Goal: Communication & Community: Answer question/provide support

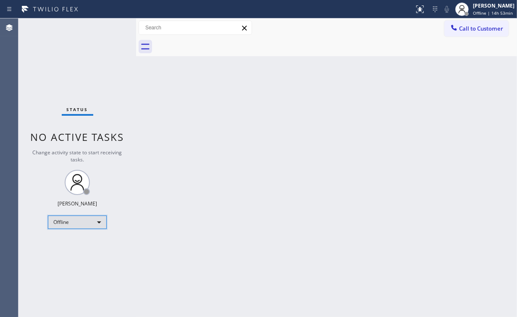
click at [65, 220] on div "Offline" at bounding box center [77, 222] width 59 height 13
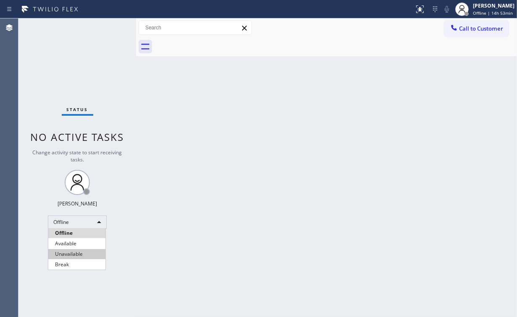
click at [77, 256] on li "Unavailable" at bounding box center [76, 254] width 57 height 10
click at [320, 223] on div "Back to Dashboard Change Sender ID Customers Technicians Select a contact Outbo…" at bounding box center [326, 167] width 381 height 299
drag, startPoint x: 141, startPoint y: 269, endPoint x: 146, endPoint y: 271, distance: 6.0
click at [141, 269] on div "Back to Dashboard Change Sender ID Customers Technicians Select a contact Outbo…" at bounding box center [326, 167] width 381 height 299
click at [97, 80] on div "Status No active tasks Change activity state to start receiving tasks. [PERSON_…" at bounding box center [77, 167] width 118 height 299
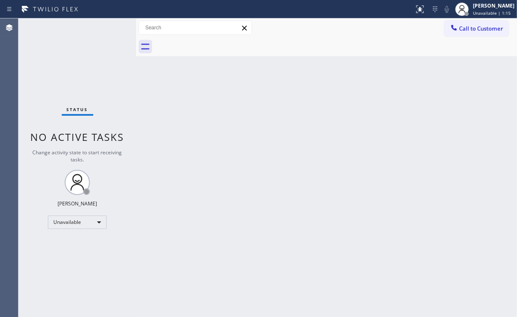
click at [62, 62] on div "Status No active tasks Change activity state to start receiving tasks. [PERSON_…" at bounding box center [77, 167] width 118 height 299
click at [76, 261] on div "Status No active tasks Change activity state to start receiving tasks. [PERSON_…" at bounding box center [77, 167] width 118 height 299
click at [411, 257] on div "Back to Dashboard Change Sender ID Customers Technicians Select a contact Outbo…" at bounding box center [326, 167] width 381 height 299
drag, startPoint x: 484, startPoint y: 30, endPoint x: 456, endPoint y: 49, distance: 33.4
click at [482, 30] on span "Call to Customer" at bounding box center [481, 29] width 44 height 8
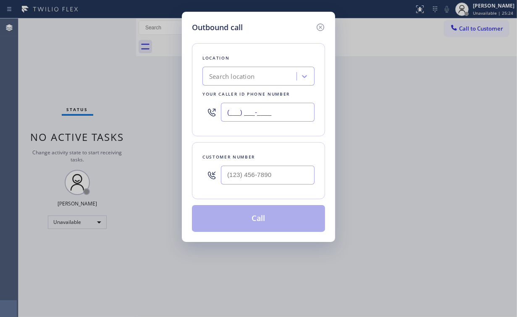
click at [279, 113] on input "(___) ___-____" at bounding box center [268, 112] width 94 height 19
paste input "562) 321-5777"
type input "[PHONE_NUMBER]"
click at [256, 173] on input "(___) ___-____" at bounding box center [268, 175] width 94 height 19
paste input "562) 260-8661"
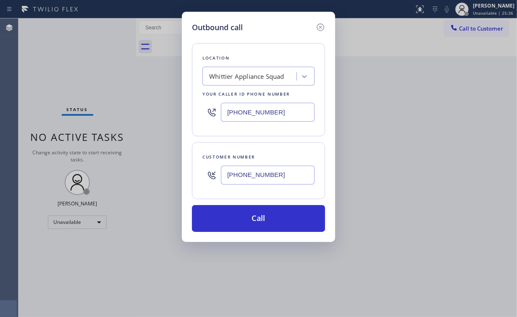
type input "[PHONE_NUMBER]"
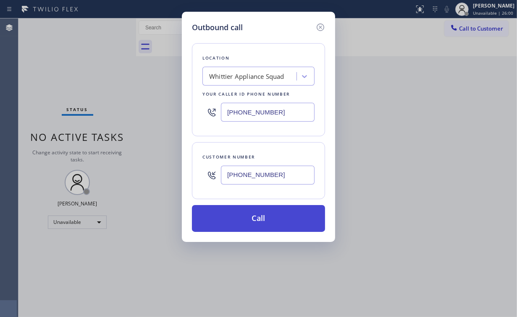
click at [250, 217] on button "Call" at bounding box center [258, 218] width 133 height 27
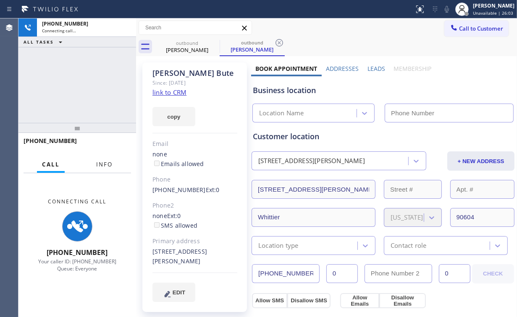
click at [102, 167] on span "Info" at bounding box center [104, 165] width 16 height 8
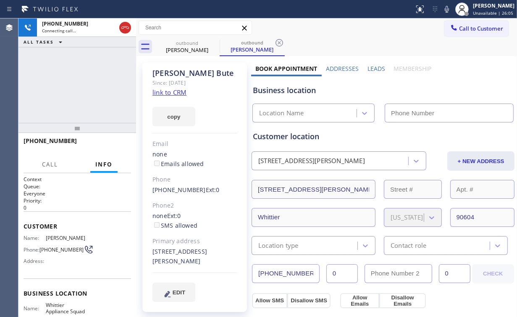
type input "[PHONE_NUMBER]"
click at [91, 96] on div "[PHONE_NUMBER] Connecting call… ALL TASKS ALL TASKS ACTIVE TASKS TASKS IN WRAP …" at bounding box center [77, 70] width 118 height 105
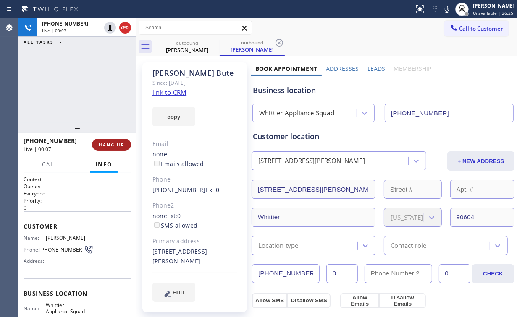
click at [118, 144] on span "HANG UP" at bounding box center [112, 145] width 26 height 6
click at [113, 148] on button "HANG UP" at bounding box center [111, 145] width 39 height 12
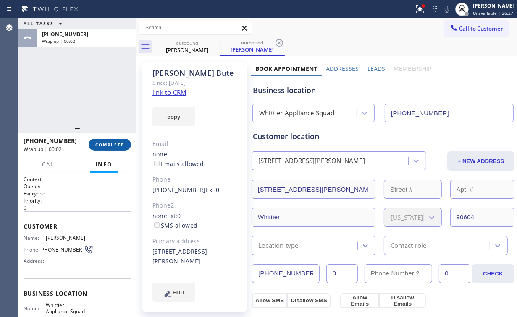
click at [116, 150] on button "COMPLETE" at bounding box center [110, 145] width 42 height 12
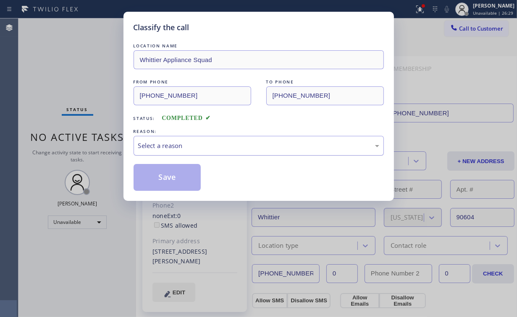
click at [154, 145] on div "Select a reason" at bounding box center [258, 146] width 241 height 10
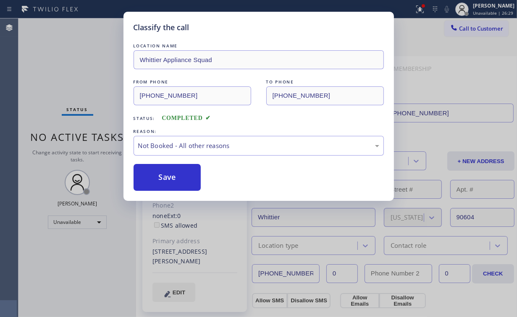
drag, startPoint x: 176, startPoint y: 177, endPoint x: 155, endPoint y: 157, distance: 29.4
click at [177, 176] on button "Save" at bounding box center [167, 177] width 68 height 27
click at [84, 74] on div "Classify the call LOCATION NAME Whittier Appliance Squad FROM PHONE [PHONE_NUMB…" at bounding box center [258, 158] width 517 height 317
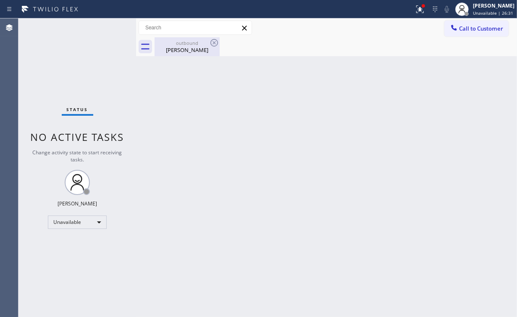
drag, startPoint x: 190, startPoint y: 45, endPoint x: 200, endPoint y: 45, distance: 10.1
click at [189, 45] on div "outbound" at bounding box center [186, 43] width 63 height 6
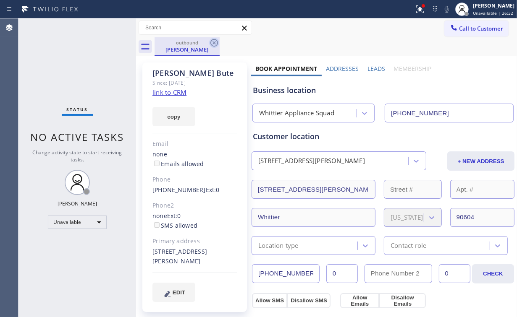
click at [215, 42] on icon at bounding box center [214, 43] width 8 height 8
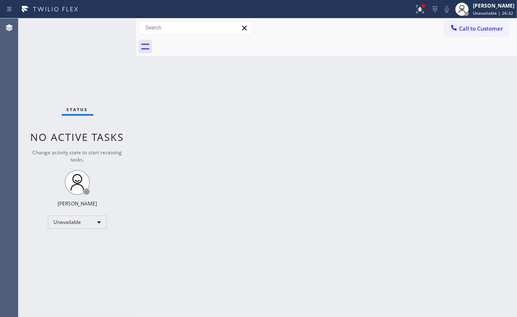
drag, startPoint x: 278, startPoint y: 102, endPoint x: 423, endPoint y: 32, distance: 160.7
click at [280, 102] on div "Back to Dashboard Change Sender ID Customers Technicians Select a contact Outbo…" at bounding box center [326, 167] width 381 height 299
click at [424, 13] on icon at bounding box center [420, 9] width 10 height 10
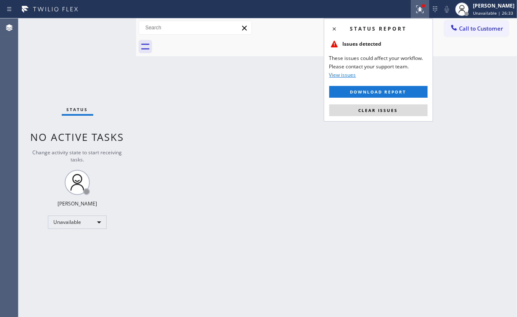
click at [396, 106] on button "Clear issues" at bounding box center [378, 111] width 98 height 12
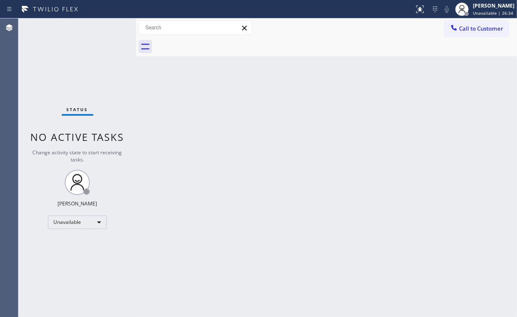
click at [316, 120] on div "Back to Dashboard Change Sender ID Customers Technicians Select a contact Outbo…" at bounding box center [326, 167] width 381 height 299
click at [468, 29] on span "Call to Customer" at bounding box center [481, 29] width 44 height 8
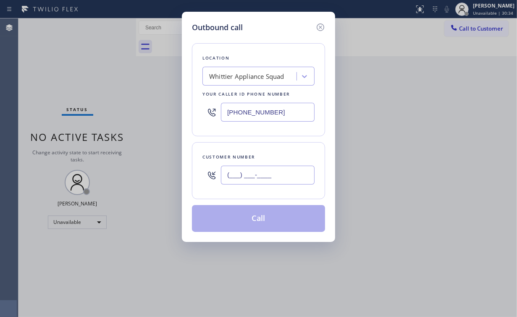
click at [282, 178] on input "(___) ___-____" at bounding box center [268, 175] width 94 height 19
paste input "562) 260-8661"
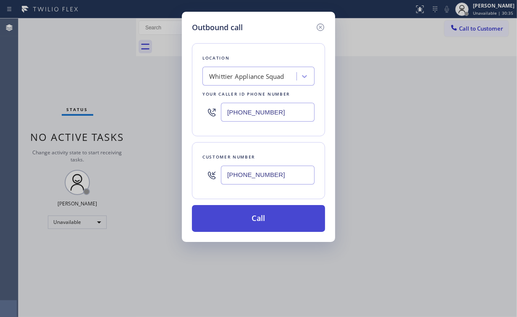
type input "[PHONE_NUMBER]"
click at [245, 221] on button "Call" at bounding box center [258, 218] width 133 height 27
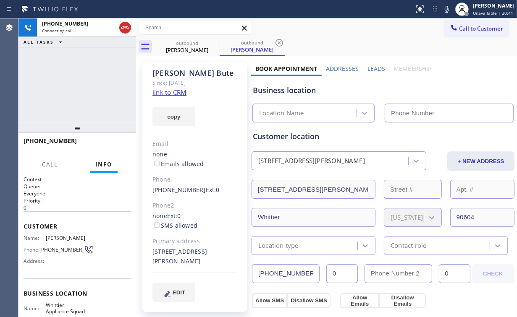
click at [315, 137] on div "Customer location" at bounding box center [383, 136] width 260 height 11
type input "[PHONE_NUMBER]"
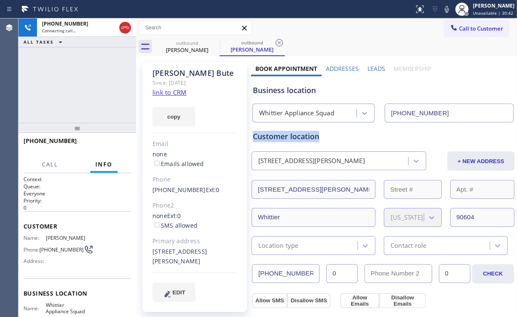
drag, startPoint x: 320, startPoint y: 136, endPoint x: 250, endPoint y: 137, distance: 69.7
click at [251, 137] on div "Customer location [STREET_ADDRESS][PERSON_NAME] + NEW ADDRESS [STREET_ADDRESS][…" at bounding box center [383, 189] width 264 height 133
click at [256, 137] on div "Customer location" at bounding box center [383, 136] width 260 height 11
drag, startPoint x: 268, startPoint y: 136, endPoint x: 282, endPoint y: 137, distance: 14.7
click at [282, 137] on div "Customer location" at bounding box center [383, 136] width 260 height 11
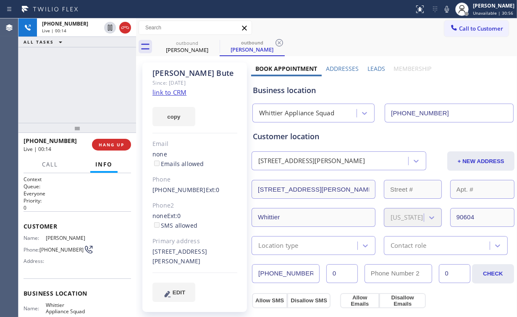
click at [312, 99] on div "Business location Whittier Appliance Squad [PHONE_NUMBER]" at bounding box center [383, 99] width 264 height 46
click at [309, 117] on div "Whittier Appliance Squad" at bounding box center [296, 114] width 75 height 10
click at [300, 95] on div "Business location" at bounding box center [383, 90] width 260 height 11
drag, startPoint x: 300, startPoint y: 93, endPoint x: 282, endPoint y: 91, distance: 18.2
click at [282, 91] on div "Business location" at bounding box center [383, 90] width 260 height 11
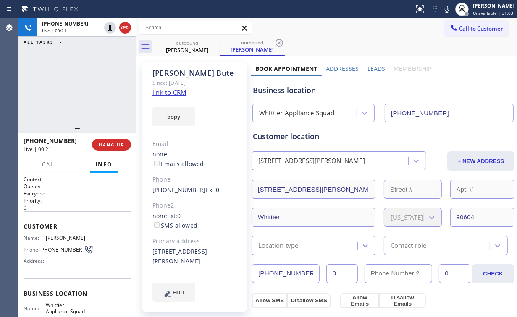
click at [335, 90] on div "Business location" at bounding box center [383, 90] width 260 height 11
click at [99, 79] on div "[PHONE_NUMBER] Live | 01:15 ALL TASKS ALL TASKS ACTIVE TASKS TASKS IN WRAP UP" at bounding box center [77, 70] width 118 height 105
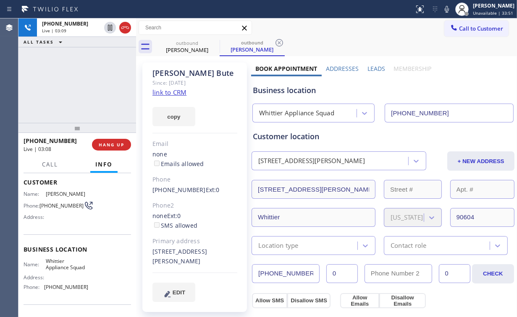
scroll to position [67, 0]
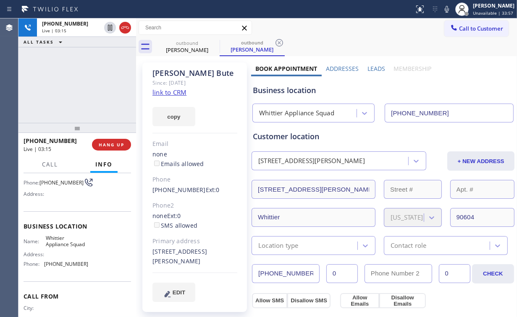
click at [85, 86] on div "[PHONE_NUMBER] Live | 03:15 ALL TASKS ALL TASKS ACTIVE TASKS TASKS IN WRAP UP" at bounding box center [77, 70] width 118 height 105
click at [85, 86] on div "[PHONE_NUMBER] Live | 03:16 ALL TASKS ALL TASKS ACTIVE TASKS TASKS IN WRAP UP" at bounding box center [77, 70] width 118 height 105
click at [88, 92] on div "[PHONE_NUMBER] Live | 03:21 ALL TASKS ALL TASKS ACTIVE TASKS TASKS IN WRAP UP" at bounding box center [77, 70] width 118 height 105
click at [116, 146] on span "HANG UP" at bounding box center [112, 145] width 26 height 6
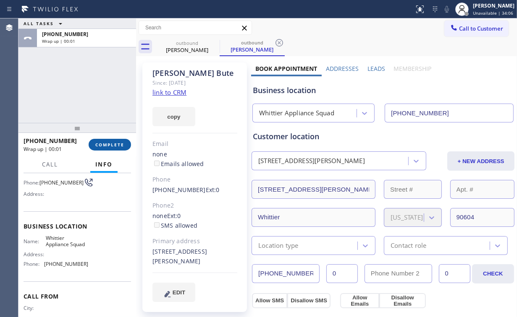
click at [116, 145] on span "COMPLETE" at bounding box center [109, 145] width 29 height 6
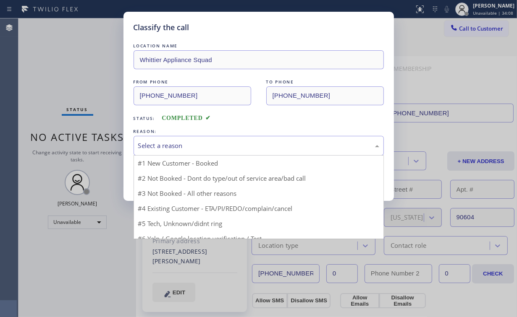
click at [178, 146] on div "Select a reason" at bounding box center [258, 146] width 241 height 10
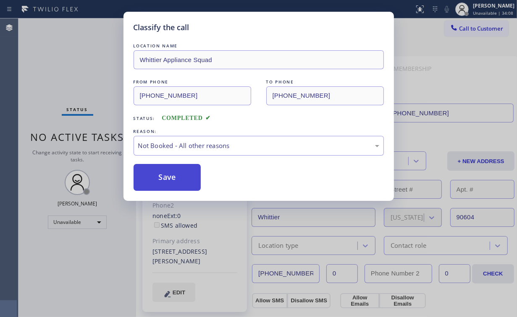
drag, startPoint x: 178, startPoint y: 175, endPoint x: 177, endPoint y: 171, distance: 4.5
click at [179, 175] on button "Save" at bounding box center [167, 177] width 68 height 27
click at [85, 77] on div "Classify the call LOCATION NAME Whittier Appliance Squad FROM PHONE [PHONE_NUMB…" at bounding box center [258, 158] width 517 height 317
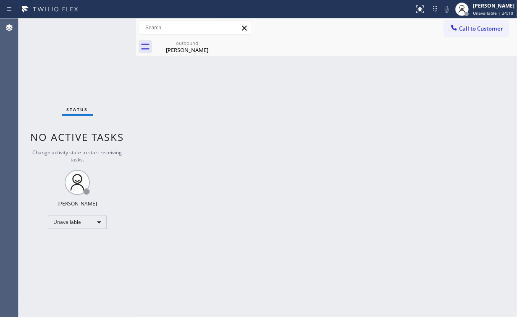
drag, startPoint x: 175, startPoint y: 49, endPoint x: 235, endPoint y: 44, distance: 60.7
click at [177, 50] on div "[PERSON_NAME]" at bounding box center [186, 50] width 63 height 8
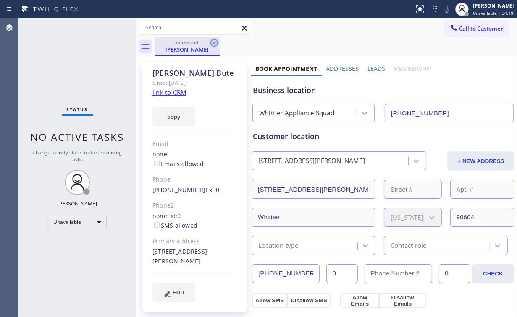
click at [216, 42] on icon at bounding box center [214, 43] width 10 height 10
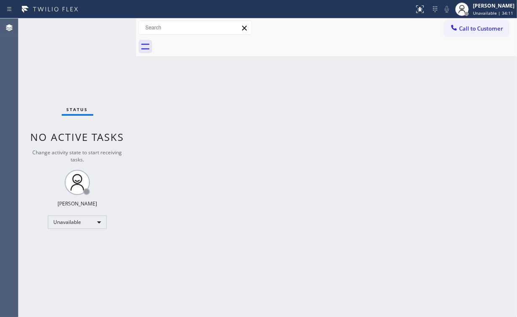
drag, startPoint x: 233, startPoint y: 105, endPoint x: 107, endPoint y: 74, distance: 130.0
click at [232, 105] on div "Back to Dashboard Change Sender ID Customers Technicians Select a contact Outbo…" at bounding box center [326, 167] width 381 height 299
drag, startPoint x: 86, startPoint y: 65, endPoint x: 80, endPoint y: 62, distance: 6.4
click at [79, 60] on div "Status No active tasks Change activity state to start receiving tasks. [PERSON_…" at bounding box center [77, 167] width 118 height 299
click at [86, 62] on div "Status No active tasks Change activity state to start receiving tasks. [PERSON_…" at bounding box center [77, 167] width 118 height 299
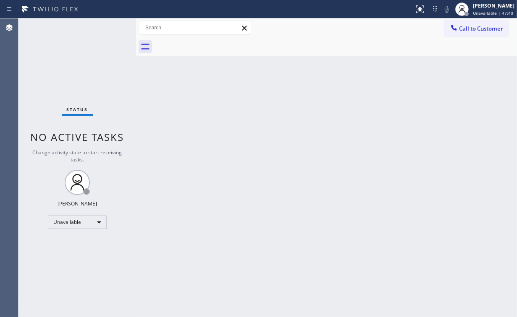
click at [471, 29] on span "Call to Customer" at bounding box center [481, 29] width 44 height 8
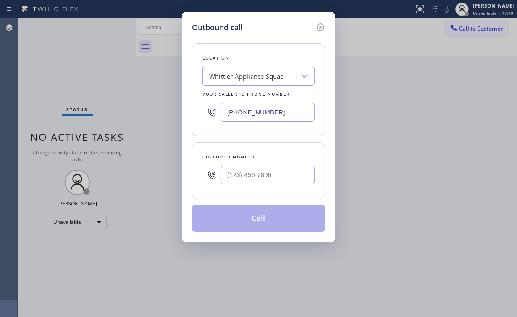
drag, startPoint x: 280, startPoint y: 110, endPoint x: 165, endPoint y: 110, distance: 114.6
click at [159, 110] on div "Outbound call Location Whittier Appliance Squad Your caller id phone number [PH…" at bounding box center [258, 158] width 517 height 317
paste input "708) 554-7898"
type input "[PHONE_NUMBER]"
click at [268, 173] on input "(___) ___-____" at bounding box center [268, 175] width 94 height 19
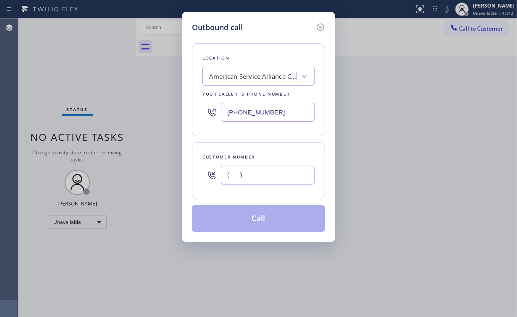
paste input "708) 224-7119"
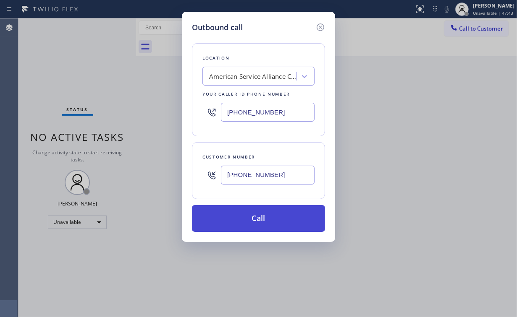
type input "[PHONE_NUMBER]"
click at [247, 217] on button "Call" at bounding box center [258, 218] width 133 height 27
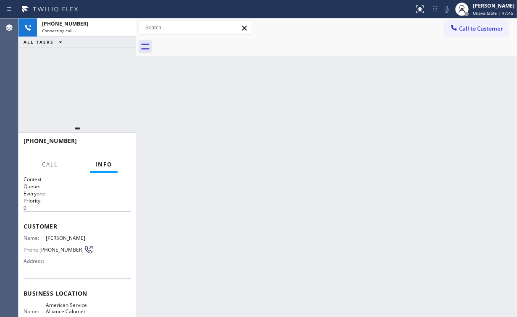
click at [111, 69] on div "[PHONE_NUMBER] Connecting call… ALL TASKS ALL TASKS ACTIVE TASKS TASKS IN WRAP …" at bounding box center [77, 70] width 118 height 105
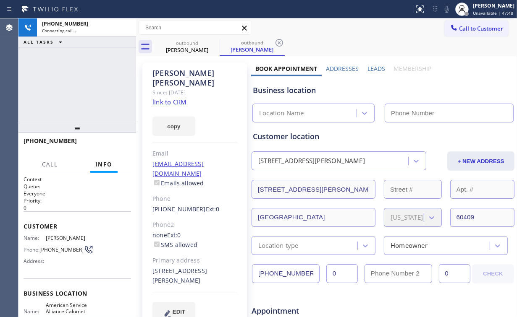
type input "[PHONE_NUMBER]"
click at [173, 98] on link "link to CRM" at bounding box center [169, 102] width 34 height 8
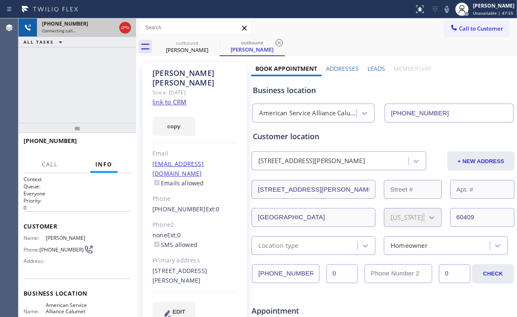
click at [125, 27] on icon at bounding box center [125, 28] width 10 height 10
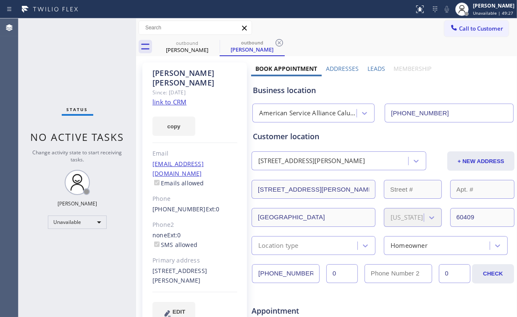
click at [465, 25] on span "Call to Customer" at bounding box center [481, 29] width 44 height 8
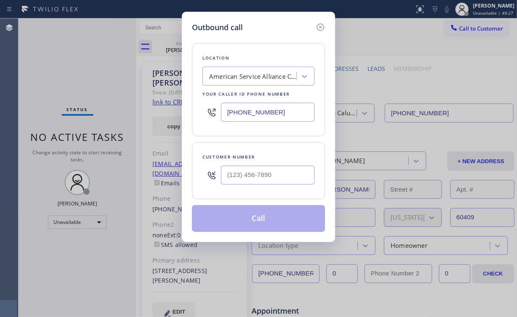
drag, startPoint x: 226, startPoint y: 114, endPoint x: 184, endPoint y: 117, distance: 42.5
click at [148, 114] on div "Outbound call Location American Service Alliance [GEOGRAPHIC_DATA] Your caller …" at bounding box center [258, 158] width 517 height 317
paste input "408) 676-2899"
type input "[PHONE_NUMBER]"
click at [264, 169] on input "(___) ___-____" at bounding box center [268, 175] width 94 height 19
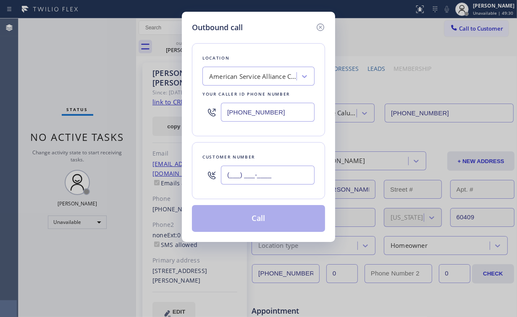
paste input "510) 243-6707"
click at [275, 176] on input "[PHONE_NUMBER]" at bounding box center [268, 175] width 94 height 19
type input "[PHONE_NUMBER]"
click at [264, 135] on div "Location American Service Alliance [GEOGRAPHIC_DATA] Your caller id phone numbe…" at bounding box center [258, 89] width 133 height 93
click at [280, 112] on input "[PHONE_NUMBER]" at bounding box center [268, 112] width 94 height 19
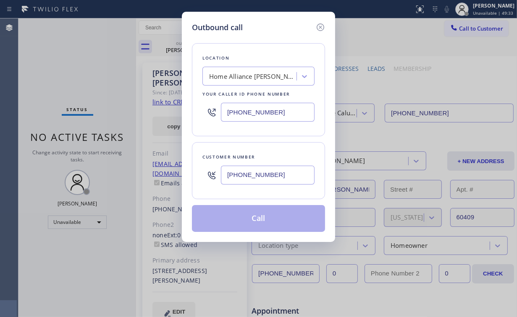
click at [276, 166] on input "[PHONE_NUMBER]" at bounding box center [268, 175] width 94 height 19
click at [277, 175] on input "[PHONE_NUMBER]" at bounding box center [268, 175] width 94 height 19
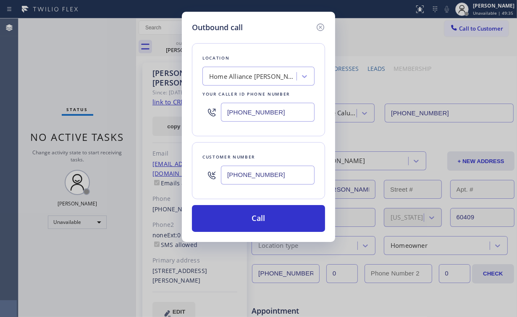
click at [280, 175] on input "[PHONE_NUMBER]" at bounding box center [268, 175] width 94 height 19
click at [258, 232] on div "Outbound call Location Home Alliance [PERSON_NAME] Your caller id phone number …" at bounding box center [258, 127] width 153 height 230
click at [272, 176] on input "[PHONE_NUMBER]" at bounding box center [268, 175] width 94 height 19
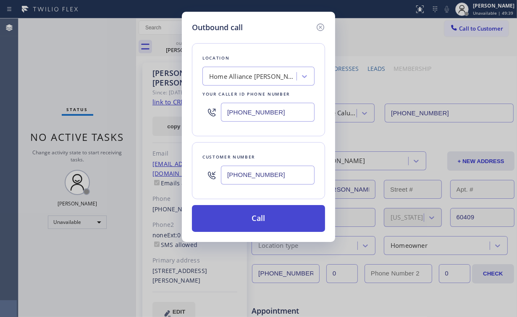
click at [266, 221] on button "Call" at bounding box center [258, 218] width 133 height 27
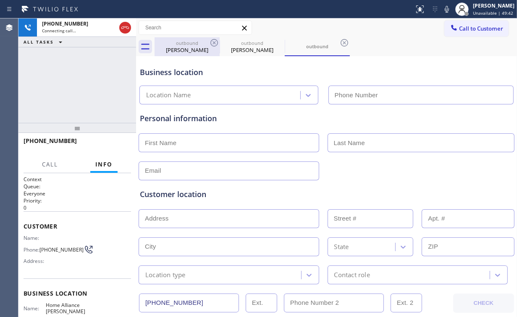
click at [185, 50] on div "[PERSON_NAME]" at bounding box center [186, 50] width 63 height 8
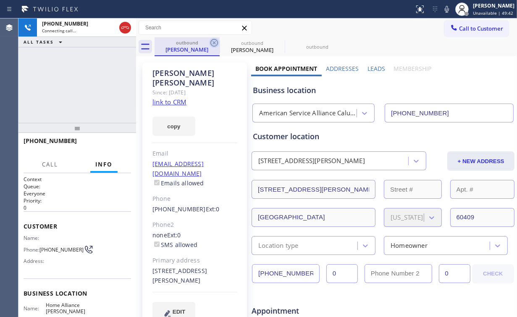
type input "[PHONE_NUMBER]"
click at [213, 42] on icon at bounding box center [214, 43] width 8 height 8
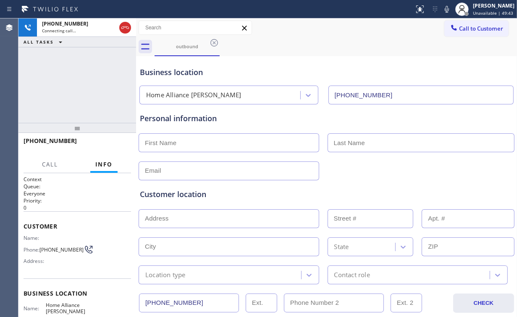
click at [81, 93] on div "[PHONE_NUMBER] Connecting call… ALL TASKS ALL TASKS ACTIVE TASKS TASKS IN WRAP …" at bounding box center [77, 70] width 118 height 105
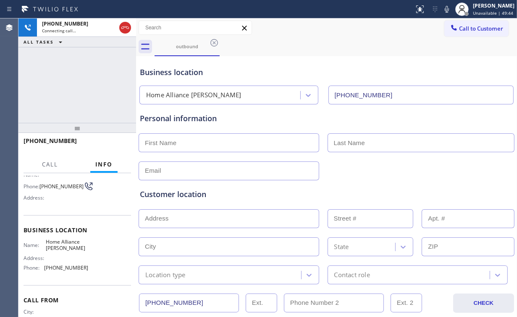
scroll to position [67, 0]
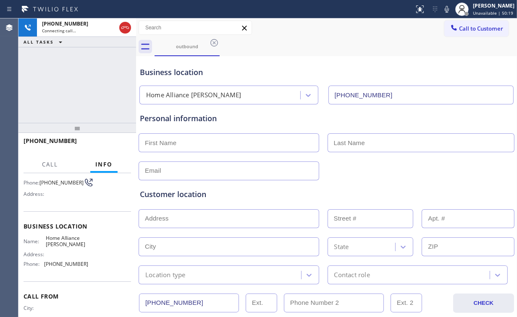
click at [55, 84] on div "[PHONE_NUMBER] Connecting call… ALL TASKS ALL TASKS ACTIVE TASKS TASKS IN WRAP …" at bounding box center [77, 70] width 118 height 105
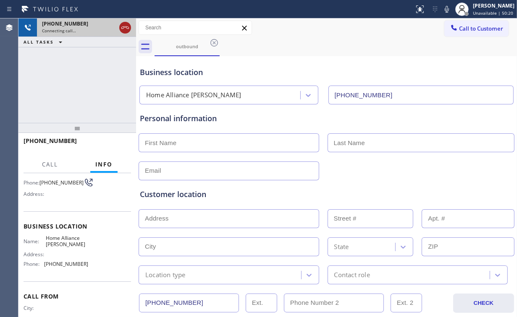
click at [125, 29] on icon at bounding box center [125, 28] width 10 height 10
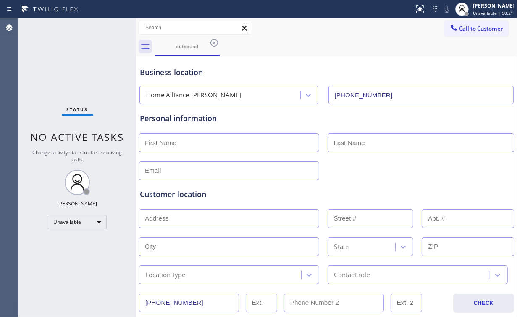
drag, startPoint x: 176, startPoint y: 46, endPoint x: 224, endPoint y: 39, distance: 48.0
click at [176, 46] on div "outbound" at bounding box center [186, 46] width 63 height 6
click at [212, 41] on icon at bounding box center [214, 43] width 10 height 10
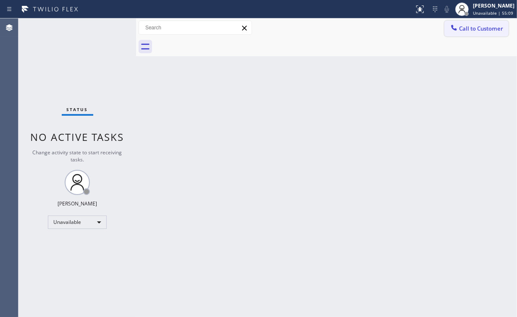
click at [467, 36] on button "Call to Customer" at bounding box center [476, 29] width 64 height 16
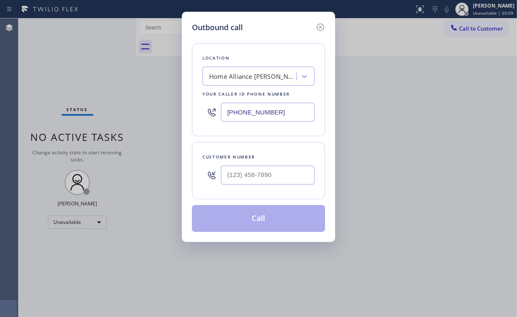
drag, startPoint x: 227, startPoint y: 112, endPoint x: 141, endPoint y: 96, distance: 87.3
click at [135, 109] on div "Outbound call Location Home Alliance [PERSON_NAME] Your caller id phone number …" at bounding box center [258, 158] width 517 height 317
paste input "562) 203-0420"
type input "[PHONE_NUMBER]"
click at [272, 173] on input "(___) ___-____" at bounding box center [268, 175] width 94 height 19
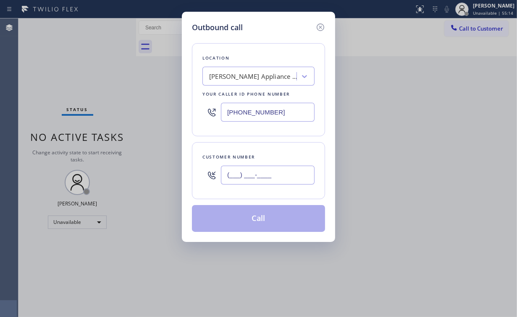
paste input "562) 862-2433"
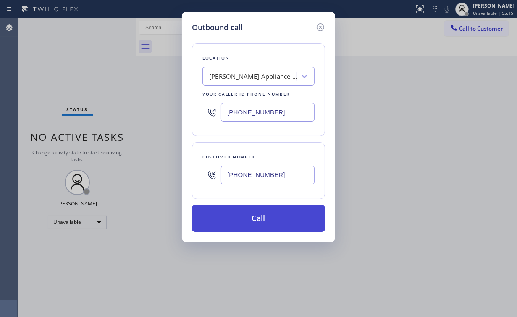
type input "[PHONE_NUMBER]"
click at [248, 217] on button "Call" at bounding box center [258, 218] width 133 height 27
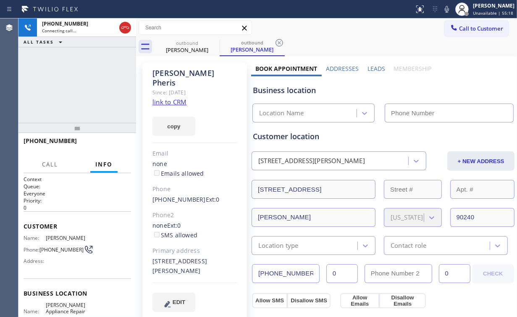
drag, startPoint x: 82, startPoint y: 85, endPoint x: 104, endPoint y: 127, distance: 47.5
click at [82, 85] on div "[PHONE_NUMBER] Connecting call… ALL TASKS ALL TASKS ACTIVE TASKS TASKS IN WRAP …" at bounding box center [77, 70] width 118 height 105
type input "[PHONE_NUMBER]"
click at [73, 79] on div "[PHONE_NUMBER] Connecting call… ALL TASKS ALL TASKS ACTIVE TASKS TASKS IN WRAP …" at bounding box center [77, 70] width 118 height 105
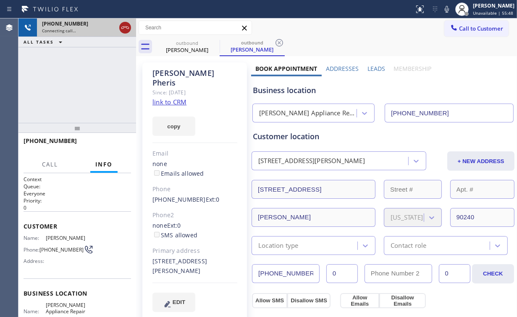
click at [125, 29] on icon at bounding box center [125, 28] width 10 height 10
click at [175, 50] on div "[PERSON_NAME]" at bounding box center [186, 50] width 63 height 8
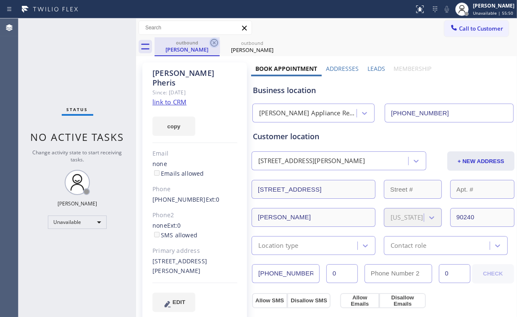
click at [216, 42] on icon at bounding box center [214, 43] width 10 height 10
click at [0, 0] on icon at bounding box center [0, 0] width 0 height 0
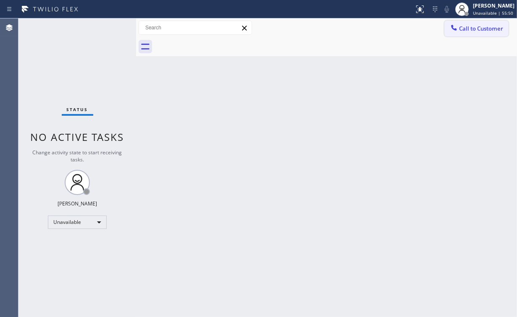
click at [485, 25] on span "Call to Customer" at bounding box center [481, 29] width 44 height 8
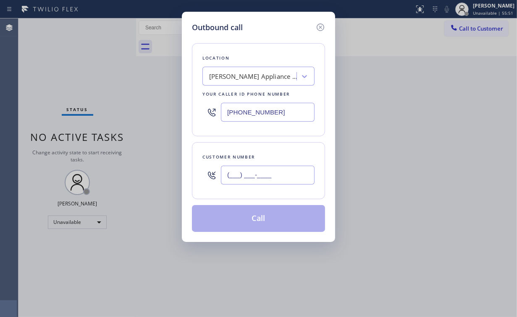
click at [275, 172] on input "(___) ___-____" at bounding box center [268, 175] width 94 height 19
paste input "562) 862-2433"
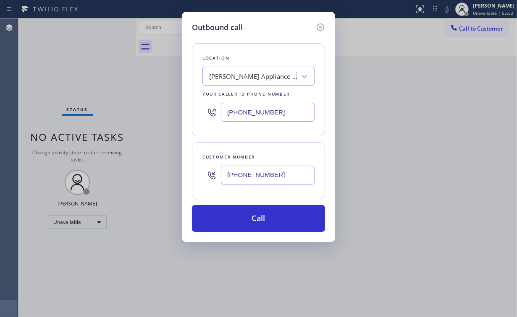
type input "[PHONE_NUMBER]"
click at [245, 221] on button "Call" at bounding box center [258, 218] width 133 height 27
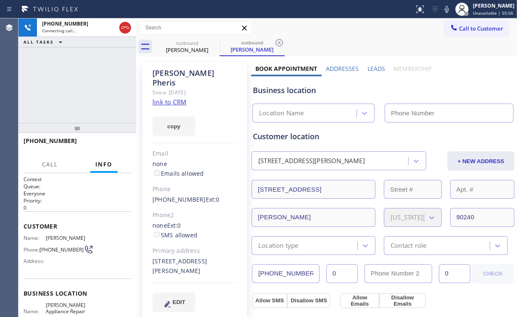
type input "[PHONE_NUMBER]"
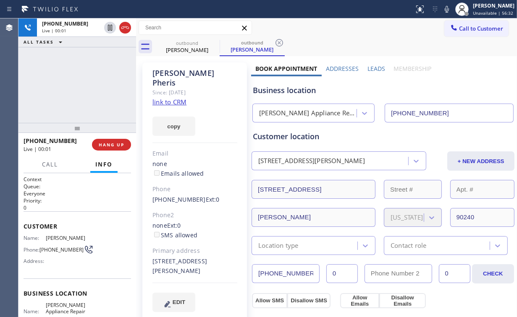
click at [81, 89] on div "[PHONE_NUMBER] Live | 00:01 ALL TASKS ALL TASKS ACTIVE TASKS TASKS IN WRAP UP" at bounding box center [77, 70] width 118 height 105
click at [124, 143] on button "HANG UP" at bounding box center [111, 145] width 39 height 12
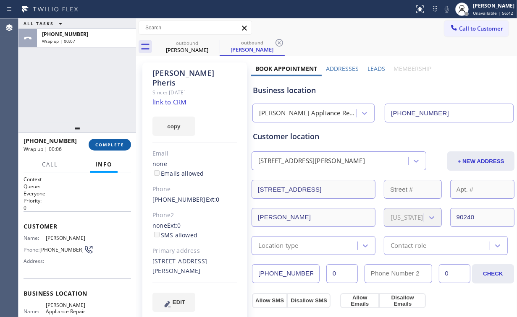
click at [109, 139] on button "COMPLETE" at bounding box center [110, 145] width 42 height 12
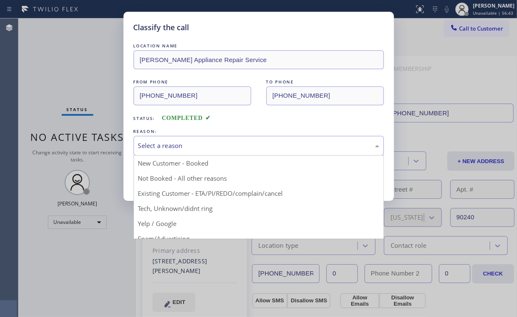
click at [199, 136] on div "Select a reason" at bounding box center [258, 146] width 250 height 20
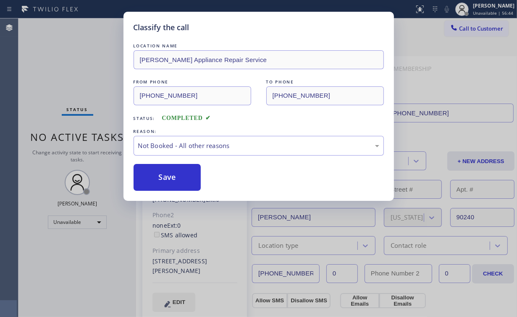
drag, startPoint x: 167, startPoint y: 178, endPoint x: 70, endPoint y: 68, distance: 146.3
click at [167, 178] on button "Save" at bounding box center [167, 177] width 68 height 27
click at [67, 65] on div "Classify the call LOCATION NAME [PERSON_NAME] Appliance Repair Service FROM PHO…" at bounding box center [258, 158] width 517 height 317
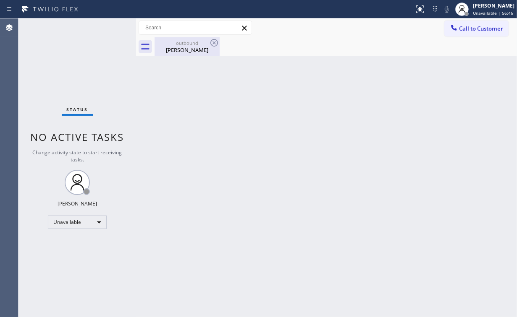
click at [178, 47] on div "[PERSON_NAME]" at bounding box center [186, 50] width 63 height 8
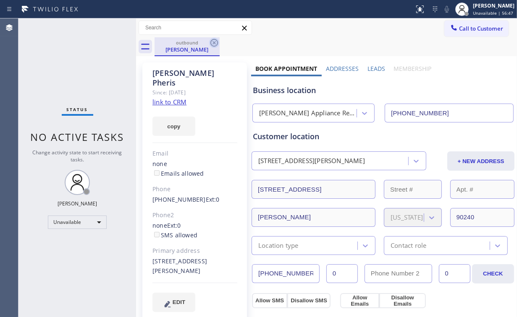
click at [214, 41] on icon at bounding box center [214, 43] width 10 height 10
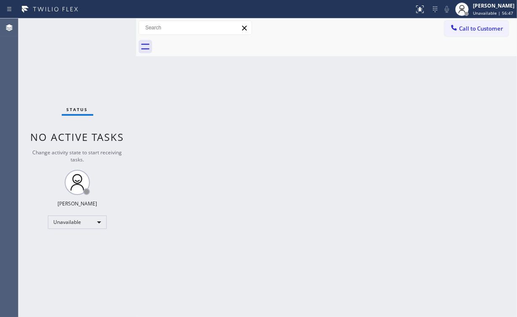
drag, startPoint x: 230, startPoint y: 101, endPoint x: 183, endPoint y: 235, distance: 141.4
click at [230, 102] on div "Back to Dashboard Change Sender ID Customers Technicians Select a contact Outbo…" at bounding box center [326, 167] width 381 height 299
click at [64, 49] on div "Status No active tasks Change activity state to start receiving tasks. [PERSON_…" at bounding box center [77, 167] width 118 height 299
click at [473, 27] on span "Call to Customer" at bounding box center [481, 29] width 44 height 8
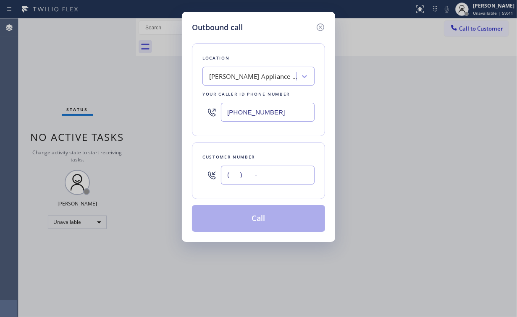
click at [282, 172] on input "(___) ___-____" at bounding box center [268, 175] width 94 height 19
paste input "661) 733-5741"
type input "[PHONE_NUMBER]"
drag, startPoint x: 188, startPoint y: 111, endPoint x: 213, endPoint y: 115, distance: 25.9
click at [189, 111] on div "Outbound call Location [GEOGRAPHIC_DATA] Appliance Repair Service Your caller i…" at bounding box center [258, 127] width 153 height 230
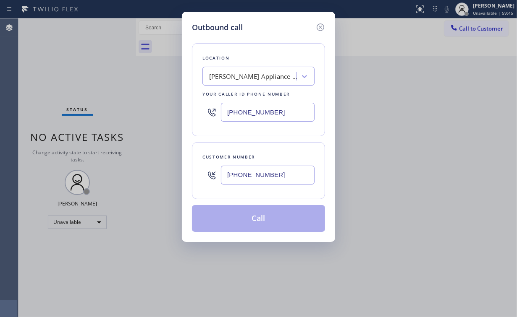
drag, startPoint x: 275, startPoint y: 113, endPoint x: 148, endPoint y: 113, distance: 127.6
click at [186, 113] on div "Outbound call Location [GEOGRAPHIC_DATA] Appliance Repair Service Your caller i…" at bounding box center [258, 127] width 153 height 230
paste input "855) 731-4952"
drag, startPoint x: 279, startPoint y: 112, endPoint x: 204, endPoint y: 109, distance: 75.6
click at [208, 110] on div "[PHONE_NUMBER]" at bounding box center [258, 112] width 112 height 27
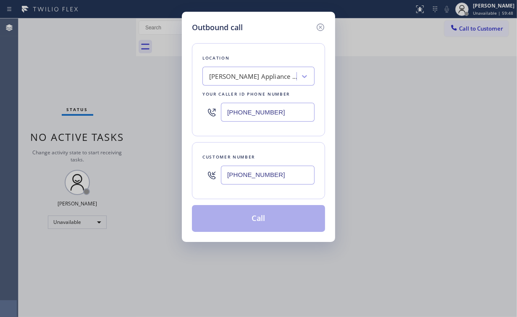
paste input "text"
type input "[PHONE_NUMBER]"
click at [256, 145] on div "Customer number [PHONE_NUMBER]" at bounding box center [258, 170] width 133 height 57
click at [275, 174] on input "[PHONE_NUMBER]" at bounding box center [268, 175] width 94 height 19
drag, startPoint x: 284, startPoint y: 141, endPoint x: 282, endPoint y: 118, distance: 23.6
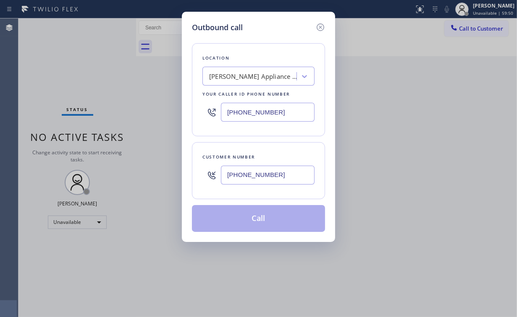
click at [284, 141] on div "Location [GEOGRAPHIC_DATA] Appliance Repair Service Your caller id phone number…" at bounding box center [258, 132] width 133 height 199
click at [280, 112] on input "[PHONE_NUMBER]" at bounding box center [268, 112] width 94 height 19
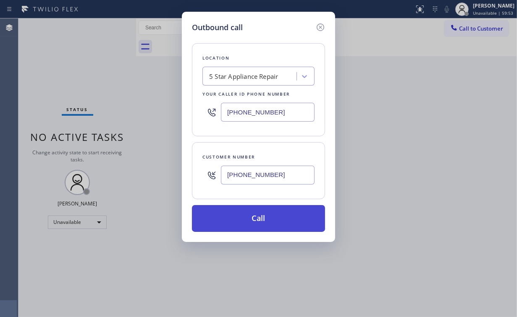
click at [239, 220] on button "Call" at bounding box center [258, 218] width 133 height 27
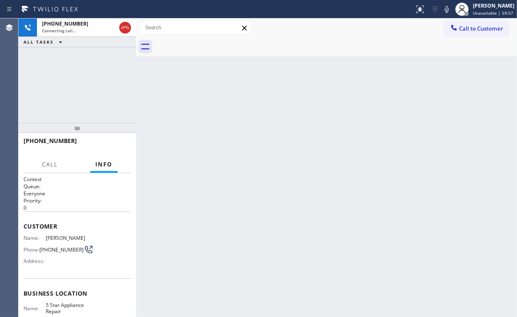
click at [89, 86] on div "[PHONE_NUMBER] Connecting call… ALL TASKS ALL TASKS ACTIVE TASKS TASKS IN WRAP …" at bounding box center [77, 70] width 118 height 105
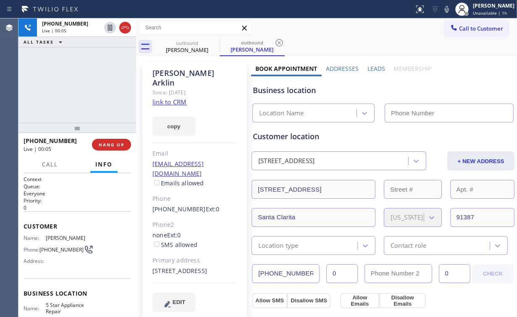
type input "[PHONE_NUMBER]"
click at [113, 146] on span "HANG UP" at bounding box center [112, 145] width 26 height 6
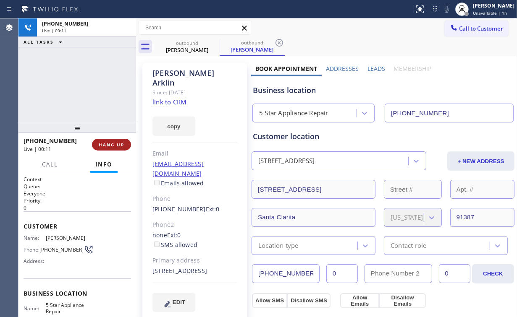
click at [113, 146] on span "HANG UP" at bounding box center [112, 145] width 26 height 6
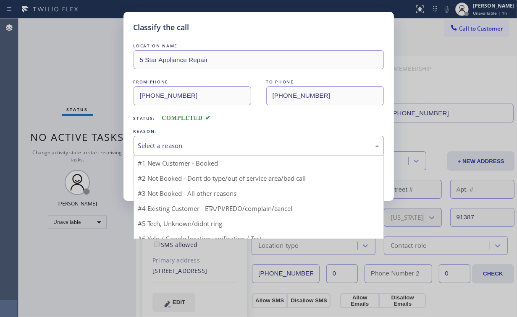
click at [162, 151] on div "Select a reason" at bounding box center [258, 146] width 250 height 20
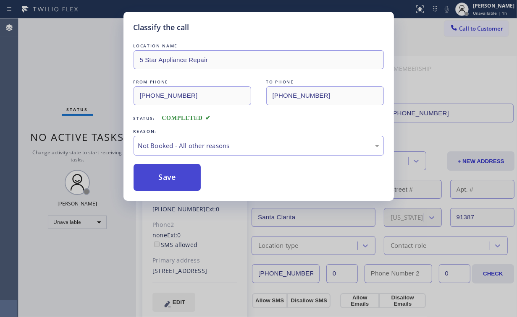
click at [164, 176] on button "Save" at bounding box center [167, 177] width 68 height 27
click at [92, 96] on div "Classify the call LOCATION NAME 5 Star Appliance Repair FROM PHONE [PHONE_NUMBE…" at bounding box center [258, 158] width 517 height 317
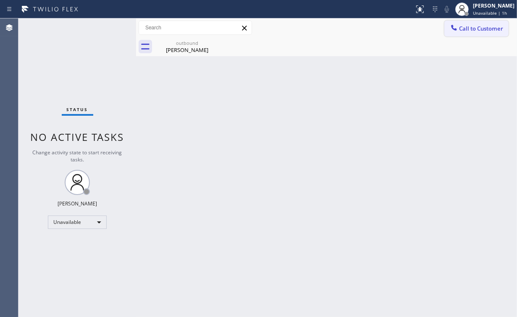
drag, startPoint x: 470, startPoint y: 30, endPoint x: 269, endPoint y: 152, distance: 235.4
click at [470, 30] on span "Call to Customer" at bounding box center [481, 29] width 44 height 8
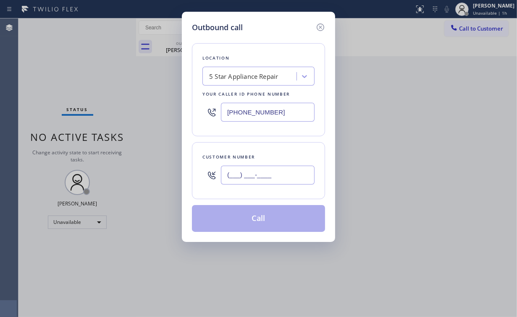
click at [281, 166] on input "(___) ___-____" at bounding box center [268, 175] width 94 height 19
paste input "855) 731-4952"
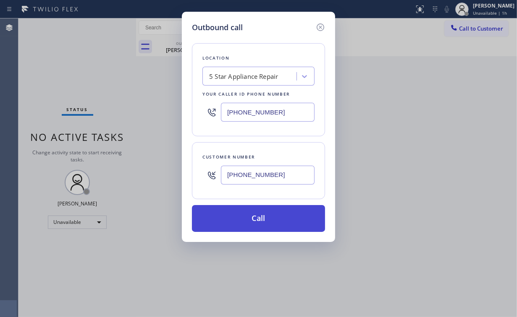
type input "[PHONE_NUMBER]"
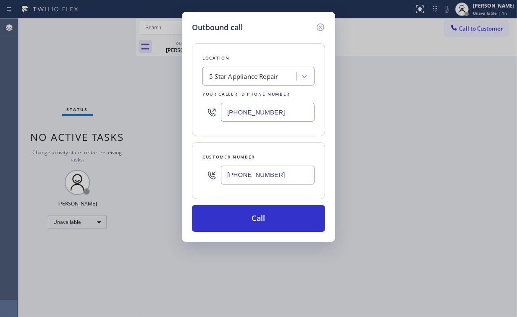
drag, startPoint x: 253, startPoint y: 216, endPoint x: 230, endPoint y: 256, distance: 45.5
click at [252, 217] on button "Call" at bounding box center [258, 218] width 133 height 27
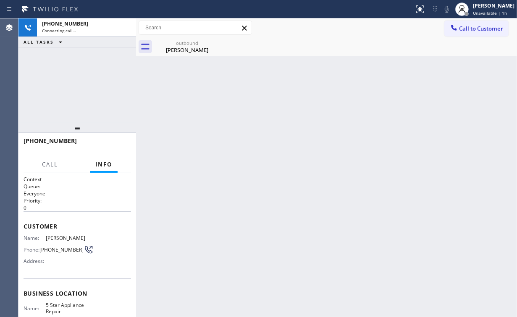
click at [65, 87] on div "[PHONE_NUMBER] Connecting call… ALL TASKS ALL TASKS ACTIVE TASKS TASKS IN WRAP …" at bounding box center [77, 70] width 118 height 105
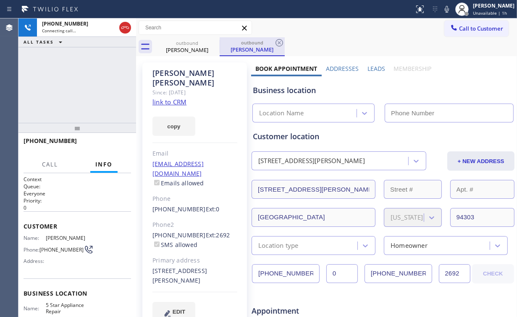
click at [196, 48] on div "[PERSON_NAME]" at bounding box center [186, 50] width 63 height 8
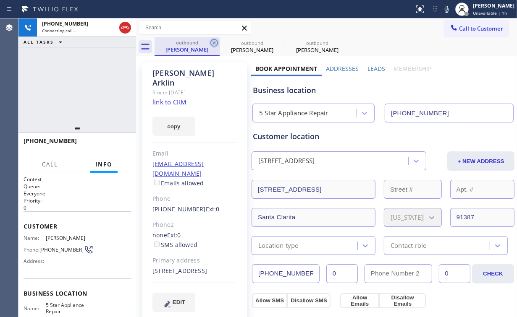
click at [214, 44] on icon at bounding box center [214, 43] width 8 height 8
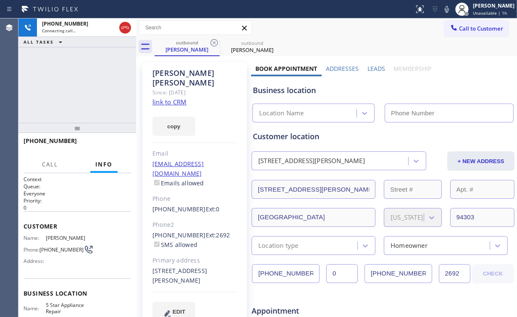
drag, startPoint x: 126, startPoint y: 26, endPoint x: 136, endPoint y: 42, distance: 18.9
click at [126, 26] on icon at bounding box center [125, 27] width 8 height 3
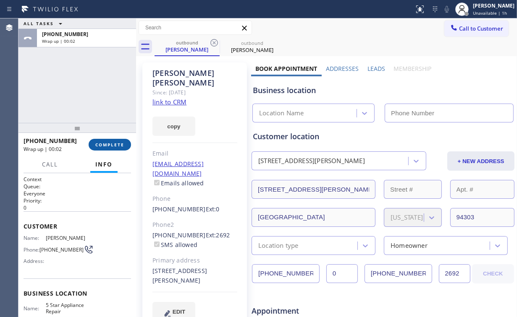
click at [118, 146] on span "COMPLETE" at bounding box center [109, 145] width 29 height 6
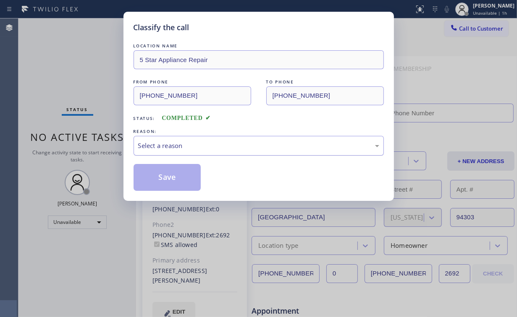
click at [183, 145] on div "Select a reason" at bounding box center [258, 146] width 241 height 10
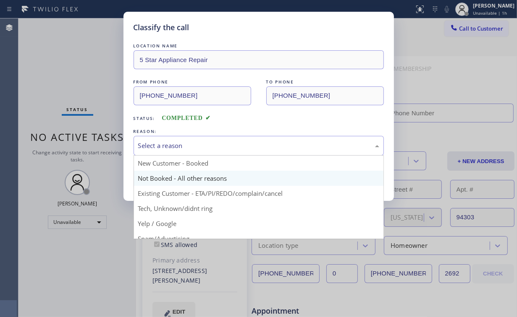
type input "[PHONE_NUMBER]"
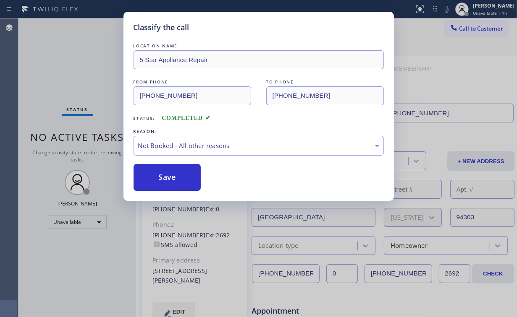
drag, startPoint x: 178, startPoint y: 175, endPoint x: 128, endPoint y: 131, distance: 66.9
click at [178, 175] on button "Save" at bounding box center [167, 177] width 68 height 27
click at [57, 72] on div "Classify the call LOCATION NAME 5 Star Appliance Repair FROM PHONE [PHONE_NUMBE…" at bounding box center [258, 158] width 517 height 317
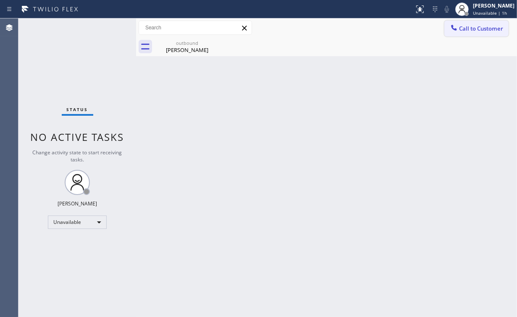
click at [453, 27] on icon at bounding box center [454, 28] width 8 height 8
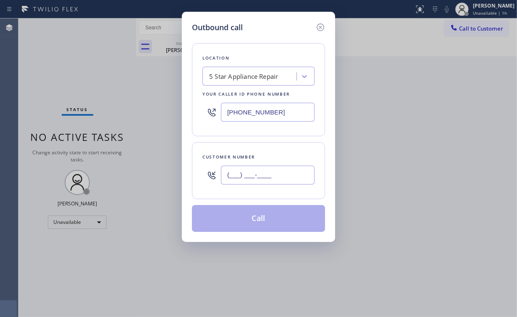
click at [290, 173] on input "(___) ___-____" at bounding box center [268, 175] width 94 height 19
paste input "661) 733-5741"
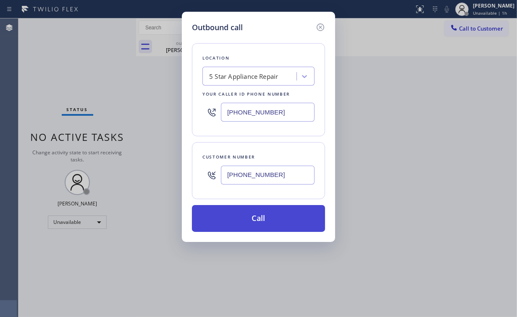
type input "[PHONE_NUMBER]"
click at [255, 221] on button "Call" at bounding box center [258, 218] width 133 height 27
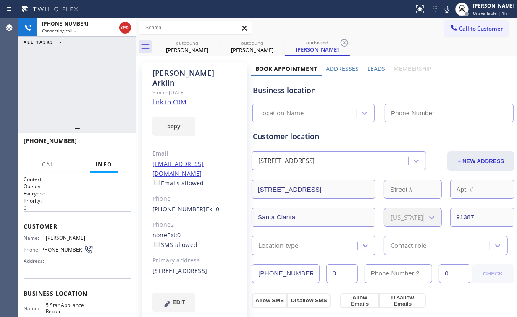
click at [89, 81] on div "[PHONE_NUMBER] Connecting call… ALL TASKS ALL TASKS ACTIVE TASKS TASKS IN WRAP …" at bounding box center [77, 70] width 118 height 105
type input "[PHONE_NUMBER]"
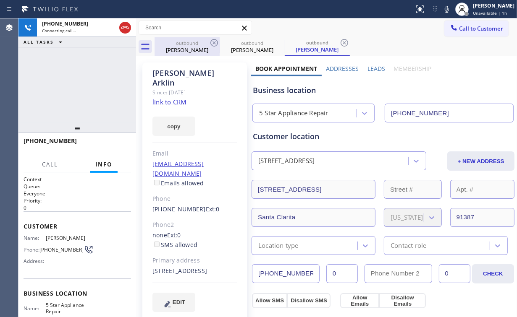
click at [191, 47] on div "[PERSON_NAME]" at bounding box center [186, 50] width 63 height 8
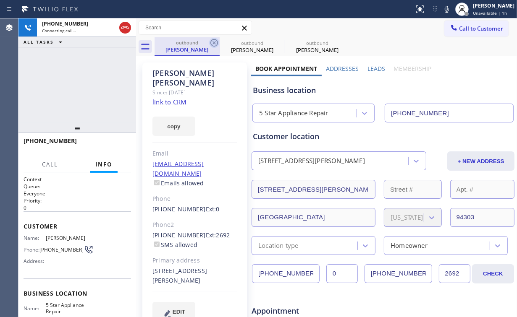
click at [217, 44] on icon at bounding box center [214, 43] width 8 height 8
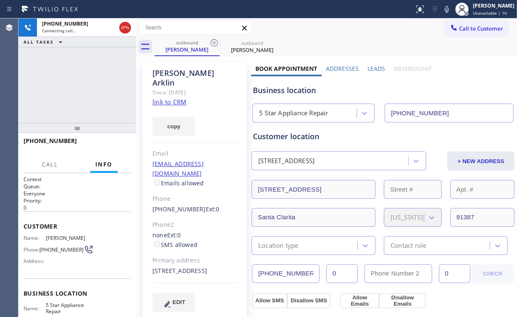
drag, startPoint x: 92, startPoint y: 81, endPoint x: 93, endPoint y: 67, distance: 13.9
click at [93, 80] on div "[PHONE_NUMBER] Connecting call… ALL TASKS ALL TASKS ACTIVE TASKS TASKS IN WRAP …" at bounding box center [77, 70] width 118 height 105
click at [82, 77] on div "[PHONE_NUMBER] Live | 00:01 ALL TASKS ALL TASKS ACTIVE TASKS TASKS IN WRAP UP" at bounding box center [77, 70] width 118 height 105
click at [118, 144] on span "HANG UP" at bounding box center [112, 145] width 26 height 6
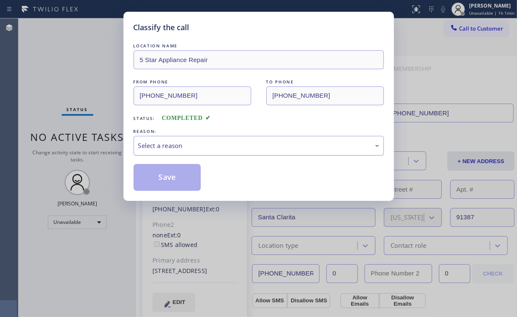
drag, startPoint x: 191, startPoint y: 144, endPoint x: 191, endPoint y: 154, distance: 9.7
click at [191, 144] on div "Select a reason" at bounding box center [258, 146] width 241 height 10
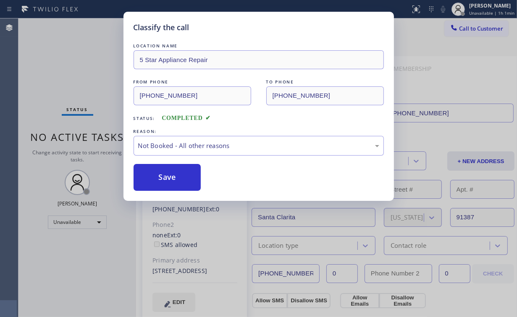
click at [176, 175] on button "Save" at bounding box center [167, 177] width 68 height 27
drag, startPoint x: 62, startPoint y: 82, endPoint x: 65, endPoint y: 71, distance: 12.1
click at [63, 78] on div "Classify the call LOCATION NAME 5 Star Appliance Repair FROM PHONE [PHONE_NUMBE…" at bounding box center [258, 158] width 517 height 317
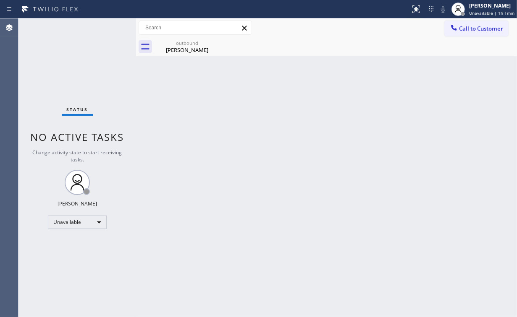
drag, startPoint x: 183, startPoint y: 49, endPoint x: 225, endPoint y: 39, distance: 43.2
click at [183, 49] on div "[PERSON_NAME]" at bounding box center [186, 50] width 63 height 8
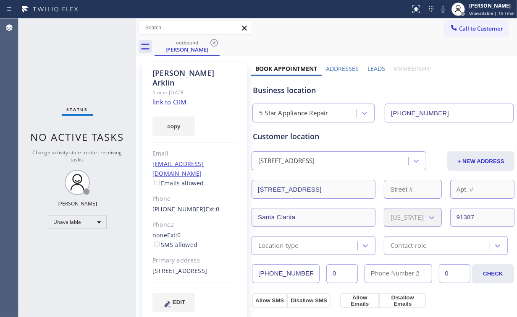
drag, startPoint x: 215, startPoint y: 40, endPoint x: 334, endPoint y: 44, distance: 118.8
click at [217, 42] on icon at bounding box center [214, 43] width 8 height 8
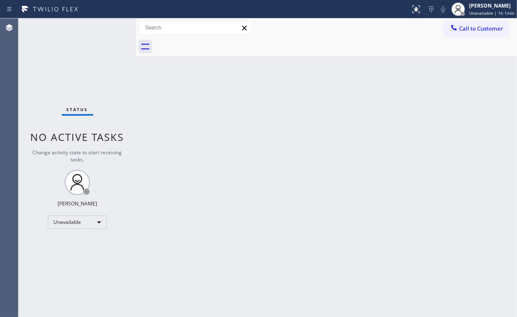
drag, startPoint x: 475, startPoint y: 29, endPoint x: 301, endPoint y: 152, distance: 213.5
click at [474, 29] on span "Call to Customer" at bounding box center [481, 29] width 44 height 8
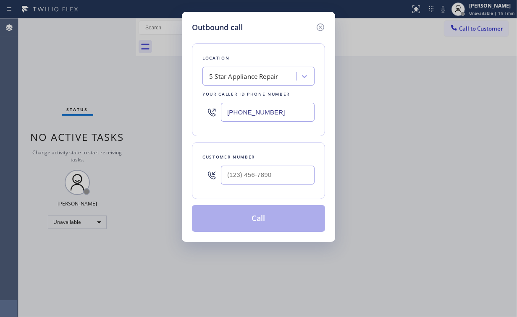
click at [297, 163] on div at bounding box center [268, 175] width 94 height 27
click at [290, 170] on input "(___) ___-____" at bounding box center [268, 175] width 94 height 19
paste input "323) 217-3737"
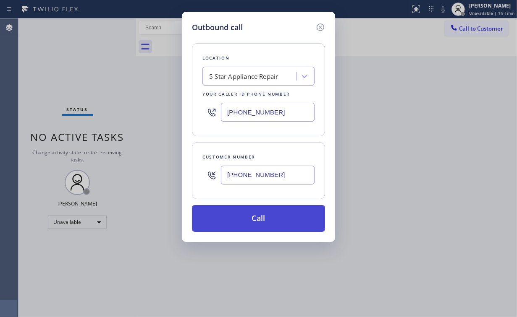
type input "[PHONE_NUMBER]"
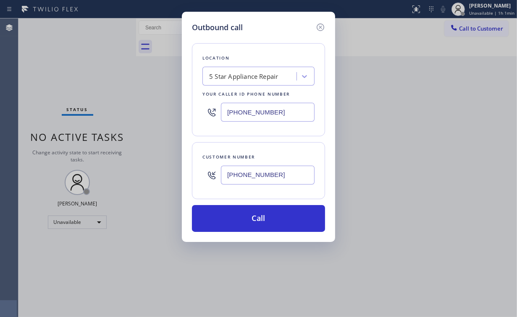
drag, startPoint x: 253, startPoint y: 217, endPoint x: 227, endPoint y: 258, distance: 49.0
click at [252, 217] on button "Call" at bounding box center [258, 218] width 133 height 27
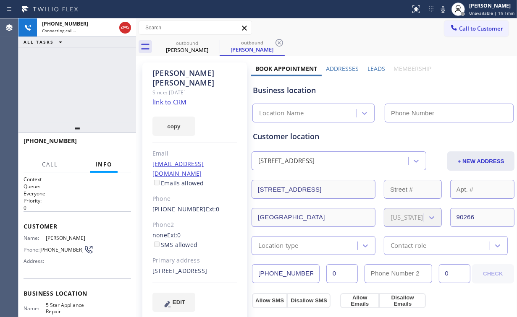
click at [75, 92] on div "[PHONE_NUMBER] Connecting call… ALL TASKS ALL TASKS ACTIVE TASKS TASKS IN WRAP …" at bounding box center [77, 70] width 118 height 105
type input "[PHONE_NUMBER]"
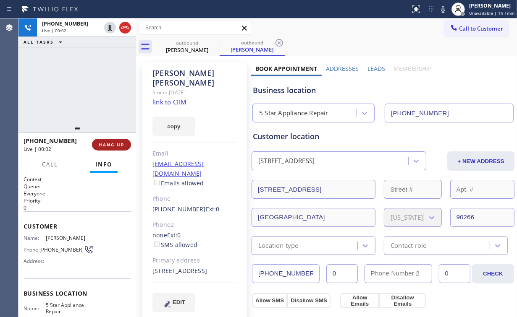
click at [108, 144] on span "HANG UP" at bounding box center [112, 145] width 26 height 6
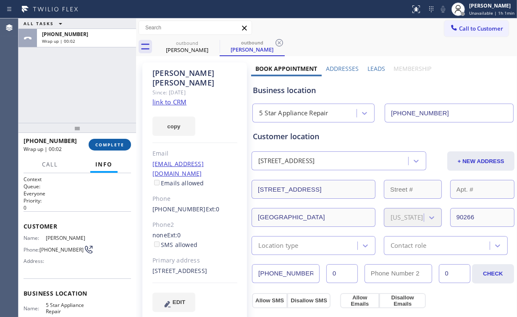
click at [110, 144] on span "COMPLETE" at bounding box center [109, 145] width 29 height 6
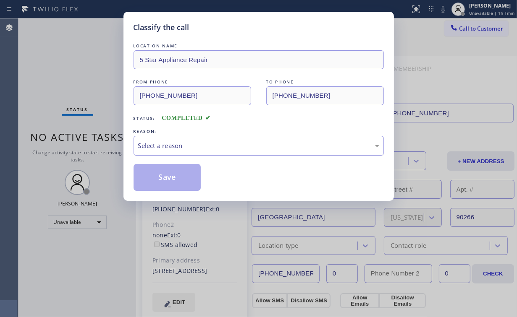
click at [167, 144] on div "Select a reason" at bounding box center [258, 146] width 241 height 10
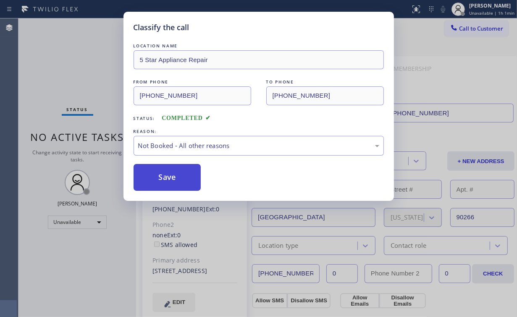
click at [160, 181] on button "Save" at bounding box center [167, 177] width 68 height 27
click at [56, 67] on div "Classify the call LOCATION NAME 5 Star Appliance Repair FROM PHONE [PHONE_NUMBE…" at bounding box center [258, 158] width 517 height 317
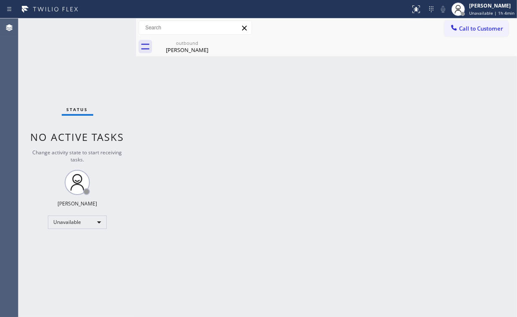
click at [72, 70] on div "Status No active tasks Change activity state to start receiving tasks. [PERSON_…" at bounding box center [77, 167] width 118 height 299
click at [185, 50] on div "[PERSON_NAME]" at bounding box center [186, 50] width 63 height 8
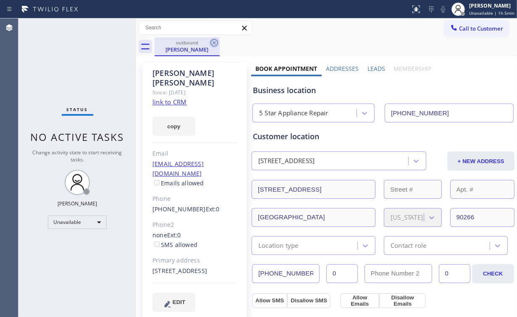
click at [213, 42] on icon at bounding box center [214, 43] width 8 height 8
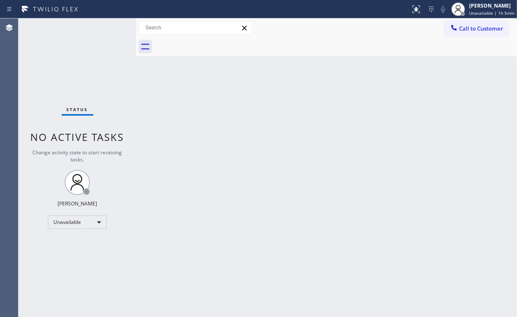
click at [53, 66] on div "Status No active tasks Change activity state to start receiving tasks. [PERSON_…" at bounding box center [77, 167] width 118 height 299
drag, startPoint x: 38, startPoint y: 67, endPoint x: 40, endPoint y: 44, distance: 23.6
click at [41, 62] on div "Status No active tasks Change activity state to start receiving tasks. [PERSON_…" at bounding box center [77, 167] width 118 height 299
click at [71, 74] on div "Status No active tasks Change activity state to start receiving tasks. [PERSON_…" at bounding box center [77, 167] width 118 height 299
click at [86, 48] on div "Status No active tasks Change activity state to start receiving tasks. [PERSON_…" at bounding box center [77, 167] width 118 height 299
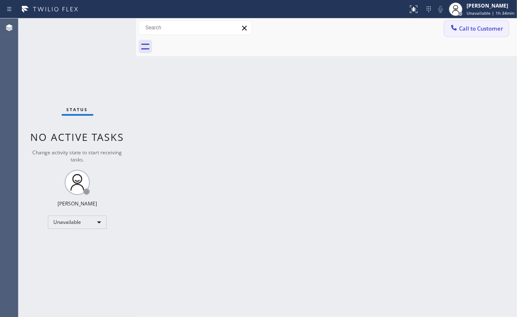
click at [479, 29] on span "Call to Customer" at bounding box center [481, 29] width 44 height 8
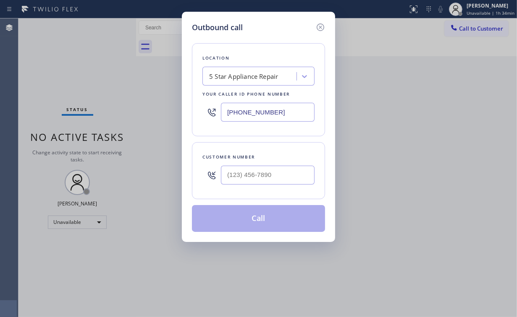
drag, startPoint x: 285, startPoint y: 112, endPoint x: 148, endPoint y: 102, distance: 137.1
click at [190, 107] on div "Outbound call Location 5 Star Appliance Repair Your caller id phone number [PHO…" at bounding box center [258, 127] width 153 height 230
paste input "323) 641-4970"
type input "[PHONE_NUMBER]"
drag, startPoint x: 247, startPoint y: 169, endPoint x: 254, endPoint y: 166, distance: 6.9
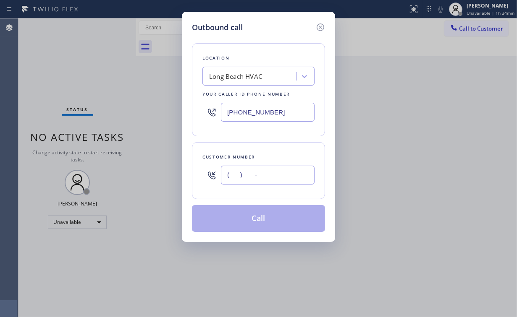
click at [248, 169] on input "(___) ___-____" at bounding box center [268, 175] width 94 height 19
paste input "562) 537-9430"
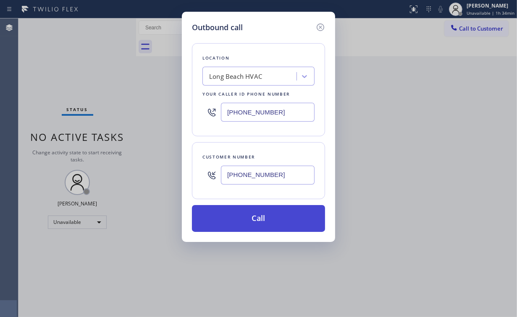
type input "[PHONE_NUMBER]"
click at [250, 220] on button "Call" at bounding box center [258, 218] width 133 height 27
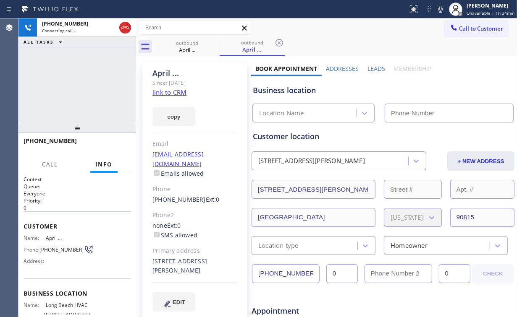
type input "[PHONE_NUMBER]"
click at [74, 81] on div "[PHONE_NUMBER] Connecting call… ALL TASKS ALL TASKS ACTIVE TASKS TASKS IN WRAP …" at bounding box center [77, 70] width 118 height 105
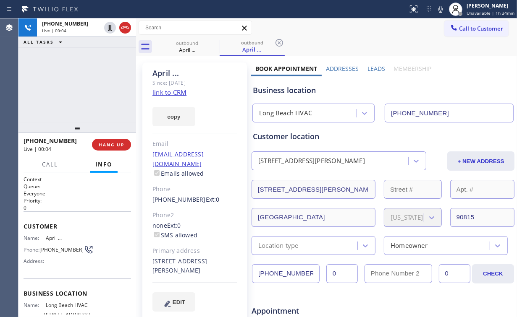
drag, startPoint x: 88, startPoint y: 83, endPoint x: 83, endPoint y: 83, distance: 4.6
click at [83, 83] on div "[PHONE_NUMBER] Live | 00:05 ALL TASKS ALL TASKS ACTIVE TASKS TASKS IN WRAP UP" at bounding box center [77, 70] width 118 height 105
click at [84, 82] on div "[PHONE_NUMBER] Live | 00:10 ALL TASKS ALL TASKS ACTIVE TASKS TASKS IN WRAP UP" at bounding box center [77, 70] width 118 height 105
click at [84, 87] on div "[PHONE_NUMBER] Live | 00:20 ALL TASKS ALL TASKS ACTIVE TASKS TASKS IN WRAP UP" at bounding box center [77, 70] width 118 height 105
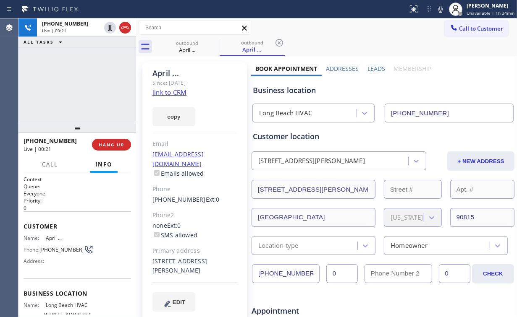
click at [84, 87] on div "[PHONE_NUMBER] Live | 00:21 ALL TASKS ALL TASKS ACTIVE TASKS TASKS IN WRAP UP" at bounding box center [77, 70] width 118 height 105
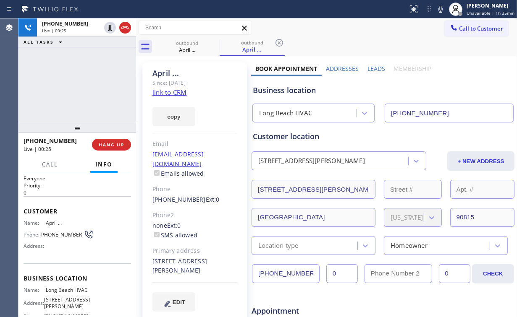
scroll to position [34, 0]
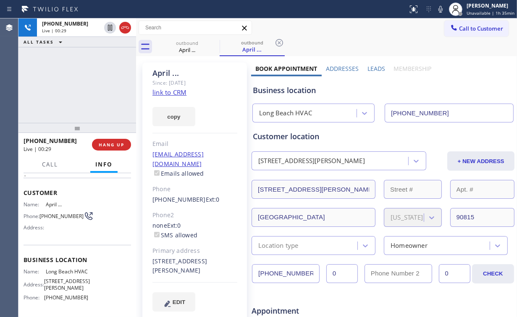
click at [83, 85] on div "[PHONE_NUMBER] Live | 00:29 ALL TASKS ALL TASKS ACTIVE TASKS TASKS IN WRAP UP" at bounding box center [77, 70] width 118 height 105
click at [84, 85] on div "[PHONE_NUMBER] Live | 00:31 ALL TASKS ALL TASKS ACTIVE TASKS TASKS IN WRAP UP" at bounding box center [77, 70] width 118 height 105
click at [117, 144] on span "HANG UP" at bounding box center [112, 145] width 26 height 6
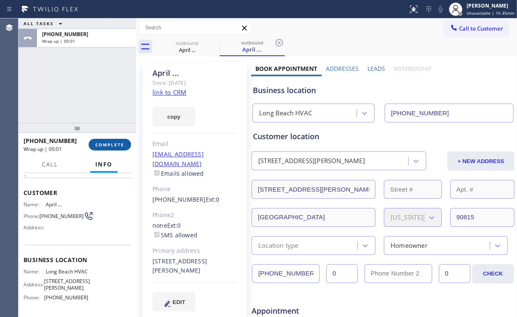
click at [117, 144] on span "COMPLETE" at bounding box center [109, 145] width 29 height 6
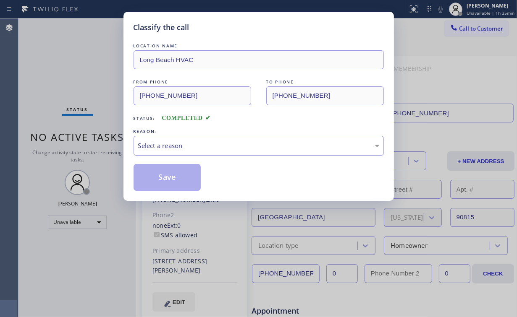
drag, startPoint x: 165, startPoint y: 144, endPoint x: 167, endPoint y: 152, distance: 8.2
click at [166, 146] on div "Select a reason" at bounding box center [258, 146] width 241 height 10
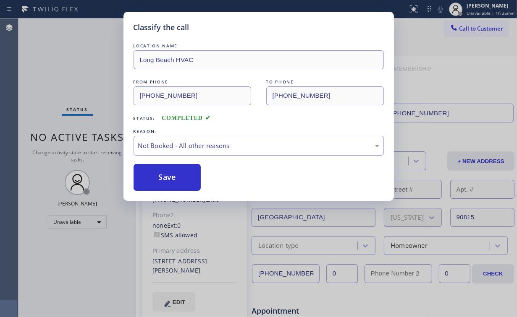
drag, startPoint x: 171, startPoint y: 179, endPoint x: 151, endPoint y: 153, distance: 33.0
click at [171, 179] on button "Save" at bounding box center [167, 177] width 68 height 27
click at [92, 79] on div "Classify the call LOCATION NAME Long Beach HVAC FROM PHONE [PHONE_NUMBER] TO PH…" at bounding box center [258, 158] width 517 height 317
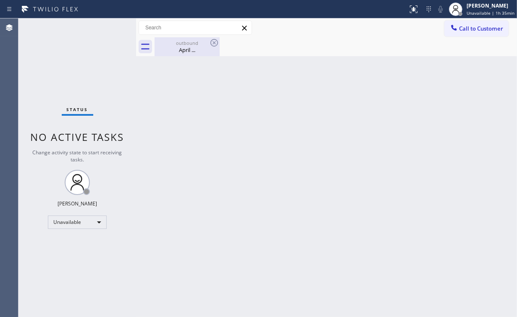
click at [178, 49] on div "April ..." at bounding box center [186, 50] width 63 height 8
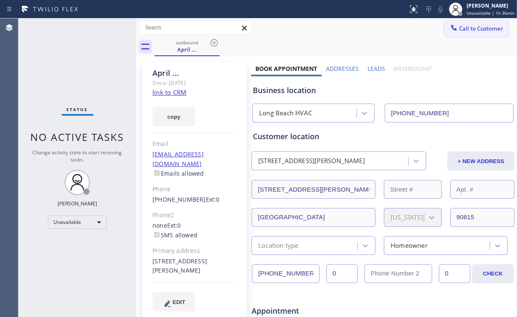
click at [455, 34] on button "Call to Customer" at bounding box center [476, 29] width 64 height 16
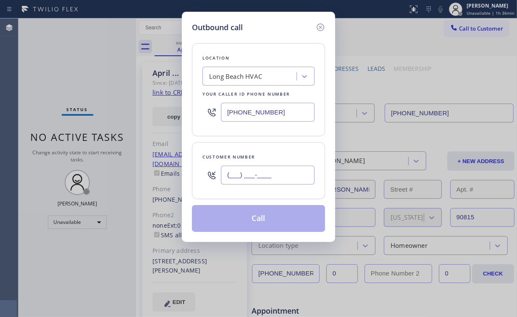
click at [269, 171] on input "(___) ___-____" at bounding box center [268, 175] width 94 height 19
paste input "562) 537-9430"
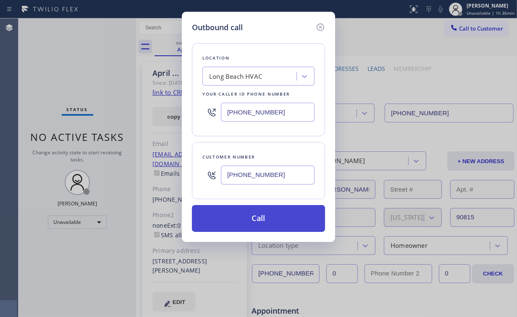
type input "[PHONE_NUMBER]"
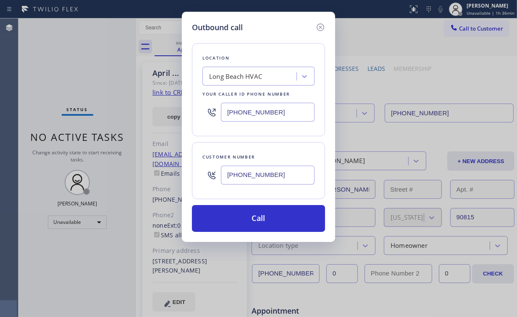
drag, startPoint x: 231, startPoint y: 220, endPoint x: 210, endPoint y: 279, distance: 62.5
click at [231, 223] on button "Call" at bounding box center [258, 218] width 133 height 27
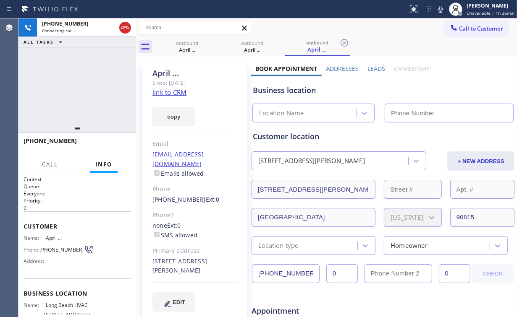
type input "[PHONE_NUMBER]"
click at [86, 98] on div "[PHONE_NUMBER] Connecting call… ALL TASKS ALL TASKS ACTIVE TASKS TASKS IN WRAP …" at bounding box center [77, 70] width 118 height 105
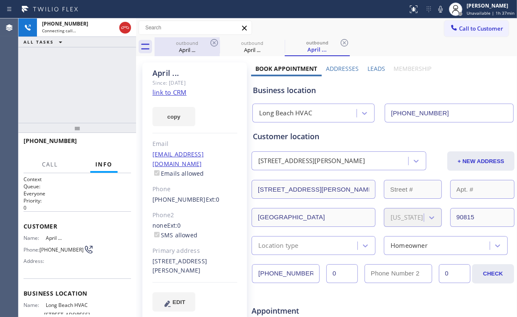
drag, startPoint x: 198, startPoint y: 41, endPoint x: 208, endPoint y: 42, distance: 10.2
click at [198, 41] on div "outbound" at bounding box center [186, 43] width 63 height 6
click at [214, 41] on icon at bounding box center [214, 43] width 10 height 10
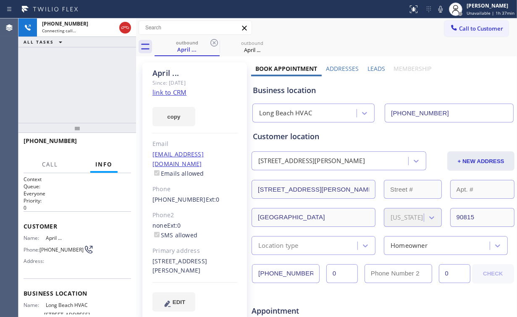
drag, startPoint x: 68, startPoint y: 86, endPoint x: 83, endPoint y: 81, distance: 15.8
click at [68, 86] on div "[PHONE_NUMBER] Connecting call… ALL TASKS ALL TASKS ACTIVE TASKS TASKS IN WRAP …" at bounding box center [77, 70] width 118 height 105
click at [112, 146] on span "HANG UP" at bounding box center [112, 145] width 26 height 6
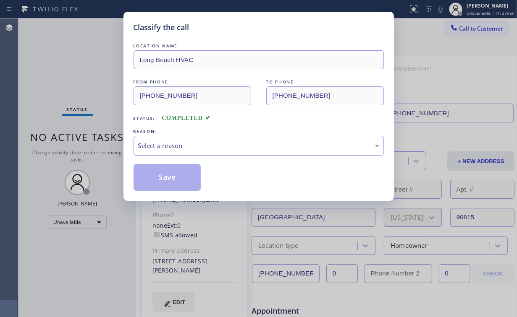
drag, startPoint x: 178, startPoint y: 138, endPoint x: 181, endPoint y: 149, distance: 11.7
click at [178, 138] on div "Select a reason" at bounding box center [258, 146] width 250 height 20
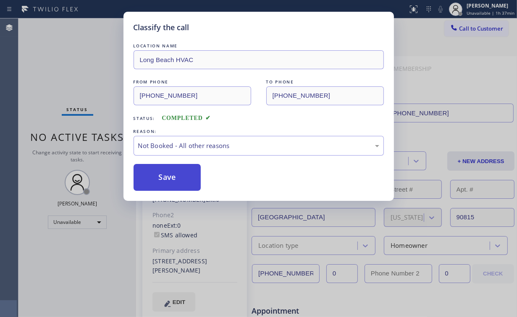
click at [173, 179] on button "Save" at bounding box center [167, 177] width 68 height 27
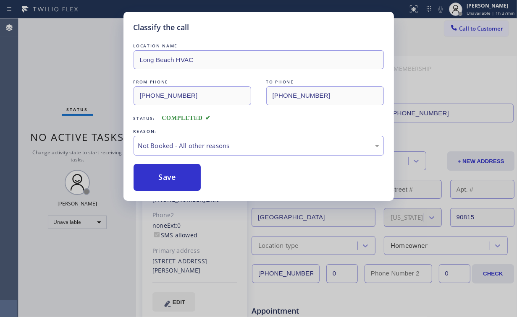
click at [91, 67] on div "Classify the call LOCATION NAME Long Beach HVAC FROM PHONE [PHONE_NUMBER] TO PH…" at bounding box center [258, 158] width 517 height 317
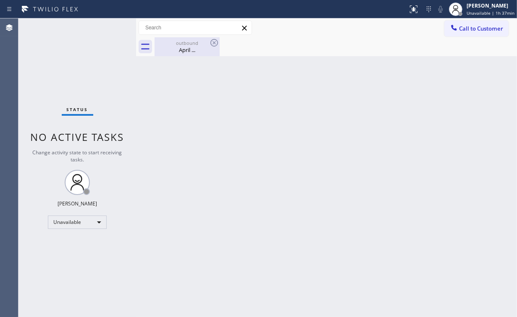
drag, startPoint x: 170, startPoint y: 51, endPoint x: 198, endPoint y: 48, distance: 27.9
click at [172, 51] on div "April ..." at bounding box center [186, 50] width 63 height 8
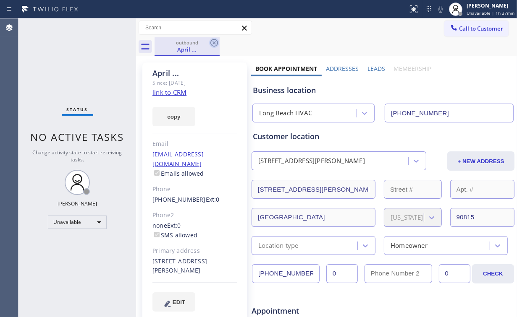
click at [213, 40] on icon at bounding box center [214, 43] width 10 height 10
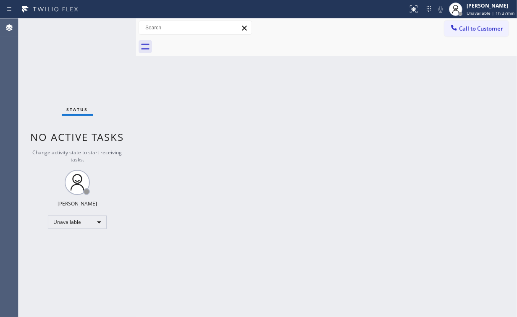
click at [316, 136] on div "Back to Dashboard Change Sender ID Customers Technicians Select a contact Outbo…" at bounding box center [326, 167] width 381 height 299
click at [471, 29] on span "Call to Customer" at bounding box center [481, 29] width 44 height 8
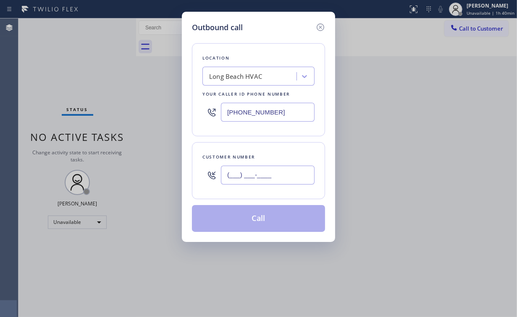
click at [282, 170] on input "(___) ___-____" at bounding box center [268, 175] width 94 height 19
paste input "562) 761-9005"
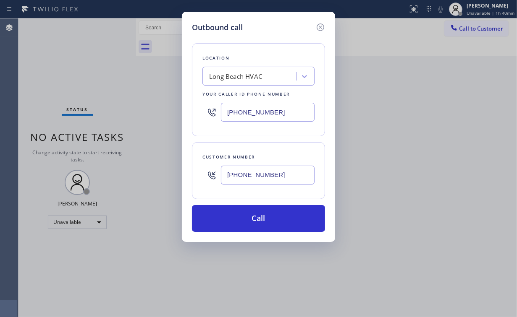
type input "[PHONE_NUMBER]"
click at [202, 128] on div "Location [GEOGRAPHIC_DATA] HVAC Your caller id phone number [PHONE_NUMBER]" at bounding box center [258, 89] width 133 height 93
drag, startPoint x: 207, startPoint y: 112, endPoint x: 175, endPoint y: 111, distance: 32.3
click at [178, 111] on div "Outbound call Location [GEOGRAPHIC_DATA] HVAC Your caller id phone number [PHON…" at bounding box center [258, 158] width 517 height 317
paste input "855) 731-4952"
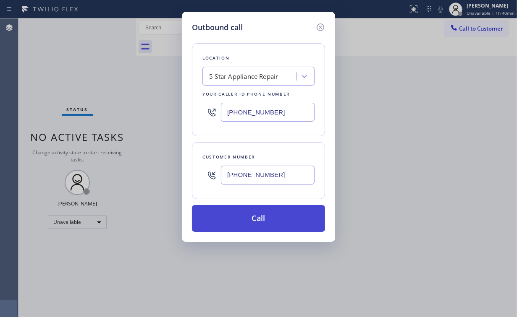
type input "[PHONE_NUMBER]"
click at [254, 214] on button "Call" at bounding box center [258, 218] width 133 height 27
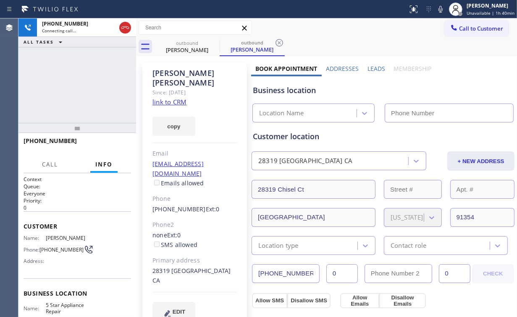
type input "[PHONE_NUMBER]"
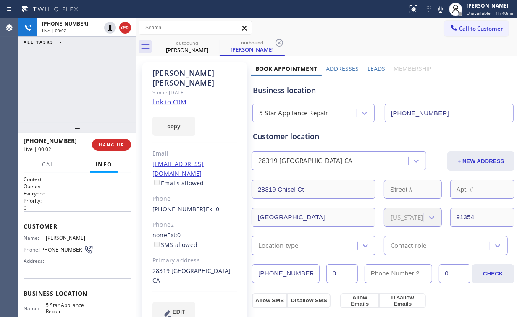
click at [67, 90] on div "[PHONE_NUMBER] Live | 00:02 ALL TASKS ALL TASKS ACTIVE TASKS TASKS IN WRAP UP" at bounding box center [77, 70] width 118 height 105
click at [111, 141] on button "HANG UP" at bounding box center [111, 145] width 39 height 12
click at [112, 141] on button "HANG UP" at bounding box center [111, 145] width 39 height 12
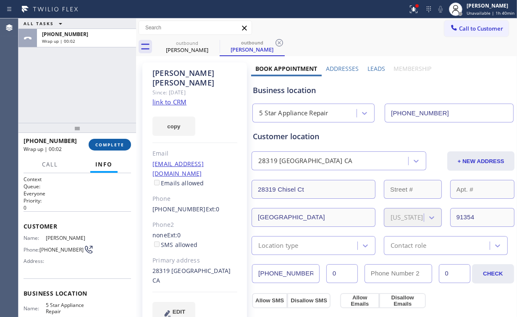
click at [97, 145] on span "COMPLETE" at bounding box center [109, 145] width 29 height 6
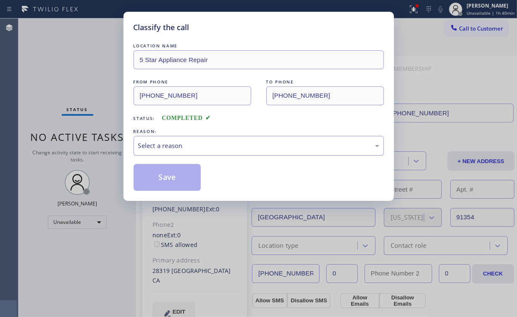
click at [163, 147] on div "Select a reason" at bounding box center [258, 146] width 241 height 10
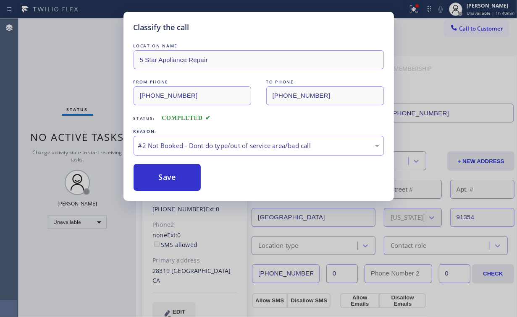
drag, startPoint x: 162, startPoint y: 178, endPoint x: 94, endPoint y: 93, distance: 108.5
click at [162, 177] on button "Save" at bounding box center [167, 177] width 68 height 27
click at [92, 88] on div "Classify the call LOCATION NAME 5 Star Appliance Repair FROM PHONE [PHONE_NUMBE…" at bounding box center [258, 158] width 517 height 317
click at [416, 8] on div "Status report Issues detected These issues could affect your workflow. Please c…" at bounding box center [258, 158] width 517 height 317
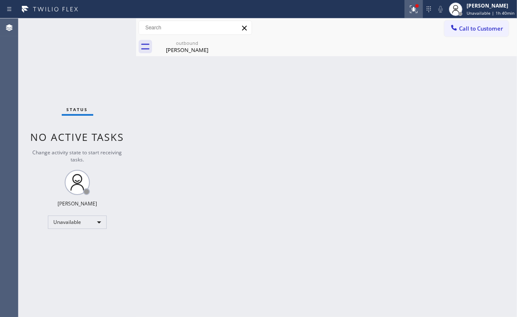
click at [413, 11] on icon at bounding box center [413, 9] width 10 height 10
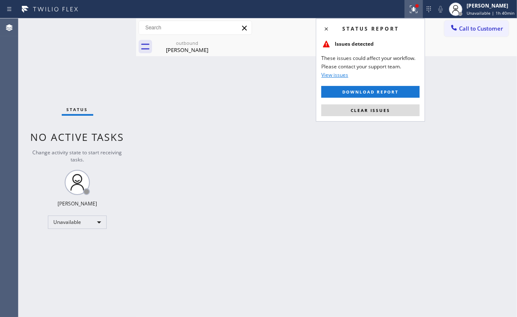
drag, startPoint x: 376, startPoint y: 113, endPoint x: 307, endPoint y: 99, distance: 70.2
click at [376, 113] on button "Clear issues" at bounding box center [370, 111] width 98 height 12
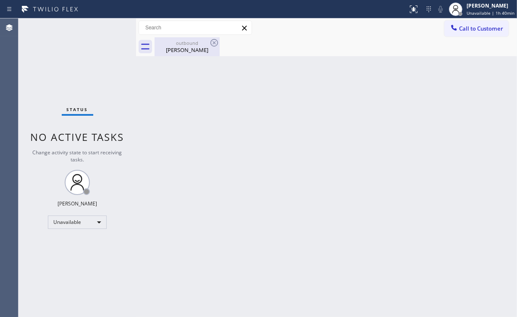
click at [186, 47] on div "[PERSON_NAME]" at bounding box center [186, 50] width 63 height 8
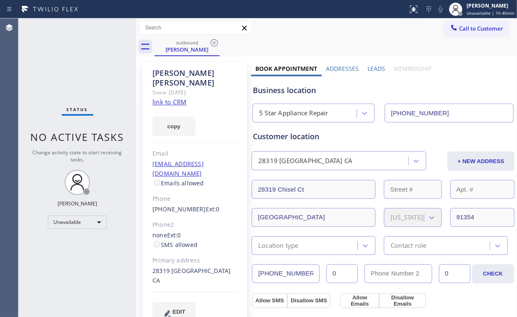
drag, startPoint x: 212, startPoint y: 42, endPoint x: 370, endPoint y: 81, distance: 163.0
click at [212, 41] on icon at bounding box center [214, 43] width 10 height 10
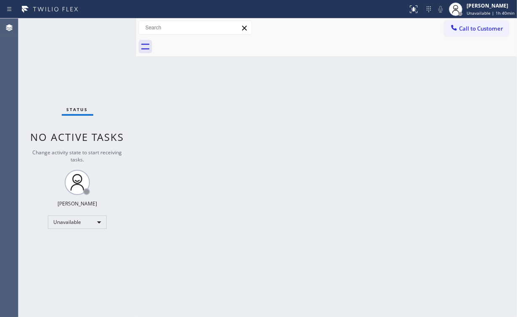
click at [387, 84] on div "Back to Dashboard Change Sender ID Customers Technicians Select a contact Outbo…" at bounding box center [326, 167] width 381 height 299
drag, startPoint x: 466, startPoint y: 24, endPoint x: 272, endPoint y: 148, distance: 230.6
click at [466, 24] on button "Call to Customer" at bounding box center [476, 29] width 64 height 16
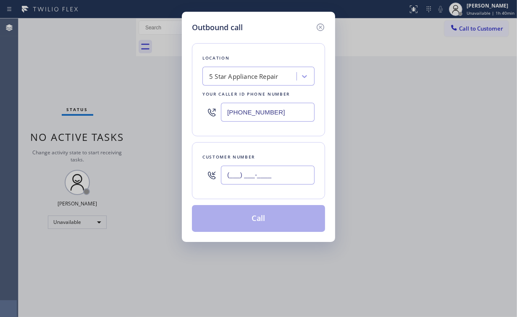
drag, startPoint x: 260, startPoint y: 178, endPoint x: 282, endPoint y: 177, distance: 21.5
click at [261, 178] on input "(___) ___-____" at bounding box center [268, 175] width 94 height 19
paste input "855) 731-4952"
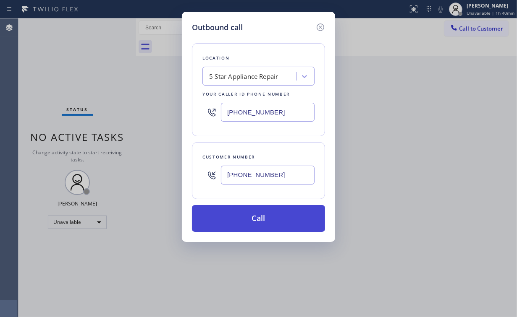
type input "[PHONE_NUMBER]"
click at [248, 224] on button "Call" at bounding box center [258, 218] width 133 height 27
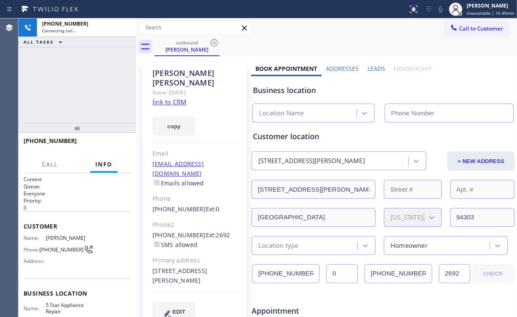
click at [83, 77] on div "[PHONE_NUMBER] Connecting call… ALL TASKS ALL TASKS ACTIVE TASKS TASKS IN WRAP …" at bounding box center [77, 70] width 118 height 105
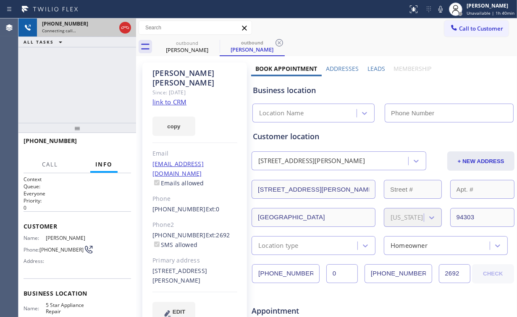
click at [121, 26] on icon at bounding box center [125, 28] width 10 height 10
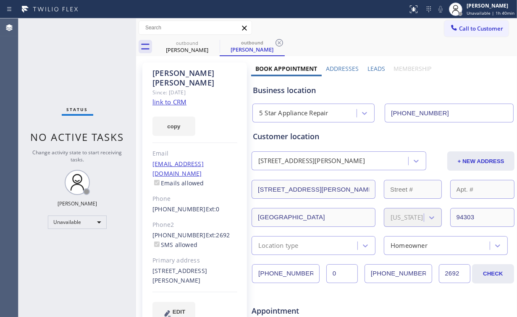
type input "[PHONE_NUMBER]"
click at [450, 33] on div at bounding box center [454, 29] width 10 height 10
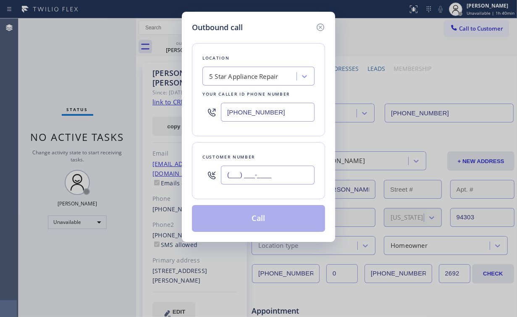
click at [273, 176] on input "(___) ___-____" at bounding box center [268, 175] width 94 height 19
paste input "562) 761-9005"
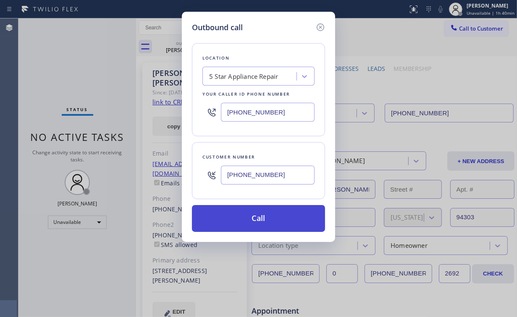
type input "[PHONE_NUMBER]"
click at [252, 214] on button "Call" at bounding box center [258, 218] width 133 height 27
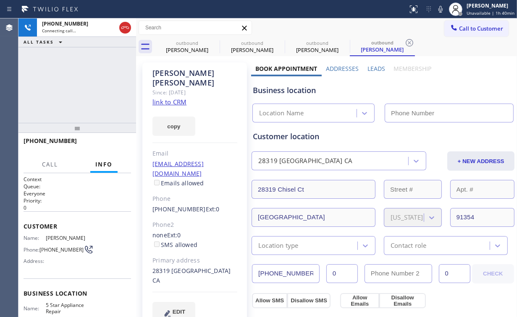
type input "[PHONE_NUMBER]"
click at [191, 51] on div "[PERSON_NAME]" at bounding box center [186, 50] width 63 height 8
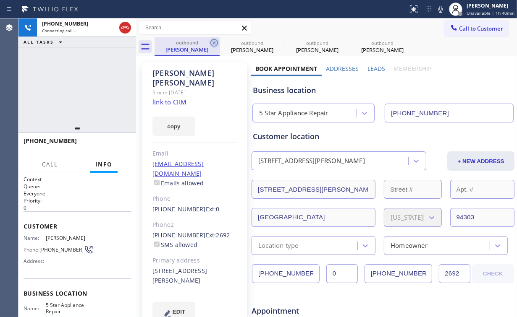
click at [214, 42] on icon at bounding box center [214, 43] width 8 height 8
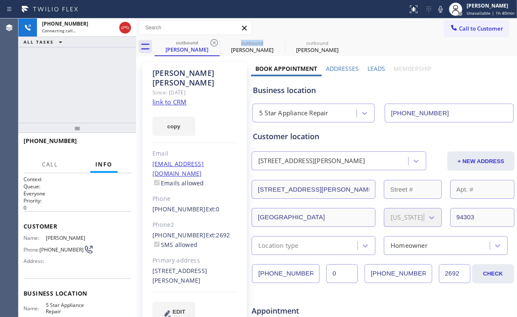
click at [214, 42] on icon at bounding box center [214, 43] width 8 height 8
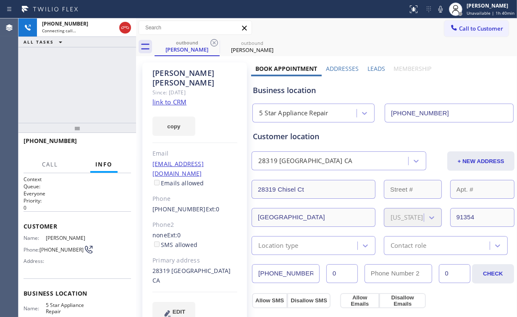
click at [115, 79] on div "[PHONE_NUMBER] Connecting call… ALL TASKS ALL TASKS ACTIVE TASKS TASKS IN WRAP …" at bounding box center [77, 70] width 118 height 105
drag, startPoint x: 98, startPoint y: 83, endPoint x: 99, endPoint y: 90, distance: 7.6
click at [97, 83] on div "[PHONE_NUMBER] Live | 00:02 ALL TASKS ALL TASKS ACTIVE TASKS TASKS IN WRAP UP" at bounding box center [77, 70] width 118 height 105
click at [68, 79] on div "[PHONE_NUMBER] Live | 00:07 ALL TASKS ALL TASKS ACTIVE TASKS TASKS IN WRAP UP" at bounding box center [77, 70] width 118 height 105
click at [84, 86] on div "[PHONE_NUMBER] Live | 00:12 ALL TASKS ALL TASKS ACTIVE TASKS TASKS IN WRAP UP" at bounding box center [77, 70] width 118 height 105
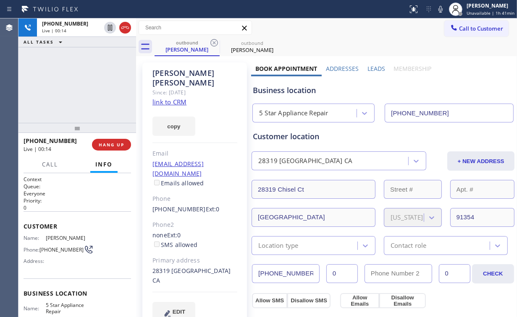
drag, startPoint x: 90, startPoint y: 87, endPoint x: 95, endPoint y: 95, distance: 9.4
click at [90, 87] on div "[PHONE_NUMBER] Live | 00:14 ALL TASKS ALL TASKS ACTIVE TASKS TASKS IN WRAP UP" at bounding box center [77, 70] width 118 height 105
click at [116, 146] on span "HANG UP" at bounding box center [112, 145] width 26 height 6
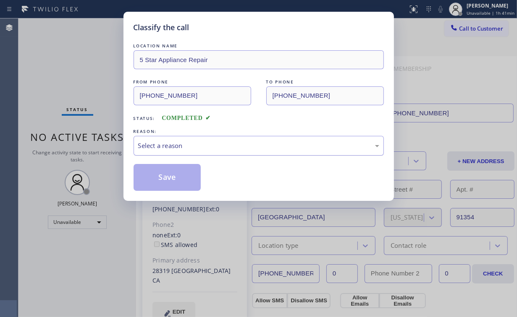
drag, startPoint x: 175, startPoint y: 140, endPoint x: 177, endPoint y: 149, distance: 9.1
click at [175, 140] on div "Select a reason" at bounding box center [258, 146] width 250 height 20
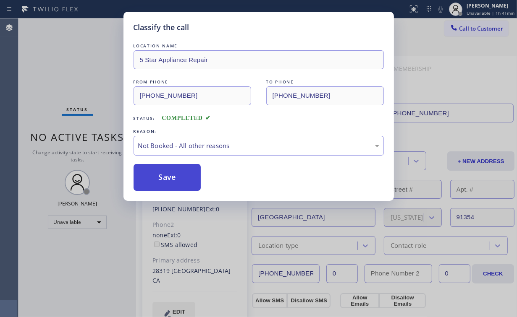
drag, startPoint x: 179, startPoint y: 173, endPoint x: 64, endPoint y: 74, distance: 151.5
click at [178, 172] on button "Save" at bounding box center [167, 177] width 68 height 27
drag, startPoint x: 60, startPoint y: 71, endPoint x: 88, endPoint y: 40, distance: 41.3
click at [61, 70] on div "Classify the call LOCATION NAME 5 Star Appliance Repair FROM PHONE [PHONE_NUMBE…" at bounding box center [258, 158] width 517 height 317
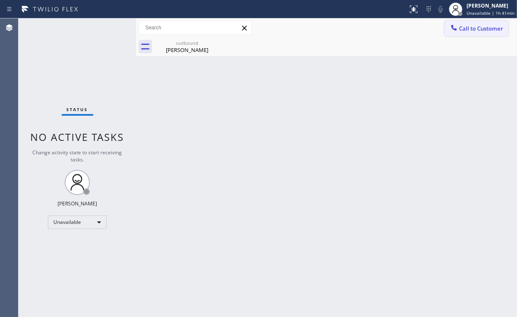
click at [478, 30] on span "Call to Customer" at bounding box center [481, 29] width 44 height 8
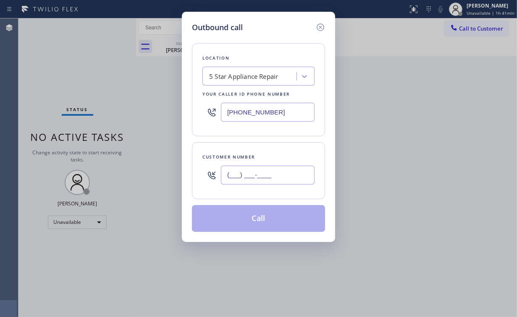
click at [272, 178] on input "(___) ___-____" at bounding box center [268, 175] width 94 height 19
paste input "661) 857-6164"
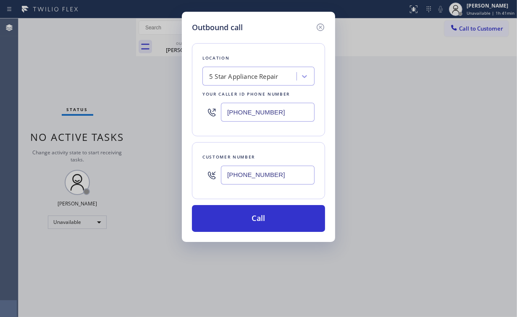
type input "[PHONE_NUMBER]"
click at [244, 214] on button "Call" at bounding box center [258, 218] width 133 height 27
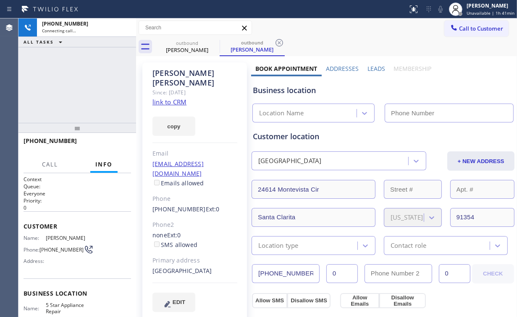
click at [68, 73] on div "[PHONE_NUMBER] Connecting call… ALL TASKS ALL TASKS ACTIVE TASKS TASKS IN WRAP …" at bounding box center [77, 70] width 118 height 105
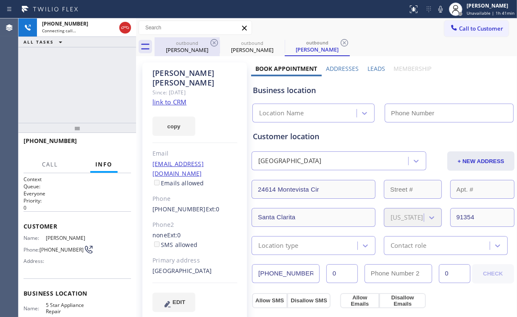
click at [183, 47] on div "[PERSON_NAME]" at bounding box center [186, 50] width 63 height 8
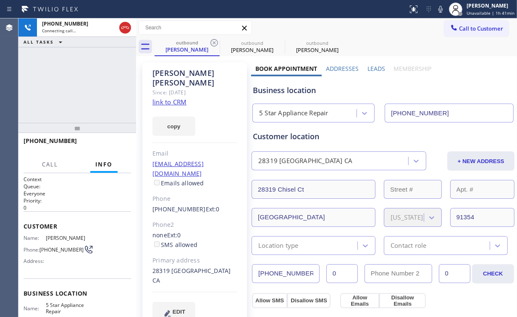
drag, startPoint x: 212, startPoint y: 42, endPoint x: 121, endPoint y: 79, distance: 98.3
click at [212, 42] on icon at bounding box center [214, 43] width 10 height 10
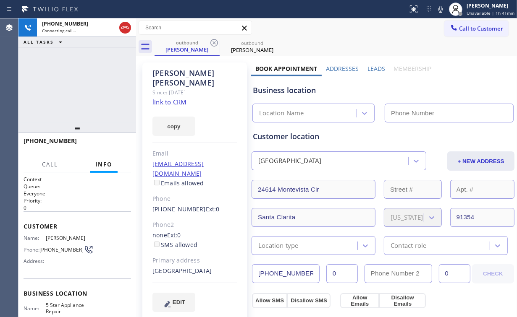
click at [67, 80] on div "[PHONE_NUMBER] Connecting call… ALL TASKS ALL TASKS ACTIVE TASKS TASKS IN WRAP …" at bounding box center [77, 70] width 118 height 105
type input "[PHONE_NUMBER]"
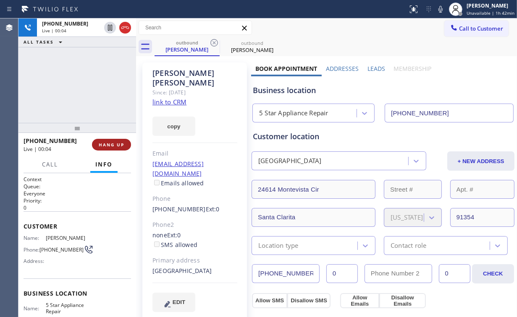
click at [115, 143] on span "HANG UP" at bounding box center [112, 145] width 26 height 6
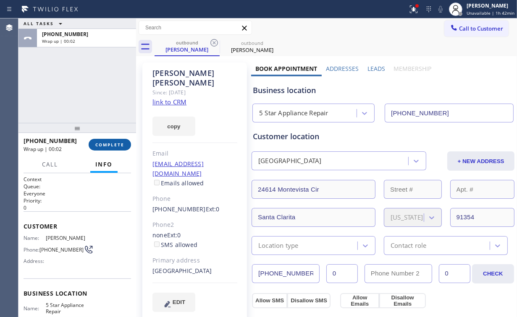
click at [117, 143] on span "COMPLETE" at bounding box center [109, 145] width 29 height 6
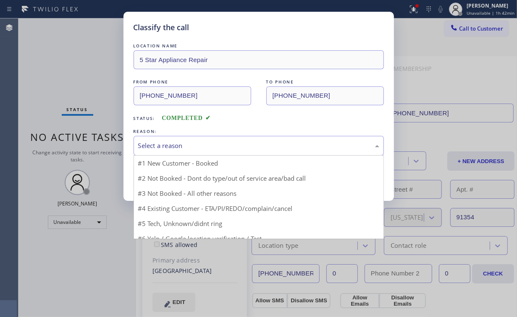
drag, startPoint x: 183, startPoint y: 145, endPoint x: 167, endPoint y: 180, distance: 38.5
click at [183, 145] on div "Select a reason" at bounding box center [258, 146] width 241 height 10
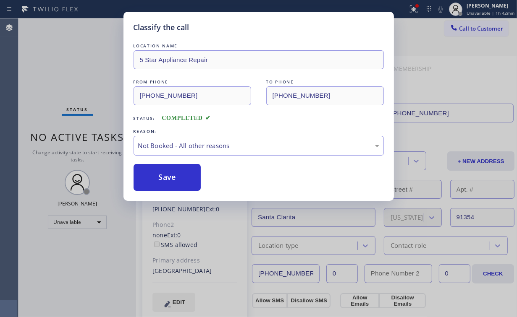
drag, startPoint x: 167, startPoint y: 180, endPoint x: 90, endPoint y: 90, distance: 117.9
click at [167, 178] on button "Save" at bounding box center [167, 177] width 68 height 27
click at [71, 67] on div "Classify the call LOCATION NAME 5 Star Appliance Repair FROM PHONE [PHONE_NUMBE…" at bounding box center [258, 158] width 517 height 317
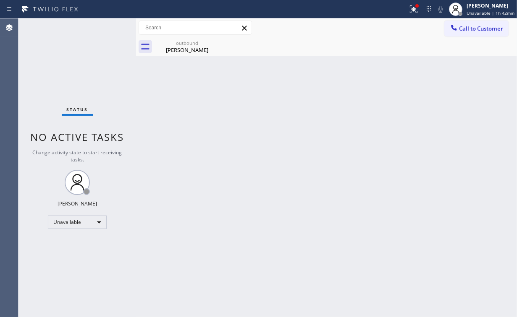
drag, startPoint x: 416, startPoint y: 8, endPoint x: 419, endPoint y: 21, distance: 13.0
click at [415, 9] on icon at bounding box center [412, 8] width 5 height 6
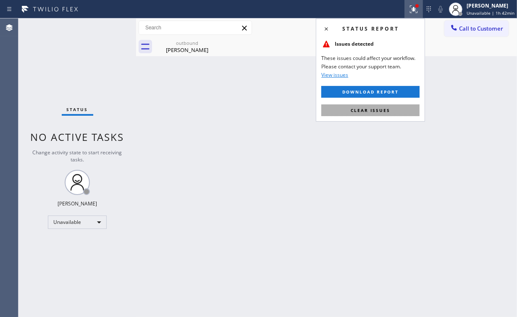
click at [380, 111] on span "Clear issues" at bounding box center [369, 110] width 39 height 6
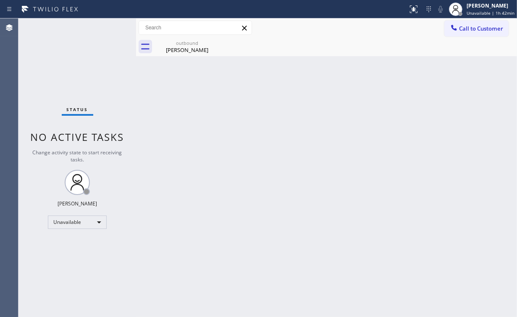
drag, startPoint x: 499, startPoint y: 91, endPoint x: 494, endPoint y: 65, distance: 27.1
click at [499, 86] on div "Back to Dashboard Change Sender ID Customers Technicians Select a contact Outbo…" at bounding box center [326, 167] width 381 height 299
drag, startPoint x: 472, startPoint y: 29, endPoint x: 332, endPoint y: 128, distance: 171.1
click at [471, 29] on span "Call to Customer" at bounding box center [481, 29] width 44 height 8
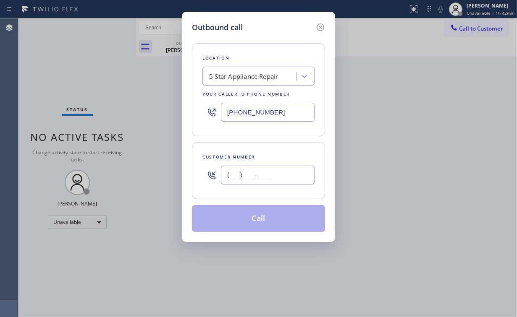
click at [280, 175] on input "(___) ___-____" at bounding box center [268, 175] width 94 height 19
paste input "661) 857-6164"
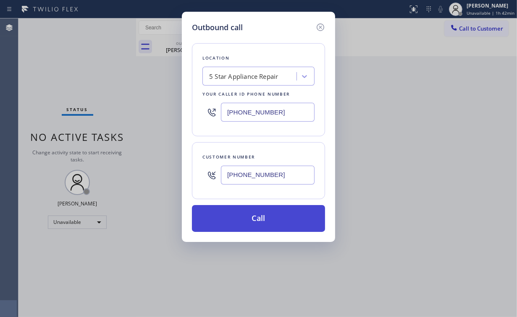
type input "[PHONE_NUMBER]"
click at [265, 216] on button "Call" at bounding box center [258, 218] width 133 height 27
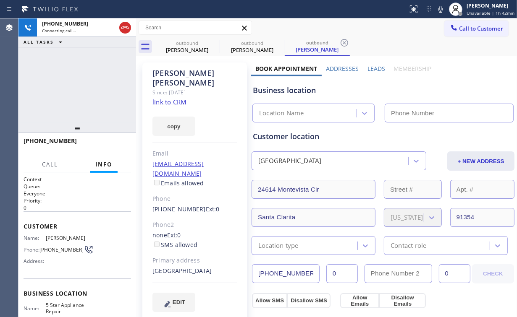
type input "[PHONE_NUMBER]"
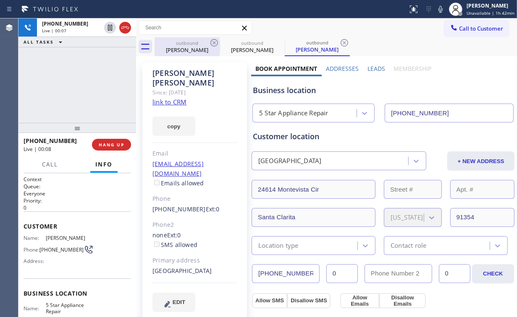
click at [190, 40] on div "outbound" at bounding box center [186, 43] width 63 height 6
click at [213, 42] on icon at bounding box center [214, 43] width 10 height 10
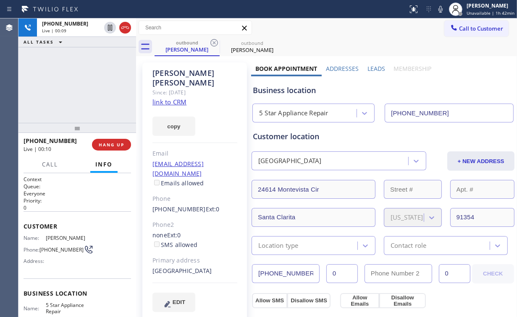
click at [80, 84] on div "[PHONE_NUMBER] Live | 00:09 ALL TASKS ALL TASKS ACTIVE TASKS TASKS IN WRAP UP" at bounding box center [77, 70] width 118 height 105
click at [84, 86] on div "[PHONE_NUMBER] Live | 00:10 ALL TASKS ALL TASKS ACTIVE TASKS TASKS IN WRAP UP" at bounding box center [77, 70] width 118 height 105
click at [84, 86] on div "[PHONE_NUMBER] Live | 00:12 ALL TASKS ALL TASKS ACTIVE TASKS TASKS IN WRAP UP" at bounding box center [77, 70] width 118 height 105
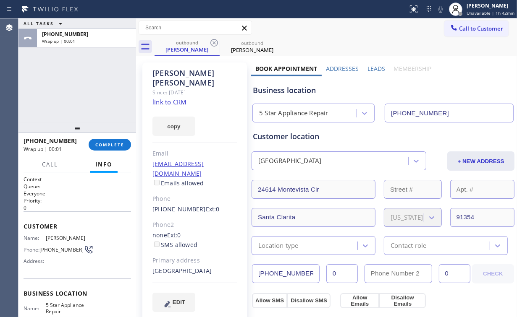
click at [84, 86] on div "ALL TASKS ALL TASKS ACTIVE TASKS TASKS IN WRAP UP [PHONE_NUMBER] Wrap up | 00:01" at bounding box center [77, 70] width 118 height 105
click at [115, 151] on div "[PHONE_NUMBER] Wrap up | 00:01 COMPLETE" at bounding box center [77, 145] width 107 height 22
click at [117, 145] on span "COMPLETE" at bounding box center [109, 145] width 29 height 6
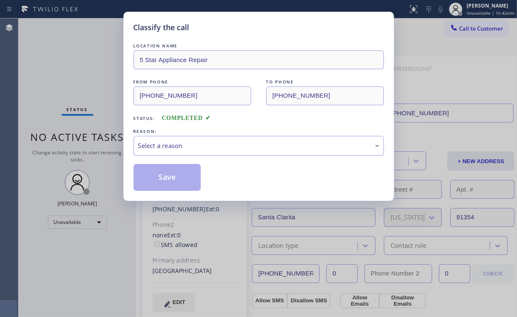
click at [170, 139] on div "Select a reason" at bounding box center [258, 146] width 250 height 20
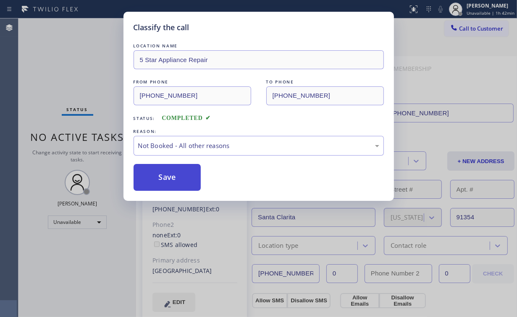
click at [171, 178] on button "Save" at bounding box center [167, 177] width 68 height 27
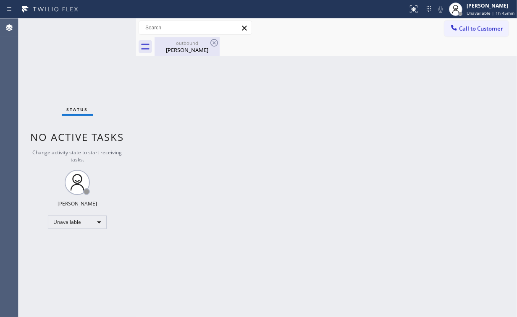
drag, startPoint x: 179, startPoint y: 46, endPoint x: 207, endPoint y: 44, distance: 27.8
click at [180, 46] on div "[PERSON_NAME]" at bounding box center [186, 50] width 63 height 8
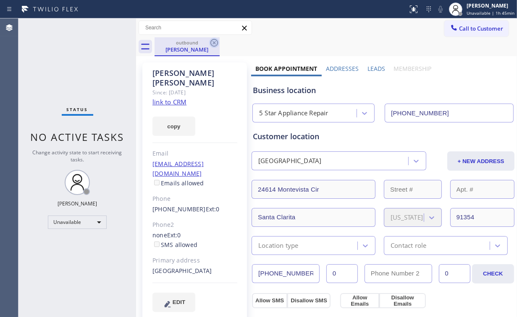
click at [216, 43] on icon at bounding box center [214, 43] width 10 height 10
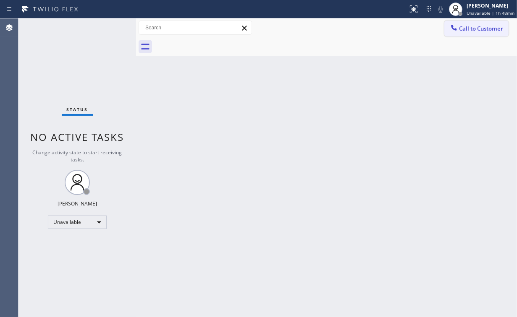
drag, startPoint x: 465, startPoint y: 27, endPoint x: 275, endPoint y: 152, distance: 227.2
click at [465, 27] on span "Call to Customer" at bounding box center [481, 29] width 44 height 8
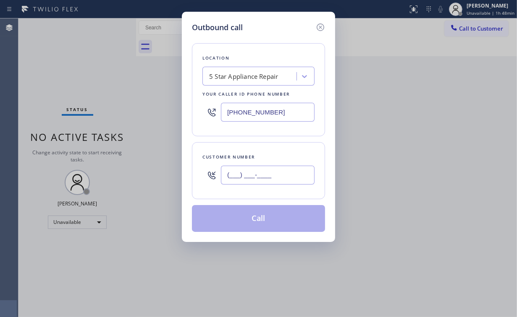
click at [279, 171] on input "(___) ___-____" at bounding box center [268, 175] width 94 height 19
paste input "323) 705-7177"
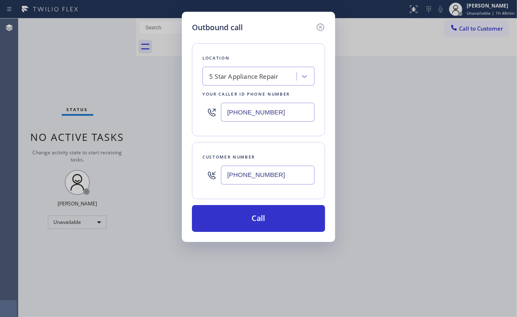
type input "[PHONE_NUMBER]"
click at [257, 225] on button "Call" at bounding box center [258, 218] width 133 height 27
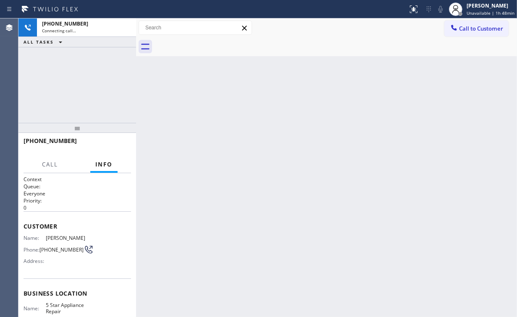
click at [87, 75] on div "[PHONE_NUMBER] Connecting call… ALL TASKS ALL TASKS ACTIVE TASKS TASKS IN WRAP …" at bounding box center [77, 70] width 118 height 105
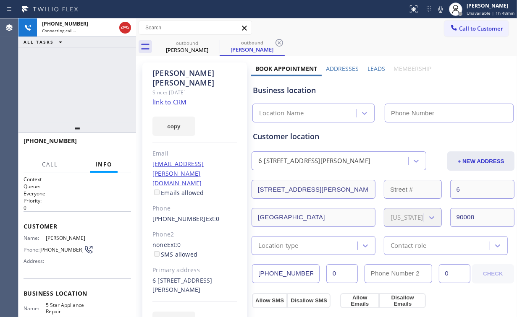
type input "[PHONE_NUMBER]"
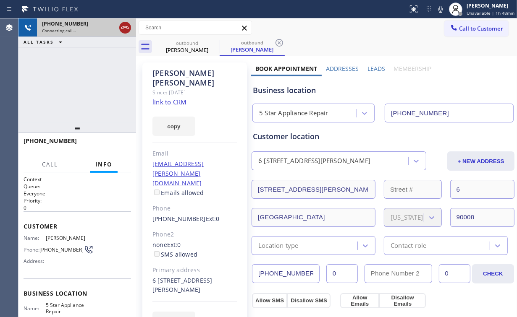
click at [126, 29] on icon at bounding box center [125, 28] width 10 height 10
click at [185, 47] on div "[PERSON_NAME]" at bounding box center [186, 50] width 63 height 8
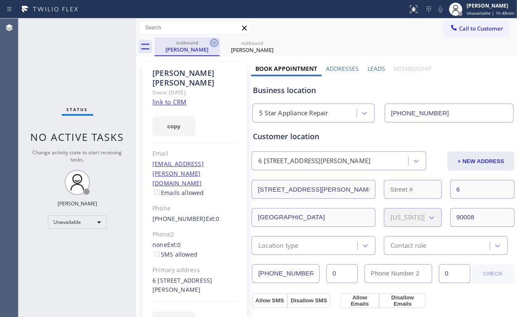
click at [216, 42] on icon at bounding box center [214, 43] width 10 height 10
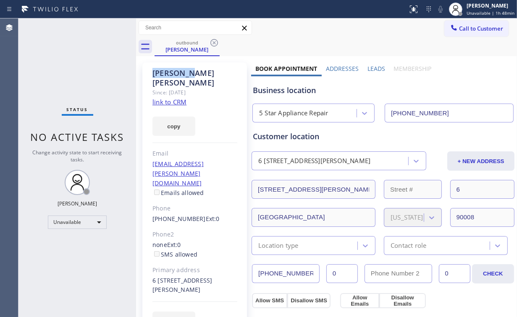
click at [215, 42] on icon at bounding box center [214, 43] width 10 height 10
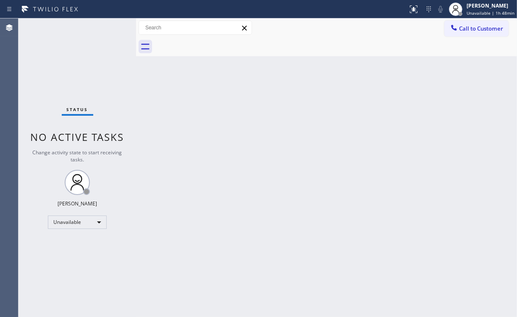
click at [460, 36] on button "Call to Customer" at bounding box center [476, 29] width 64 height 16
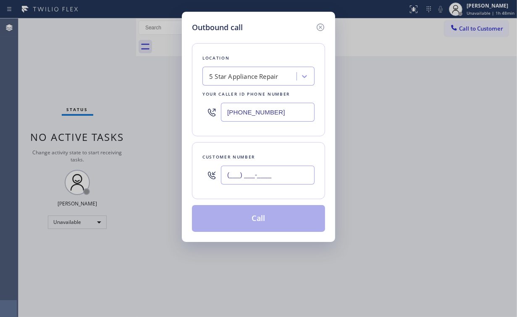
click at [280, 174] on input "(___) ___-____" at bounding box center [268, 175] width 94 height 19
paste input "323) 705-7177"
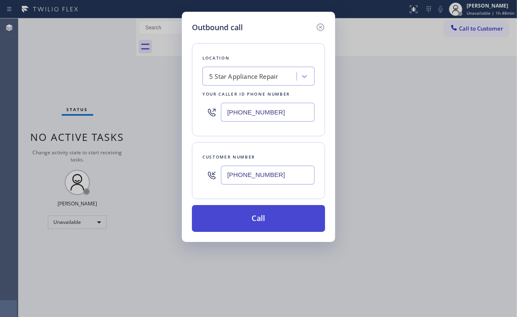
type input "[PHONE_NUMBER]"
click at [241, 221] on button "Call" at bounding box center [258, 218] width 133 height 27
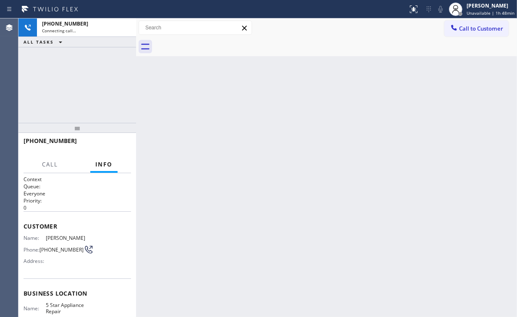
click at [108, 94] on div "[PHONE_NUMBER] Connecting call… ALL TASKS ALL TASKS ACTIVE TASKS TASKS IN WRAP …" at bounding box center [77, 70] width 118 height 105
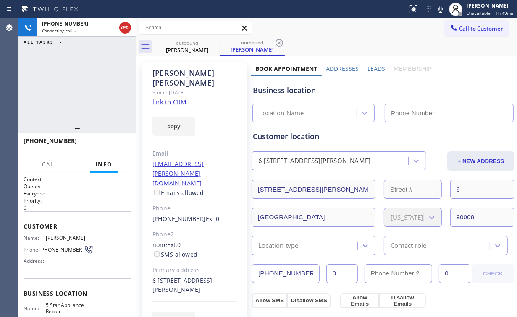
type input "[PHONE_NUMBER]"
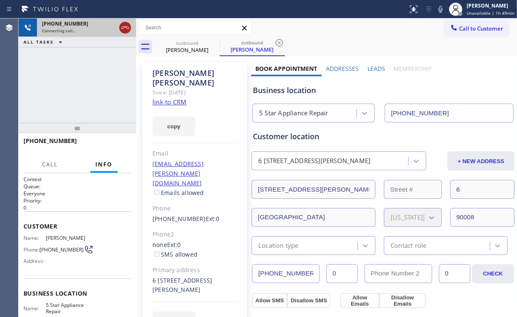
drag, startPoint x: 122, startPoint y: 30, endPoint x: 151, endPoint y: 58, distance: 40.7
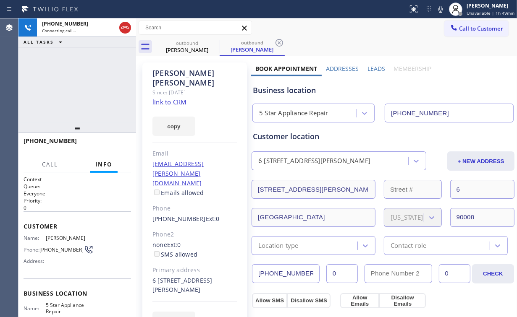
click at [122, 29] on icon at bounding box center [125, 28] width 10 height 10
click at [188, 44] on div "outbound" at bounding box center [186, 43] width 63 height 6
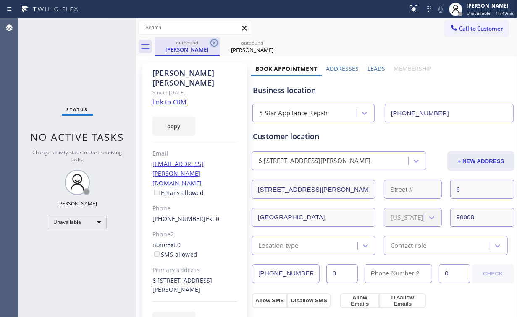
click at [213, 44] on icon at bounding box center [214, 43] width 10 height 10
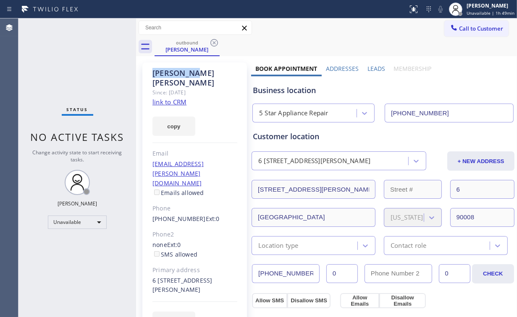
click at [213, 44] on icon at bounding box center [214, 43] width 10 height 10
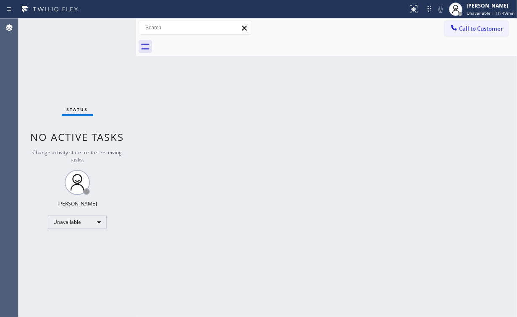
click at [72, 69] on div "Status No active tasks Change activity state to start receiving tasks. [PERSON_…" at bounding box center [77, 167] width 118 height 299
drag, startPoint x: 465, startPoint y: 25, endPoint x: 361, endPoint y: 104, distance: 131.0
click at [465, 26] on span "Call to Customer" at bounding box center [481, 29] width 44 height 8
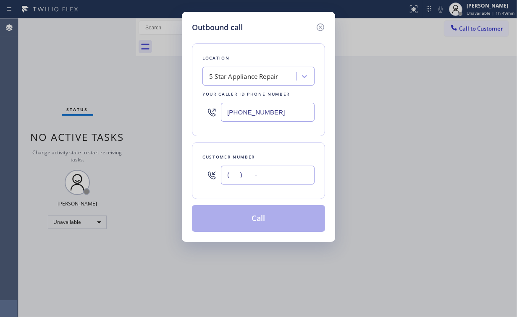
click at [274, 176] on input "(___) ___-____" at bounding box center [268, 175] width 94 height 19
paste input "310) 345-1112"
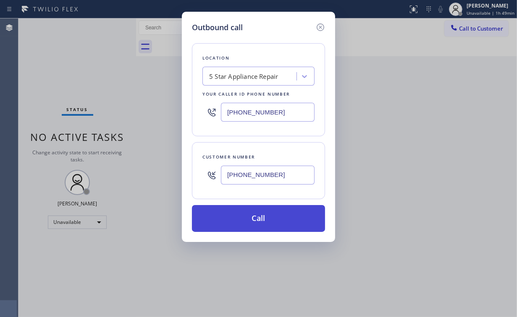
type input "[PHONE_NUMBER]"
click at [254, 217] on button "Call" at bounding box center [258, 218] width 133 height 27
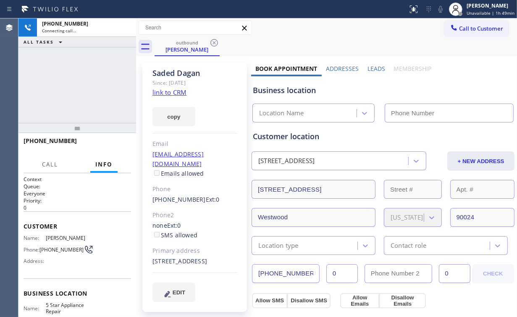
drag, startPoint x: 69, startPoint y: 86, endPoint x: 78, endPoint y: 84, distance: 9.0
click at [69, 86] on div "[PHONE_NUMBER] Connecting call… ALL TASKS ALL TASKS ACTIVE TASKS TASKS IN WRAP …" at bounding box center [77, 70] width 118 height 105
type input "[PHONE_NUMBER]"
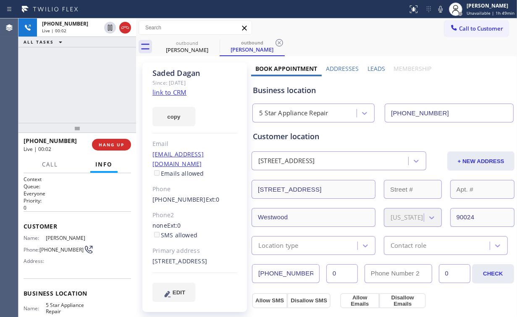
click at [81, 84] on div "[PHONE_NUMBER] Live | 00:02 ALL TASKS ALL TASKS ACTIVE TASKS TASKS IN WRAP UP" at bounding box center [77, 70] width 118 height 105
click at [81, 84] on div "[PHONE_NUMBER] Live | 00:04 ALL TASKS ALL TASKS ACTIVE TASKS TASKS IN WRAP UP" at bounding box center [77, 70] width 118 height 105
click at [81, 84] on div "[PHONE_NUMBER] Live | 00:06 ALL TASKS ALL TASKS ACTIVE TASKS TASKS IN WRAP UP" at bounding box center [77, 70] width 118 height 105
click at [81, 84] on div "[PHONE_NUMBER] Live | 00:07 ALL TASKS ALL TASKS ACTIVE TASKS TASKS IN WRAP UP" at bounding box center [77, 70] width 118 height 105
click at [81, 84] on div "[PHONE_NUMBER] Live | 00:09 ALL TASKS ALL TASKS ACTIVE TASKS TASKS IN WRAP UP" at bounding box center [77, 70] width 118 height 105
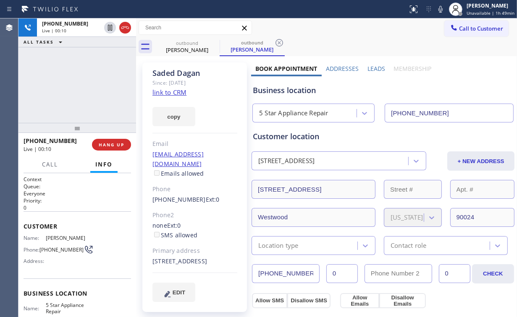
click at [82, 84] on div "[PHONE_NUMBER] Live | 00:10 ALL TASKS ALL TASKS ACTIVE TASKS TASKS IN WRAP UP" at bounding box center [77, 70] width 118 height 105
click at [82, 84] on div "[PHONE_NUMBER] Live | 00:12 ALL TASKS ALL TASKS ACTIVE TASKS TASKS IN WRAP UP" at bounding box center [77, 70] width 118 height 105
click at [82, 84] on div "[PHONE_NUMBER] Live | 00:13 ALL TASKS ALL TASKS ACTIVE TASKS TASKS IN WRAP UP" at bounding box center [77, 70] width 118 height 105
click at [82, 84] on div "[PHONE_NUMBER] Live | 00:17 ALL TASKS ALL TASKS ACTIVE TASKS TASKS IN WRAP UP" at bounding box center [77, 70] width 118 height 105
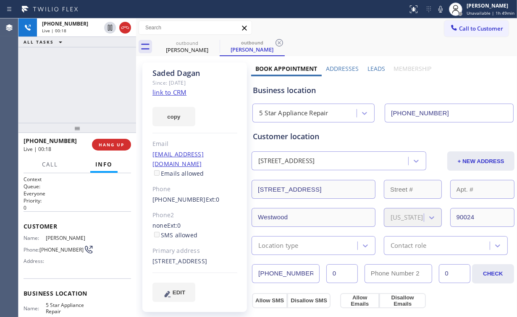
click at [82, 84] on div "[PHONE_NUMBER] Live | 00:18 ALL TASKS ALL TASKS ACTIVE TASKS TASKS IN WRAP UP" at bounding box center [77, 70] width 118 height 105
click at [111, 146] on span "HANG UP" at bounding box center [112, 145] width 26 height 6
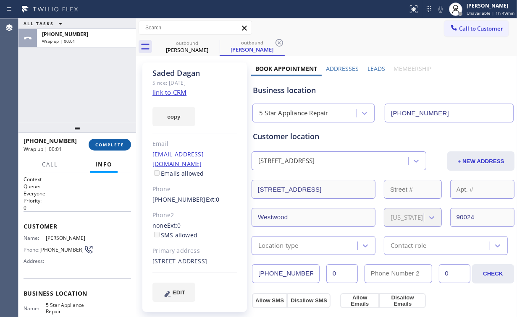
click at [111, 146] on span "COMPLETE" at bounding box center [109, 145] width 29 height 6
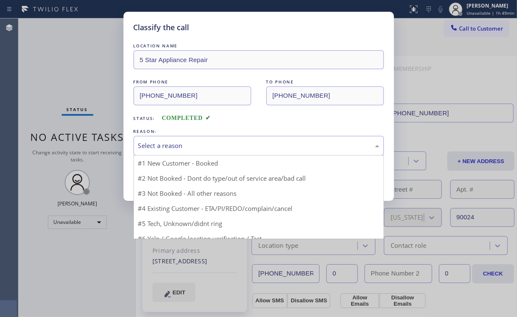
click at [164, 143] on div "Select a reason" at bounding box center [258, 146] width 241 height 10
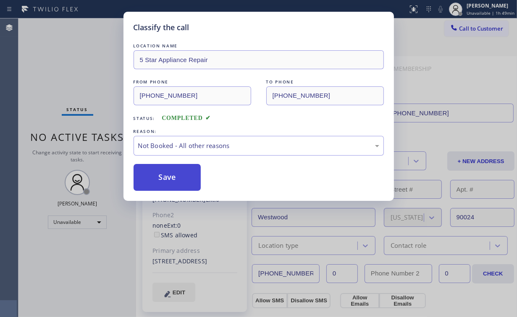
click at [160, 179] on button "Save" at bounding box center [167, 177] width 68 height 27
click at [62, 53] on div "Classify the call LOCATION NAME 5 Star Appliance Repair FROM PHONE [PHONE_NUMBE…" at bounding box center [258, 158] width 517 height 317
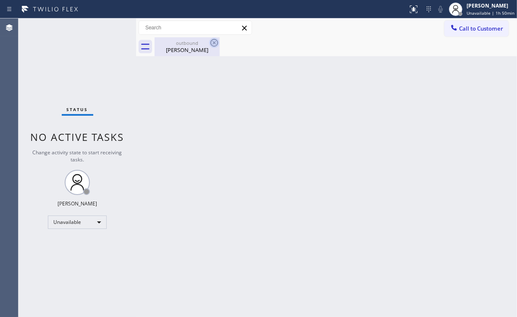
drag, startPoint x: 194, startPoint y: 50, endPoint x: 213, endPoint y: 46, distance: 18.9
click at [195, 50] on div "[PERSON_NAME]" at bounding box center [186, 50] width 63 height 8
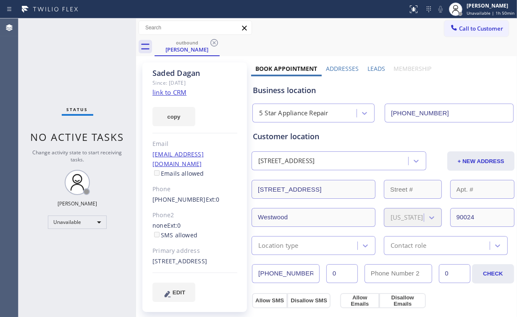
click at [215, 44] on icon at bounding box center [214, 43] width 8 height 8
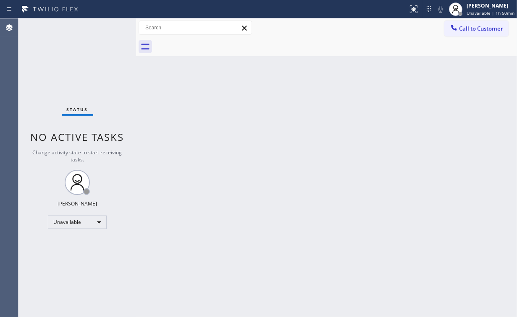
click at [395, 129] on div "Back to Dashboard Change Sender ID Customers Technicians Select a contact Outbo…" at bounding box center [326, 167] width 381 height 299
click at [468, 30] on span "Call to Customer" at bounding box center [481, 29] width 44 height 8
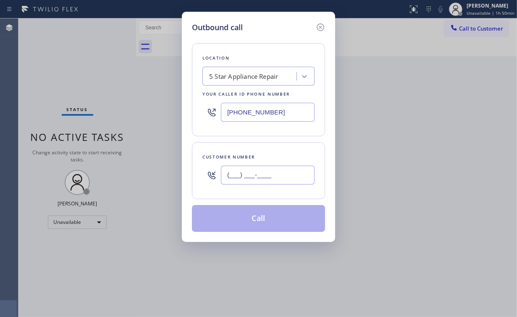
click at [276, 175] on input "(___) ___-____" at bounding box center [268, 175] width 94 height 19
paste input "818) 521-8184"
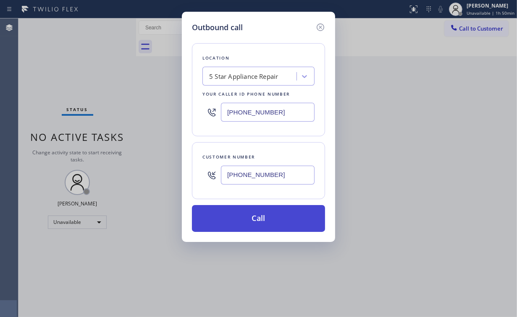
type input "[PHONE_NUMBER]"
click at [253, 220] on button "Call" at bounding box center [258, 218] width 133 height 27
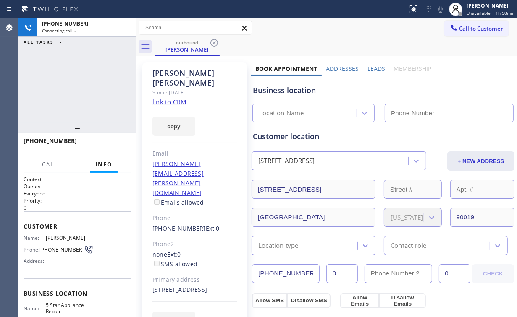
click at [81, 64] on div "[PHONE_NUMBER] Connecting call… ALL TASKS ALL TASKS ACTIVE TASKS TASKS IN WRAP …" at bounding box center [77, 70] width 118 height 105
type input "[PHONE_NUMBER]"
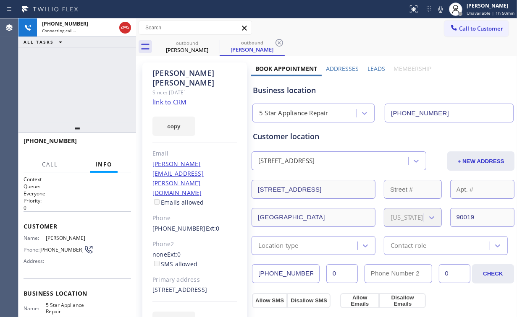
click at [67, 86] on div "[PHONE_NUMBER] Connecting call… ALL TASKS ALL TASKS ACTIVE TASKS TASKS IN WRAP …" at bounding box center [77, 70] width 118 height 105
click at [114, 148] on button "HANG UP" at bounding box center [111, 145] width 39 height 12
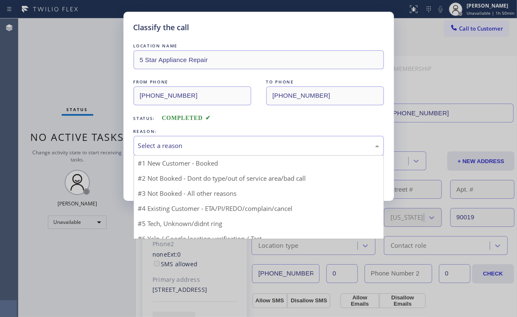
click at [173, 146] on div "Select a reason" at bounding box center [258, 146] width 241 height 10
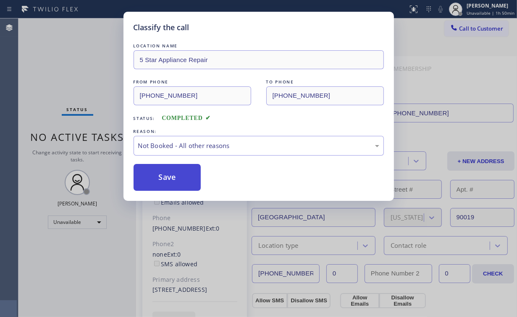
click at [172, 180] on button "Save" at bounding box center [167, 177] width 68 height 27
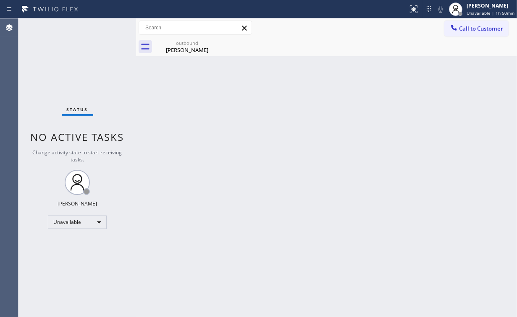
click at [475, 28] on span "Call to Customer" at bounding box center [481, 29] width 44 height 8
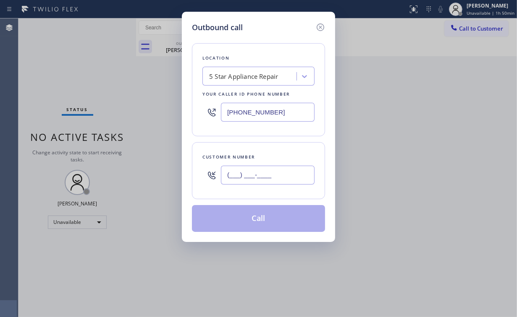
click at [274, 173] on input "(___) ___-____" at bounding box center [268, 175] width 94 height 19
paste input "818) 521-8184"
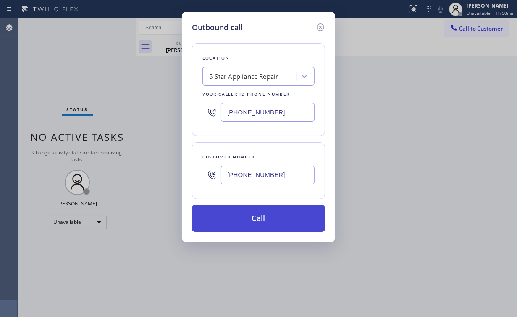
type input "[PHONE_NUMBER]"
click at [253, 218] on button "Call" at bounding box center [258, 218] width 133 height 27
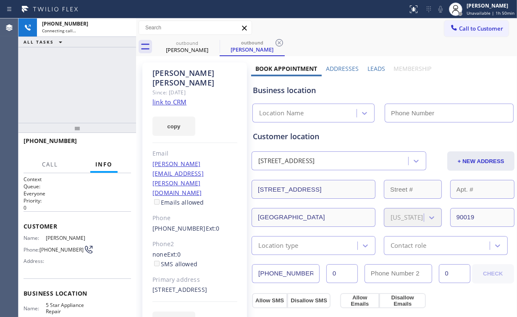
click at [68, 84] on div "[PHONE_NUMBER] Connecting call… ALL TASKS ALL TASKS ACTIVE TASKS TASKS IN WRAP …" at bounding box center [77, 70] width 118 height 105
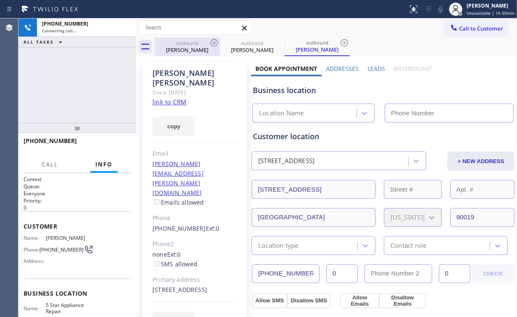
click at [194, 45] on div "outbound" at bounding box center [186, 43] width 63 height 6
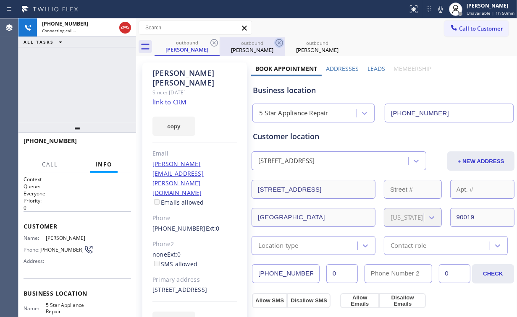
click at [217, 44] on icon at bounding box center [214, 43] width 10 height 10
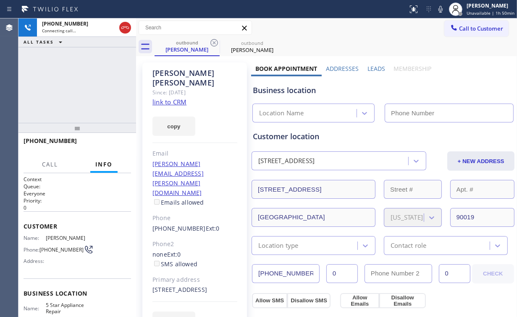
click at [49, 81] on div "[PHONE_NUMBER] Connecting call… ALL TASKS ALL TASKS ACTIVE TASKS TASKS IN WRAP …" at bounding box center [77, 70] width 118 height 105
type input "[PHONE_NUMBER]"
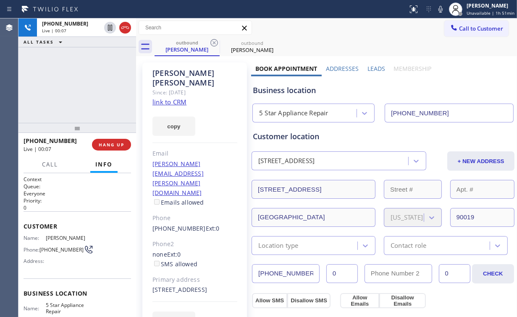
click at [119, 157] on div "Call Info" at bounding box center [77, 165] width 107 height 17
click at [117, 146] on span "HANG UP" at bounding box center [112, 145] width 26 height 6
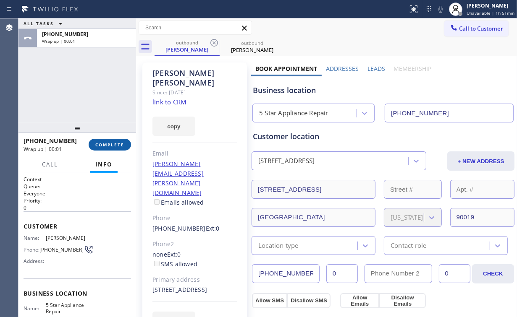
click at [112, 143] on span "COMPLETE" at bounding box center [109, 145] width 29 height 6
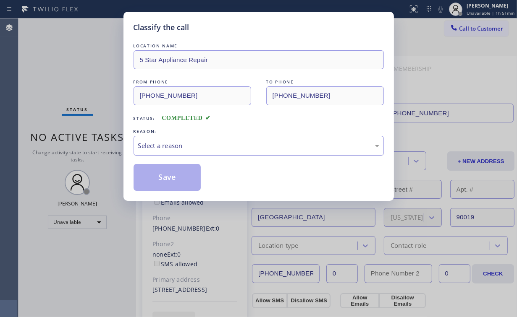
click at [175, 136] on div "Select a reason" at bounding box center [258, 146] width 250 height 20
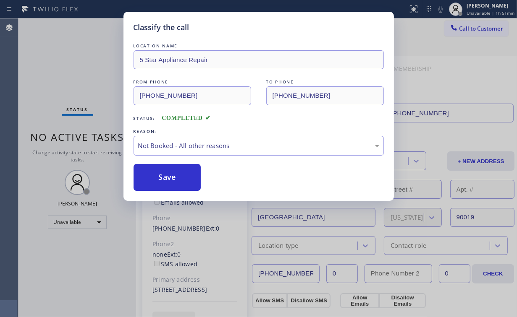
click at [165, 180] on button "Save" at bounding box center [167, 177] width 68 height 27
click at [81, 79] on div "Classify the call LOCATION NAME 5 Star Appliance Repair FROM PHONE [PHONE_NUMBE…" at bounding box center [258, 158] width 517 height 317
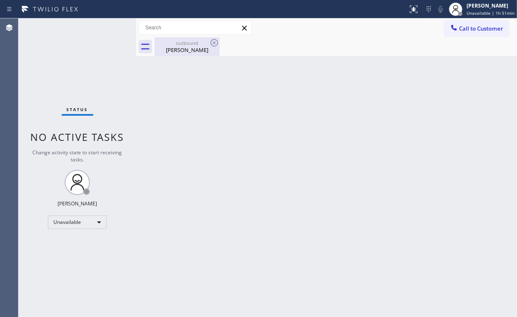
drag, startPoint x: 185, startPoint y: 49, endPoint x: 205, endPoint y: 47, distance: 20.7
click at [186, 49] on div "[PERSON_NAME]" at bounding box center [186, 50] width 63 height 8
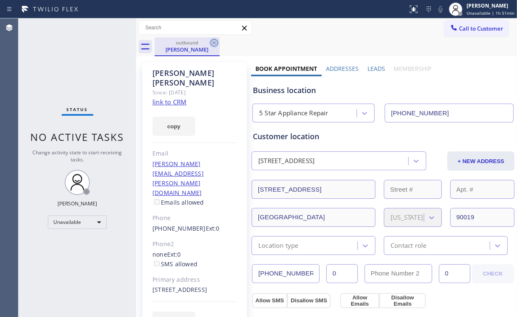
click at [214, 43] on icon at bounding box center [214, 43] width 8 height 8
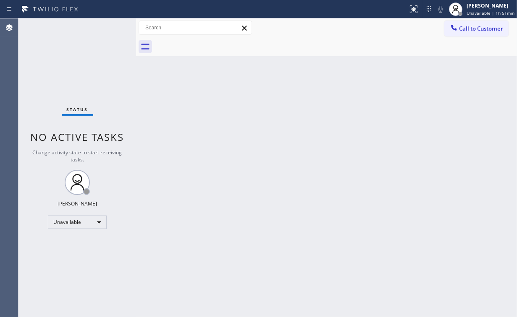
click at [101, 47] on div "Status No active tasks Change activity state to start receiving tasks. [PERSON_…" at bounding box center [77, 167] width 118 height 299
click at [480, 21] on button "Call to Customer" at bounding box center [476, 29] width 64 height 16
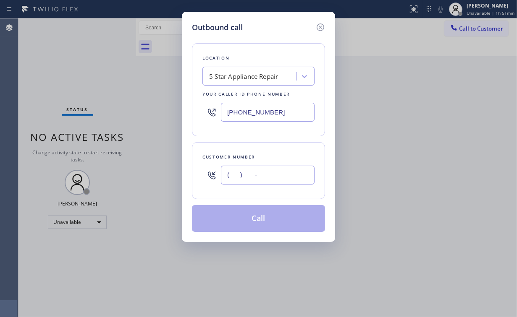
click at [268, 183] on input "(___) ___-____" at bounding box center [268, 175] width 94 height 19
paste input "818) 310-4224"
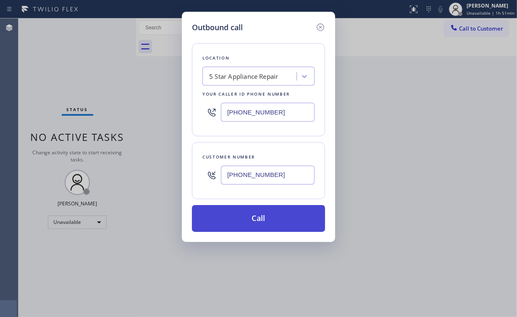
type input "[PHONE_NUMBER]"
click at [252, 220] on button "Call" at bounding box center [258, 218] width 133 height 27
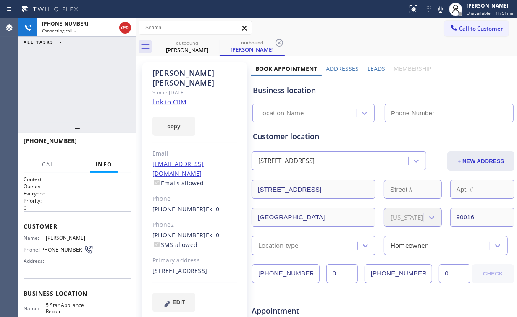
click at [83, 89] on div "[PHONE_NUMBER] Connecting call… ALL TASKS ALL TASKS ACTIVE TASKS TASKS IN WRAP …" at bounding box center [77, 70] width 118 height 105
type input "[PHONE_NUMBER]"
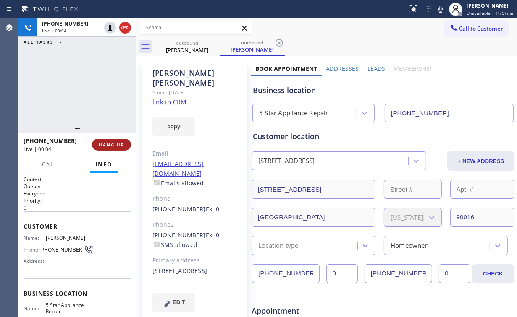
click at [111, 142] on span "HANG UP" at bounding box center [112, 145] width 26 height 6
click at [111, 143] on span "HANG UP" at bounding box center [112, 145] width 26 height 6
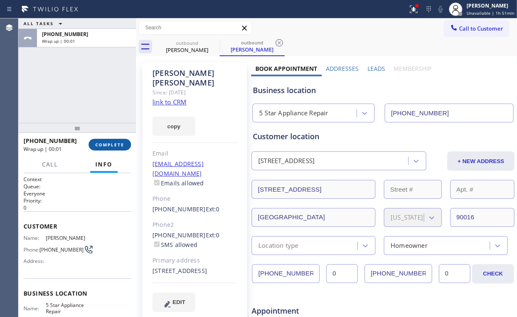
click at [110, 143] on span "COMPLETE" at bounding box center [109, 145] width 29 height 6
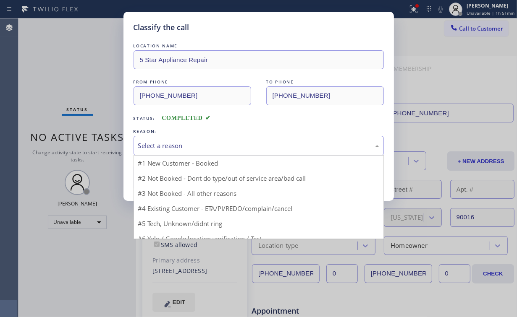
drag, startPoint x: 161, startPoint y: 147, endPoint x: 159, endPoint y: 176, distance: 29.4
click at [161, 147] on div "Select a reason" at bounding box center [258, 146] width 241 height 10
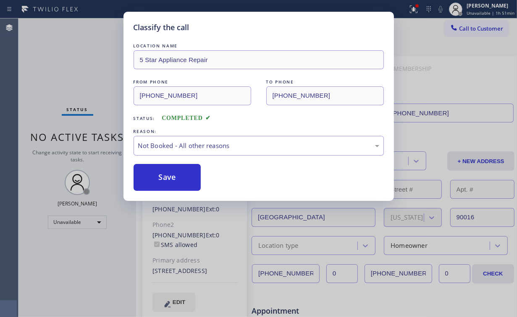
drag, startPoint x: 159, startPoint y: 177, endPoint x: 135, endPoint y: 119, distance: 62.6
click at [161, 176] on button "Save" at bounding box center [167, 177] width 68 height 27
click at [84, 44] on div "Classify the call LOCATION NAME 5 Star Appliance Repair FROM PHONE [PHONE_NUMBE…" at bounding box center [258, 158] width 517 height 317
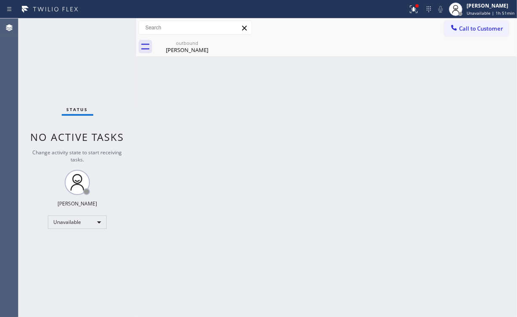
drag, startPoint x: 416, startPoint y: 5, endPoint x: 394, endPoint y: 82, distance: 80.4
click at [416, 7] on div at bounding box center [416, 5] width 5 height 5
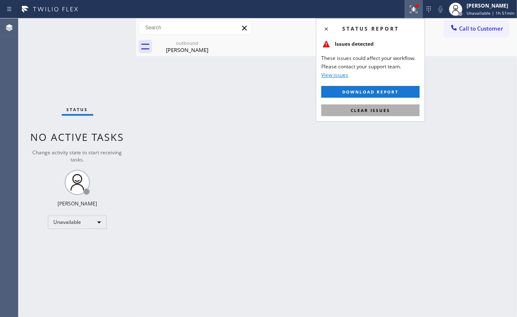
click at [383, 105] on button "Clear issues" at bounding box center [370, 111] width 98 height 12
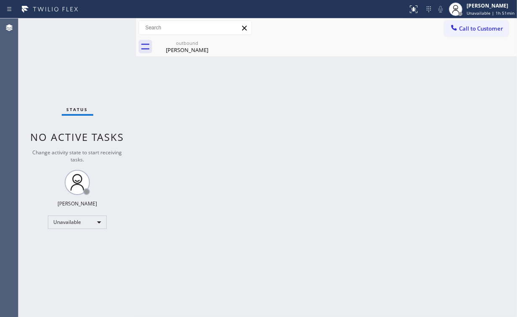
drag, startPoint x: 463, startPoint y: 83, endPoint x: 460, endPoint y: 44, distance: 38.7
click at [463, 79] on div "Back to Dashboard Change Sender ID Customers Technicians Select a contact Outbo…" at bounding box center [326, 167] width 381 height 299
click at [458, 28] on div at bounding box center [454, 29] width 10 height 10
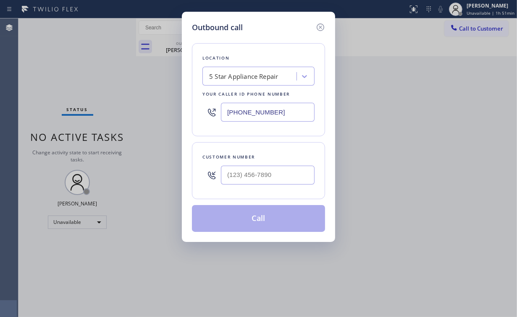
click at [290, 178] on div at bounding box center [268, 175] width 94 height 27
click at [295, 175] on input "(___) ___-____" at bounding box center [268, 175] width 94 height 19
paste input "818) 310-4224"
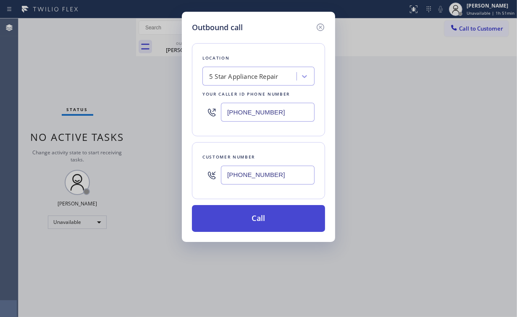
type input "[PHONE_NUMBER]"
click at [261, 218] on button "Call" at bounding box center [258, 218] width 133 height 27
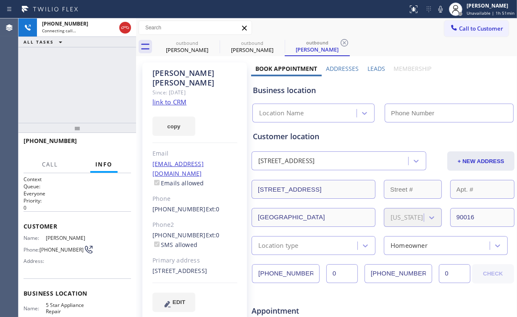
type input "[PHONE_NUMBER]"
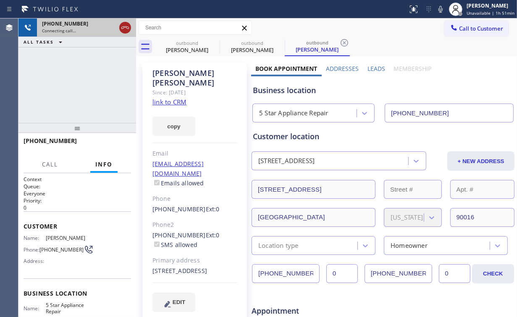
click at [122, 31] on icon at bounding box center [125, 28] width 10 height 10
click at [94, 99] on div "[PHONE_NUMBER] Connecting call… ALL TASKS ALL TASKS ACTIVE TASKS TASKS IN WRAP …" at bounding box center [77, 70] width 118 height 105
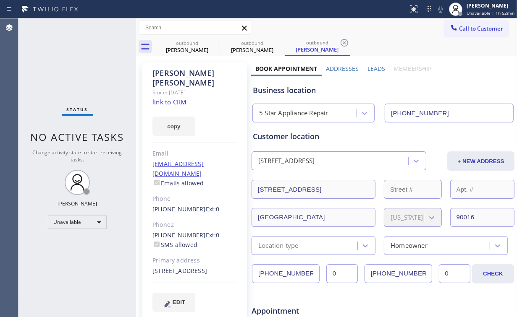
click at [76, 231] on div "Status No active tasks Change activity state to start receiving tasks. [PERSON_…" at bounding box center [77, 167] width 118 height 299
click at [78, 229] on div "Status No active tasks Change activity state to start receiving tasks. [PERSON_…" at bounding box center [77, 167] width 118 height 299
click at [74, 222] on div "Unavailable" at bounding box center [77, 222] width 59 height 13
click at [72, 246] on li "Available" at bounding box center [76, 244] width 57 height 10
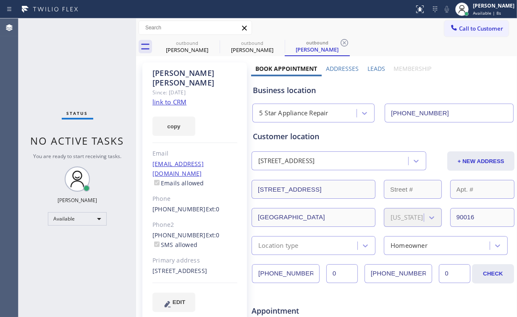
drag, startPoint x: 96, startPoint y: 86, endPoint x: 214, endPoint y: 52, distance: 122.6
click at [96, 86] on div "Status No active tasks You are ready to start receiving tasks. [PERSON_NAME] Av…" at bounding box center [77, 167] width 118 height 299
click at [203, 48] on div "[PERSON_NAME]" at bounding box center [186, 50] width 63 height 8
click at [214, 42] on icon at bounding box center [214, 43] width 8 height 8
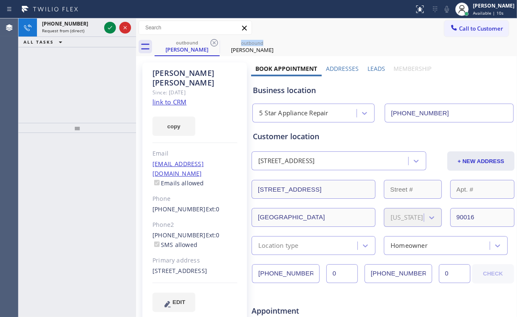
click at [214, 42] on icon at bounding box center [214, 43] width 8 height 8
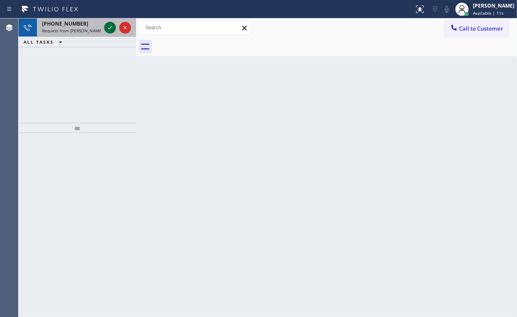
click at [109, 25] on icon at bounding box center [110, 28] width 10 height 10
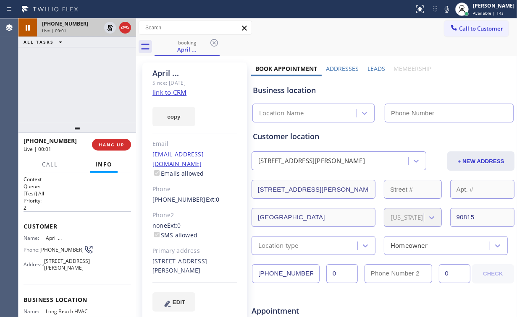
type input "[PHONE_NUMBER]"
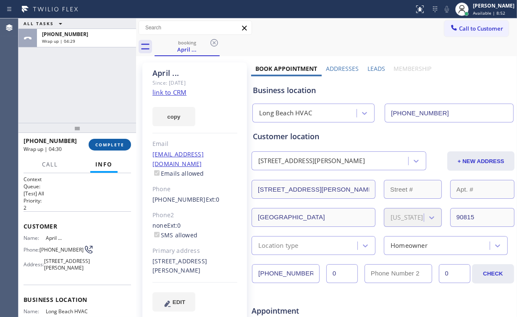
click at [104, 146] on span "COMPLETE" at bounding box center [109, 145] width 29 height 6
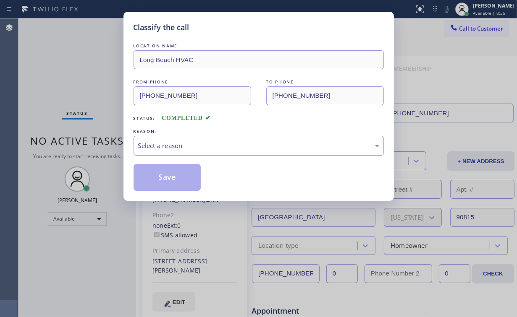
click at [165, 144] on div "Select a reason" at bounding box center [258, 146] width 241 height 10
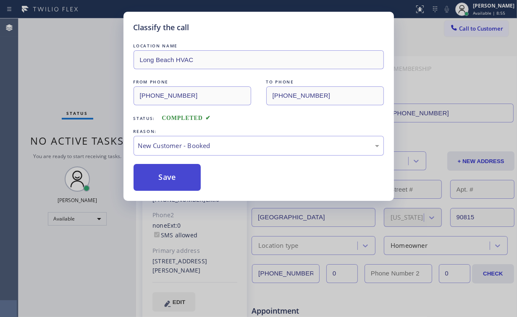
click at [166, 174] on button "Save" at bounding box center [167, 177] width 68 height 27
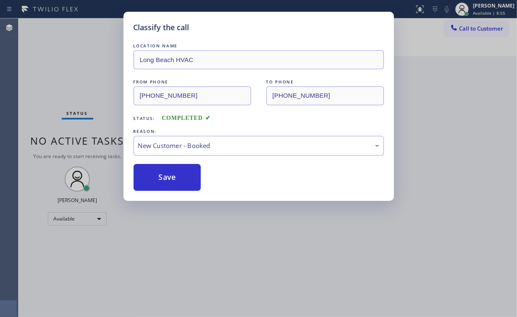
drag, startPoint x: 71, startPoint y: 64, endPoint x: 112, endPoint y: 190, distance: 132.5
click at [73, 67] on div "Classify the call LOCATION NAME Long Beach HVAC FROM PHONE [PHONE_NUMBER] TO PH…" at bounding box center [258, 158] width 517 height 317
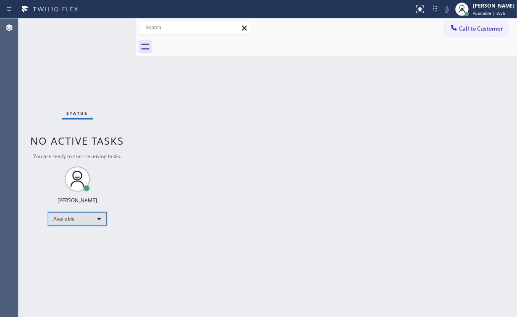
click at [83, 220] on div "Available" at bounding box center [77, 218] width 59 height 13
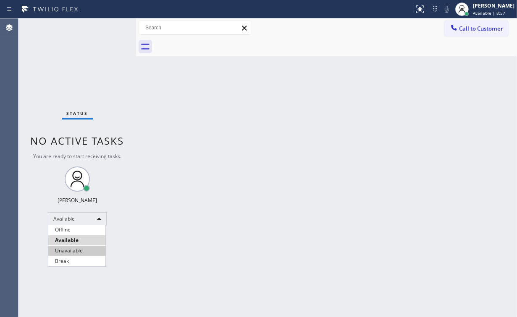
click at [78, 253] on li "Unavailable" at bounding box center [76, 251] width 57 height 10
click at [210, 223] on div "Back to Dashboard Change Sender ID Customers Technicians Select a contact Outbo…" at bounding box center [326, 167] width 381 height 299
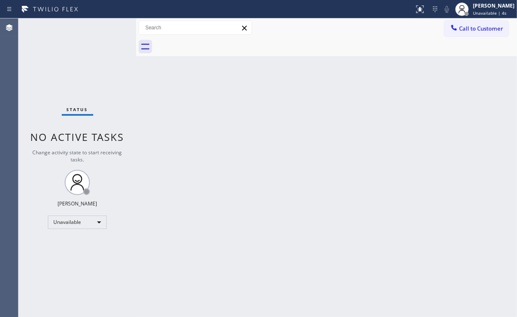
drag, startPoint x: 48, startPoint y: 68, endPoint x: 167, endPoint y: 23, distance: 128.1
click at [48, 68] on div "Status No active tasks Change activity state to start receiving tasks. [PERSON_…" at bounding box center [77, 167] width 118 height 299
click at [302, 125] on div "Back to Dashboard Change Sender ID Customers Technicians Select a contact Outbo…" at bounding box center [326, 167] width 381 height 299
click at [295, 145] on div "Back to Dashboard Change Sender ID Customers Technicians Select a contact Outbo…" at bounding box center [326, 167] width 381 height 299
drag, startPoint x: 86, startPoint y: 67, endPoint x: 85, endPoint y: 59, distance: 8.0
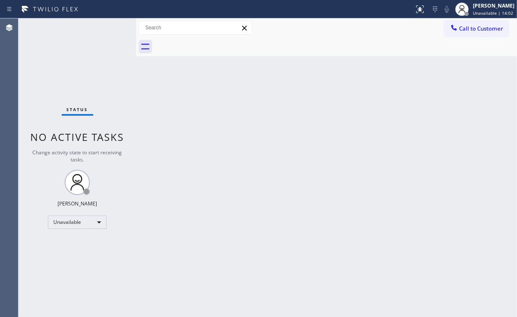
click at [86, 67] on div "Status No active tasks Change activity state to start receiving tasks. [PERSON_…" at bounding box center [77, 167] width 118 height 299
click at [81, 50] on div "Status No active tasks Change activity state to start receiving tasks. [PERSON_…" at bounding box center [77, 167] width 118 height 299
click at [79, 52] on div "Status No active tasks Change activity state to start receiving tasks. [PERSON_…" at bounding box center [77, 167] width 118 height 299
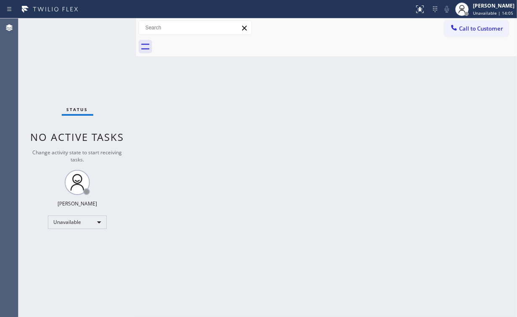
click at [79, 52] on div "Status No active tasks Change activity state to start receiving tasks. [PERSON_…" at bounding box center [77, 167] width 118 height 299
drag, startPoint x: 58, startPoint y: 65, endPoint x: 70, endPoint y: 68, distance: 11.6
click at [59, 65] on div "Status No active tasks Change activity state to start receiving tasks. [PERSON_…" at bounding box center [77, 167] width 118 height 299
click at [91, 224] on div "Unavailable" at bounding box center [77, 222] width 59 height 13
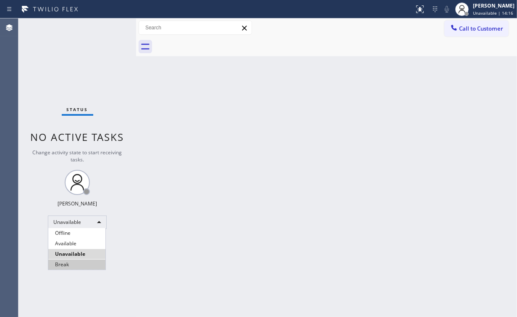
click at [76, 267] on li "Break" at bounding box center [76, 265] width 57 height 10
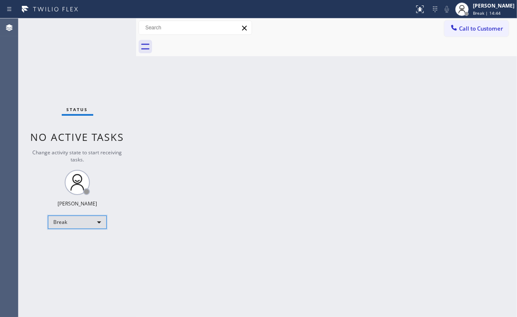
click at [51, 222] on div "Break" at bounding box center [77, 222] width 59 height 13
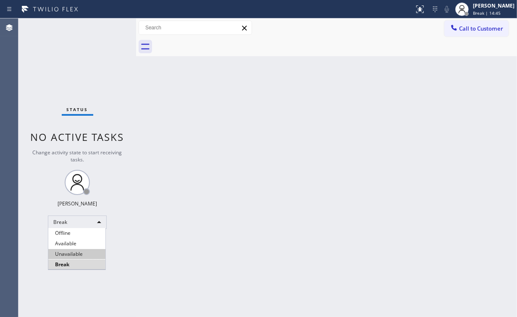
click at [76, 252] on li "Unavailable" at bounding box center [76, 254] width 57 height 10
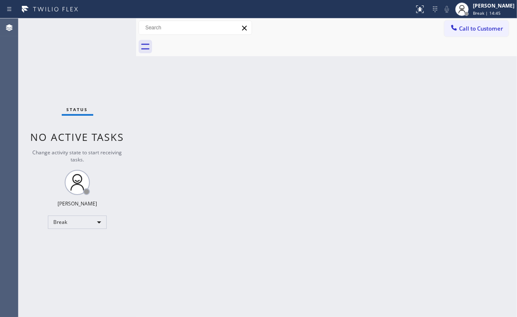
click at [184, 258] on div "Back to Dashboard Change Sender ID Customers Technicians Select a contact Outbo…" at bounding box center [326, 167] width 381 height 299
click at [68, 67] on div "Status No active tasks Change activity state to start receiving tasks. [PERSON_…" at bounding box center [77, 167] width 118 height 299
click at [287, 154] on div "Back to Dashboard Change Sender ID Customers Technicians Select a contact Outbo…" at bounding box center [326, 167] width 381 height 299
click at [45, 62] on div "Status No active tasks Change activity state to start receiving tasks. [PERSON_…" at bounding box center [77, 167] width 118 height 299
drag, startPoint x: 467, startPoint y: 33, endPoint x: 335, endPoint y: 128, distance: 162.5
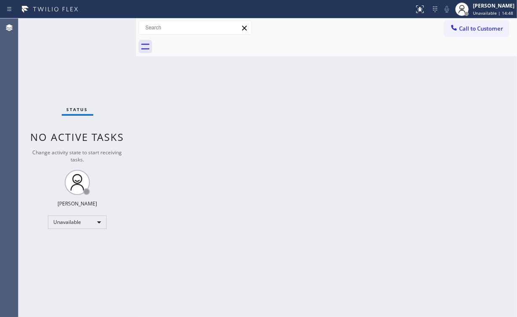
click at [467, 33] on button "Call to Customer" at bounding box center [476, 29] width 64 height 16
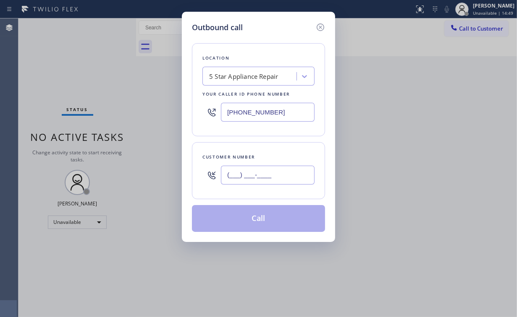
click at [275, 176] on input "(___) ___-____" at bounding box center [268, 175] width 94 height 19
paste input "310) 245-1741"
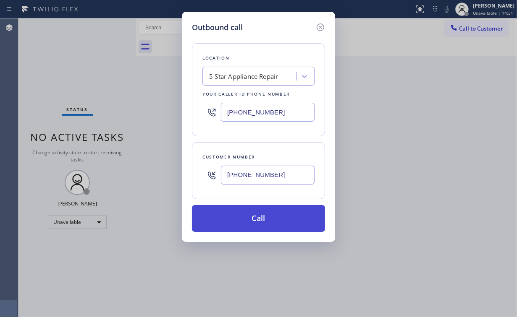
type input "[PHONE_NUMBER]"
click at [232, 220] on button "Call" at bounding box center [258, 218] width 133 height 27
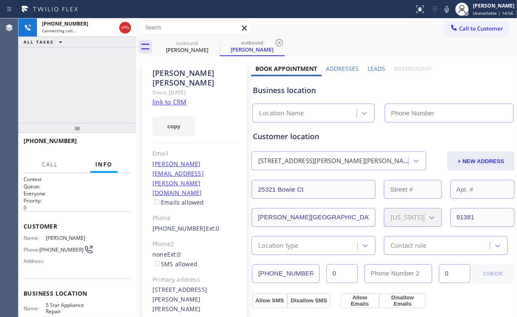
type input "[PHONE_NUMBER]"
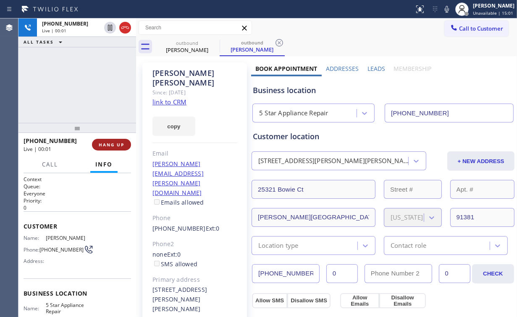
click at [108, 144] on span "HANG UP" at bounding box center [112, 145] width 26 height 6
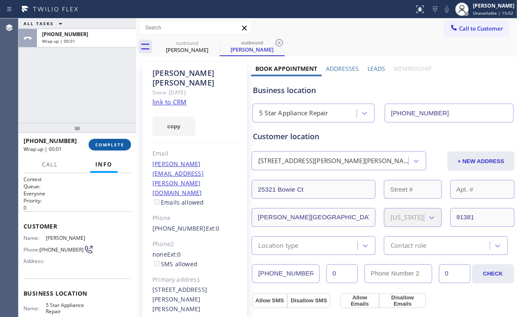
click at [116, 144] on span "COMPLETE" at bounding box center [109, 145] width 29 height 6
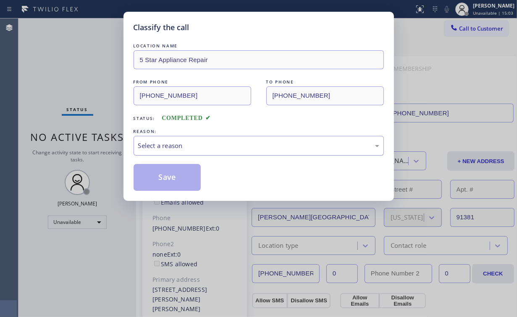
click at [161, 141] on div "Select a reason" at bounding box center [258, 146] width 241 height 10
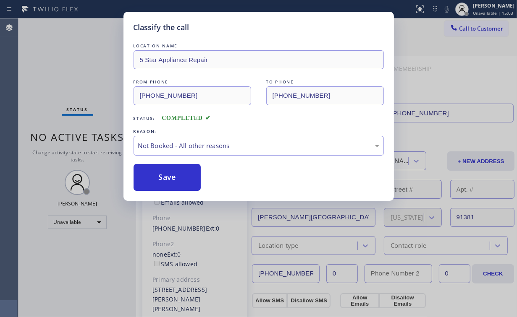
drag, startPoint x: 163, startPoint y: 177, endPoint x: 136, endPoint y: 127, distance: 56.1
click at [163, 176] on button "Save" at bounding box center [167, 177] width 68 height 27
click at [72, 63] on div "Classify the call LOCATION NAME 5 Star Appliance Repair FROM PHONE [PHONE_NUMBE…" at bounding box center [258, 158] width 517 height 317
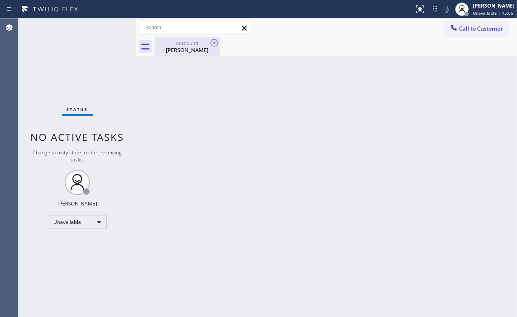
click at [184, 48] on div "[PERSON_NAME]" at bounding box center [186, 50] width 63 height 8
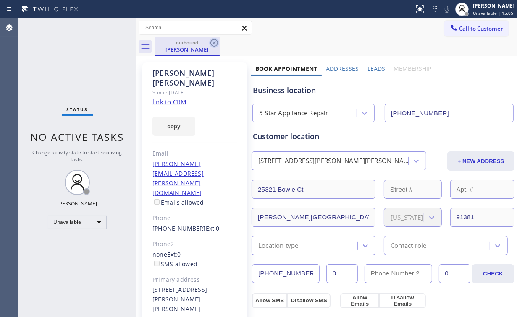
drag, startPoint x: 216, startPoint y: 43, endPoint x: 82, endPoint y: 57, distance: 134.2
click at [216, 43] on icon at bounding box center [214, 43] width 10 height 10
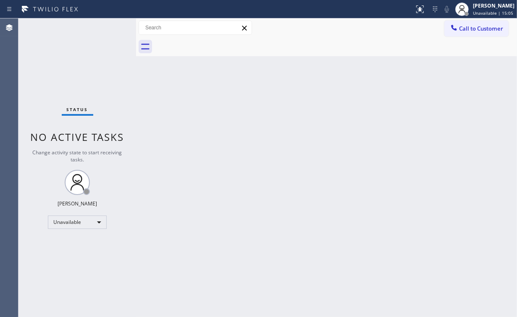
click at [78, 55] on div "Status No active tasks Change activity state to start receiving tasks. [PERSON_…" at bounding box center [77, 167] width 118 height 299
click at [469, 23] on button "Call to Customer" at bounding box center [476, 29] width 64 height 16
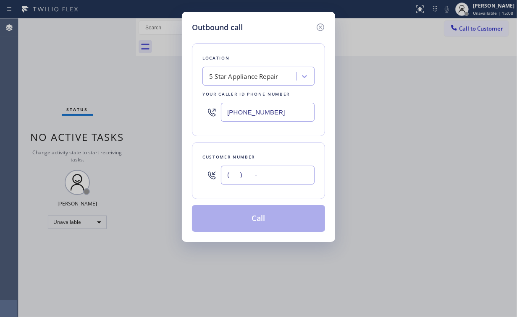
click at [284, 170] on input "(___) ___-____" at bounding box center [268, 175] width 94 height 19
paste input "310) 245-1741"
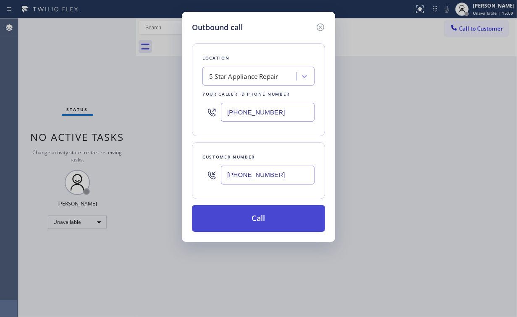
type input "[PHONE_NUMBER]"
click at [253, 217] on button "Call" at bounding box center [258, 218] width 133 height 27
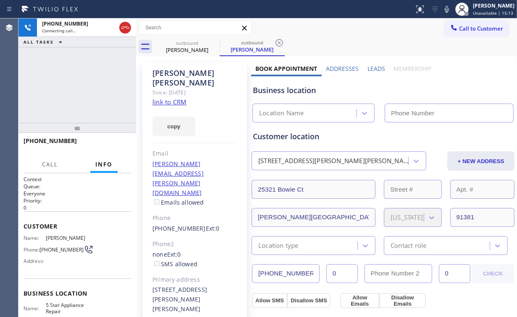
type input "[PHONE_NUMBER]"
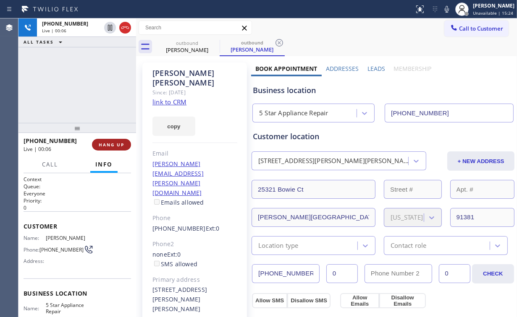
click at [110, 146] on span "HANG UP" at bounding box center [112, 145] width 26 height 6
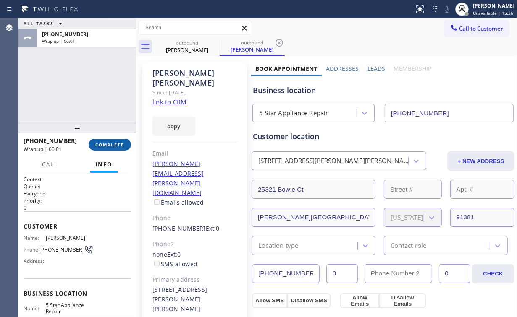
click at [110, 146] on span "COMPLETE" at bounding box center [109, 145] width 29 height 6
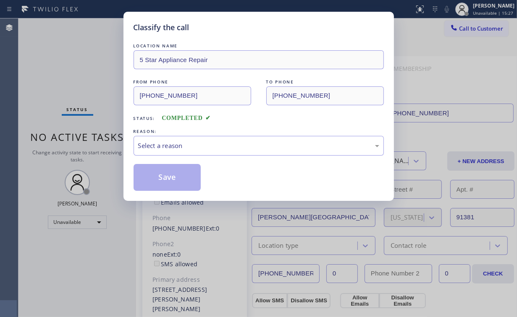
click at [114, 143] on div "Classify the call LOCATION NAME 5 Star Appliance Repair FROM PHONE [PHONE_NUMBE…" at bounding box center [258, 158] width 517 height 317
click at [151, 139] on div "Select a reason" at bounding box center [258, 146] width 250 height 20
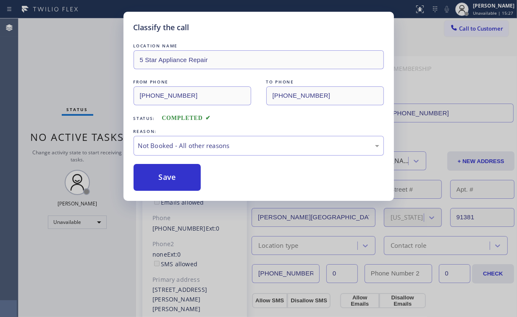
drag, startPoint x: 161, startPoint y: 177, endPoint x: 91, endPoint y: 84, distance: 116.9
click at [161, 177] on button "Save" at bounding box center [167, 177] width 68 height 27
click at [83, 76] on div "Classify the call LOCATION NAME 5 Star Appliance Repair FROM PHONE [PHONE_NUMBE…" at bounding box center [258, 158] width 517 height 317
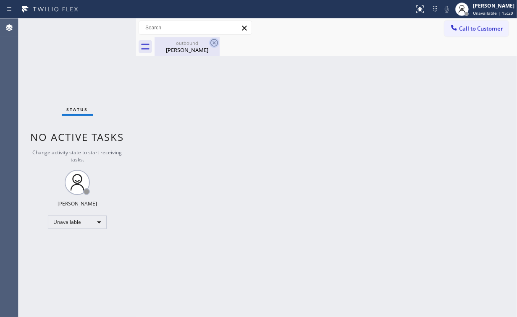
click at [190, 43] on div "outbound" at bounding box center [186, 43] width 63 height 6
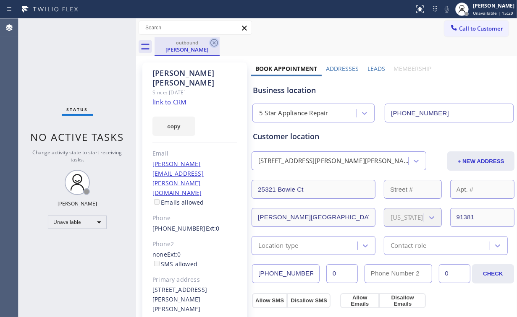
click at [217, 42] on icon at bounding box center [214, 43] width 10 height 10
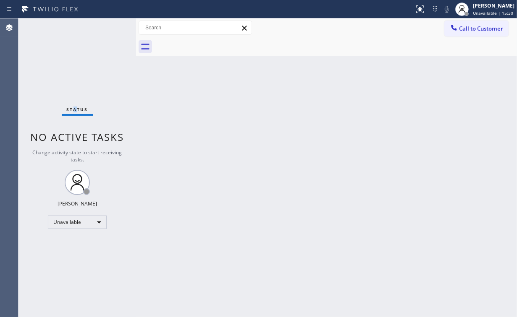
drag, startPoint x: 75, startPoint y: 76, endPoint x: 76, endPoint y: 62, distance: 13.4
click at [76, 72] on div "Status No active tasks Change activity state to start receiving tasks. [PERSON_…" at bounding box center [77, 167] width 118 height 299
click at [458, 29] on div at bounding box center [454, 29] width 10 height 10
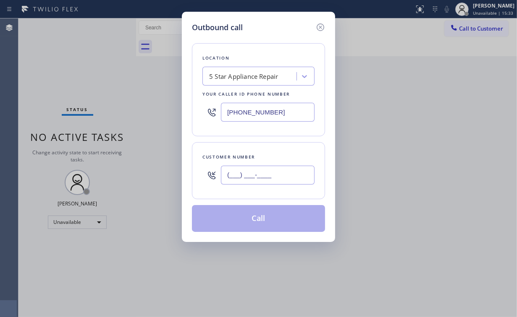
click at [270, 171] on input "(___) ___-____" at bounding box center [268, 175] width 94 height 19
paste input "424) 406-6722"
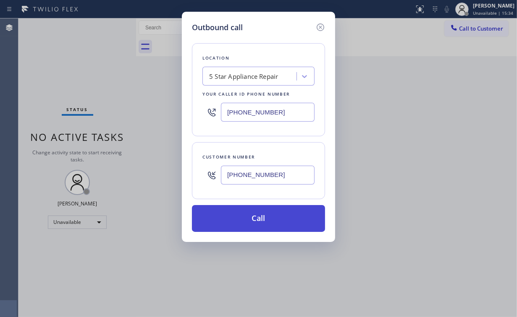
type input "[PHONE_NUMBER]"
click at [264, 211] on button "Call" at bounding box center [258, 218] width 133 height 27
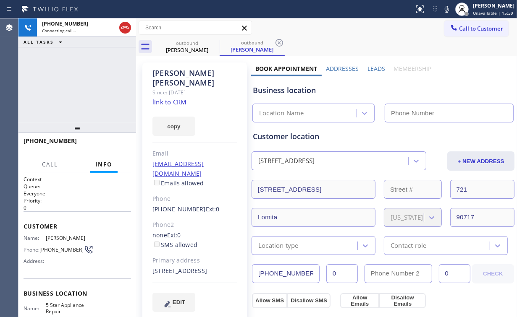
type input "[PHONE_NUMBER]"
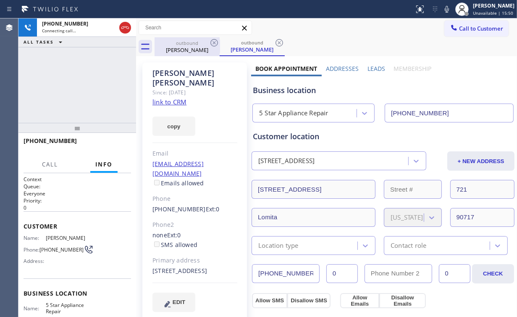
drag, startPoint x: 125, startPoint y: 25, endPoint x: 162, endPoint y: 42, distance: 41.1
click at [125, 25] on icon at bounding box center [125, 28] width 10 height 10
click at [181, 47] on div "[PERSON_NAME]" at bounding box center [186, 50] width 63 height 8
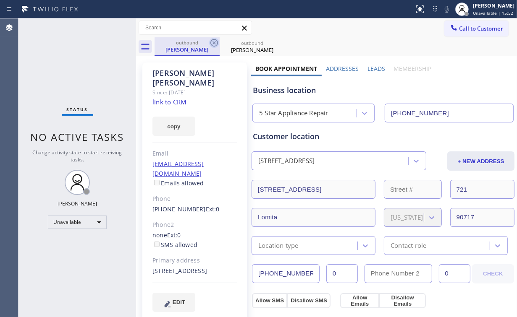
click at [217, 44] on icon at bounding box center [214, 43] width 8 height 8
click at [217, 44] on icon at bounding box center [214, 43] width 10 height 10
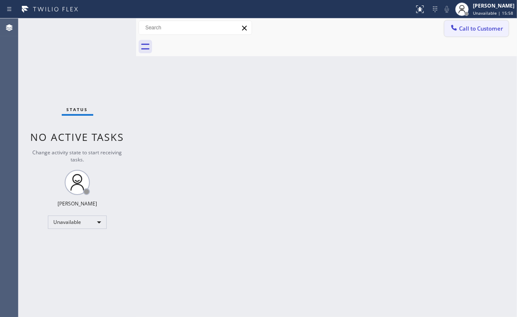
click at [464, 34] on button "Call to Customer" at bounding box center [476, 29] width 64 height 16
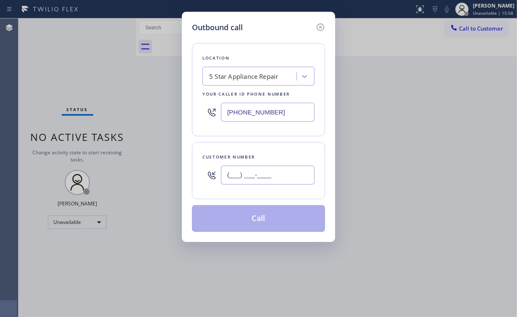
click at [267, 177] on input "(___) ___-____" at bounding box center [268, 175] width 94 height 19
paste input "424) 406-6722"
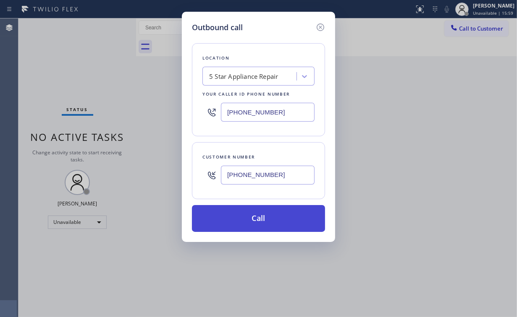
type input "[PHONE_NUMBER]"
click at [240, 220] on button "Call" at bounding box center [258, 218] width 133 height 27
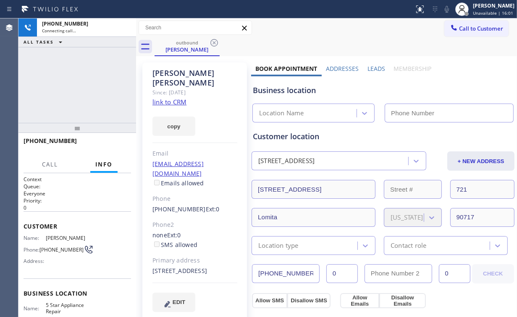
click at [76, 82] on div "[PHONE_NUMBER] Connecting call… ALL TASKS ALL TASKS ACTIVE TASKS TASKS IN WRAP …" at bounding box center [77, 70] width 118 height 105
type input "[PHONE_NUMBER]"
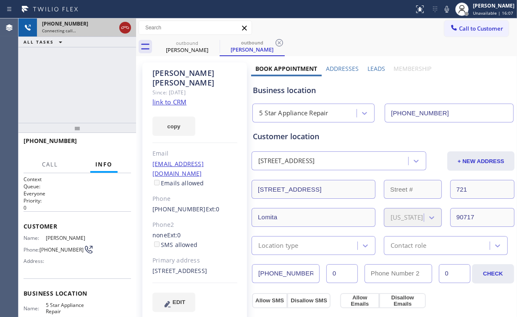
click at [121, 29] on icon at bounding box center [125, 28] width 10 height 10
drag, startPoint x: 181, startPoint y: 48, endPoint x: 204, endPoint y: 47, distance: 22.7
click at [181, 48] on div "[PERSON_NAME]" at bounding box center [186, 50] width 63 height 8
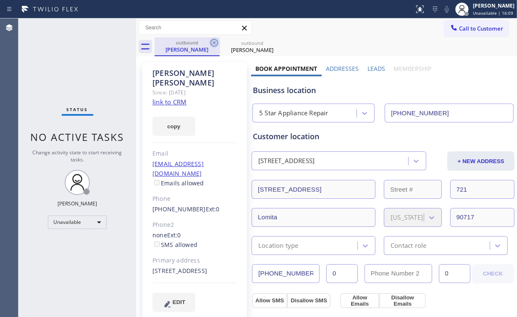
click at [215, 41] on icon at bounding box center [214, 43] width 10 height 10
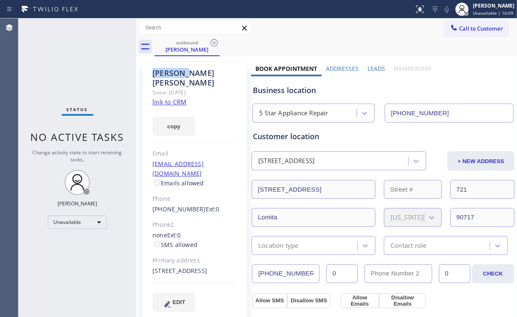
click at [215, 41] on icon at bounding box center [214, 43] width 10 height 10
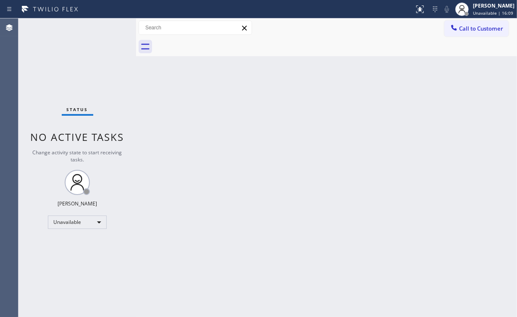
click at [89, 63] on div "Status No active tasks Change activity state to start receiving tasks. [PERSON_…" at bounding box center [77, 167] width 118 height 299
click at [460, 22] on button "Call to Customer" at bounding box center [476, 29] width 64 height 16
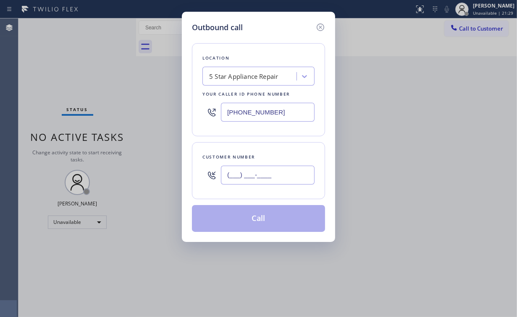
click at [280, 179] on input "(___) ___-____" at bounding box center [268, 175] width 94 height 19
paste input "310) 602-9353"
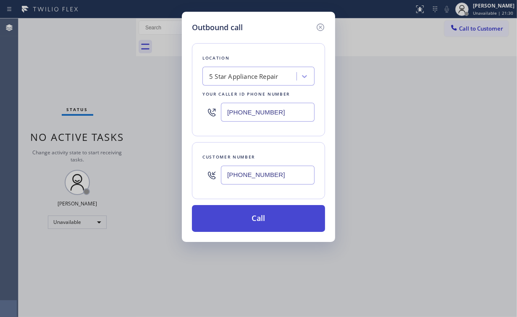
type input "[PHONE_NUMBER]"
click at [257, 220] on button "Call" at bounding box center [258, 218] width 133 height 27
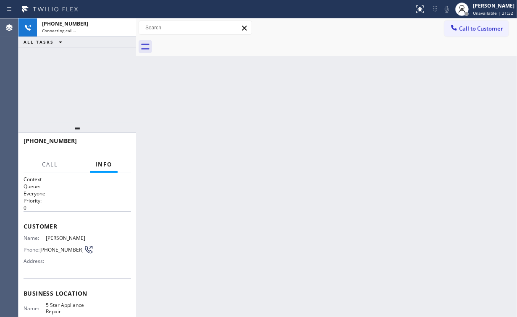
click at [59, 60] on div "[PHONE_NUMBER] Connecting call… ALL TASKS ALL TASKS ACTIVE TASKS TASKS IN WRAP …" at bounding box center [77, 70] width 118 height 105
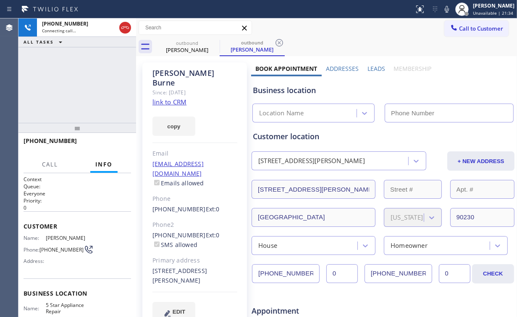
type input "[PHONE_NUMBER]"
click at [114, 141] on button "HANG UP" at bounding box center [111, 145] width 39 height 12
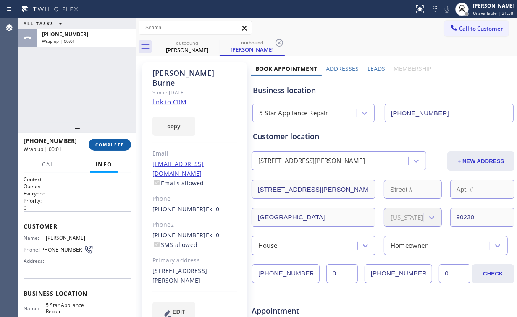
click at [117, 146] on span "COMPLETE" at bounding box center [109, 145] width 29 height 6
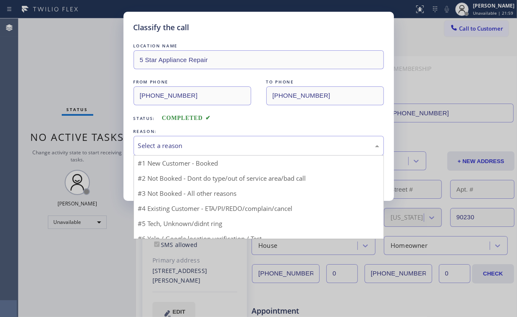
click at [162, 146] on div "Select a reason" at bounding box center [258, 146] width 241 height 10
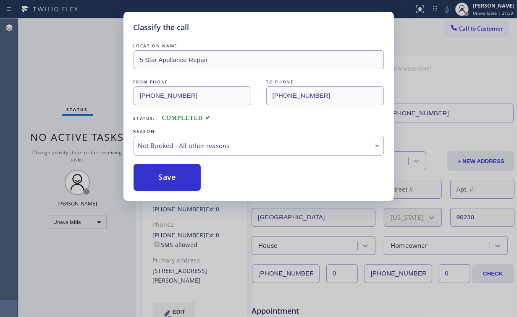
drag, startPoint x: 165, startPoint y: 179, endPoint x: 107, endPoint y: 71, distance: 122.8
click at [165, 179] on button "Save" at bounding box center [167, 177] width 68 height 27
click at [88, 53] on div "Classify the call LOCATION NAME Whittier Appliance Squad FROM PHONE [PHONE_NUMB…" at bounding box center [267, 167] width 498 height 299
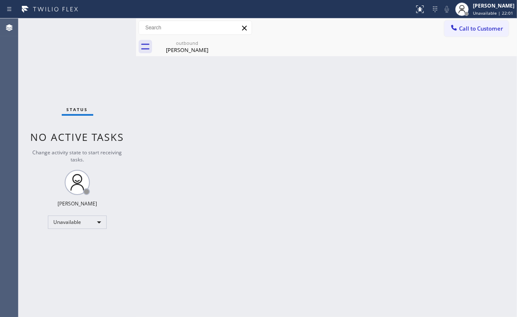
click at [180, 37] on div "Call to Customer Outbound call Location 5 Star Appliance Repair Your caller id …" at bounding box center [326, 27] width 381 height 19
drag, startPoint x: 193, startPoint y: 45, endPoint x: 220, endPoint y: 39, distance: 27.6
click at [193, 45] on div "outbound" at bounding box center [186, 43] width 63 height 6
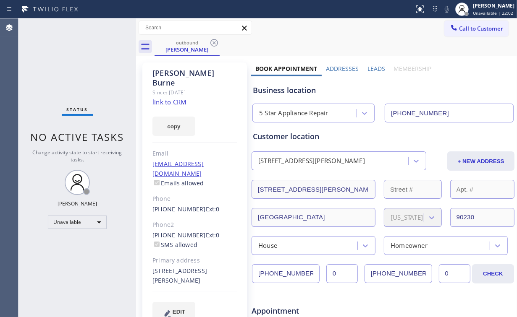
drag, startPoint x: 213, startPoint y: 42, endPoint x: 237, endPoint y: 78, distance: 43.7
click at [213, 42] on icon at bounding box center [214, 43] width 10 height 10
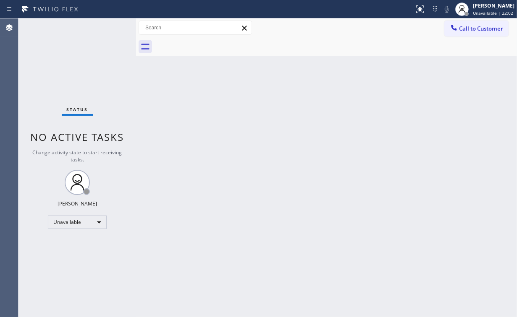
drag, startPoint x: 243, startPoint y: 92, endPoint x: 104, endPoint y: 1, distance: 166.7
click at [242, 91] on div "Back to Dashboard Change Sender ID Customers Technicians Select a contact Outbo…" at bounding box center [326, 167] width 381 height 299
drag, startPoint x: 471, startPoint y: 26, endPoint x: 344, endPoint y: 138, distance: 168.6
click at [470, 26] on span "Call to Customer" at bounding box center [481, 29] width 44 height 8
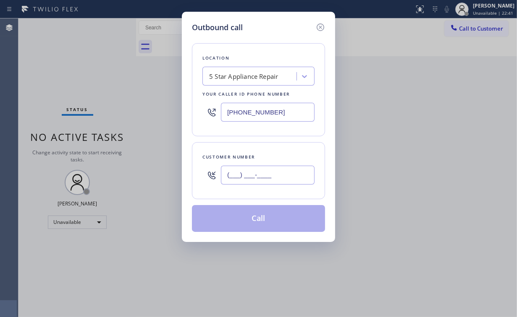
click at [283, 180] on input "(___) ___-____" at bounding box center [268, 175] width 94 height 19
paste input "310) 602-9353"
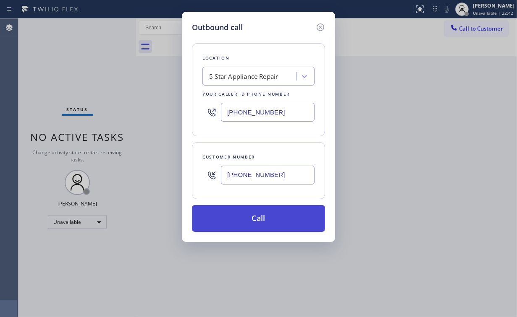
type input "[PHONE_NUMBER]"
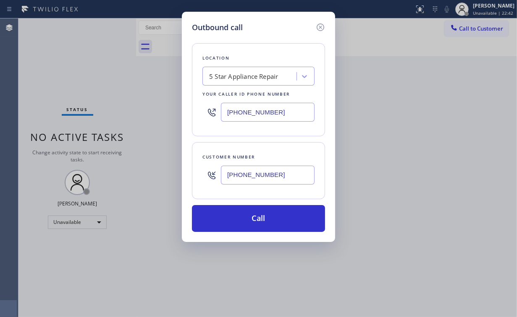
drag, startPoint x: 252, startPoint y: 217, endPoint x: 222, endPoint y: 266, distance: 58.0
click at [250, 219] on button "Call" at bounding box center [258, 218] width 133 height 27
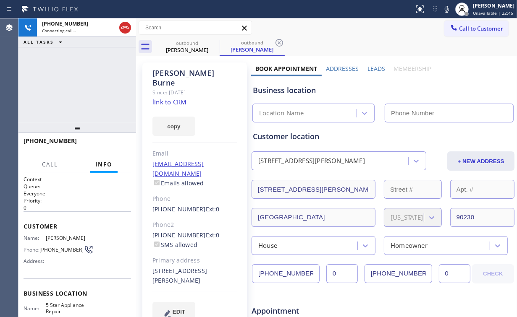
click at [68, 77] on div "[PHONE_NUMBER] Connecting call… ALL TASKS ALL TASKS ACTIVE TASKS TASKS IN WRAP …" at bounding box center [77, 70] width 118 height 105
type input "[PHONE_NUMBER]"
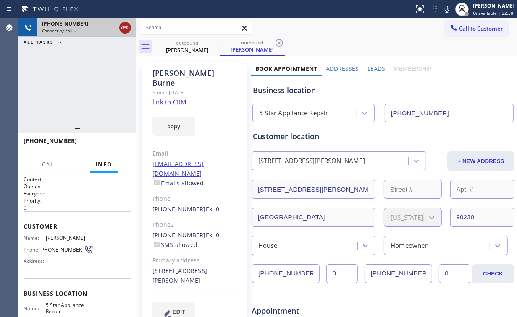
click at [125, 29] on icon at bounding box center [125, 28] width 10 height 10
click at [184, 44] on div "outbound" at bounding box center [186, 43] width 63 height 6
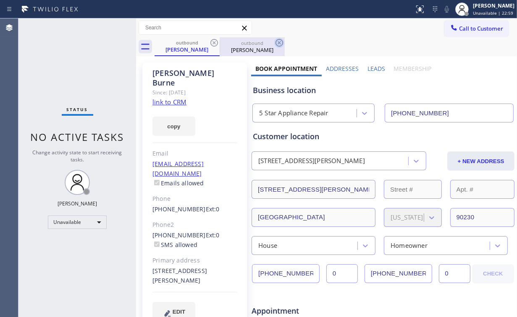
click at [212, 42] on icon at bounding box center [214, 43] width 10 height 10
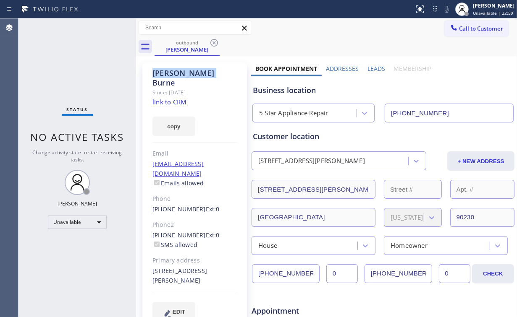
drag, startPoint x: 212, startPoint y: 42, endPoint x: 118, endPoint y: 73, distance: 98.9
click at [212, 42] on icon at bounding box center [214, 43] width 10 height 10
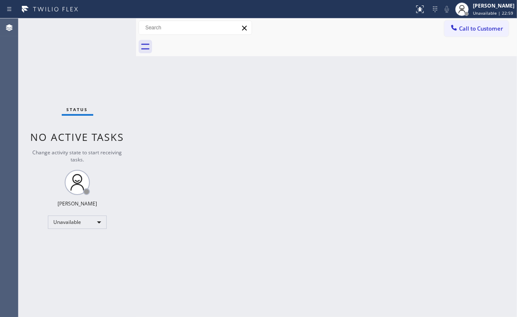
click at [82, 63] on div "Status No active tasks Change activity state to start receiving tasks. [PERSON_…" at bounding box center [77, 167] width 118 height 299
click at [467, 25] on span "Call to Customer" at bounding box center [481, 29] width 44 height 8
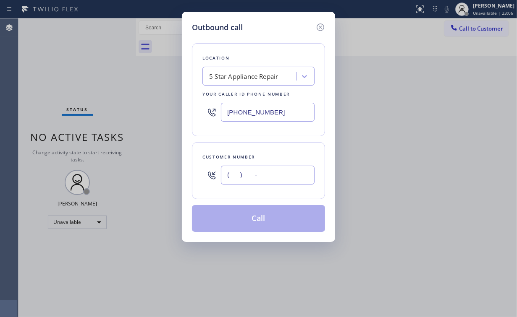
click at [273, 168] on input "(___) ___-____" at bounding box center [268, 175] width 94 height 19
paste input "323) 481-5205"
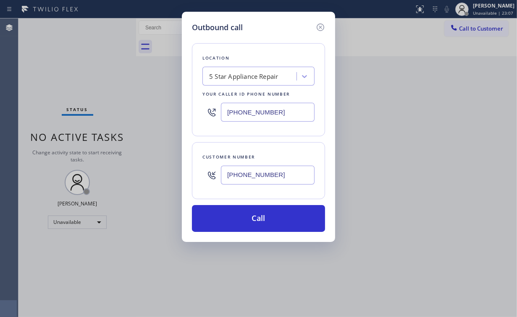
type input "[PHONE_NUMBER]"
click at [243, 217] on button "Call" at bounding box center [258, 218] width 133 height 27
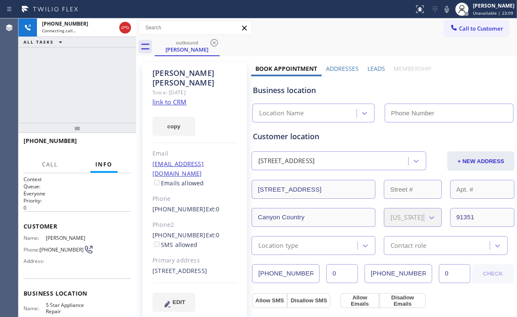
click at [72, 91] on div "[PHONE_NUMBER] Connecting call… ALL TASKS ALL TASKS ACTIVE TASKS TASKS IN WRAP …" at bounding box center [77, 70] width 118 height 105
type input "[PHONE_NUMBER]"
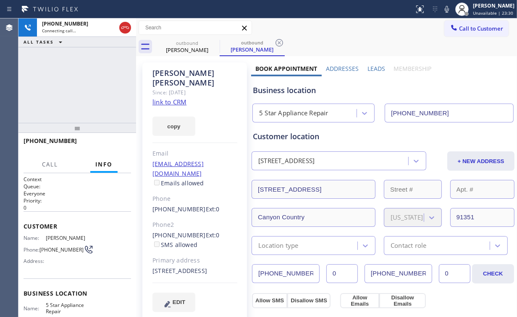
click at [102, 81] on div "[PHONE_NUMBER] Connecting call… ALL TASKS ALL TASKS ACTIVE TASKS TASKS IN WRAP …" at bounding box center [77, 70] width 118 height 105
click at [114, 141] on button "HANG UP" at bounding box center [111, 145] width 39 height 12
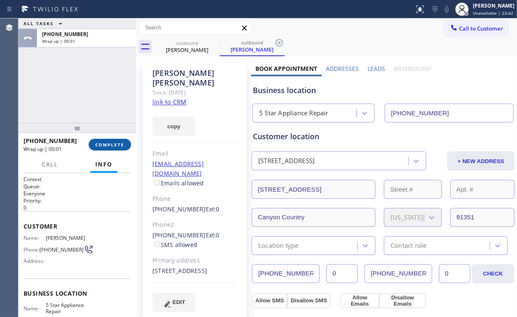
click at [114, 142] on span "COMPLETE" at bounding box center [109, 145] width 29 height 6
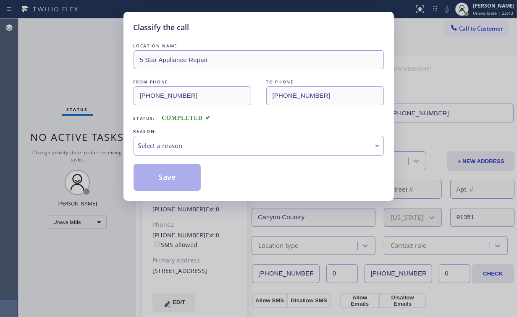
click at [175, 151] on div "Select a reason" at bounding box center [258, 146] width 250 height 20
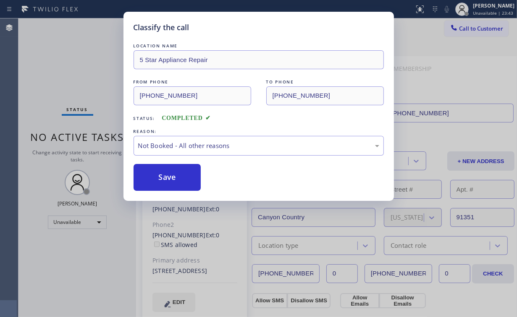
drag, startPoint x: 170, startPoint y: 175, endPoint x: 76, endPoint y: 92, distance: 125.5
click at [170, 176] on button "Save" at bounding box center [167, 177] width 68 height 27
click at [59, 69] on div "Classify the call LOCATION NAME 5 Star Appliance Repair FROM PHONE [PHONE_NUMBE…" at bounding box center [258, 158] width 517 height 317
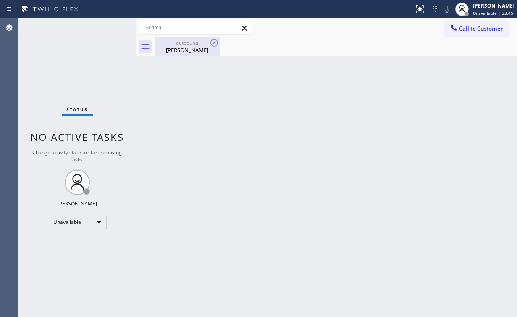
click at [191, 49] on div "[PERSON_NAME]" at bounding box center [186, 50] width 63 height 8
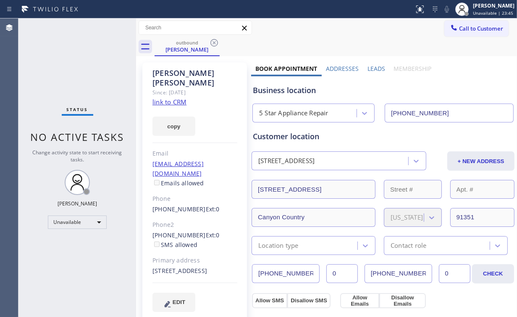
drag, startPoint x: 211, startPoint y: 44, endPoint x: 216, endPoint y: 50, distance: 8.1
click at [212, 44] on icon at bounding box center [214, 43] width 10 height 10
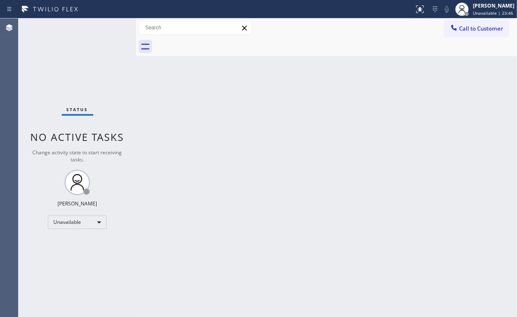
click at [71, 58] on div "Status No active tasks Change activity state to start receiving tasks. [PERSON_…" at bounding box center [77, 167] width 118 height 299
click at [470, 32] on span "Call to Customer" at bounding box center [481, 29] width 44 height 8
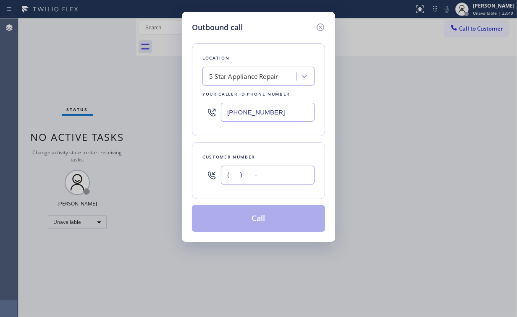
click at [258, 166] on input "(___) ___-____" at bounding box center [268, 175] width 94 height 19
paste input "323) 481-5205"
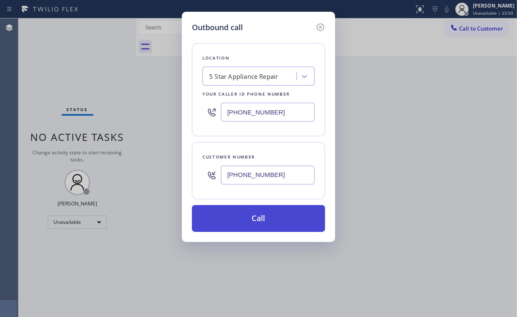
type input "[PHONE_NUMBER]"
click at [261, 209] on button "Call" at bounding box center [258, 218] width 133 height 27
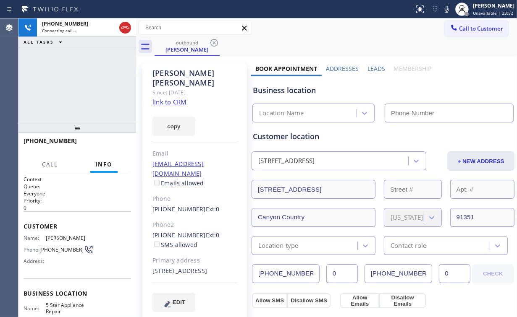
click at [59, 82] on div "[PHONE_NUMBER] Connecting call… ALL TASKS ALL TASKS ACTIVE TASKS TASKS IN WRAP …" at bounding box center [77, 70] width 118 height 105
type input "[PHONE_NUMBER]"
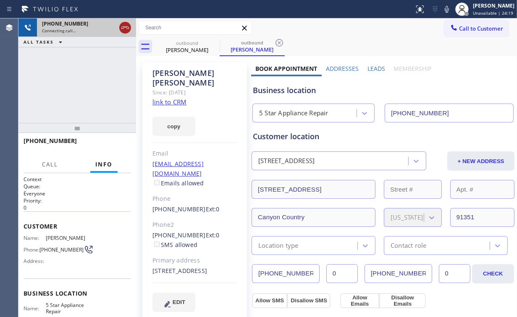
click at [120, 24] on icon at bounding box center [125, 28] width 10 height 10
click at [182, 44] on div "outbound" at bounding box center [186, 43] width 63 height 6
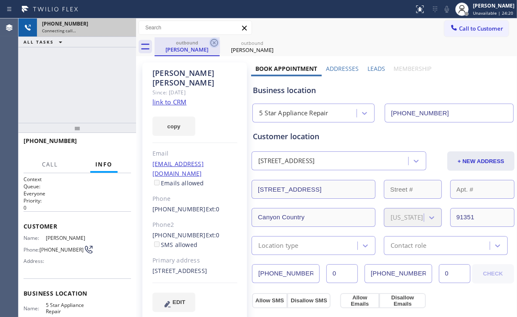
click at [214, 42] on icon at bounding box center [214, 43] width 8 height 8
click at [0, 0] on icon at bounding box center [0, 0] width 0 height 0
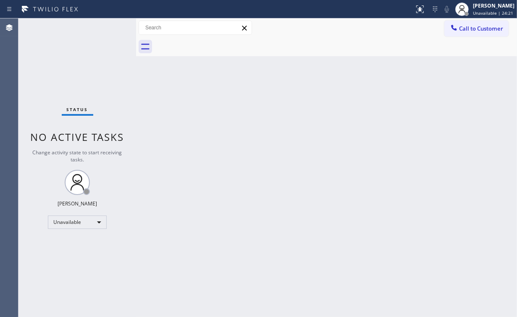
drag, startPoint x: 68, startPoint y: 69, endPoint x: 166, endPoint y: 210, distance: 171.6
click at [110, 133] on div "Status No active tasks Change activity state to start receiving tasks. [PERSON_…" at bounding box center [77, 167] width 118 height 299
click at [144, 139] on div "Back to Dashboard Change Sender ID Customers Technicians Select a contact Outbo…" at bounding box center [326, 167] width 381 height 299
click at [149, 97] on div "Back to Dashboard Change Sender ID Customers Technicians Select a contact Outbo…" at bounding box center [326, 167] width 381 height 299
click at [48, 69] on div "Status No active tasks Change activity state to start receiving tasks. [PERSON_…" at bounding box center [77, 167] width 118 height 299
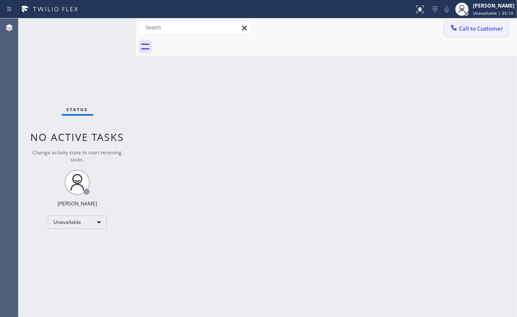
click at [469, 36] on button "Call to Customer" at bounding box center [476, 29] width 64 height 16
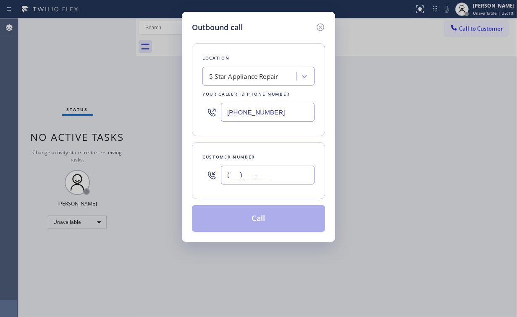
click at [274, 169] on input "(___) ___-____" at bounding box center [268, 175] width 94 height 19
paste input "310) 871-9297"
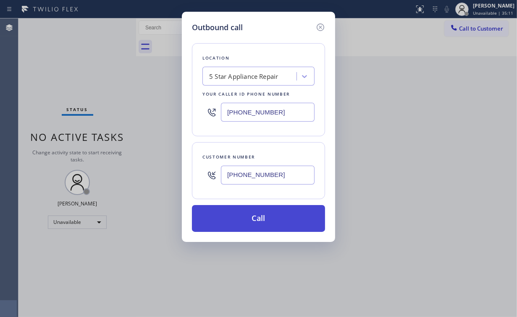
type input "[PHONE_NUMBER]"
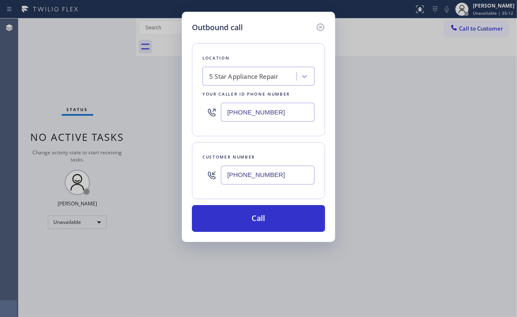
drag, startPoint x: 258, startPoint y: 218, endPoint x: 191, endPoint y: 314, distance: 117.1
click at [258, 218] on button "Call" at bounding box center [258, 218] width 133 height 27
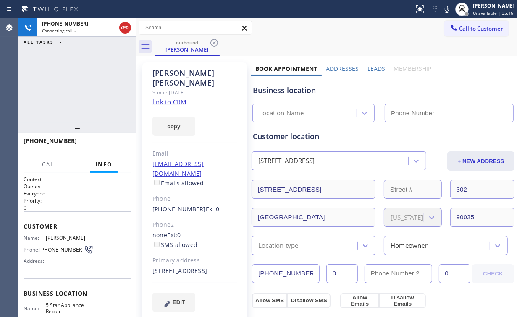
type input "[PHONE_NUMBER]"
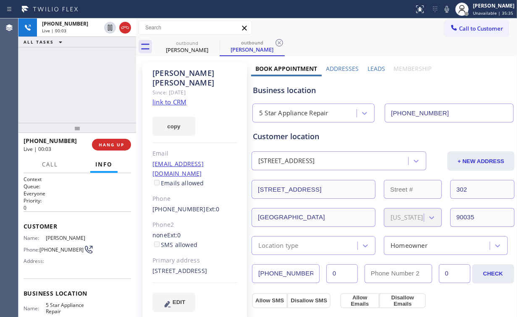
drag, startPoint x: 68, startPoint y: 68, endPoint x: 83, endPoint y: 81, distance: 19.9
click at [71, 71] on div "[PHONE_NUMBER] Live | 00:03 ALL TASKS ALL TASKS ACTIVE TASKS TASKS IN WRAP UP" at bounding box center [77, 70] width 118 height 105
click at [114, 141] on button "HANG UP" at bounding box center [111, 145] width 39 height 12
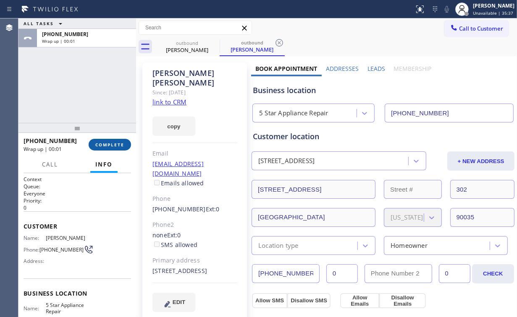
click at [114, 141] on button "COMPLETE" at bounding box center [110, 145] width 42 height 12
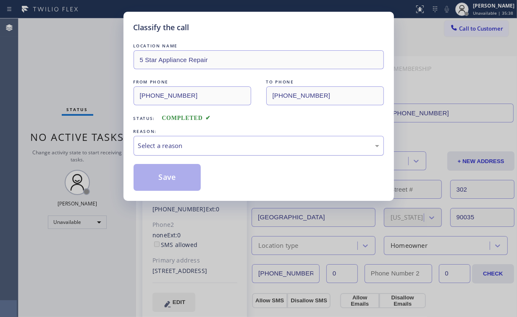
click at [159, 148] on div "Select a reason" at bounding box center [258, 146] width 241 height 10
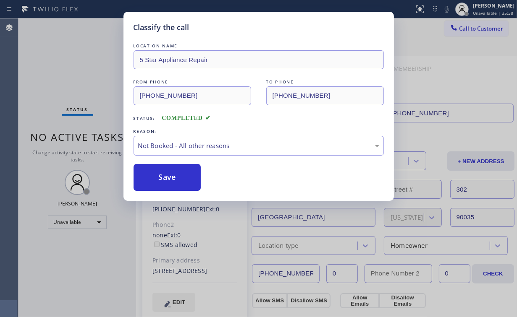
drag, startPoint x: 162, startPoint y: 173, endPoint x: 68, endPoint y: 59, distance: 147.8
click at [163, 173] on button "Save" at bounding box center [167, 177] width 68 height 27
drag, startPoint x: 68, startPoint y: 58, endPoint x: 72, endPoint y: 60, distance: 4.5
click at [68, 58] on div "Classify the call LOCATION NAME 5 Star Appliance Repair FROM PHONE [PHONE_NUMBE…" at bounding box center [258, 158] width 517 height 317
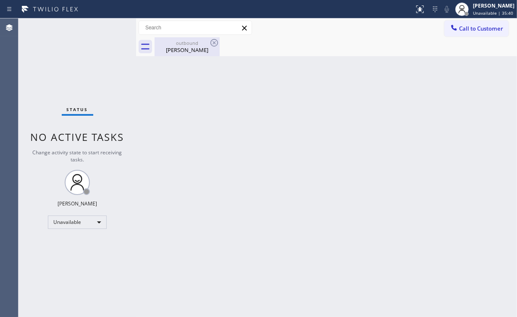
drag, startPoint x: 171, startPoint y: 41, endPoint x: 198, endPoint y: 43, distance: 27.3
click at [173, 42] on div "outbound" at bounding box center [186, 43] width 63 height 6
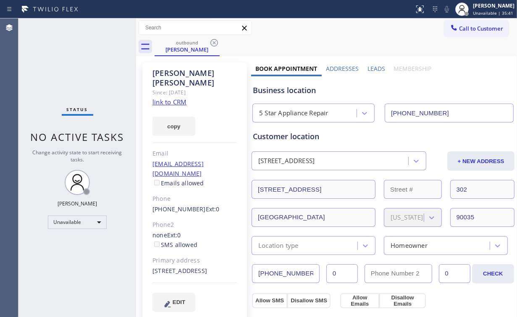
click at [214, 42] on icon at bounding box center [214, 43] width 10 height 10
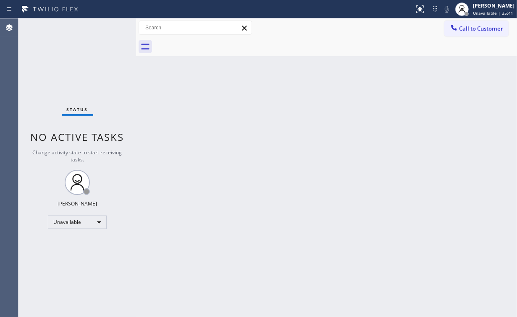
drag, startPoint x: 81, startPoint y: 62, endPoint x: 84, endPoint y: 12, distance: 50.0
click at [81, 59] on div "Status No active tasks Change activity state to start receiving tasks. [PERSON_…" at bounding box center [77, 167] width 118 height 299
click at [472, 25] on span "Call to Customer" at bounding box center [481, 29] width 44 height 8
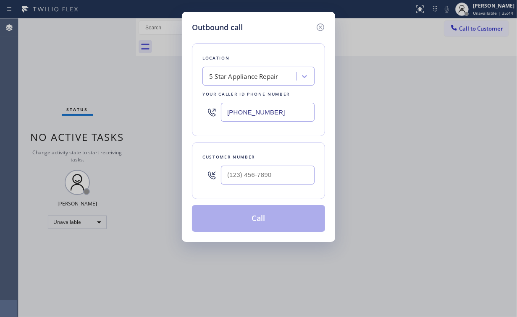
click at [271, 163] on div at bounding box center [268, 175] width 94 height 27
click at [272, 179] on input "(___) ___-____" at bounding box center [268, 175] width 94 height 19
paste input "310) 871-9297"
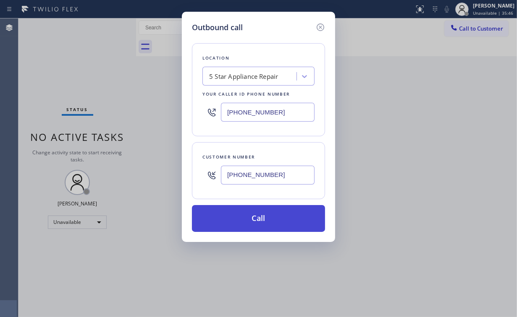
type input "[PHONE_NUMBER]"
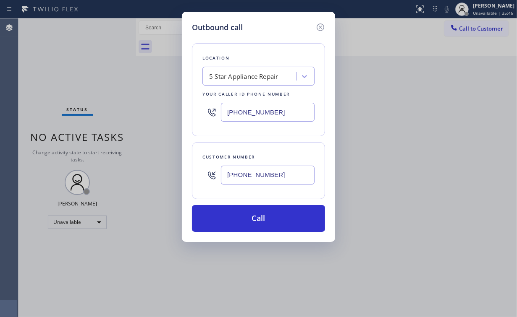
drag, startPoint x: 243, startPoint y: 220, endPoint x: 217, endPoint y: 276, distance: 62.3
click at [243, 220] on button "Call" at bounding box center [258, 218] width 133 height 27
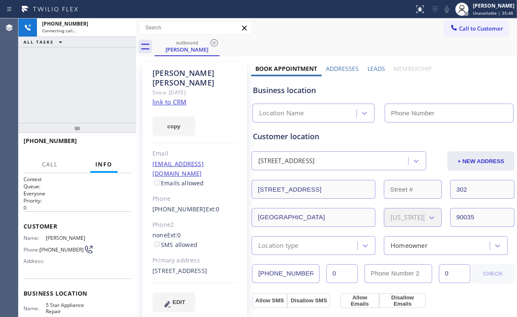
click at [113, 95] on div "[PHONE_NUMBER] Connecting call… ALL TASKS ALL TASKS ACTIVE TASKS TASKS IN WRAP …" at bounding box center [77, 70] width 118 height 105
type input "[PHONE_NUMBER]"
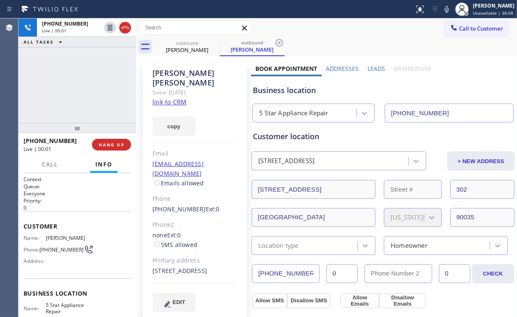
drag, startPoint x: 56, startPoint y: 89, endPoint x: 128, endPoint y: 132, distance: 83.0
click at [63, 94] on div "[PHONE_NUMBER] Live | 00:01 ALL TASKS ALL TASKS ACTIVE TASKS TASKS IN WRAP UP" at bounding box center [77, 70] width 118 height 105
click at [127, 148] on button "HANG UP" at bounding box center [111, 145] width 39 height 12
click at [125, 147] on button "HANG UP" at bounding box center [111, 145] width 39 height 12
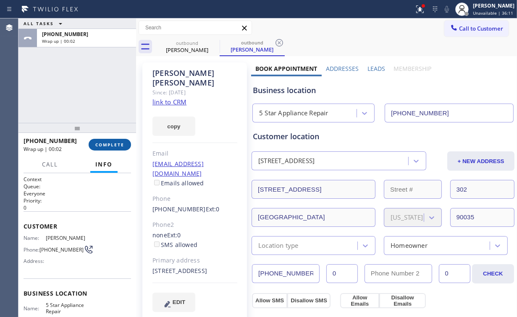
click at [114, 146] on span "COMPLETE" at bounding box center [109, 145] width 29 height 6
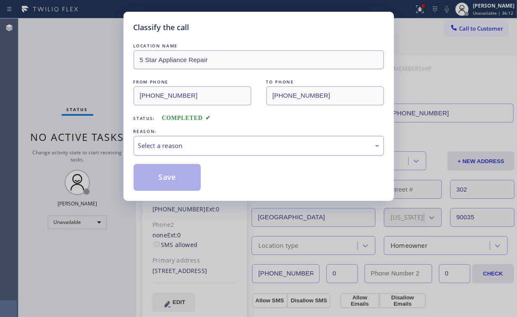
click at [172, 146] on div "Select a reason" at bounding box center [258, 146] width 241 height 10
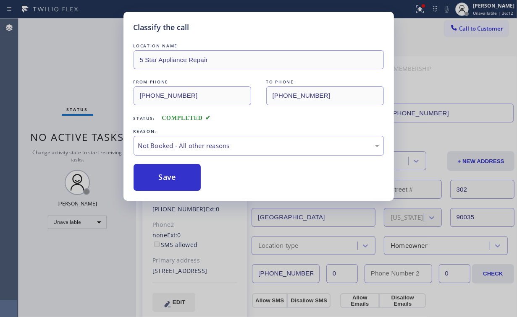
drag, startPoint x: 174, startPoint y: 175, endPoint x: 82, endPoint y: 72, distance: 138.5
click at [175, 175] on button "Save" at bounding box center [167, 177] width 68 height 27
click at [81, 68] on div "Classify the call LOCATION NAME 5 Star Appliance Repair FROM PHONE [PHONE_NUMBE…" at bounding box center [258, 158] width 517 height 317
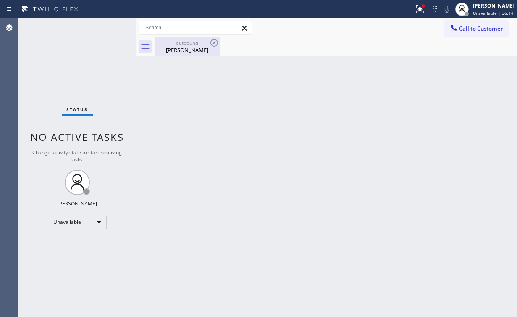
click at [182, 47] on div "[PERSON_NAME]" at bounding box center [186, 50] width 63 height 8
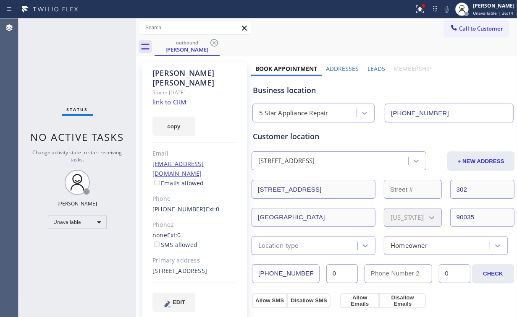
drag, startPoint x: 213, startPoint y: 41, endPoint x: 161, endPoint y: 54, distance: 53.6
click at [214, 41] on icon at bounding box center [214, 43] width 10 height 10
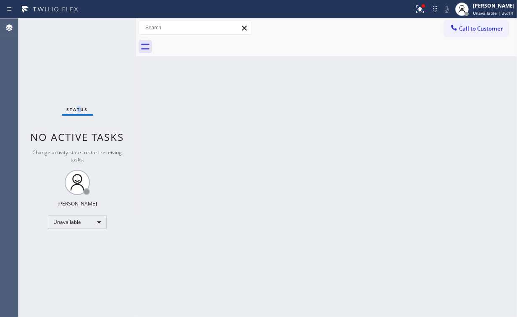
drag, startPoint x: 78, startPoint y: 72, endPoint x: 89, endPoint y: 35, distance: 38.0
click at [79, 69] on div "Status No active tasks Change activity state to start receiving tasks. [PERSON_…" at bounding box center [77, 167] width 118 height 299
drag, startPoint x: 422, startPoint y: 6, endPoint x: 424, endPoint y: 57, distance: 50.8
click at [424, 9] on icon at bounding box center [420, 9] width 10 height 10
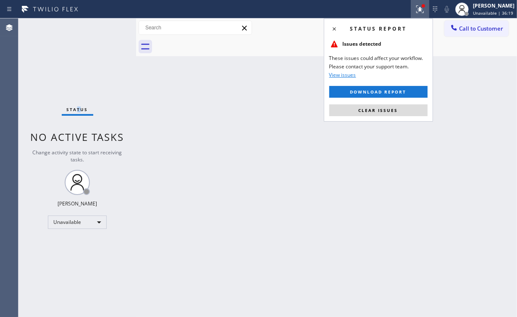
drag, startPoint x: 390, startPoint y: 112, endPoint x: 453, endPoint y: 84, distance: 69.5
click at [391, 112] on span "Clear issues" at bounding box center [377, 110] width 39 height 6
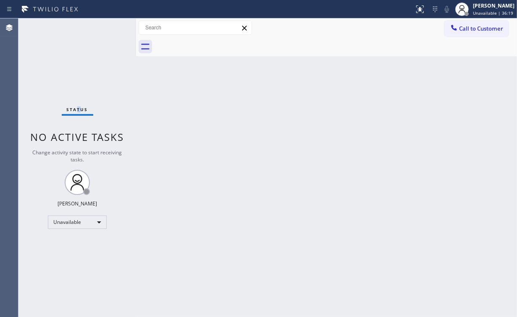
drag, startPoint x: 467, startPoint y: 25, endPoint x: 447, endPoint y: 39, distance: 24.2
click at [467, 25] on span "Call to Customer" at bounding box center [481, 29] width 44 height 8
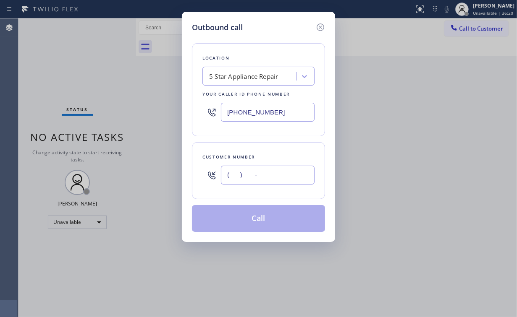
click at [280, 173] on input "(___) ___-____" at bounding box center [268, 175] width 94 height 19
paste input "310) 213-8341"
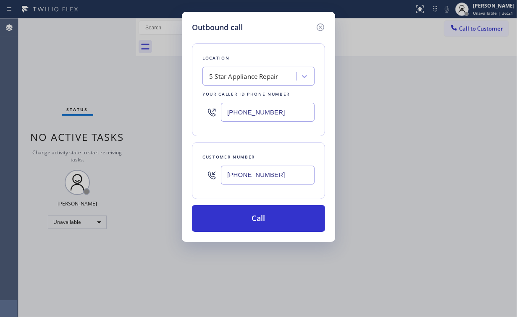
type input "[PHONE_NUMBER]"
click at [253, 221] on button "Call" at bounding box center [258, 218] width 133 height 27
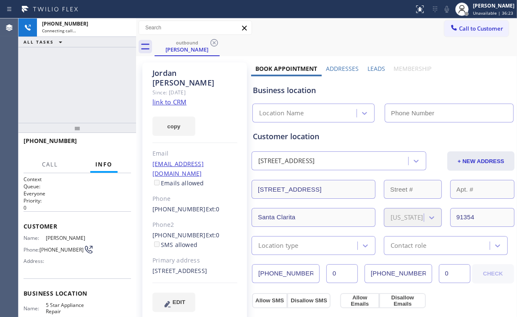
click at [84, 77] on div "[PHONE_NUMBER] Connecting call… ALL TASKS ALL TASKS ACTIVE TASKS TASKS IN WRAP …" at bounding box center [77, 70] width 118 height 105
type input "[PHONE_NUMBER]"
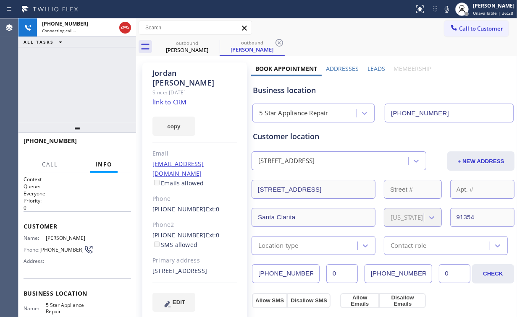
click at [81, 84] on div "[PHONE_NUMBER] Connecting call… ALL TASKS ALL TASKS ACTIVE TASKS TASKS IN WRAP …" at bounding box center [77, 70] width 118 height 105
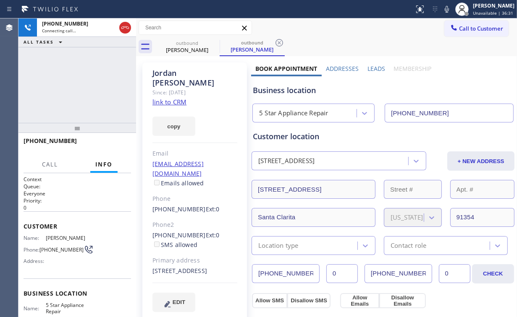
click at [81, 84] on div "[PHONE_NUMBER] Connecting call… ALL TASKS ALL TASKS ACTIVE TASKS TASKS IN WRAP …" at bounding box center [77, 70] width 118 height 105
click at [120, 146] on span "HANG UP" at bounding box center [112, 145] width 26 height 6
click at [114, 144] on span "HANG UP" at bounding box center [112, 145] width 26 height 6
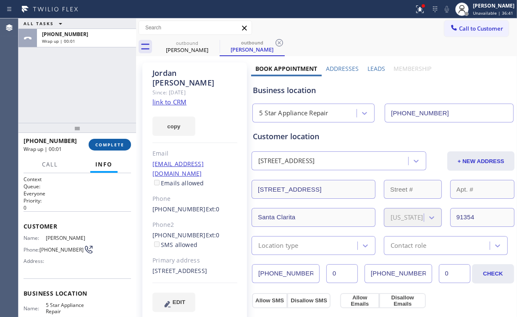
click at [119, 145] on span "COMPLETE" at bounding box center [109, 145] width 29 height 6
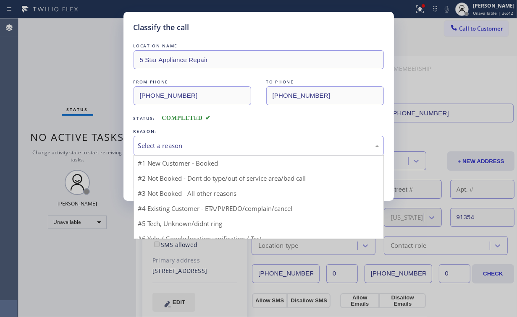
click at [163, 146] on div "Select a reason" at bounding box center [258, 146] width 241 height 10
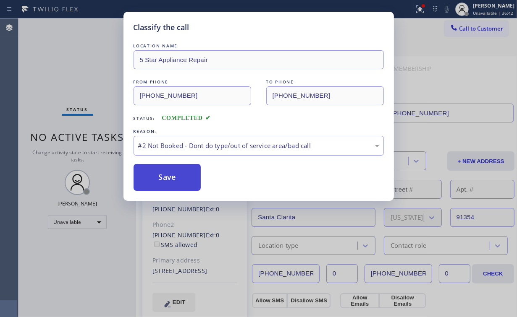
click at [162, 178] on button "Save" at bounding box center [167, 177] width 68 height 27
click at [90, 87] on div "Classify the call LOCATION NAME 5 Star Appliance Repair FROM PHONE [PHONE_NUMBE…" at bounding box center [258, 158] width 517 height 317
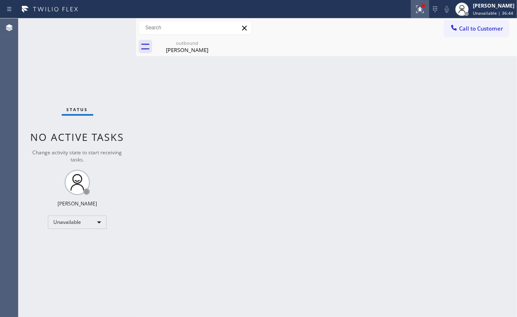
drag, startPoint x: 420, startPoint y: 8, endPoint x: 408, endPoint y: 58, distance: 50.6
click at [420, 9] on icon at bounding box center [420, 9] width 10 height 10
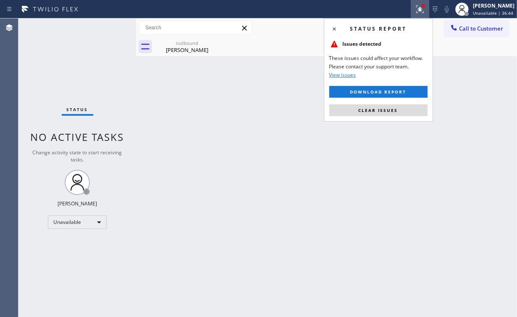
click at [380, 114] on button "Clear issues" at bounding box center [378, 111] width 98 height 12
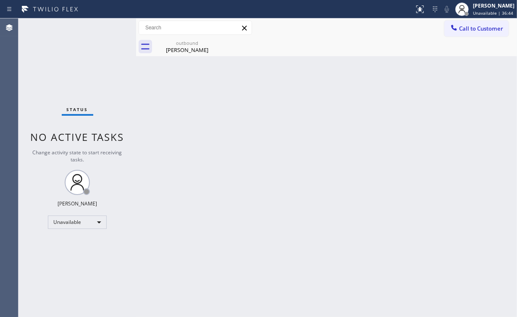
click at [212, 107] on div "Back to Dashboard Change Sender ID Customers Technicians Select a contact Outbo…" at bounding box center [326, 167] width 381 height 299
click at [187, 50] on div "[PERSON_NAME]" at bounding box center [186, 50] width 63 height 8
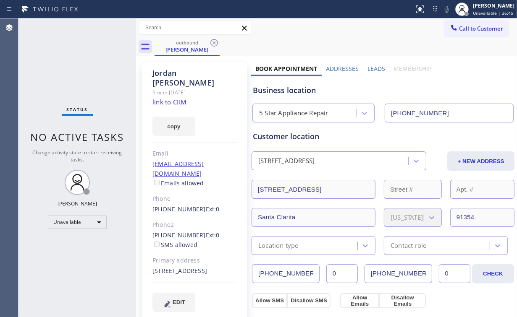
click at [222, 42] on div "outbound [PERSON_NAME]" at bounding box center [335, 46] width 362 height 19
drag, startPoint x: 207, startPoint y: 44, endPoint x: 212, endPoint y: 42, distance: 5.7
click at [208, 44] on div "outbound" at bounding box center [186, 42] width 63 height 6
drag, startPoint x: 213, startPoint y: 42, endPoint x: 285, endPoint y: 114, distance: 102.1
click at [213, 42] on icon at bounding box center [214, 43] width 8 height 8
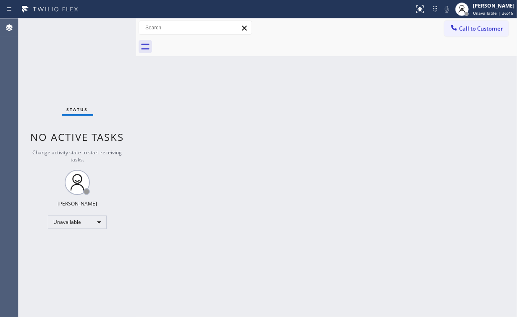
drag, startPoint x: 289, startPoint y: 118, endPoint x: 267, endPoint y: 79, distance: 44.6
click at [290, 115] on div "Back to Dashboard Change Sender ID Customers Technicians Select a contact Outbo…" at bounding box center [326, 167] width 381 height 299
click at [466, 30] on span "Call to Customer" at bounding box center [481, 29] width 44 height 8
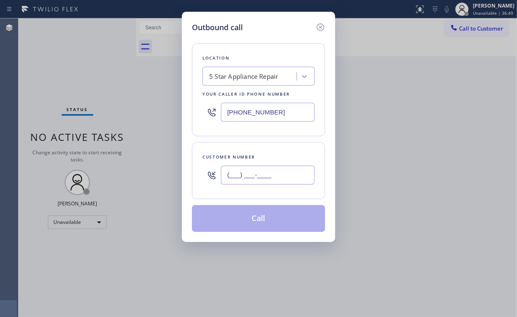
click at [281, 175] on input "(___) ___-____" at bounding box center [268, 175] width 94 height 19
paste input "310) 213-8341"
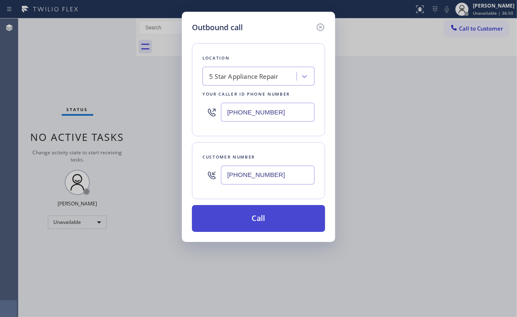
type input "[PHONE_NUMBER]"
click at [249, 215] on button "Call" at bounding box center [258, 218] width 133 height 27
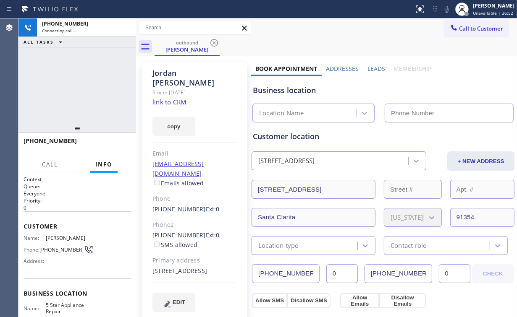
click at [78, 74] on div "[PHONE_NUMBER] Connecting call… ALL TASKS ALL TASKS ACTIVE TASKS TASKS IN WRAP …" at bounding box center [77, 70] width 118 height 105
click at [81, 83] on div "[PHONE_NUMBER] Connecting call… ALL TASKS ALL TASKS ACTIVE TASKS TASKS IN WRAP …" at bounding box center [77, 70] width 118 height 105
type input "[PHONE_NUMBER]"
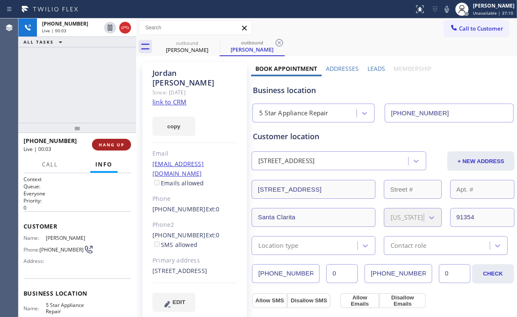
click at [112, 142] on span "HANG UP" at bounding box center [112, 145] width 26 height 6
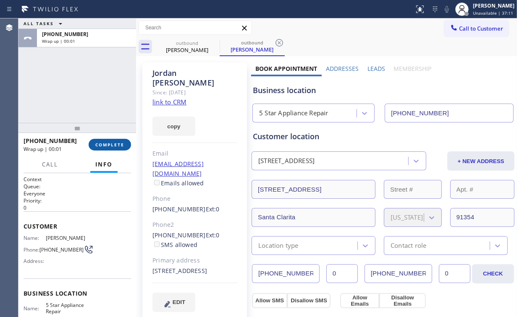
click at [112, 141] on button "COMPLETE" at bounding box center [110, 145] width 42 height 12
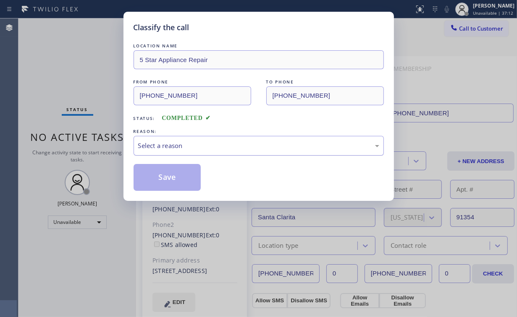
click at [178, 149] on div "Select a reason" at bounding box center [258, 146] width 241 height 10
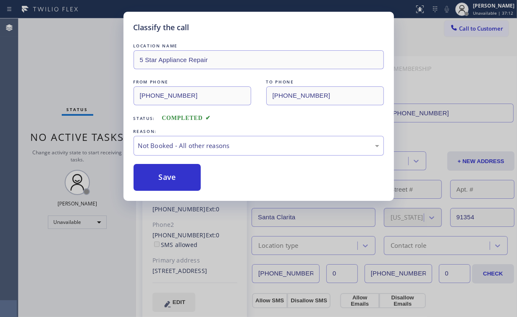
click at [171, 180] on button "Save" at bounding box center [167, 177] width 68 height 27
click at [73, 52] on div "Classify the call LOCATION NAME Whittier Appliance Squad FROM PHONE [PHONE_NUMB…" at bounding box center [267, 167] width 498 height 299
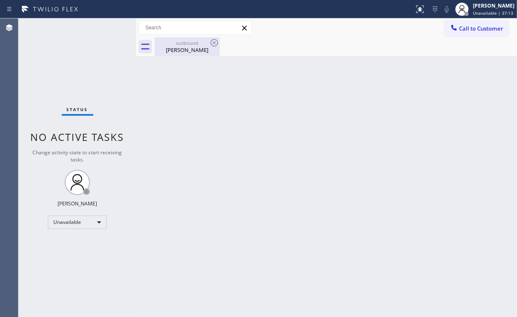
click at [186, 48] on div "[PERSON_NAME]" at bounding box center [186, 50] width 63 height 8
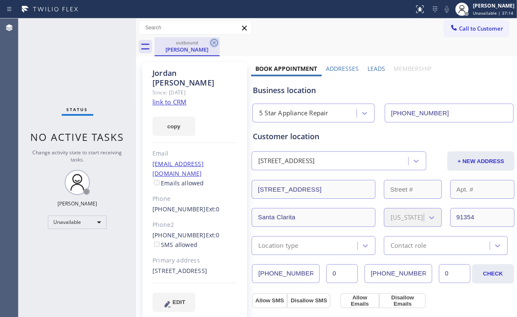
click at [215, 39] on icon at bounding box center [214, 43] width 10 height 10
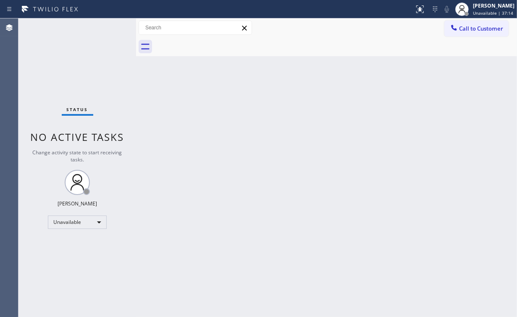
drag, startPoint x: 101, startPoint y: 55, endPoint x: 96, endPoint y: 1, distance: 54.4
click at [100, 53] on div "Status No active tasks Change activity state to start receiving tasks. [PERSON_…" at bounding box center [77, 167] width 118 height 299
click at [463, 31] on span "Call to Customer" at bounding box center [481, 29] width 44 height 8
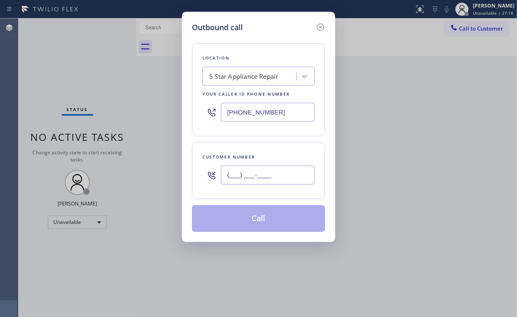
click at [269, 178] on input "(___) ___-____" at bounding box center [268, 175] width 94 height 19
paste input "818) 281-2805"
type input "[PHONE_NUMBER]"
click at [279, 168] on input "[PHONE_NUMBER]" at bounding box center [268, 175] width 94 height 19
click at [280, 177] on input "[PHONE_NUMBER]" at bounding box center [268, 175] width 94 height 19
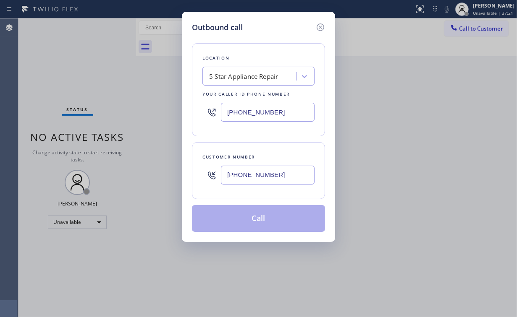
click at [278, 145] on div "Customer number [PHONE_NUMBER]" at bounding box center [258, 170] width 133 height 57
click at [276, 175] on input "[PHONE_NUMBER]" at bounding box center [268, 175] width 94 height 19
click at [263, 201] on div "Location 5 Star Appliance Repair Your caller id phone number [PHONE_NUMBER] Cus…" at bounding box center [258, 132] width 133 height 199
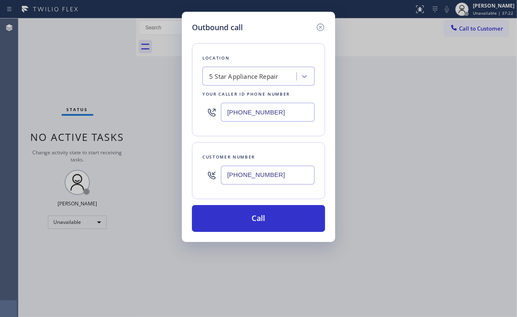
click at [274, 174] on input "[PHONE_NUMBER]" at bounding box center [268, 175] width 94 height 19
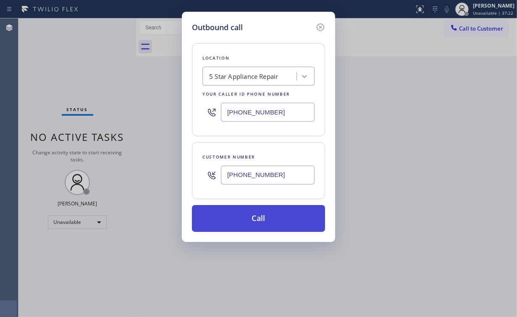
click at [254, 225] on button "Call" at bounding box center [258, 218] width 133 height 27
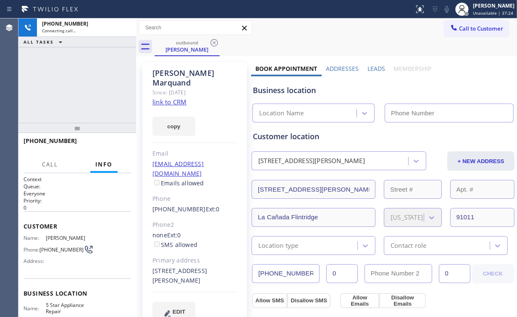
click at [86, 76] on div "[PHONE_NUMBER] Connecting call… ALL TASKS ALL TASKS ACTIVE TASKS TASKS IN WRAP …" at bounding box center [77, 70] width 118 height 105
type input "[PHONE_NUMBER]"
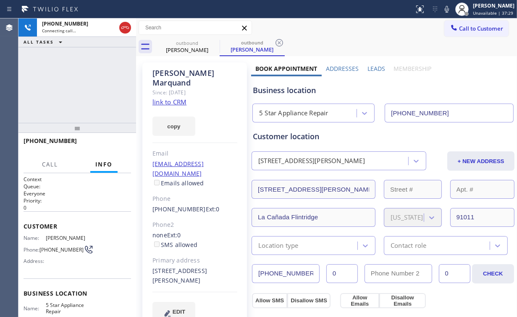
drag, startPoint x: 84, startPoint y: 85, endPoint x: 79, endPoint y: 86, distance: 5.2
click at [76, 83] on div "[PHONE_NUMBER] Connecting call… ALL TASKS ALL TASKS ACTIVE TASKS TASKS IN WRAP …" at bounding box center [77, 70] width 118 height 105
click at [81, 83] on div "[PHONE_NUMBER] Connecting call… ALL TASKS ALL TASKS ACTIVE TASKS TASKS IN WRAP …" at bounding box center [77, 70] width 118 height 105
click at [79, 84] on div "[PHONE_NUMBER] Connecting call… ALL TASKS ALL TASKS ACTIVE TASKS TASKS IN WRAP …" at bounding box center [77, 70] width 118 height 105
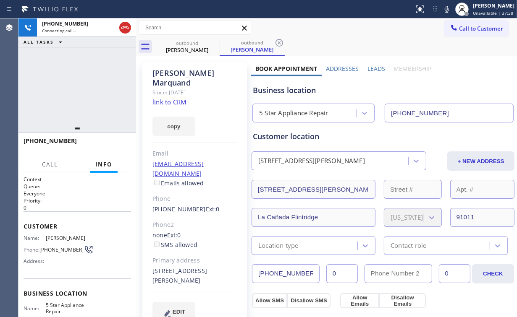
click at [81, 84] on div "[PHONE_NUMBER] Connecting call… ALL TASKS ALL TASKS ACTIVE TASKS TASKS IN WRAP …" at bounding box center [77, 70] width 118 height 105
drag, startPoint x: 92, startPoint y: 84, endPoint x: 83, endPoint y: 84, distance: 8.8
click at [91, 84] on div "[PHONE_NUMBER] Connecting call… ALL TASKS ALL TASKS ACTIVE TASKS TASKS IN WRAP …" at bounding box center [77, 70] width 118 height 105
click at [82, 84] on div "[PHONE_NUMBER] Connecting call… ALL TASKS ALL TASKS ACTIVE TASKS TASKS IN WRAP …" at bounding box center [77, 70] width 118 height 105
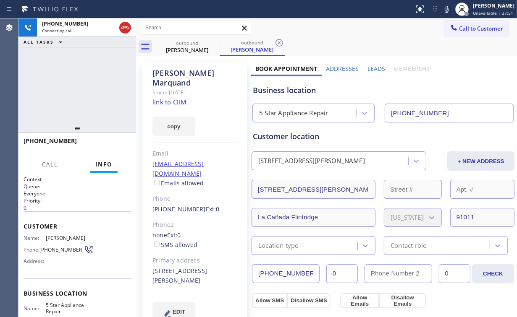
click at [82, 84] on div "[PHONE_NUMBER] Connecting call… ALL TASKS ALL TASKS ACTIVE TASKS TASKS IN WRAP …" at bounding box center [77, 70] width 118 height 105
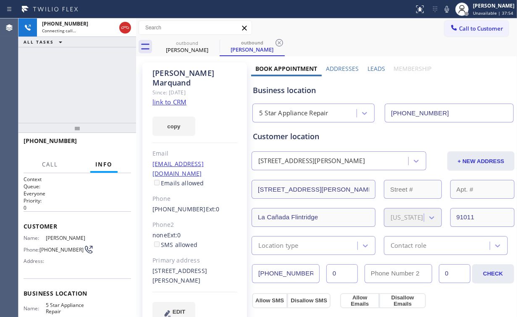
click at [82, 84] on div "[PHONE_NUMBER] Connecting call… ALL TASKS ALL TASKS ACTIVE TASKS TASKS IN WRAP …" at bounding box center [77, 70] width 118 height 105
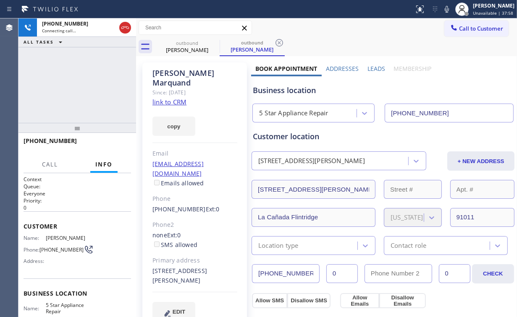
click at [82, 84] on div "[PHONE_NUMBER] Connecting call… ALL TASKS ALL TASKS ACTIVE TASKS TASKS IN WRAP …" at bounding box center [77, 70] width 118 height 105
click at [82, 84] on div "[PHONE_NUMBER] Live | 00:01 ALL TASKS ALL TASKS ACTIVE TASKS TASKS IN WRAP UP" at bounding box center [77, 70] width 118 height 105
click at [82, 84] on div "[PHONE_NUMBER] Live | 00:02 ALL TASKS ALL TASKS ACTIVE TASKS TASKS IN WRAP UP" at bounding box center [77, 70] width 118 height 105
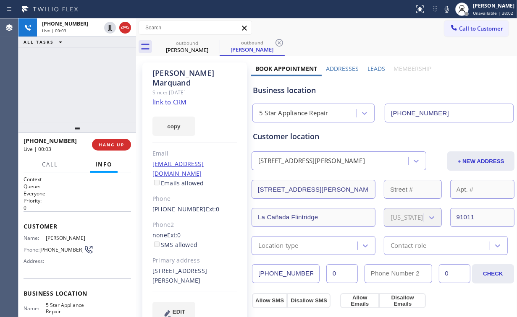
click at [82, 84] on div "[PHONE_NUMBER] Live | 00:03 ALL TASKS ALL TASKS ACTIVE TASKS TASKS IN WRAP UP" at bounding box center [77, 70] width 118 height 105
click at [82, 84] on div "[PHONE_NUMBER] Live | 00:04 ALL TASKS ALL TASKS ACTIVE TASKS TASKS IN WRAP UP" at bounding box center [77, 70] width 118 height 105
click at [112, 142] on span "HANG UP" at bounding box center [112, 145] width 26 height 6
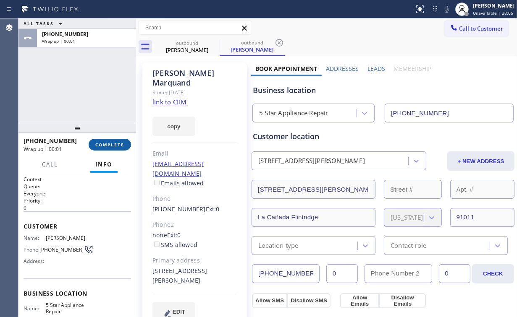
click at [115, 142] on span "COMPLETE" at bounding box center [109, 145] width 29 height 6
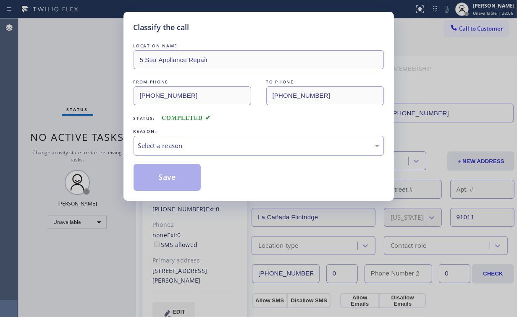
click at [163, 149] on div "Select a reason" at bounding box center [258, 146] width 241 height 10
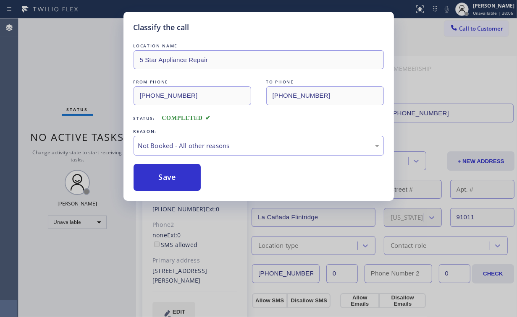
click at [167, 178] on button "Save" at bounding box center [167, 177] width 68 height 27
click at [78, 58] on div "Classify the call LOCATION NAME 5 Star Appliance Repair FROM PHONE [PHONE_NUMBE…" at bounding box center [258, 158] width 517 height 317
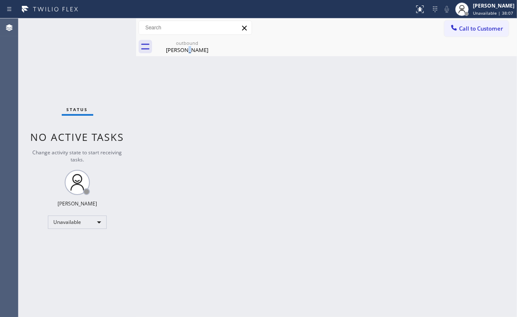
drag, startPoint x: 183, startPoint y: 50, endPoint x: 220, endPoint y: 47, distance: 36.2
click at [184, 50] on div "[PERSON_NAME]" at bounding box center [186, 50] width 63 height 8
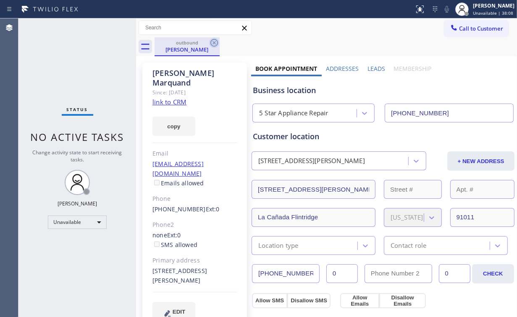
click at [213, 43] on icon at bounding box center [214, 43] width 8 height 8
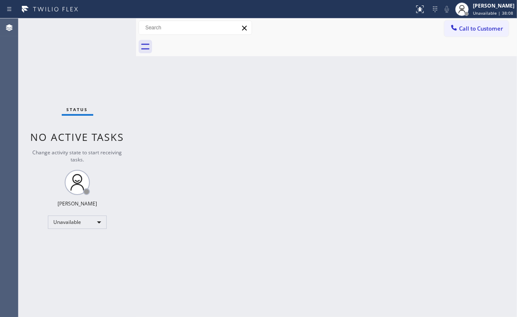
click at [238, 122] on div "Back to Dashboard Change Sender ID Customers Technicians Select a contact Outbo…" at bounding box center [326, 167] width 381 height 299
click at [136, 81] on div at bounding box center [136, 167] width 0 height 299
click at [463, 30] on span "Call to Customer" at bounding box center [481, 29] width 44 height 8
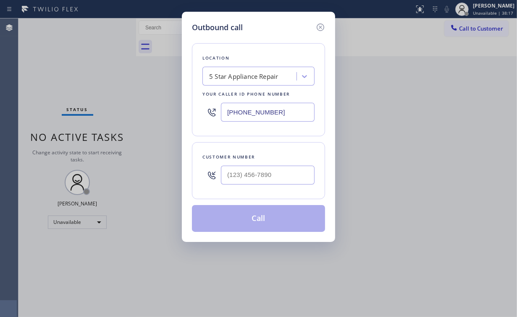
click at [281, 190] on div "Customer number" at bounding box center [258, 170] width 133 height 57
drag, startPoint x: 285, startPoint y: 176, endPoint x: 290, endPoint y: 171, distance: 7.7
click at [285, 176] on input "(___) ___-____" at bounding box center [268, 175] width 94 height 19
paste input "818) 281-2805"
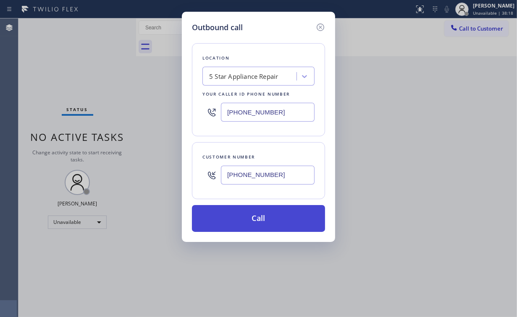
type input "[PHONE_NUMBER]"
click at [245, 217] on button "Call" at bounding box center [258, 218] width 133 height 27
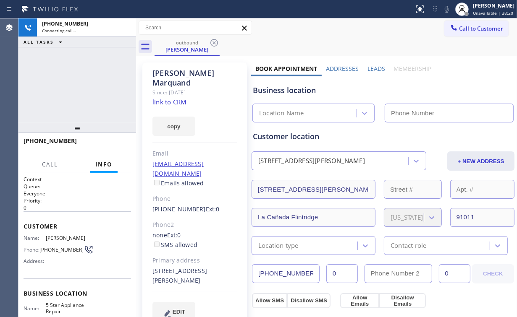
click at [74, 73] on div "[PHONE_NUMBER] Connecting call… ALL TASKS ALL TASKS ACTIVE TASKS TASKS IN WRAP …" at bounding box center [77, 70] width 118 height 105
type input "[PHONE_NUMBER]"
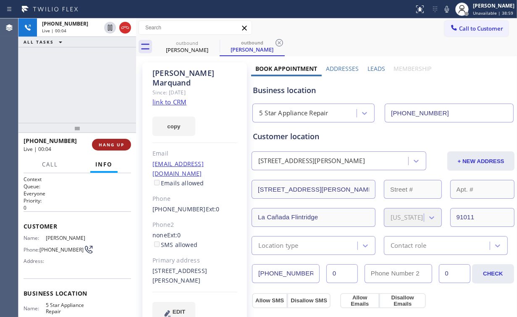
drag, startPoint x: 118, startPoint y: 138, endPoint x: 118, endPoint y: 143, distance: 4.7
click at [118, 139] on div "[PHONE_NUMBER] Live | 00:04 HANG UP" at bounding box center [77, 145] width 107 height 22
click at [118, 143] on span "HANG UP" at bounding box center [112, 145] width 26 height 6
click at [117, 143] on span "COMPLETE" at bounding box center [109, 145] width 29 height 6
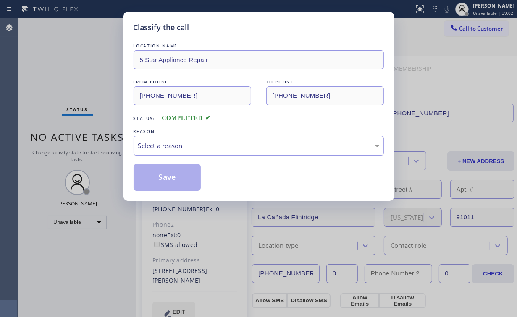
click at [185, 143] on div "Select a reason" at bounding box center [258, 146] width 241 height 10
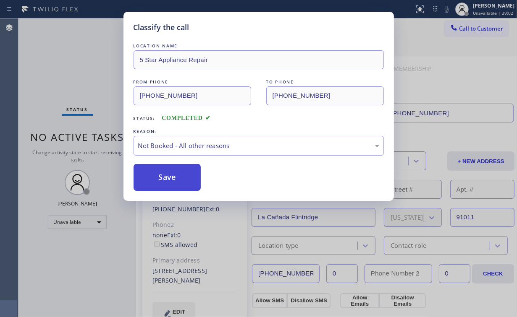
click at [172, 176] on button "Save" at bounding box center [167, 177] width 68 height 27
click at [58, 55] on div "Classify the call LOCATION NAME 5 Star Appliance Repair FROM PHONE [PHONE_NUMBE…" at bounding box center [258, 158] width 517 height 317
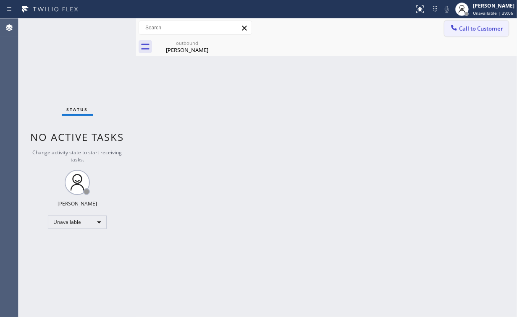
drag, startPoint x: 467, startPoint y: 34, endPoint x: 423, endPoint y: 47, distance: 45.5
click at [467, 34] on button "Call to Customer" at bounding box center [476, 29] width 64 height 16
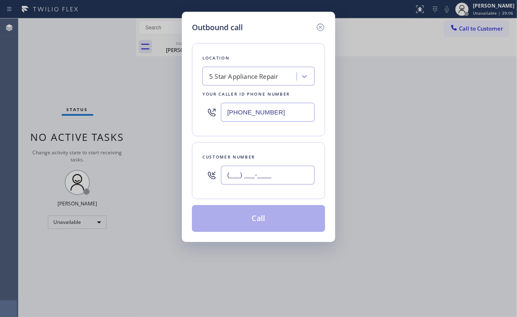
click at [275, 183] on input "(___) ___-____" at bounding box center [268, 175] width 94 height 19
paste input "562) 498-9495"
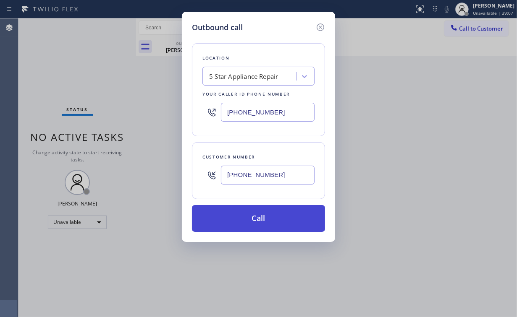
type input "[PHONE_NUMBER]"
drag, startPoint x: 250, startPoint y: 216, endPoint x: 205, endPoint y: 294, distance: 90.3
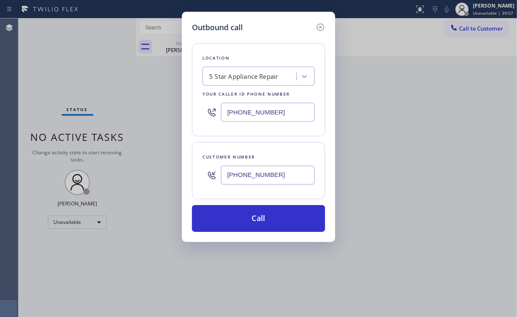
click at [250, 217] on button "Call" at bounding box center [258, 218] width 133 height 27
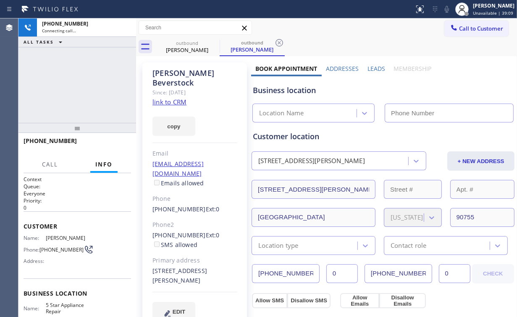
click at [39, 81] on div "[PHONE_NUMBER] Connecting call… ALL TASKS ALL TASKS ACTIVE TASKS TASKS IN WRAP …" at bounding box center [77, 70] width 118 height 105
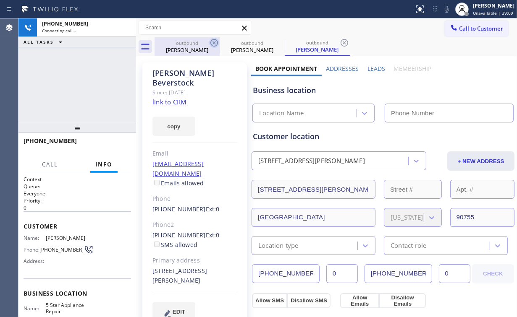
click at [187, 50] on div "[PERSON_NAME]" at bounding box center [186, 50] width 63 height 8
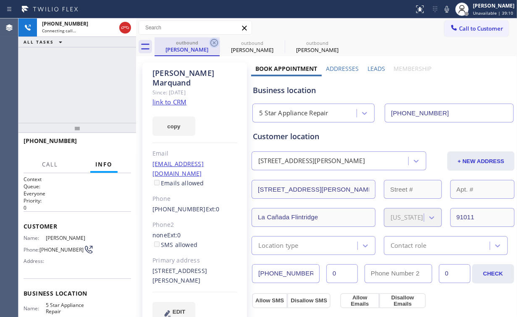
click at [212, 43] on icon at bounding box center [214, 43] width 10 height 10
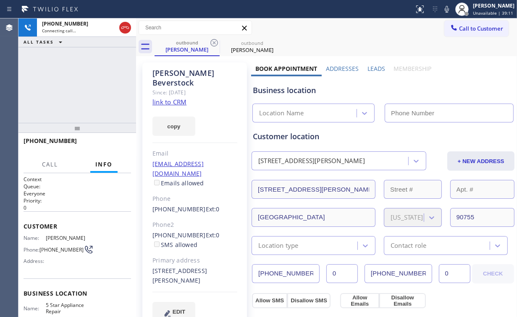
type input "[PHONE_NUMBER]"
click at [106, 86] on div "[PHONE_NUMBER] Connecting call… ALL TASKS ALL TASKS ACTIVE TASKS TASKS IN WRAP …" at bounding box center [77, 70] width 118 height 105
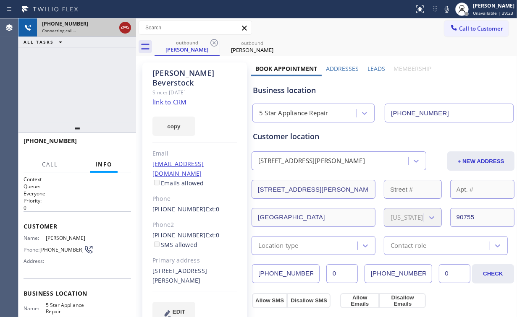
click at [127, 29] on icon at bounding box center [125, 28] width 10 height 10
drag, startPoint x: 175, startPoint y: 52, endPoint x: 181, endPoint y: 52, distance: 6.3
click at [176, 52] on div "[PERSON_NAME]" at bounding box center [186, 50] width 63 height 8
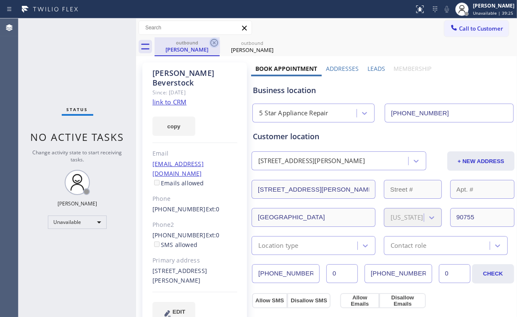
click at [209, 44] on icon at bounding box center [214, 43] width 10 height 10
click at [212, 43] on icon at bounding box center [214, 43] width 10 height 10
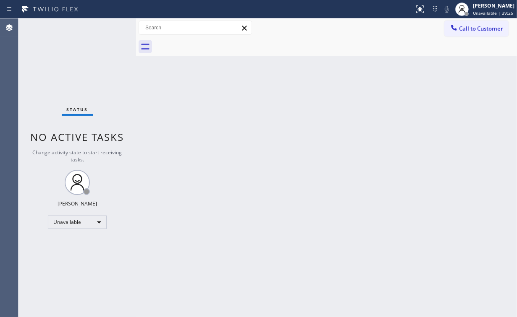
drag, startPoint x: 30, startPoint y: 61, endPoint x: 39, endPoint y: 10, distance: 51.7
click at [30, 56] on div "Status No active tasks Change activity state to start receiving tasks. [PERSON_…" at bounding box center [77, 167] width 118 height 299
drag, startPoint x: 485, startPoint y: 24, endPoint x: 311, endPoint y: 149, distance: 214.5
click at [485, 25] on span "Call to Customer" at bounding box center [481, 29] width 44 height 8
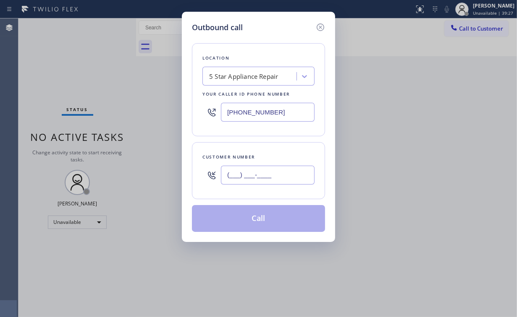
click at [269, 183] on input "(___) ___-____" at bounding box center [268, 175] width 94 height 19
paste input "562) 498-9495"
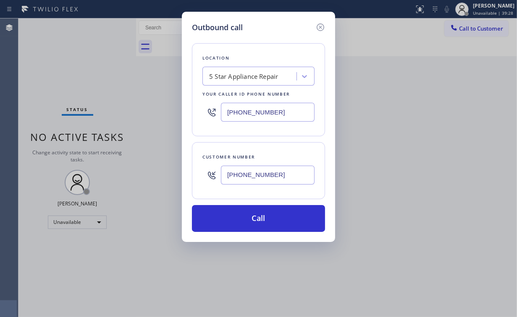
type input "[PHONE_NUMBER]"
click at [247, 222] on button "Call" at bounding box center [258, 218] width 133 height 27
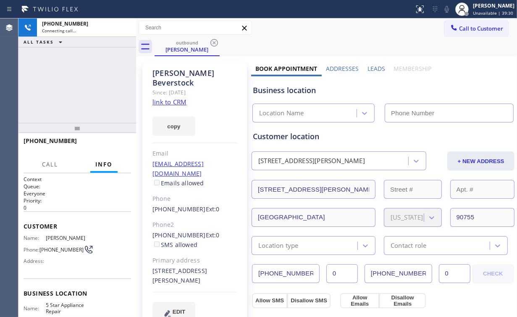
click at [100, 75] on div "[PHONE_NUMBER] Connecting call… ALL TASKS ALL TASKS ACTIVE TASKS TASKS IN WRAP …" at bounding box center [77, 70] width 118 height 105
type input "[PHONE_NUMBER]"
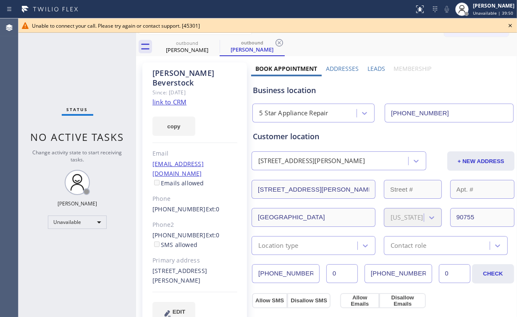
click at [510, 26] on icon at bounding box center [509, 25] width 3 height 3
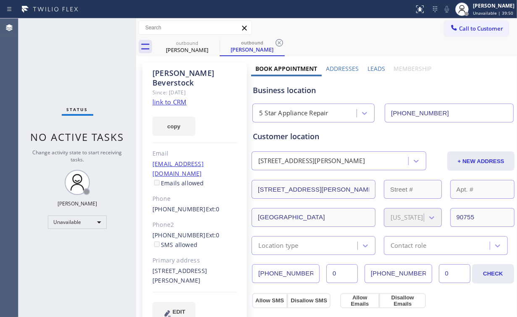
click at [71, 62] on div "Status No active tasks Change activity state to start receiving tasks. [PERSON_…" at bounding box center [77, 167] width 118 height 299
click at [468, 33] on button "Call to Customer" at bounding box center [476, 29] width 64 height 16
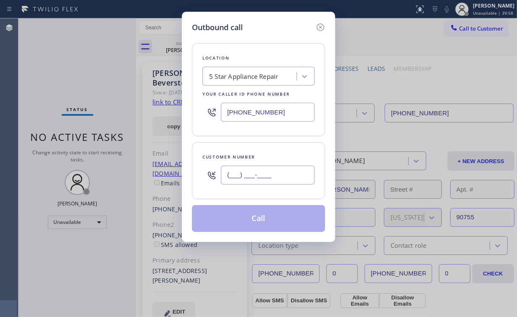
drag, startPoint x: 275, startPoint y: 171, endPoint x: 280, endPoint y: 171, distance: 4.2
click at [276, 171] on input "(___) ___-____" at bounding box center [268, 175] width 94 height 19
paste input "661) 476-1640"
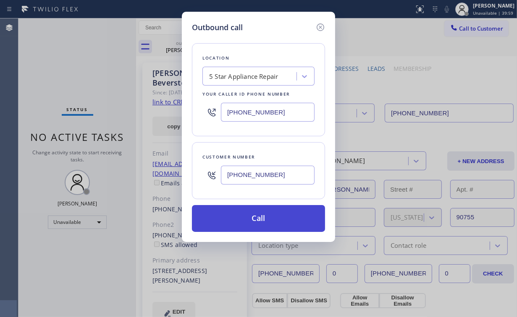
type input "[PHONE_NUMBER]"
click at [259, 222] on button "Call" at bounding box center [258, 218] width 133 height 27
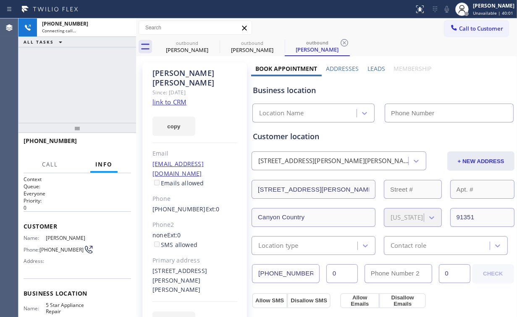
click at [87, 67] on div "[PHONE_NUMBER] Connecting call… ALL TASKS ALL TASKS ACTIVE TASKS TASKS IN WRAP …" at bounding box center [77, 70] width 118 height 105
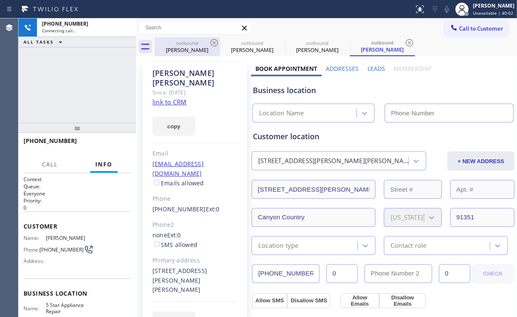
click at [200, 46] on div "[PERSON_NAME]" at bounding box center [186, 50] width 63 height 8
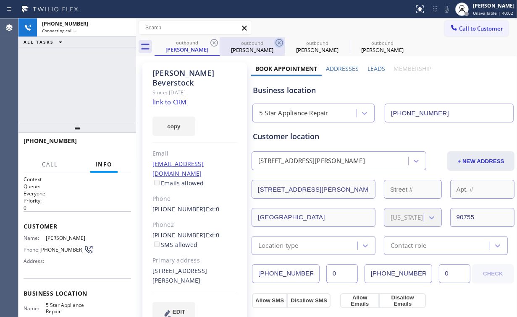
click at [212, 44] on icon at bounding box center [214, 43] width 10 height 10
click at [275, 44] on icon at bounding box center [279, 43] width 8 height 8
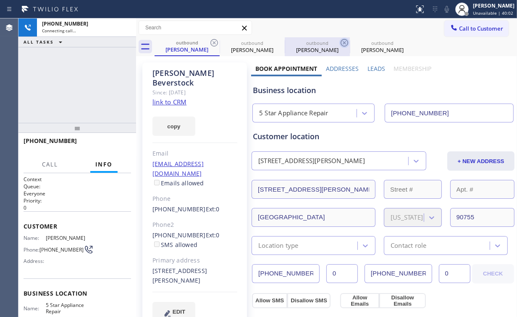
type input "[PHONE_NUMBER]"
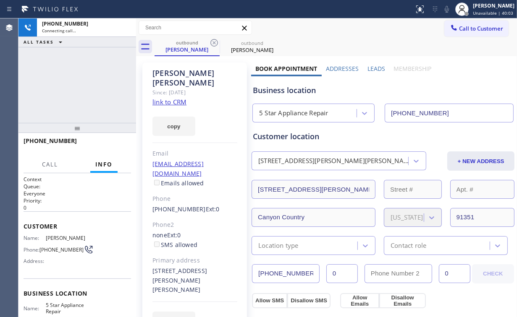
click at [105, 73] on div "[PHONE_NUMBER] Connecting call… ALL TASKS ALL TASKS ACTIVE TASKS TASKS IN WRAP …" at bounding box center [77, 70] width 118 height 105
drag, startPoint x: 82, startPoint y: 81, endPoint x: 76, endPoint y: 84, distance: 6.0
click at [76, 84] on div "[PHONE_NUMBER] Connecting call… ALL TASKS ALL TASKS ACTIVE TASKS TASKS IN WRAP …" at bounding box center [77, 70] width 118 height 105
click at [78, 84] on div "[PHONE_NUMBER] Connecting call… ALL TASKS ALL TASKS ACTIVE TASKS TASKS IN WRAP …" at bounding box center [77, 70] width 118 height 105
click at [83, 84] on div "[PHONE_NUMBER] Connecting call… ALL TASKS ALL TASKS ACTIVE TASKS TASKS IN WRAP …" at bounding box center [77, 70] width 118 height 105
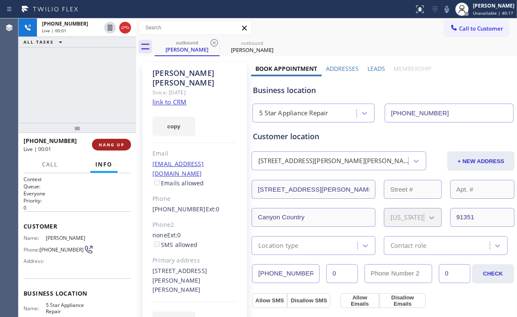
click at [109, 141] on button "HANG UP" at bounding box center [111, 145] width 39 height 12
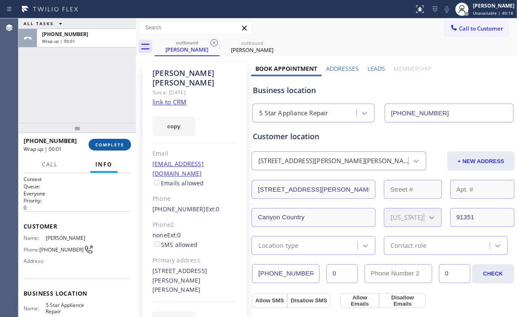
click at [109, 141] on button "COMPLETE" at bounding box center [110, 145] width 42 height 12
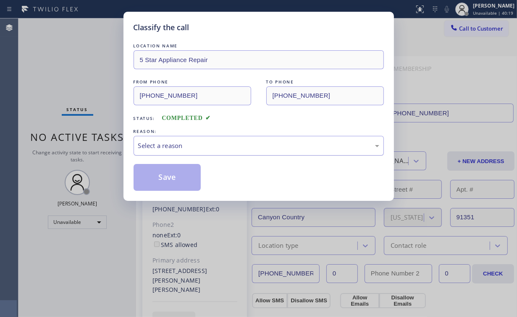
click at [165, 144] on div "Select a reason" at bounding box center [258, 146] width 241 height 10
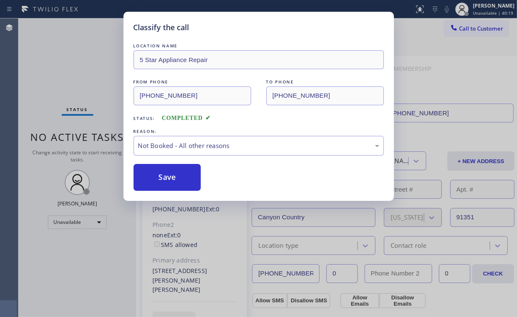
drag, startPoint x: 168, startPoint y: 176, endPoint x: 107, endPoint y: 97, distance: 99.1
click at [168, 176] on button "Save" at bounding box center [167, 177] width 68 height 27
click at [104, 92] on div "Classify the call LOCATION NAME 5 Star Appliance Repair FROM PHONE [PHONE_NUMBE…" at bounding box center [258, 158] width 517 height 317
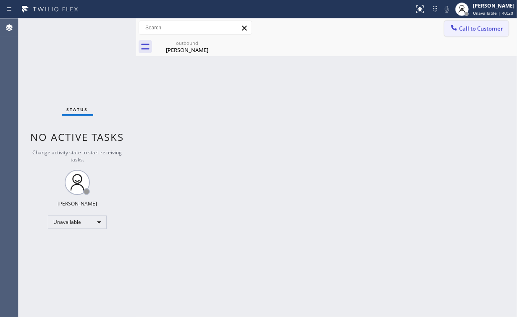
click at [472, 27] on span "Call to Customer" at bounding box center [481, 29] width 44 height 8
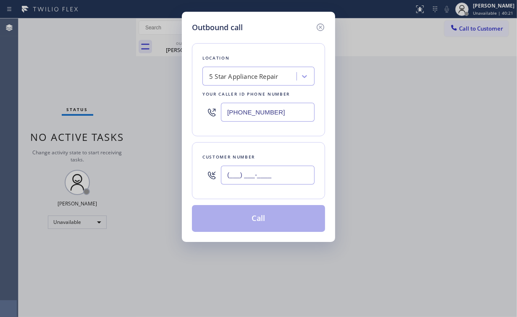
click at [266, 177] on input "(___) ___-____" at bounding box center [268, 175] width 94 height 19
paste input "661) 476-1640"
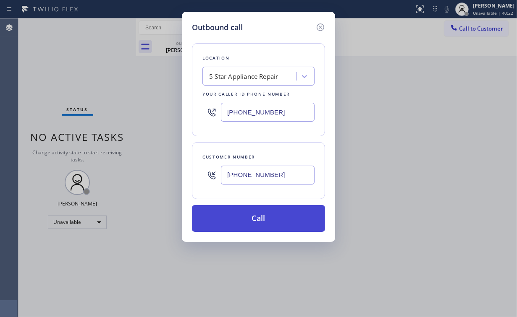
type input "[PHONE_NUMBER]"
drag, startPoint x: 252, startPoint y: 212, endPoint x: 251, endPoint y: 222, distance: 11.0
click at [253, 214] on button "Call" at bounding box center [258, 218] width 133 height 27
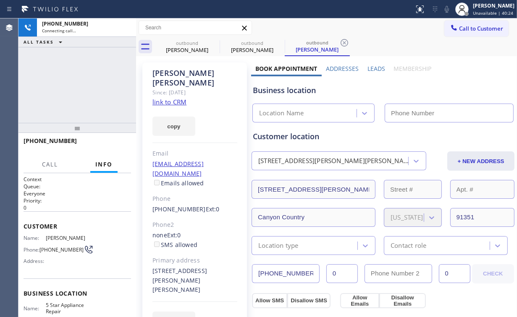
drag, startPoint x: 71, startPoint y: 85, endPoint x: 181, endPoint y: 69, distance: 111.6
click at [71, 85] on div "[PHONE_NUMBER] Connecting call… ALL TASKS ALL TASKS ACTIVE TASKS TASKS IN WRAP …" at bounding box center [77, 70] width 118 height 105
click at [181, 52] on div "[PERSON_NAME]" at bounding box center [186, 50] width 63 height 8
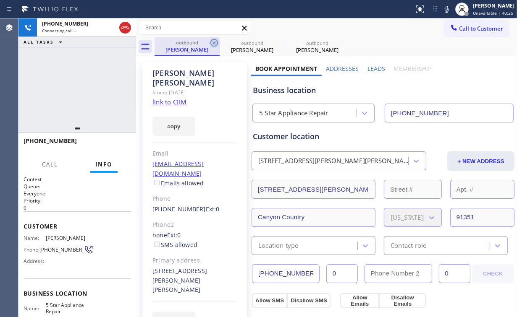
type input "[PHONE_NUMBER]"
click at [210, 43] on icon at bounding box center [214, 43] width 10 height 10
click at [81, 86] on div "[PHONE_NUMBER] Connecting call… ALL TASKS ALL TASKS ACTIVE TASKS TASKS IN WRAP …" at bounding box center [77, 70] width 118 height 105
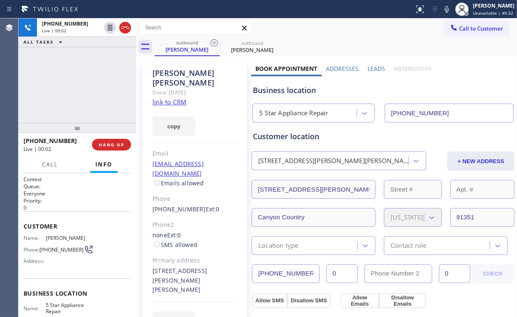
click at [81, 86] on div "[PHONE_NUMBER] Live | 00:02 ALL TASKS ALL TASKS ACTIVE TASKS TASKS IN WRAP UP" at bounding box center [77, 70] width 118 height 105
click at [118, 146] on span "HANG UP" at bounding box center [112, 145] width 26 height 6
click at [113, 143] on span "HANG UP" at bounding box center [112, 145] width 26 height 6
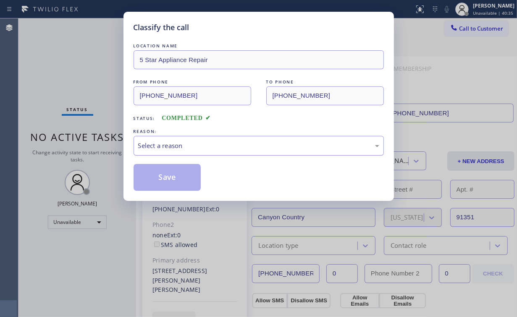
click at [178, 144] on div "Select a reason" at bounding box center [258, 146] width 241 height 10
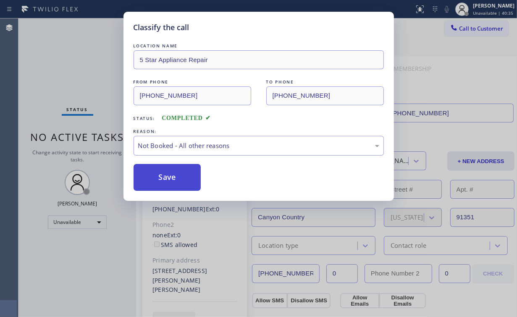
click at [174, 179] on button "Save" at bounding box center [167, 177] width 68 height 27
drag, startPoint x: 64, startPoint y: 67, endPoint x: 74, endPoint y: 72, distance: 11.3
click at [64, 67] on div "Classify the call LOCATION NAME 5 Star Appliance Repair FROM PHONE [PHONE_NUMBE…" at bounding box center [258, 158] width 517 height 317
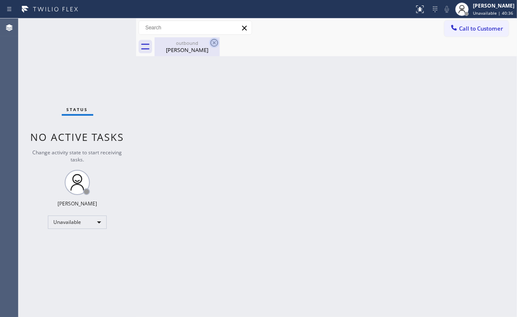
drag, startPoint x: 183, startPoint y: 45, endPoint x: 215, endPoint y: 47, distance: 32.0
click at [187, 46] on div "outbound [PERSON_NAME]" at bounding box center [186, 46] width 63 height 19
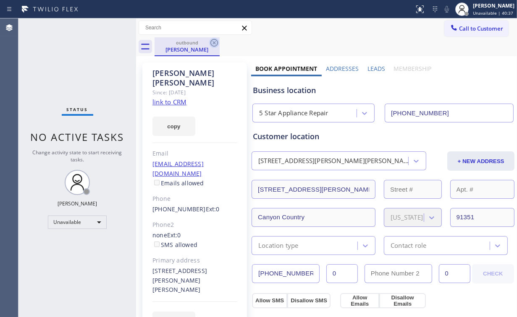
click at [214, 43] on icon at bounding box center [214, 43] width 8 height 8
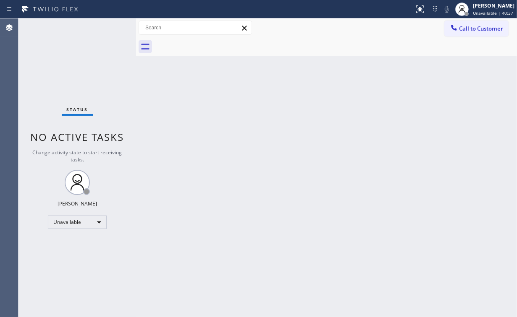
click at [173, 98] on div "Back to Dashboard Change Sender ID Customers Technicians Select a contact Outbo…" at bounding box center [326, 167] width 381 height 299
click at [89, 64] on div "Status No active tasks Change activity state to start receiving tasks. [PERSON_…" at bounding box center [77, 167] width 118 height 299
click at [87, 65] on div "Status No active tasks Change activity state to start receiving tasks. [PERSON_…" at bounding box center [77, 167] width 118 height 299
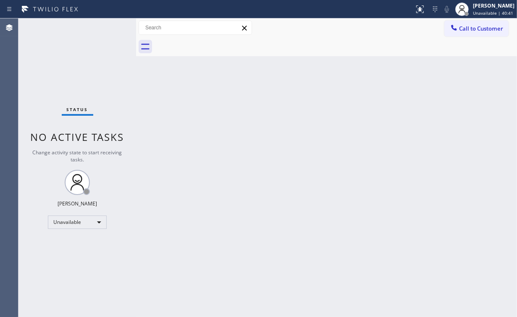
click at [87, 65] on div "Status No active tasks Change activity state to start receiving tasks. [PERSON_…" at bounding box center [77, 167] width 118 height 299
click at [324, 132] on div "Back to Dashboard Change Sender ID Customers Technicians Select a contact Outbo…" at bounding box center [326, 167] width 381 height 299
click at [89, 60] on div "Status No active tasks Change activity state to start receiving tasks. [PERSON_…" at bounding box center [77, 167] width 118 height 299
click at [72, 62] on div "Status No active tasks Change activity state to start receiving tasks. [PERSON_…" at bounding box center [77, 167] width 118 height 299
click at [460, 29] on span "Call to Customer" at bounding box center [481, 29] width 44 height 8
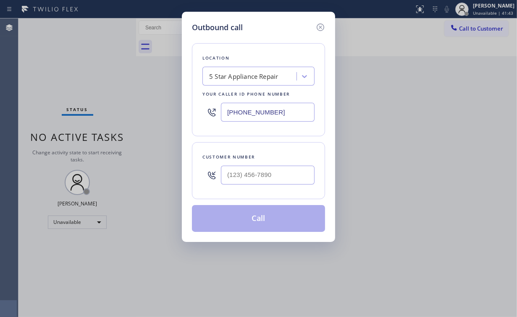
click at [269, 165] on div at bounding box center [268, 175] width 94 height 27
click at [269, 169] on input "(___) ___-____" at bounding box center [268, 175] width 94 height 19
paste input "425) 894-0204"
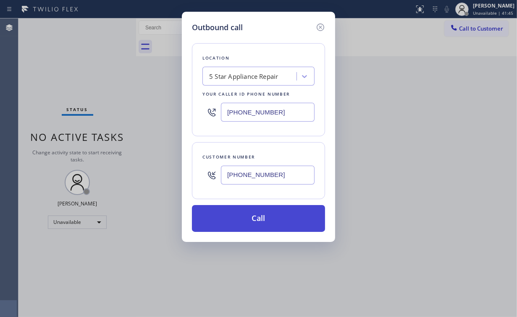
type input "[PHONE_NUMBER]"
click at [254, 221] on button "Call" at bounding box center [258, 218] width 133 height 27
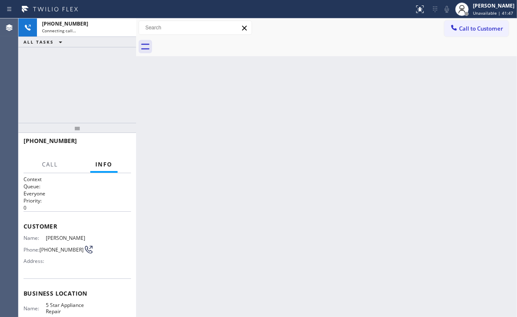
drag, startPoint x: 142, startPoint y: 95, endPoint x: 84, endPoint y: 65, distance: 64.9
click at [85, 65] on div "[PHONE_NUMBER] Connecting call… ALL TASKS ALL TASKS ACTIVE TASKS TASKS IN WRAP …" at bounding box center [77, 70] width 118 height 105
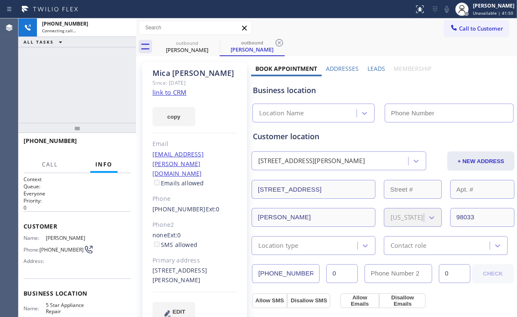
type input "[PHONE_NUMBER]"
click at [76, 98] on div "[PHONE_NUMBER] Connecting call… ALL TASKS ALL TASKS ACTIVE TASKS TASKS IN WRAP …" at bounding box center [77, 70] width 118 height 105
click at [66, 83] on div "[PHONE_NUMBER] Connecting call… ALL TASKS ALL TASKS ACTIVE TASKS TASKS IN WRAP …" at bounding box center [77, 70] width 118 height 105
click at [80, 80] on div "[PHONE_NUMBER] Connecting call… ALL TASKS ALL TASKS ACTIVE TASKS TASKS IN WRAP …" at bounding box center [77, 70] width 118 height 105
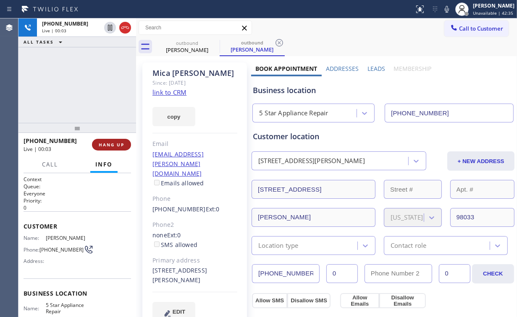
click at [114, 148] on button "HANG UP" at bounding box center [111, 145] width 39 height 12
click at [113, 146] on span "HANG UP" at bounding box center [112, 145] width 26 height 6
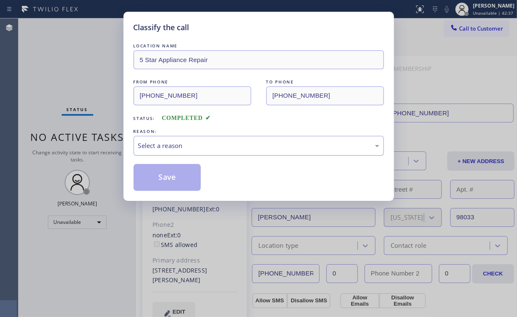
drag, startPoint x: 168, startPoint y: 131, endPoint x: 181, endPoint y: 149, distance: 22.0
click at [170, 132] on div "REASON:" at bounding box center [258, 131] width 250 height 9
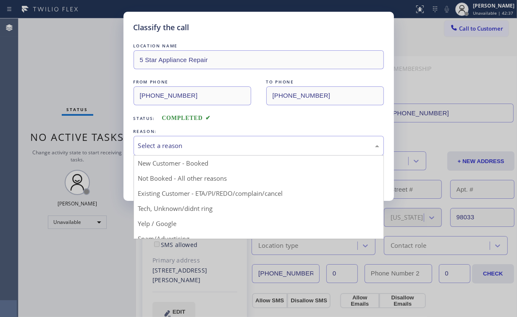
click at [181, 149] on div "Select a reason" at bounding box center [258, 146] width 241 height 10
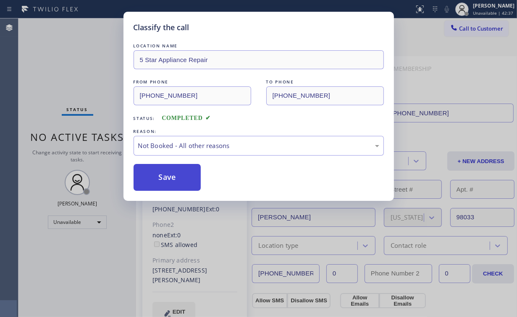
click at [174, 172] on button "Save" at bounding box center [167, 177] width 68 height 27
drag, startPoint x: 84, startPoint y: 65, endPoint x: 96, endPoint y: 66, distance: 12.2
click at [84, 65] on div "Classify the call LOCATION NAME 5 Star Appliance Repair FROM PHONE [PHONE_NUMBE…" at bounding box center [258, 158] width 517 height 317
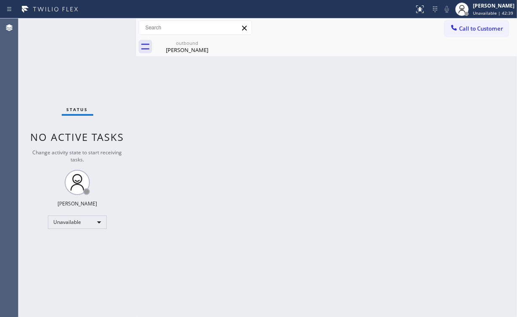
click at [467, 29] on span "Call to Customer" at bounding box center [481, 29] width 44 height 8
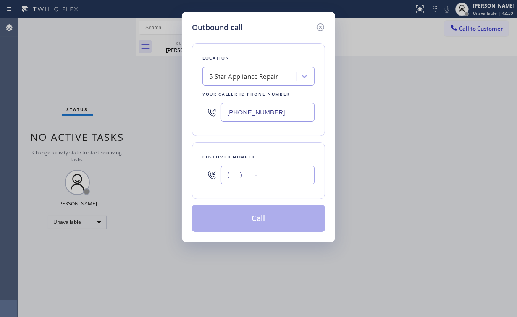
click at [261, 177] on input "(___) ___-____" at bounding box center [268, 175] width 94 height 19
paste input "425) 894-0204"
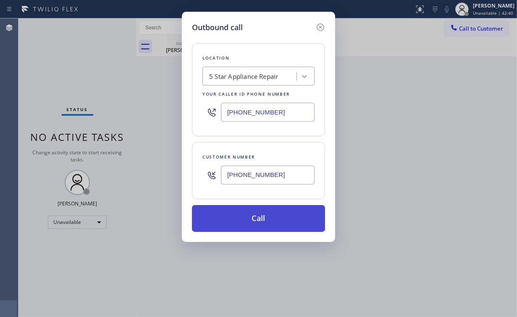
type input "[PHONE_NUMBER]"
click at [260, 223] on button "Call" at bounding box center [258, 218] width 133 height 27
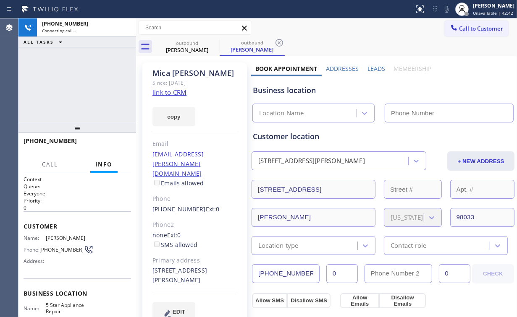
click at [50, 73] on div "[PHONE_NUMBER] Connecting call… ALL TASKS ALL TASKS ACTIVE TASKS TASKS IN WRAP …" at bounding box center [77, 70] width 118 height 105
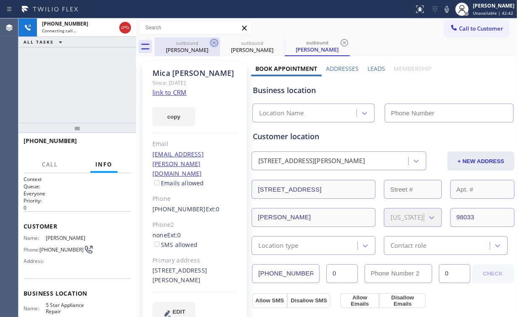
click at [188, 47] on div "[PERSON_NAME]" at bounding box center [186, 50] width 63 height 8
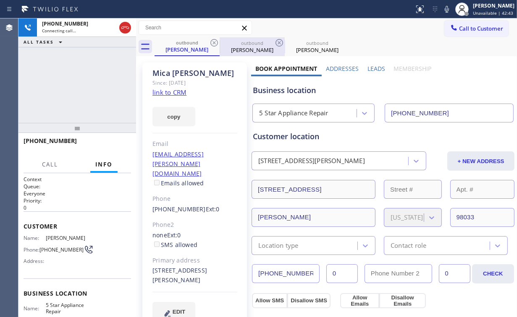
click at [210, 42] on icon at bounding box center [214, 43] width 10 height 10
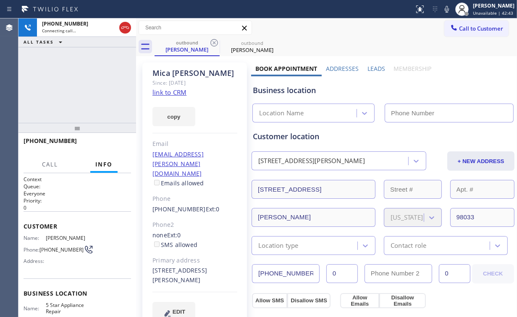
click at [72, 87] on div "[PHONE_NUMBER] Connecting call… ALL TASKS ALL TASKS ACTIVE TASKS TASKS IN WRAP …" at bounding box center [77, 70] width 118 height 105
type input "[PHONE_NUMBER]"
click at [40, 88] on div "[PHONE_NUMBER] Connecting call… ALL TASKS ALL TASKS ACTIVE TASKS TASKS IN WRAP …" at bounding box center [77, 70] width 118 height 105
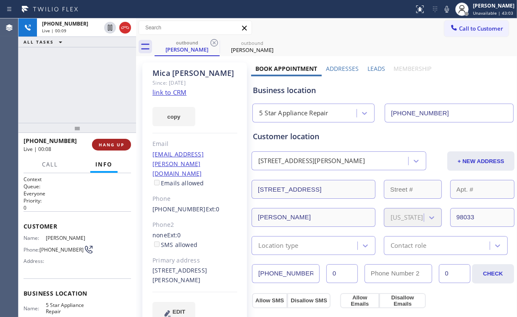
click at [117, 141] on button "HANG UP" at bounding box center [111, 145] width 39 height 12
click at [113, 144] on span "HANG UP" at bounding box center [112, 145] width 26 height 6
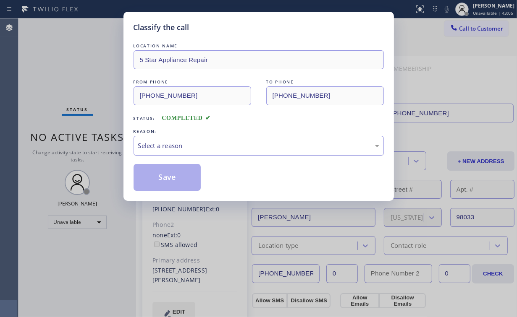
drag, startPoint x: 154, startPoint y: 151, endPoint x: 159, endPoint y: 153, distance: 4.5
click at [155, 151] on div "Select a reason" at bounding box center [258, 146] width 250 height 20
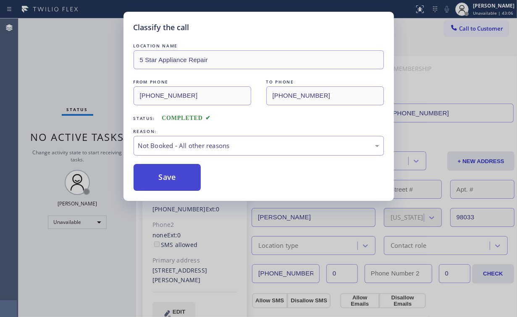
click at [165, 181] on button "Save" at bounding box center [167, 177] width 68 height 27
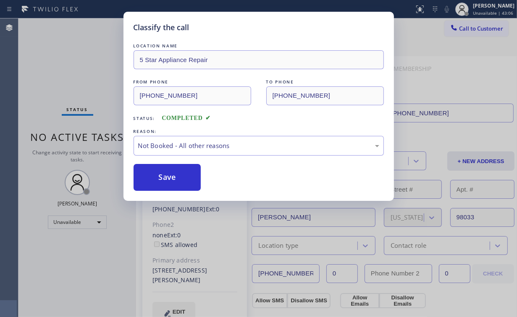
click at [82, 48] on div "Classify the call LOCATION NAME 5 Star Appliance Repair FROM PHONE [PHONE_NUMBE…" at bounding box center [258, 158] width 517 height 317
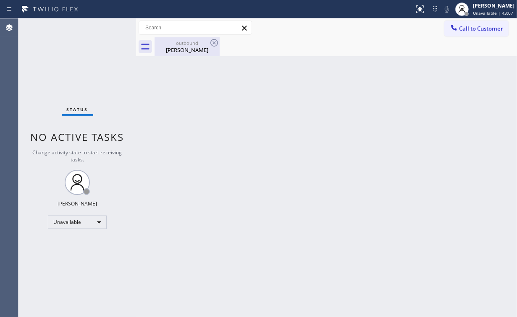
click at [187, 50] on div "[PERSON_NAME]" at bounding box center [186, 50] width 63 height 8
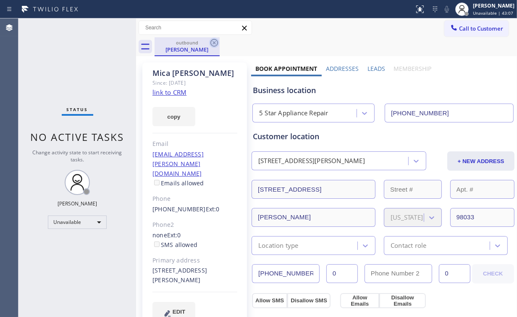
click at [214, 43] on icon at bounding box center [214, 43] width 8 height 8
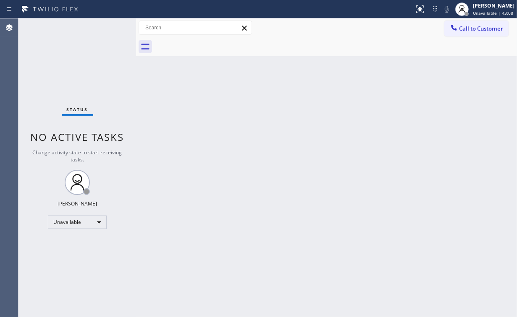
click at [82, 58] on div "Status No active tasks Change activity state to start receiving tasks. [PERSON_…" at bounding box center [77, 167] width 118 height 299
drag, startPoint x: 475, startPoint y: 25, endPoint x: 270, endPoint y: 126, distance: 228.3
click at [474, 26] on span "Call to Customer" at bounding box center [481, 29] width 44 height 8
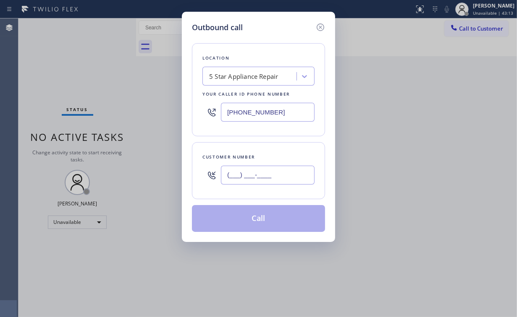
click at [265, 171] on input "(___) ___-____" at bounding box center [268, 175] width 94 height 19
paste input "786) 623-7419"
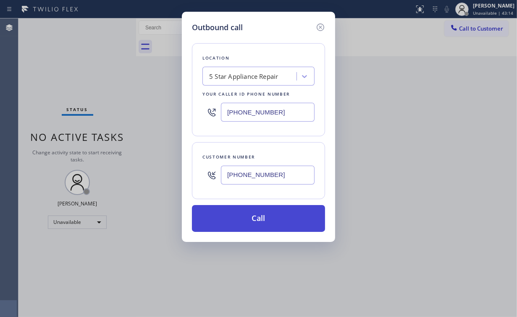
type input "[PHONE_NUMBER]"
drag, startPoint x: 238, startPoint y: 215, endPoint x: 203, endPoint y: 309, distance: 101.0
click at [238, 216] on button "Call" at bounding box center [258, 218] width 133 height 27
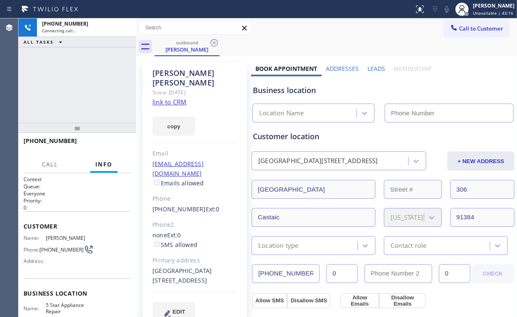
drag, startPoint x: 60, startPoint y: 96, endPoint x: 69, endPoint y: 93, distance: 8.8
click at [60, 96] on div "[PHONE_NUMBER] Connecting call… ALL TASKS ALL TASKS ACTIVE TASKS TASKS IN WRAP …" at bounding box center [77, 70] width 118 height 105
type input "[PHONE_NUMBER]"
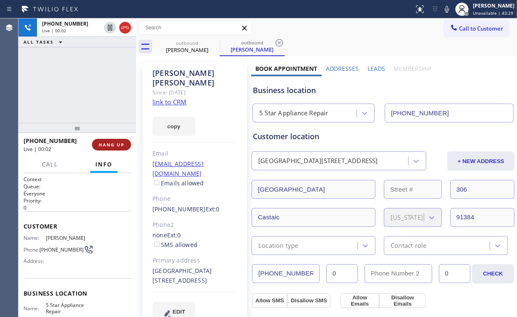
click at [120, 145] on span "HANG UP" at bounding box center [112, 145] width 26 height 6
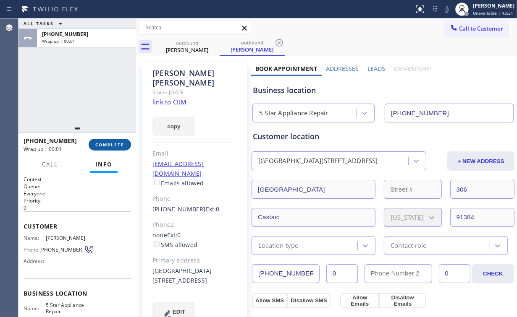
click at [120, 145] on span "COMPLETE" at bounding box center [109, 145] width 29 height 6
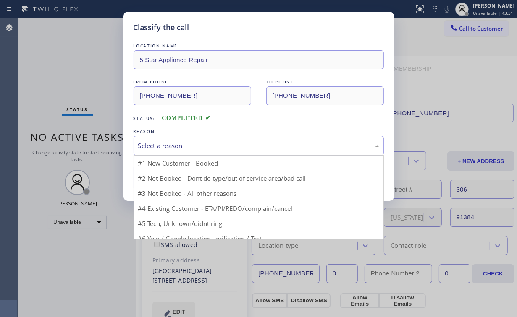
drag, startPoint x: 167, startPoint y: 146, endPoint x: 170, endPoint y: 175, distance: 29.5
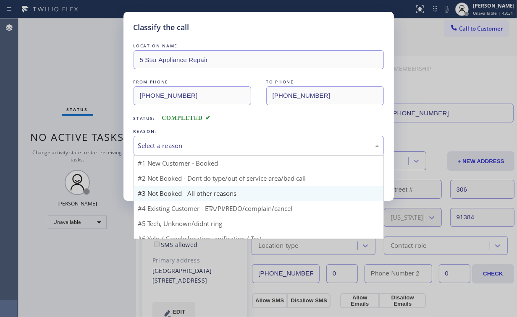
click at [167, 146] on div "Select a reason" at bounding box center [258, 146] width 241 height 10
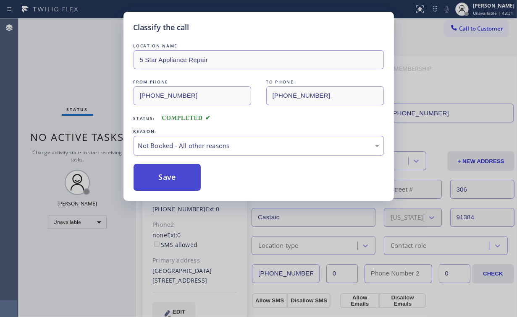
drag, startPoint x: 170, startPoint y: 178, endPoint x: 162, endPoint y: 165, distance: 16.2
click at [171, 177] on button "Save" at bounding box center [167, 177] width 68 height 27
click at [66, 62] on div "Classify the call LOCATION NAME 5 Star Appliance Repair FROM PHONE [PHONE_NUMBE…" at bounding box center [258, 158] width 517 height 317
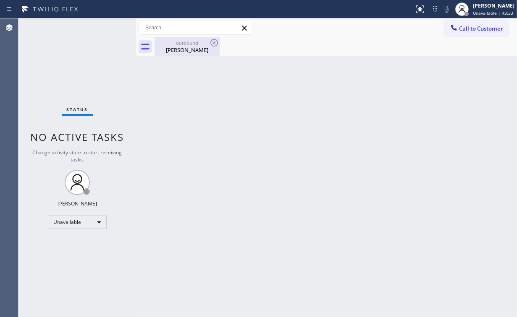
click at [191, 51] on div "[PERSON_NAME]" at bounding box center [186, 50] width 63 height 8
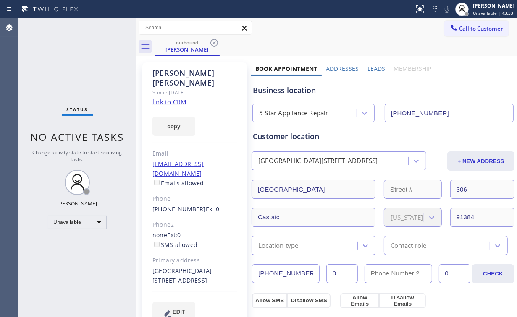
click at [220, 41] on div "outbound [PERSON_NAME]" at bounding box center [335, 46] width 362 height 19
click at [216, 42] on icon at bounding box center [214, 43] width 10 height 10
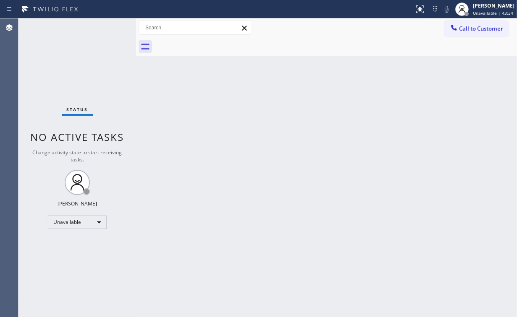
click at [345, 115] on div "Back to Dashboard Change Sender ID Customers Technicians Select a contact Outbo…" at bounding box center [326, 167] width 381 height 299
click at [475, 28] on span "Call to Customer" at bounding box center [481, 29] width 44 height 8
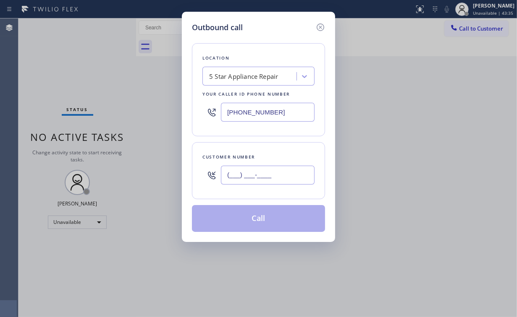
drag, startPoint x: 261, startPoint y: 178, endPoint x: 277, endPoint y: 174, distance: 16.6
click at [261, 179] on input "(___) ___-____" at bounding box center [268, 175] width 94 height 19
paste input "786) 623-7419"
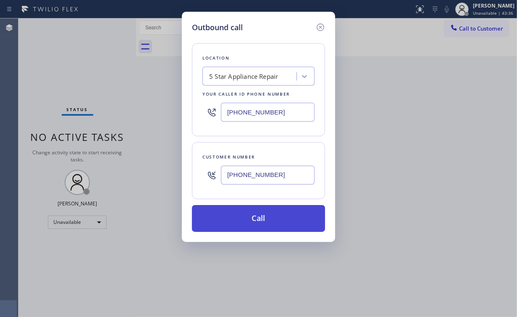
type input "[PHONE_NUMBER]"
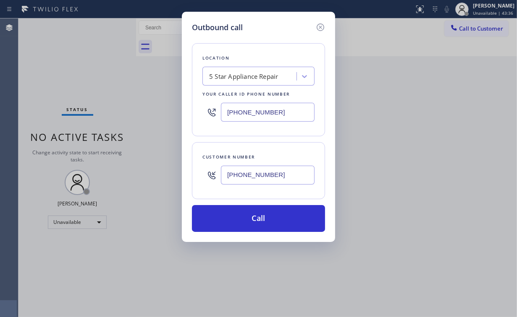
drag, startPoint x: 249, startPoint y: 213, endPoint x: 236, endPoint y: 237, distance: 26.9
click at [249, 213] on button "Call" at bounding box center [258, 218] width 133 height 27
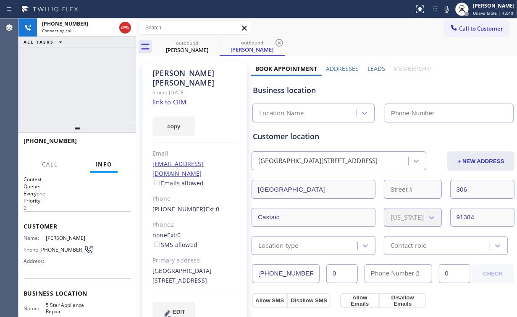
click at [79, 82] on div "[PHONE_NUMBER] Connecting call… ALL TASKS ALL TASKS ACTIVE TASKS TASKS IN WRAP …" at bounding box center [77, 70] width 118 height 105
type input "[PHONE_NUMBER]"
click at [82, 84] on div "[PHONE_NUMBER] Connecting call… ALL TASKS ALL TASKS ACTIVE TASKS TASKS IN WRAP …" at bounding box center [77, 70] width 118 height 105
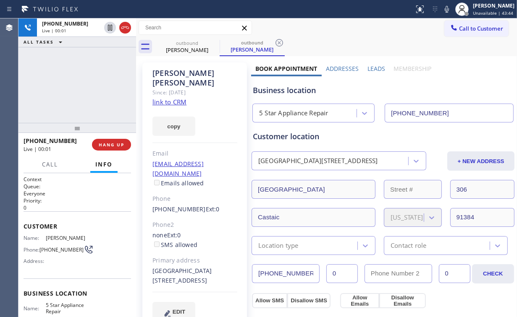
click at [82, 84] on div "[PHONE_NUMBER] Live | 00:01 ALL TASKS ALL TASKS ACTIVE TASKS TASKS IN WRAP UP" at bounding box center [77, 70] width 118 height 105
click at [118, 151] on div "[PHONE_NUMBER] Live | 00:01 HANG UP" at bounding box center [77, 145] width 107 height 22
click at [107, 144] on span "HANG UP" at bounding box center [112, 145] width 26 height 6
click at [104, 145] on span "HANG UP" at bounding box center [112, 145] width 26 height 6
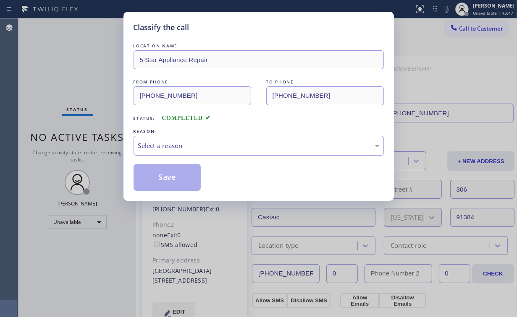
click at [154, 151] on div "Select a reason" at bounding box center [258, 146] width 250 height 20
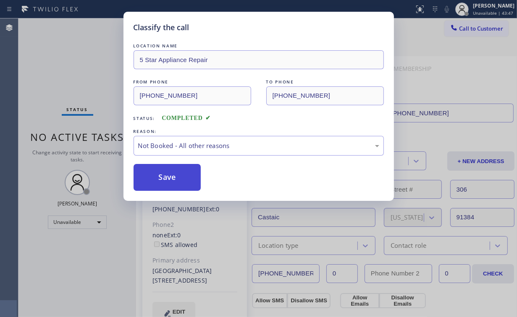
click at [167, 178] on button "Save" at bounding box center [167, 177] width 68 height 27
click at [95, 61] on div "Classify the call LOCATION NAME 5 Star Appliance Repair FROM PHONE [PHONE_NUMBE…" at bounding box center [258, 158] width 517 height 317
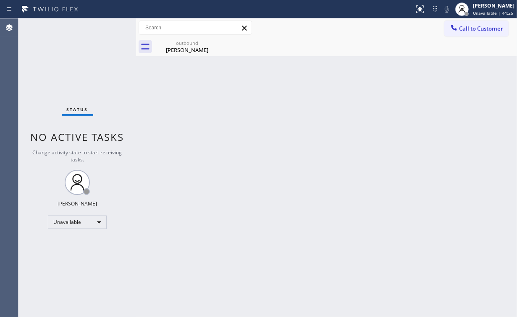
click at [52, 49] on div "Status No active tasks Change activity state to start receiving tasks. [PERSON_…" at bounding box center [77, 167] width 118 height 299
click at [197, 49] on div "[PERSON_NAME]" at bounding box center [186, 50] width 63 height 8
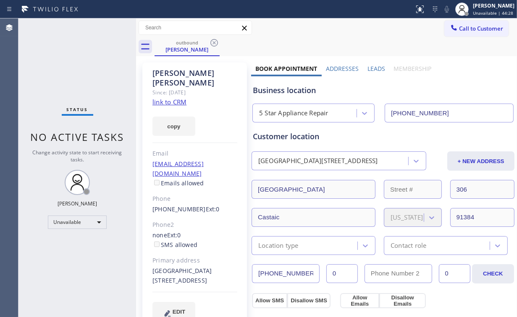
click at [216, 40] on icon at bounding box center [214, 43] width 10 height 10
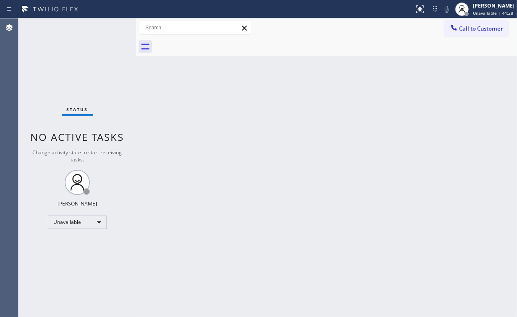
click at [230, 127] on div "Back to Dashboard Change Sender ID Customers Technicians Select a contact Outbo…" at bounding box center [326, 167] width 381 height 299
click at [474, 32] on span "Call to Customer" at bounding box center [481, 29] width 44 height 8
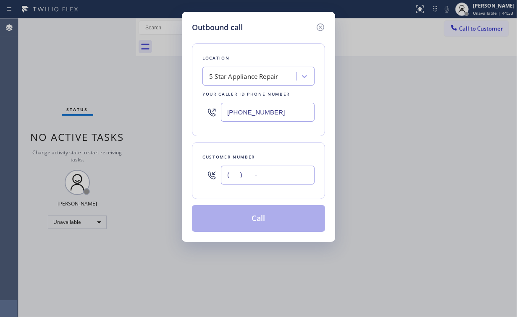
click at [262, 173] on input "(___) ___-____" at bounding box center [268, 175] width 94 height 19
paste input "619) 726-7391"
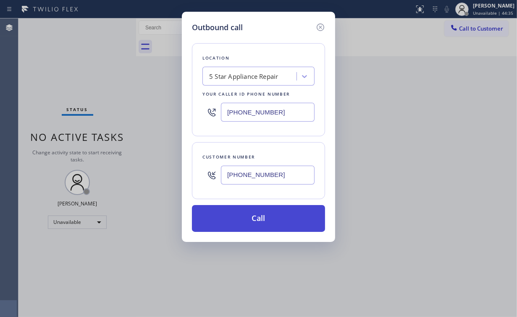
type input "[PHONE_NUMBER]"
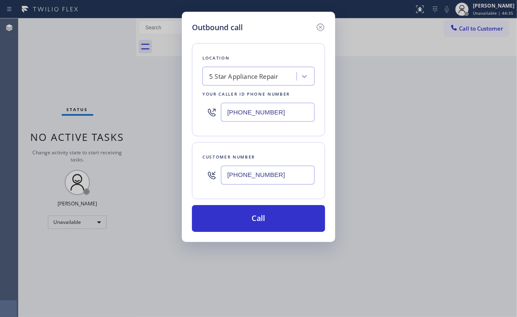
drag, startPoint x: 250, startPoint y: 218, endPoint x: 209, endPoint y: 313, distance: 103.6
click at [250, 221] on button "Call" at bounding box center [258, 218] width 133 height 27
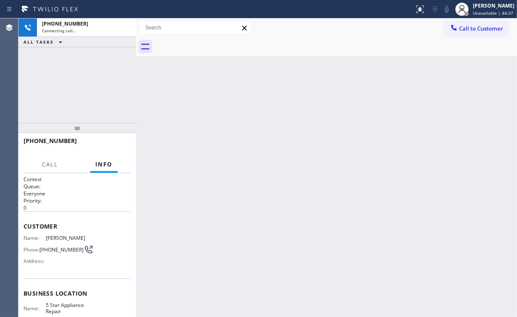
click at [79, 65] on div "[PHONE_NUMBER] Connecting call… ALL TASKS ALL TASKS ACTIVE TASKS TASKS IN WRAP …" at bounding box center [77, 70] width 118 height 105
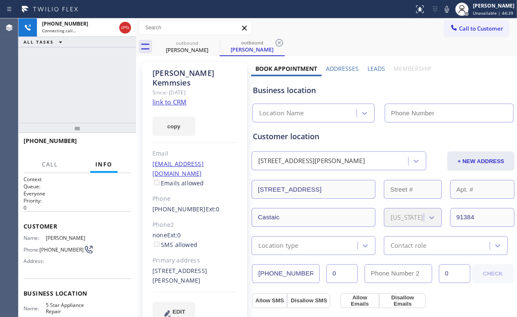
type input "[PHONE_NUMBER]"
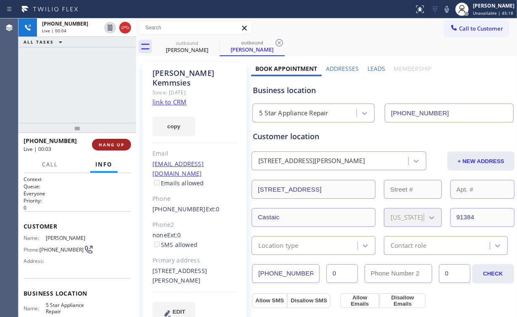
click at [120, 139] on button "HANG UP" at bounding box center [111, 145] width 39 height 12
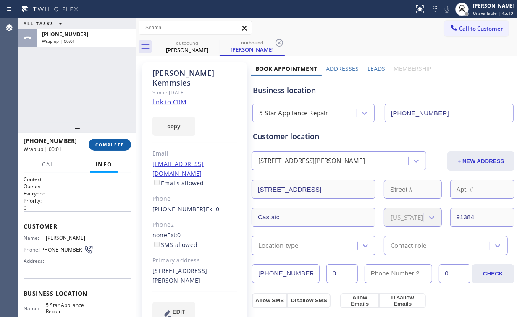
click at [116, 142] on span "COMPLETE" at bounding box center [109, 145] width 29 height 6
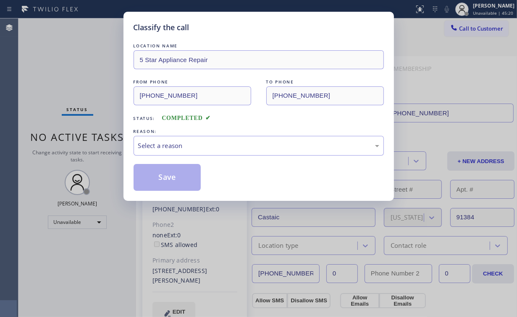
click at [164, 131] on div "REASON:" at bounding box center [258, 131] width 250 height 9
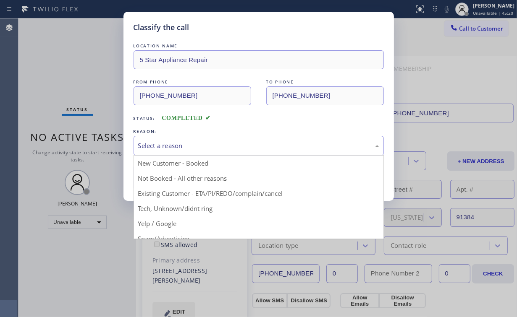
click at [165, 143] on div "Select a reason" at bounding box center [258, 146] width 241 height 10
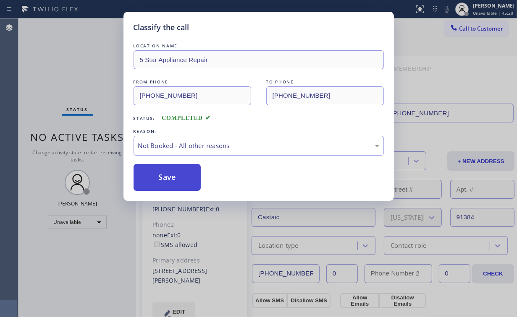
click at [169, 178] on button "Save" at bounding box center [167, 177] width 68 height 27
click at [79, 74] on div "Classify the call LOCATION NAME 5 Star Appliance Repair FROM PHONE [PHONE_NUMBE…" at bounding box center [258, 158] width 517 height 317
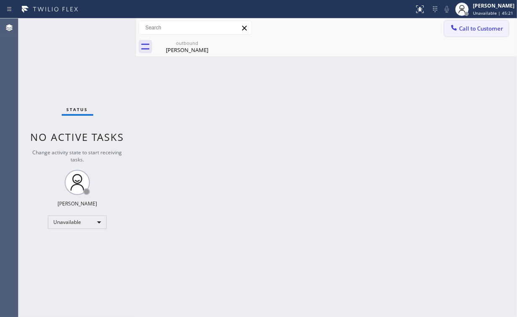
click at [445, 30] on button "Call to Customer" at bounding box center [476, 29] width 64 height 16
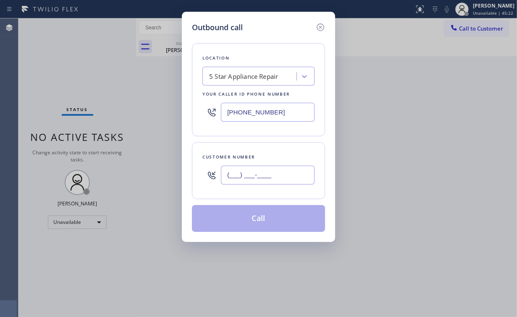
click at [255, 178] on input "(___) ___-____" at bounding box center [268, 175] width 94 height 19
paste input "619) 726-7391"
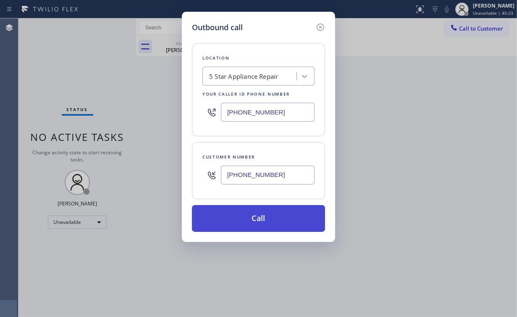
type input "[PHONE_NUMBER]"
drag, startPoint x: 255, startPoint y: 215, endPoint x: 218, endPoint y: 295, distance: 87.9
click at [255, 217] on button "Call" at bounding box center [258, 218] width 133 height 27
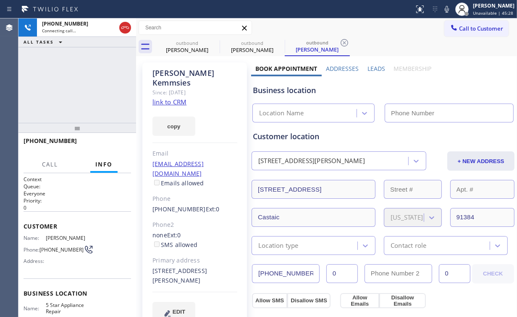
type input "[PHONE_NUMBER]"
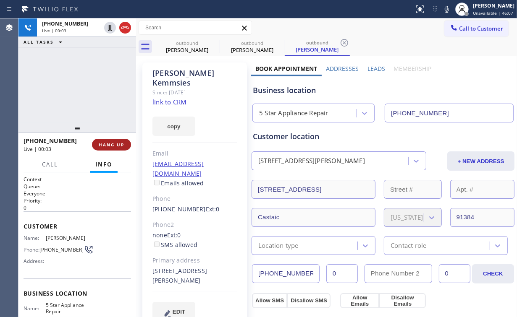
drag, startPoint x: 60, startPoint y: 87, endPoint x: 117, endPoint y: 149, distance: 84.0
click at [60, 87] on div "[PHONE_NUMBER] Live | 00:03 ALL TASKS ALL TASKS ACTIVE TASKS TASKS IN WRAP UP" at bounding box center [77, 70] width 118 height 105
click at [115, 144] on span "HANG UP" at bounding box center [112, 145] width 26 height 6
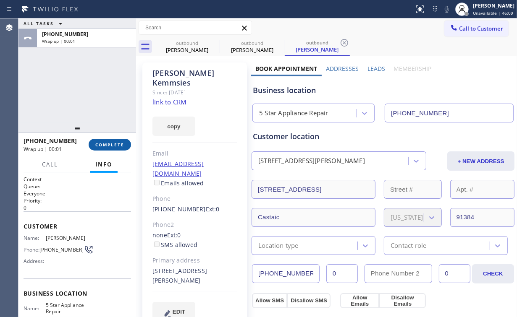
click at [115, 144] on span "COMPLETE" at bounding box center [109, 145] width 29 height 6
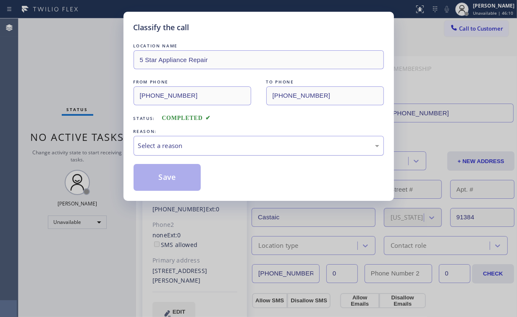
drag, startPoint x: 162, startPoint y: 149, endPoint x: 163, endPoint y: 153, distance: 4.3
click at [162, 149] on div "Select a reason" at bounding box center [258, 146] width 241 height 10
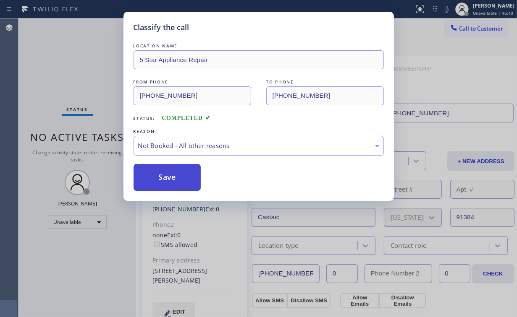
drag, startPoint x: 165, startPoint y: 181, endPoint x: 165, endPoint y: 175, distance: 5.9
click at [165, 181] on button "Save" at bounding box center [167, 177] width 68 height 27
click at [82, 61] on div "Classify the call LOCATION NAME 5 Star Appliance Repair FROM PHONE [PHONE_NUMBE…" at bounding box center [258, 158] width 517 height 317
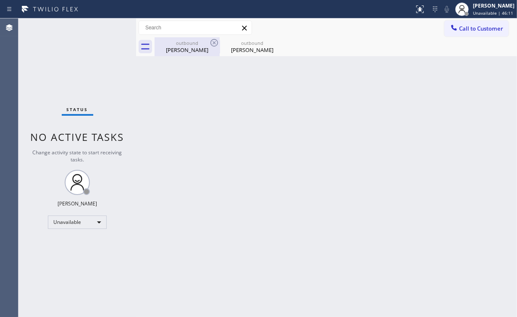
drag, startPoint x: 175, startPoint y: 41, endPoint x: 200, endPoint y: 45, distance: 25.5
click at [176, 42] on div "outbound" at bounding box center [186, 43] width 63 height 6
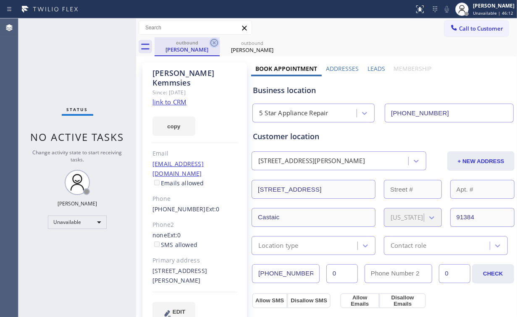
click at [216, 42] on icon at bounding box center [214, 43] width 10 height 10
drag, startPoint x: 216, startPoint y: 42, endPoint x: 171, endPoint y: 50, distance: 45.6
click at [216, 43] on icon at bounding box center [214, 43] width 10 height 10
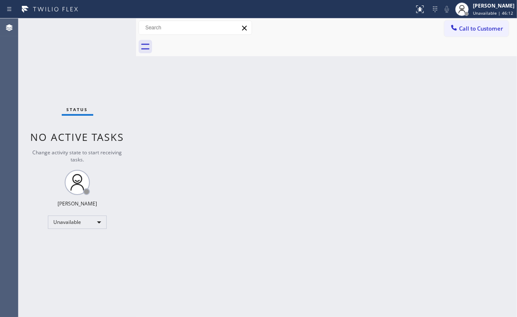
drag, startPoint x: 84, startPoint y: 55, endPoint x: 77, endPoint y: 27, distance: 29.3
click at [84, 52] on div "Status No active tasks Change activity state to start receiving tasks. [PERSON_…" at bounding box center [77, 167] width 118 height 299
drag, startPoint x: 466, startPoint y: 33, endPoint x: 284, endPoint y: 163, distance: 224.2
click at [466, 33] on button "Call to Customer" at bounding box center [476, 29] width 64 height 16
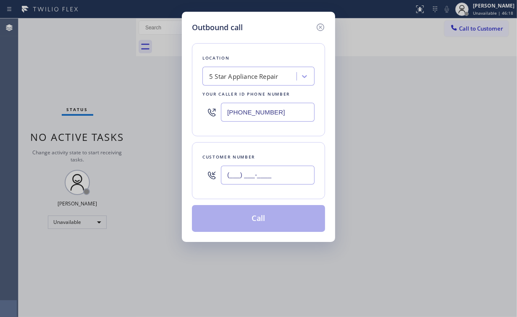
click at [279, 180] on input "(___) ___-____" at bounding box center [268, 175] width 94 height 19
paste input "818) 262-3194"
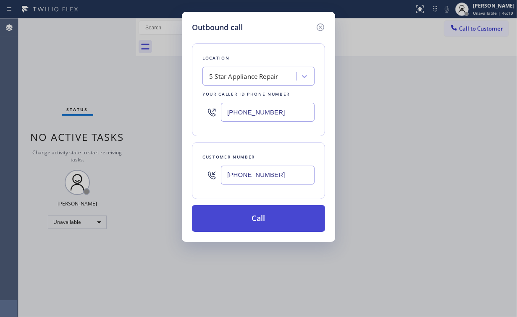
type input "[PHONE_NUMBER]"
click at [256, 217] on button "Call" at bounding box center [258, 218] width 133 height 27
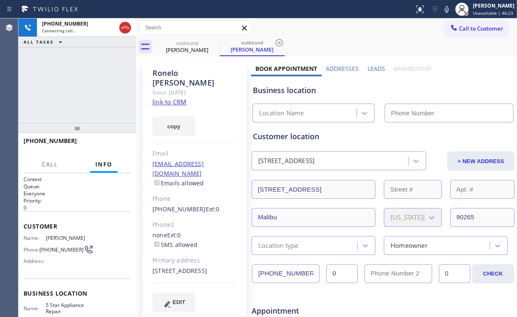
type input "[PHONE_NUMBER]"
click at [87, 74] on div "[PHONE_NUMBER] Connecting call… ALL TASKS ALL TASKS ACTIVE TASKS TASKS IN WRAP …" at bounding box center [77, 70] width 118 height 105
click at [96, 99] on div "[PHONE_NUMBER] Live | 00:02 ALL TASKS ALL TASKS ACTIVE TASKS TASKS IN WRAP UP" at bounding box center [77, 70] width 118 height 105
click at [109, 141] on button "HANG UP" at bounding box center [111, 145] width 39 height 12
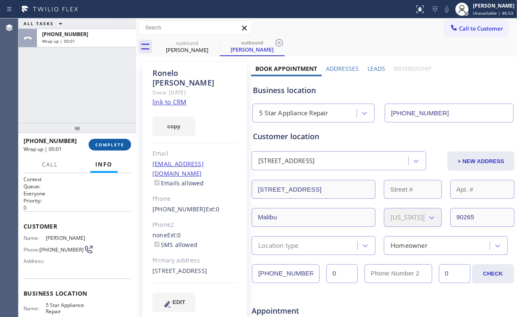
click at [111, 146] on span "COMPLETE" at bounding box center [109, 145] width 29 height 6
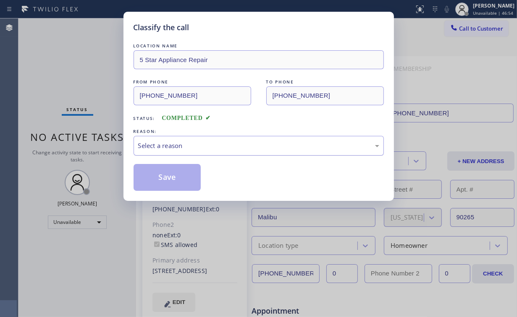
click at [165, 139] on div "Select a reason" at bounding box center [258, 146] width 250 height 20
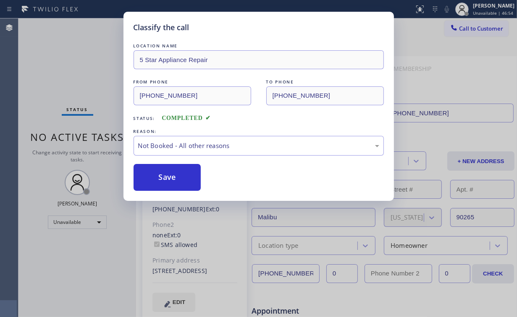
drag, startPoint x: 166, startPoint y: 181, endPoint x: 87, endPoint y: 80, distance: 128.6
click at [166, 181] on button "Save" at bounding box center [167, 177] width 68 height 27
click at [78, 64] on div "Classify the call LOCATION NAME 5 Star Appliance Repair FROM PHONE [PHONE_NUMBE…" at bounding box center [258, 158] width 517 height 317
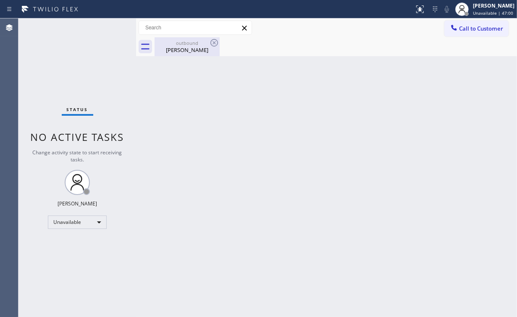
drag, startPoint x: 188, startPoint y: 50, endPoint x: 204, endPoint y: 46, distance: 16.5
click at [188, 50] on div "[PERSON_NAME]" at bounding box center [186, 50] width 63 height 8
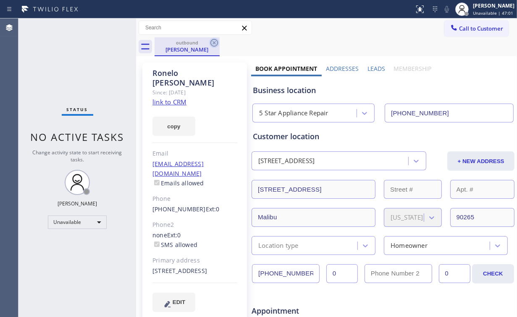
click at [215, 43] on icon at bounding box center [214, 43] width 10 height 10
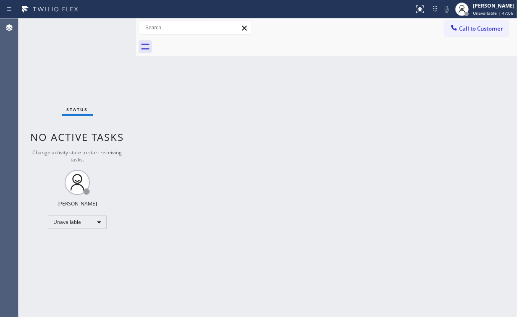
drag, startPoint x: 479, startPoint y: 34, endPoint x: 472, endPoint y: 32, distance: 7.7
click at [477, 33] on button "Call to Customer" at bounding box center [476, 29] width 64 height 16
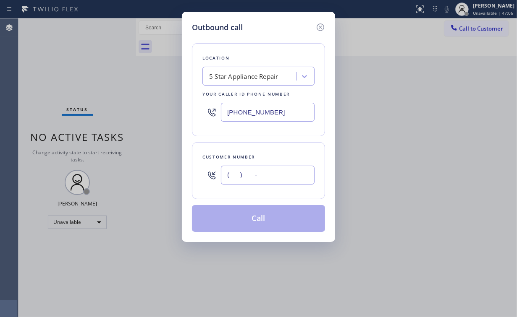
drag, startPoint x: 275, startPoint y: 169, endPoint x: 279, endPoint y: 165, distance: 5.7
click at [276, 169] on input "(___) ___-____" at bounding box center [268, 175] width 94 height 19
paste input "805) 297-5338"
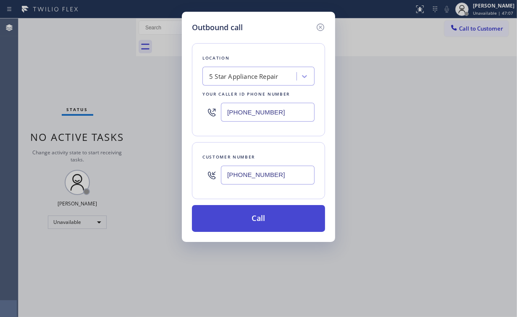
type input "[PHONE_NUMBER]"
click at [254, 213] on button "Call" at bounding box center [258, 218] width 133 height 27
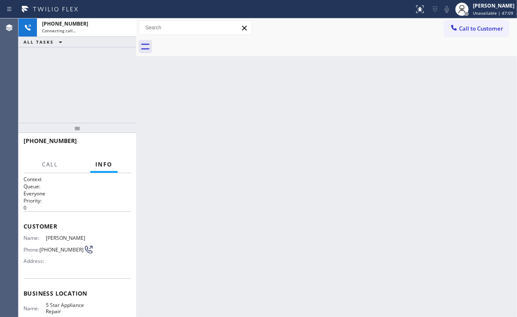
click at [82, 77] on div "[PHONE_NUMBER] Connecting call… ALL TASKS ALL TASKS ACTIVE TASKS TASKS IN WRAP …" at bounding box center [77, 70] width 118 height 105
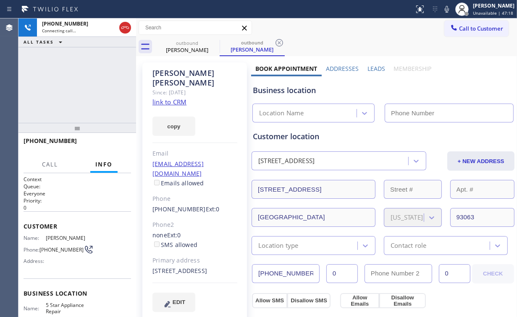
type input "[PHONE_NUMBER]"
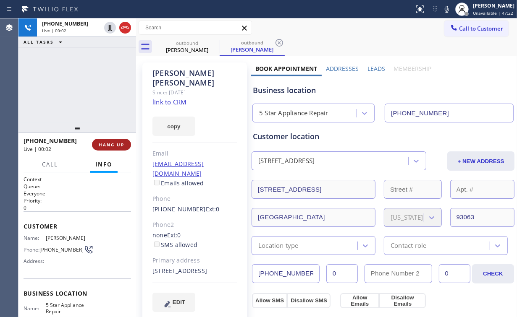
click at [116, 141] on button "HANG UP" at bounding box center [111, 145] width 39 height 12
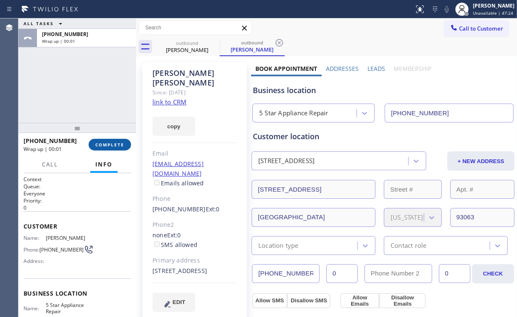
click at [115, 139] on button "COMPLETE" at bounding box center [110, 145] width 42 height 12
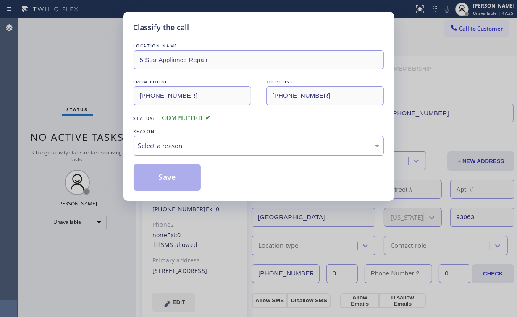
click at [175, 148] on div "Select a reason" at bounding box center [258, 146] width 241 height 10
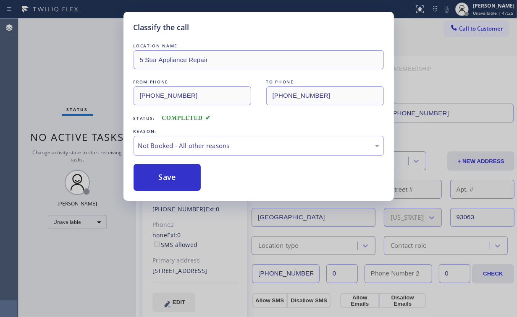
drag, startPoint x: 177, startPoint y: 178, endPoint x: 118, endPoint y: 109, distance: 90.7
click at [178, 176] on button "Save" at bounding box center [167, 177] width 68 height 27
drag, startPoint x: 77, startPoint y: 52, endPoint x: 89, endPoint y: 0, distance: 52.5
click at [77, 51] on div "Classify the call LOCATION NAME 5 Star Appliance Repair FROM PHONE [PHONE_NUMBE…" at bounding box center [258, 158] width 517 height 317
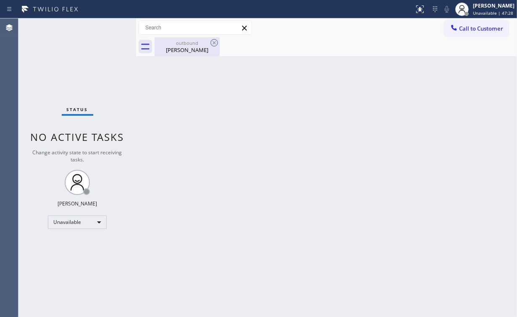
click at [188, 55] on div "outbound [PERSON_NAME]" at bounding box center [186, 46] width 63 height 19
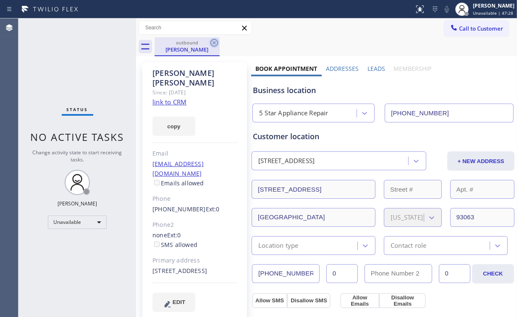
click at [216, 42] on icon at bounding box center [214, 43] width 10 height 10
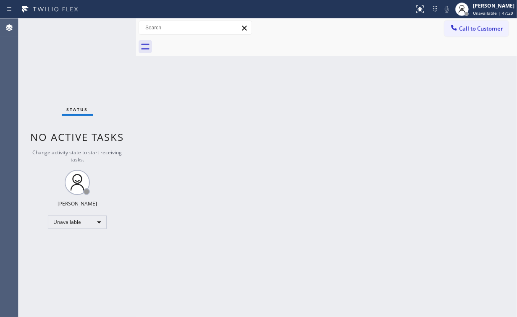
drag, startPoint x: 97, startPoint y: 78, endPoint x: 82, endPoint y: 1, distance: 78.3
click at [96, 72] on div "Status No active tasks Change activity state to start receiving tasks. [PERSON_…" at bounding box center [77, 167] width 118 height 299
drag, startPoint x: 473, startPoint y: 26, endPoint x: 352, endPoint y: 110, distance: 147.3
click at [473, 27] on span "Call to Customer" at bounding box center [481, 29] width 44 height 8
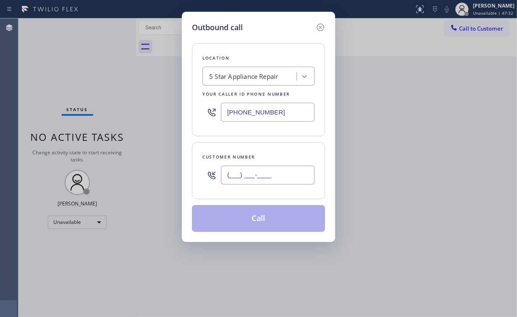
click at [310, 166] on input "(___) ___-____" at bounding box center [268, 175] width 94 height 19
paste input "805) 297-5338"
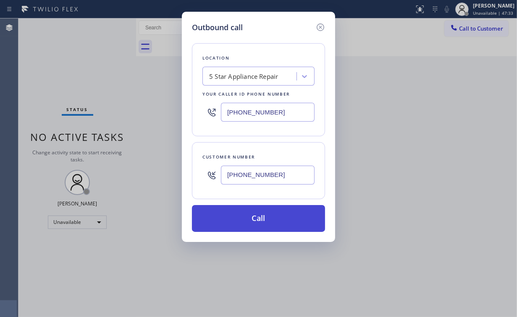
type input "[PHONE_NUMBER]"
click at [250, 222] on button "Call" at bounding box center [258, 218] width 133 height 27
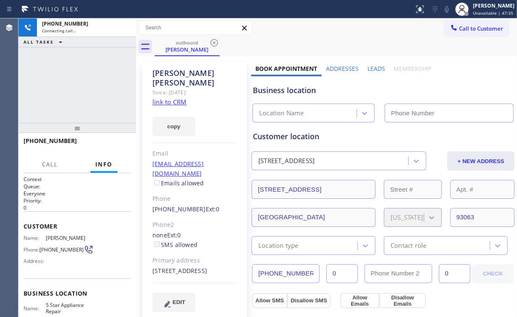
click at [87, 89] on div "[PHONE_NUMBER] Connecting call… ALL TASKS ALL TASKS ACTIVE TASKS TASKS IN WRAP …" at bounding box center [77, 70] width 118 height 105
type input "[PHONE_NUMBER]"
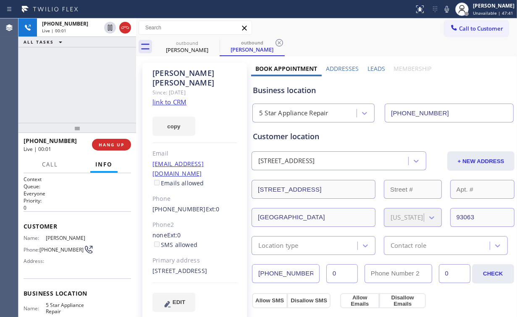
click at [110, 135] on div "[PHONE_NUMBER] Live | 00:01 HANG UP" at bounding box center [77, 145] width 107 height 22
click at [109, 142] on button "HANG UP" at bounding box center [111, 145] width 39 height 12
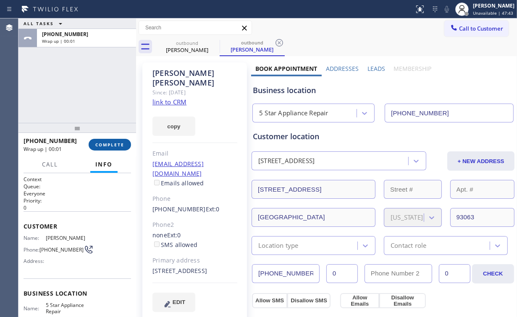
click at [107, 142] on span "COMPLETE" at bounding box center [109, 145] width 29 height 6
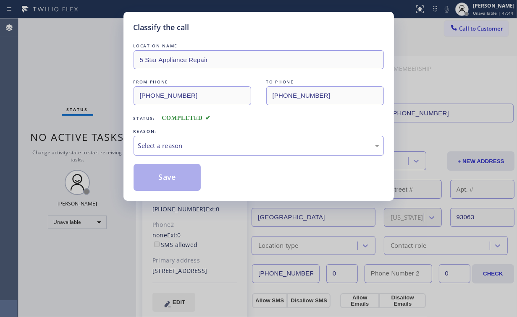
drag, startPoint x: 172, startPoint y: 144, endPoint x: 174, endPoint y: 151, distance: 7.7
click at [173, 144] on div "Select a reason" at bounding box center [258, 146] width 241 height 10
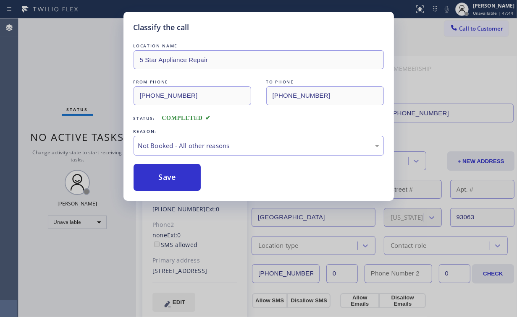
click at [123, 116] on div "Classify the call LOCATION NAME 5 Star Appliance Repair FROM PHONE [PHONE_NUMBE…" at bounding box center [258, 106] width 270 height 189
click at [160, 168] on button "Save" at bounding box center [167, 177] width 68 height 27
click at [67, 52] on div "Classify the call LOCATION NAME 5 Star Appliance Repair FROM PHONE [PHONE_NUMBE…" at bounding box center [258, 158] width 517 height 317
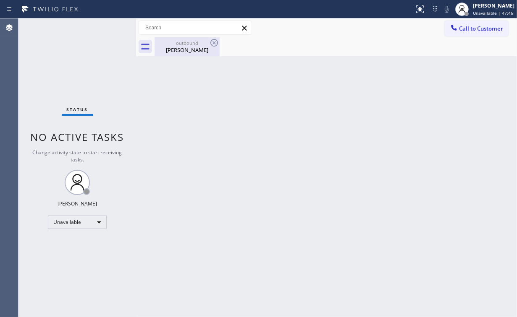
drag, startPoint x: 191, startPoint y: 45, endPoint x: 207, endPoint y: 44, distance: 16.0
click at [193, 45] on div "outbound" at bounding box center [186, 43] width 63 height 6
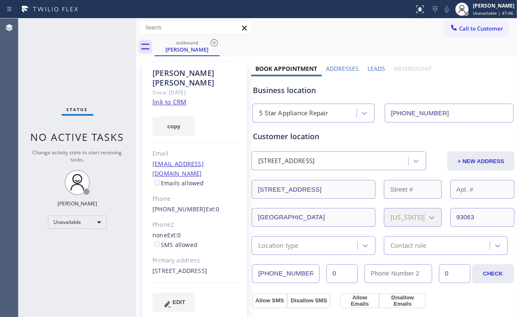
click at [213, 41] on icon at bounding box center [214, 43] width 10 height 10
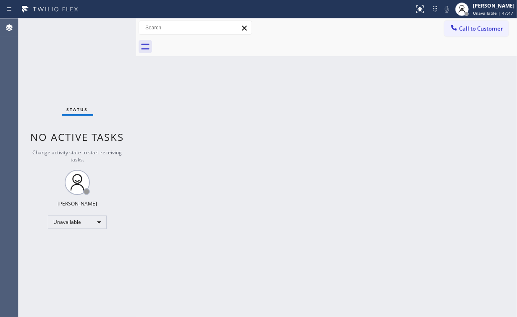
drag, startPoint x: 74, startPoint y: 56, endPoint x: 86, endPoint y: 3, distance: 53.8
click at [75, 53] on div "Status No active tasks Change activity state to start receiving tasks. [PERSON_…" at bounding box center [77, 167] width 118 height 299
drag, startPoint x: 459, startPoint y: 29, endPoint x: 436, endPoint y: 47, distance: 29.6
click at [458, 29] on button "Call to Customer" at bounding box center [476, 29] width 64 height 16
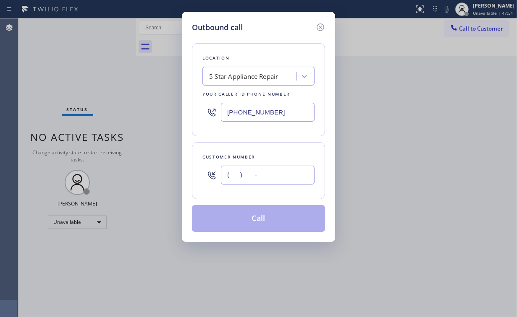
click at [257, 183] on input "(___) ___-____" at bounding box center [268, 175] width 94 height 19
paste input "213) 703-2939"
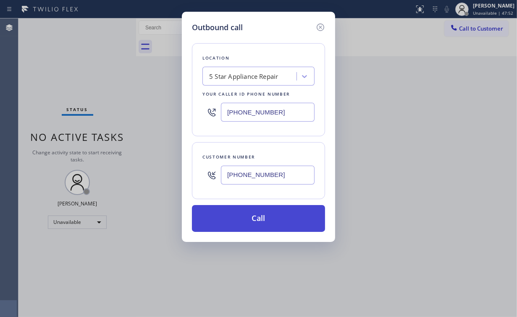
type input "[PHONE_NUMBER]"
click at [257, 213] on button "Call" at bounding box center [258, 218] width 133 height 27
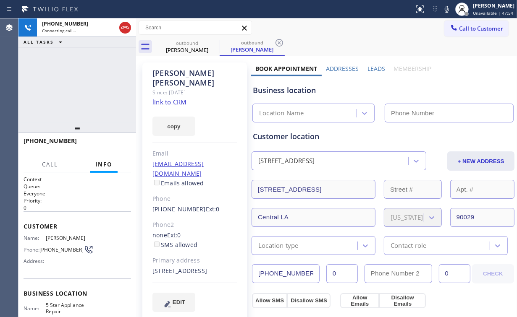
click at [85, 93] on div "[PHONE_NUMBER] Connecting call… ALL TASKS ALL TASKS ACTIVE TASKS TASKS IN WRAP …" at bounding box center [77, 70] width 118 height 105
type input "[PHONE_NUMBER]"
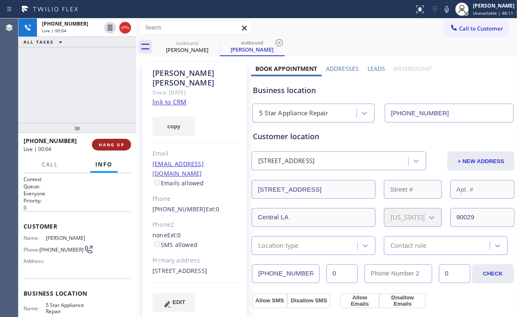
click at [117, 143] on span "HANG UP" at bounding box center [112, 145] width 26 height 6
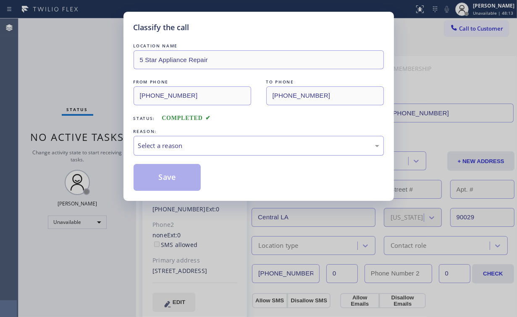
click at [168, 144] on div "Select a reason" at bounding box center [258, 146] width 241 height 10
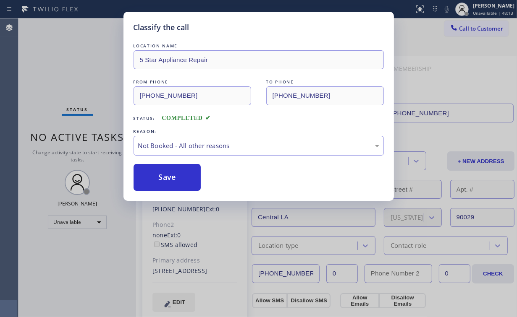
drag, startPoint x: 173, startPoint y: 178, endPoint x: 89, endPoint y: 79, distance: 129.8
click at [173, 178] on button "Save" at bounding box center [167, 177] width 68 height 27
click at [74, 64] on div "Classify the call LOCATION NAME 5 Star Appliance Repair FROM PHONE [PHONE_NUMBE…" at bounding box center [258, 158] width 517 height 317
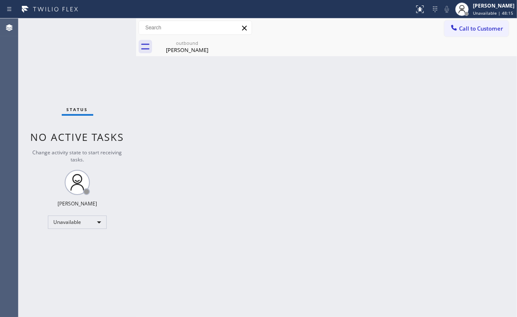
drag, startPoint x: 182, startPoint y: 48, endPoint x: 223, endPoint y: 40, distance: 41.9
click at [186, 48] on div "[PERSON_NAME]" at bounding box center [186, 50] width 63 height 8
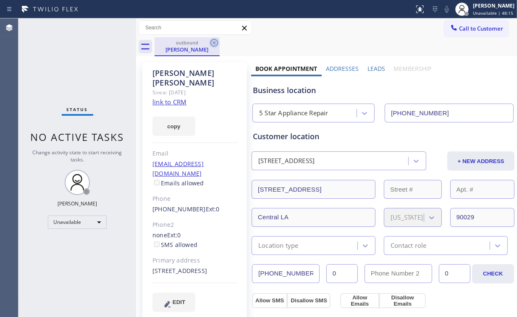
click at [216, 42] on icon at bounding box center [214, 43] width 10 height 10
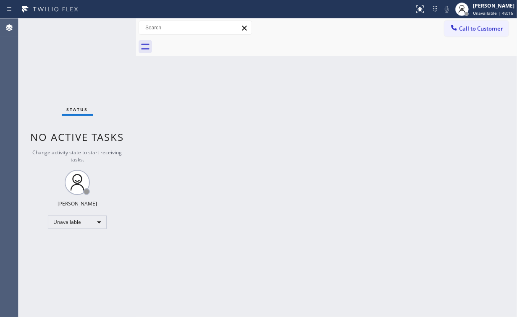
drag, startPoint x: 468, startPoint y: 30, endPoint x: 417, endPoint y: 57, distance: 58.0
click at [467, 30] on span "Call to Customer" at bounding box center [481, 29] width 44 height 8
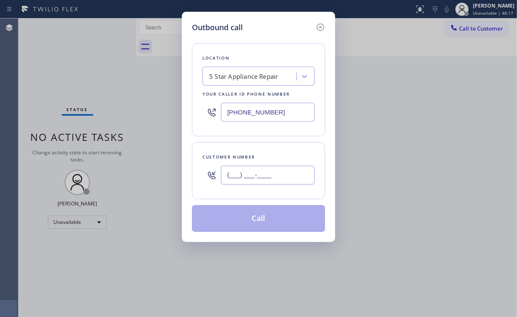
click at [277, 170] on input "(___) ___-____" at bounding box center [268, 175] width 94 height 19
paste input "213) 703-2939"
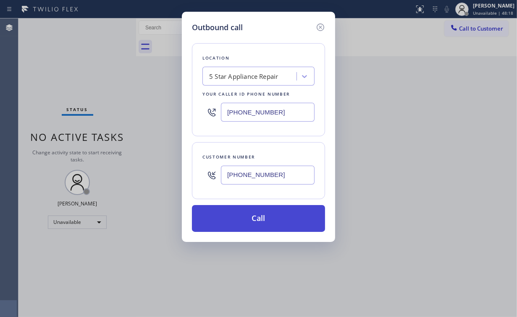
type input "[PHONE_NUMBER]"
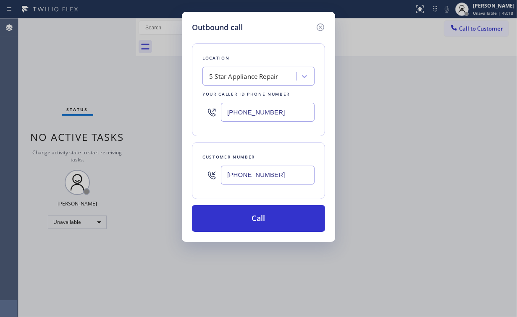
drag, startPoint x: 246, startPoint y: 215, endPoint x: 218, endPoint y: 316, distance: 104.5
click at [244, 221] on button "Call" at bounding box center [258, 218] width 133 height 27
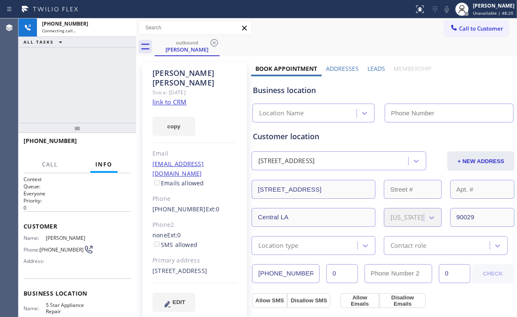
drag, startPoint x: 91, startPoint y: 104, endPoint x: 98, endPoint y: 99, distance: 7.8
click at [91, 104] on div "[PHONE_NUMBER] Connecting call… ALL TASKS ALL TASKS ACTIVE TASKS TASKS IN WRAP …" at bounding box center [77, 70] width 118 height 105
type input "[PHONE_NUMBER]"
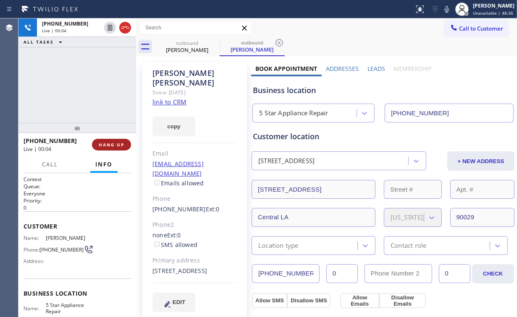
click at [114, 145] on span "HANG UP" at bounding box center [112, 145] width 26 height 6
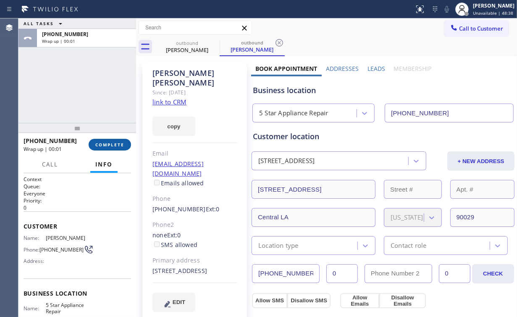
click at [114, 145] on span "COMPLETE" at bounding box center [109, 145] width 29 height 6
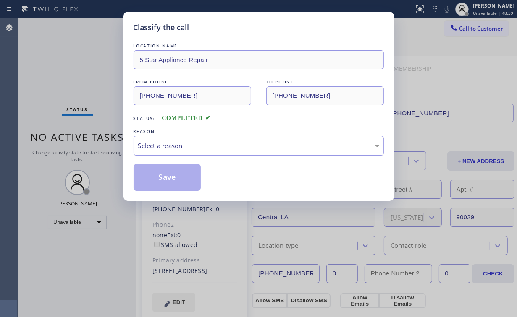
click at [199, 144] on div "Select a reason" at bounding box center [258, 146] width 241 height 10
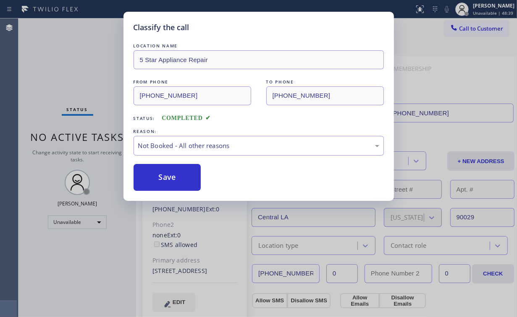
click at [179, 179] on button "Save" at bounding box center [167, 177] width 68 height 27
click at [86, 84] on div "Classify the call LOCATION NAME 5 Star Appliance Repair FROM PHONE [PHONE_NUMBE…" at bounding box center [258, 158] width 517 height 317
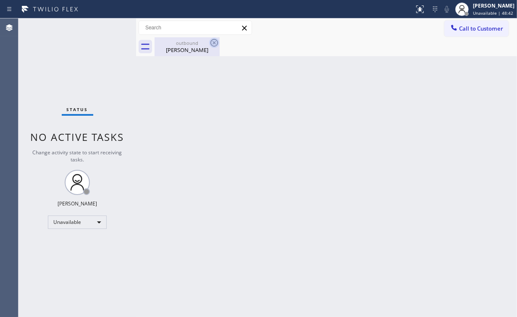
drag, startPoint x: 180, startPoint y: 41, endPoint x: 209, endPoint y: 43, distance: 29.0
click at [183, 42] on div "outbound" at bounding box center [186, 43] width 63 height 6
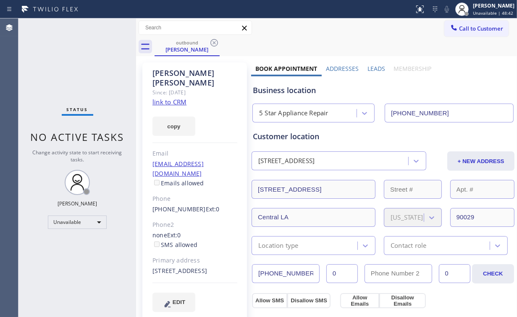
drag, startPoint x: 214, startPoint y: 41, endPoint x: 217, endPoint y: 45, distance: 4.8
click at [214, 42] on icon at bounding box center [214, 43] width 10 height 10
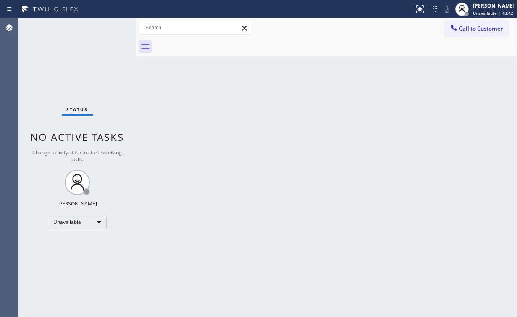
click at [86, 57] on div "Status No active tasks Change activity state to start receiving tasks. [PERSON_…" at bounding box center [77, 167] width 118 height 299
drag, startPoint x: 465, startPoint y: 27, endPoint x: 414, endPoint y: 50, distance: 55.6
click at [463, 28] on span "Call to Customer" at bounding box center [481, 29] width 44 height 8
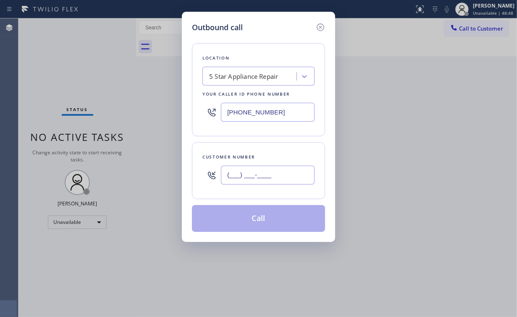
drag, startPoint x: 265, startPoint y: 173, endPoint x: 270, endPoint y: 169, distance: 6.6
click at [266, 173] on input "(___) ___-____" at bounding box center [268, 175] width 94 height 19
paste input "213) 603-0542"
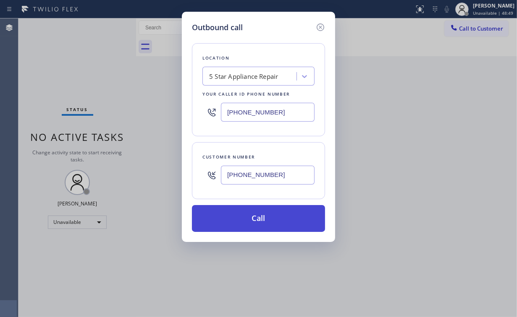
type input "[PHONE_NUMBER]"
drag, startPoint x: 251, startPoint y: 220, endPoint x: 221, endPoint y: 292, distance: 78.3
click at [254, 226] on button "Call" at bounding box center [258, 218] width 133 height 27
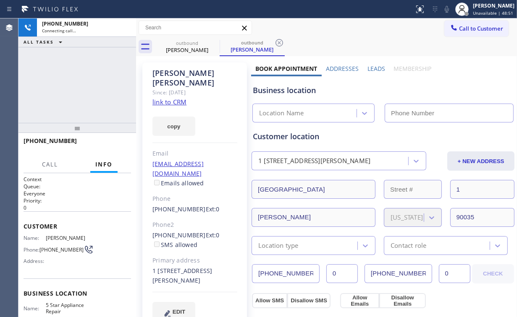
click at [79, 91] on div "[PHONE_NUMBER] Connecting call… ALL TASKS ALL TASKS ACTIVE TASKS TASKS IN WRAP …" at bounding box center [77, 70] width 118 height 105
type input "[PHONE_NUMBER]"
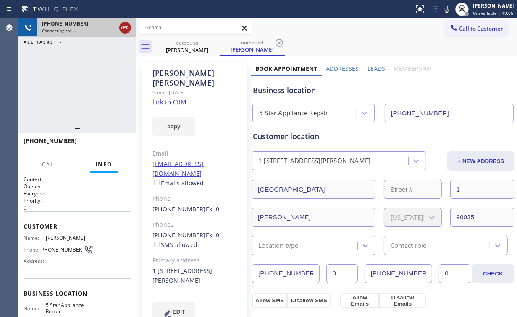
click at [124, 31] on icon at bounding box center [125, 28] width 10 height 10
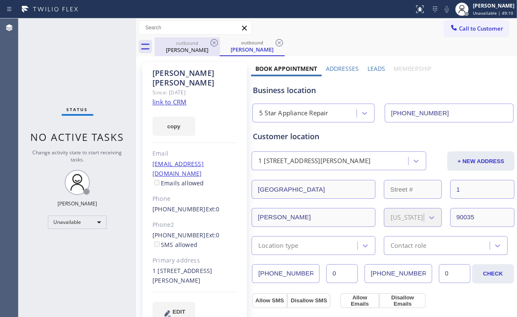
click at [186, 42] on div "outbound" at bounding box center [186, 43] width 63 height 6
click at [214, 42] on icon at bounding box center [214, 43] width 8 height 8
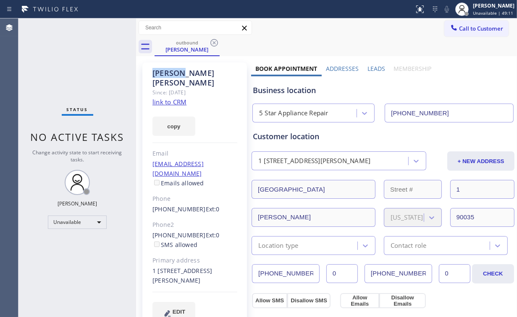
click at [214, 42] on icon at bounding box center [214, 43] width 8 height 8
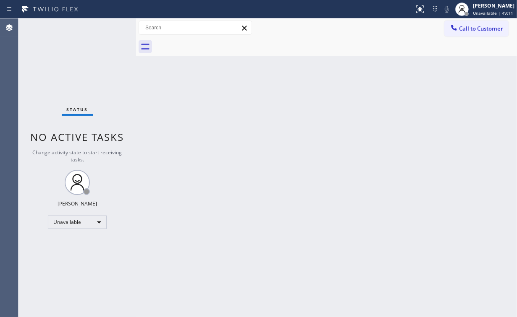
drag, startPoint x: 33, startPoint y: 78, endPoint x: 82, endPoint y: 26, distance: 71.5
click at [33, 78] on div "Status No active tasks Change activity state to start receiving tasks. [PERSON_…" at bounding box center [77, 167] width 118 height 299
click at [478, 30] on span "Call to Customer" at bounding box center [481, 29] width 44 height 8
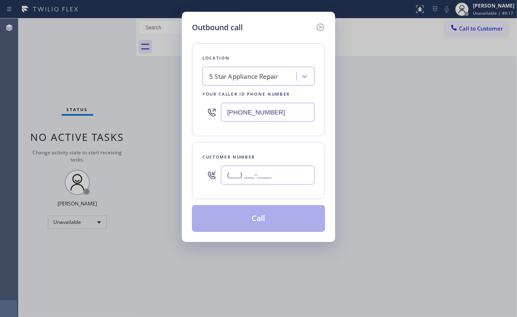
click at [274, 180] on input "(___) ___-____" at bounding box center [268, 175] width 94 height 19
paste input "949) 322-7158"
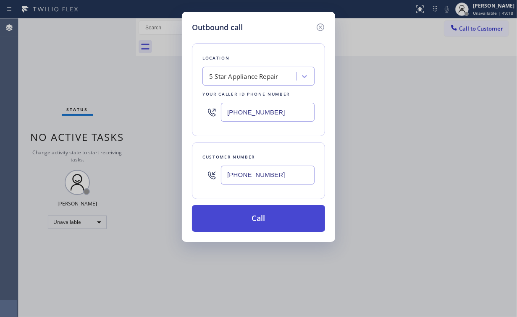
type input "[PHONE_NUMBER]"
click at [259, 215] on button "Call" at bounding box center [258, 218] width 133 height 27
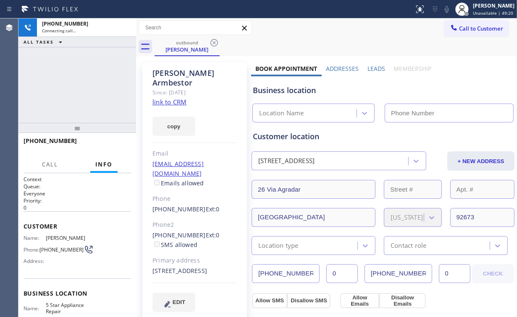
click at [64, 88] on div "[PHONE_NUMBER] Connecting call… ALL TASKS ALL TASKS ACTIVE TASKS TASKS IN WRAP …" at bounding box center [77, 70] width 118 height 105
type input "[PHONE_NUMBER]"
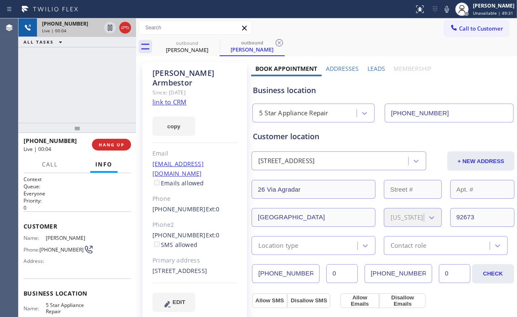
drag, startPoint x: 85, startPoint y: 85, endPoint x: 83, endPoint y: 26, distance: 58.8
click at [85, 84] on div "[PHONE_NUMBER] Live | 00:04 ALL TASKS ALL TASKS ACTIVE TASKS TASKS IN WRAP UP" at bounding box center [77, 70] width 118 height 105
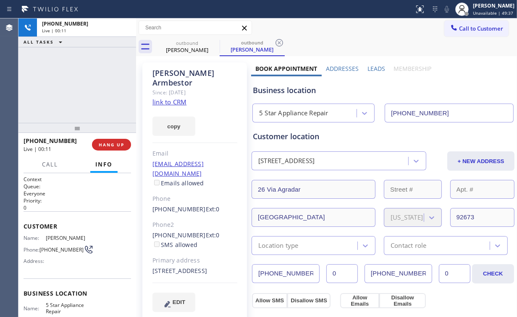
click at [83, 84] on div "[PHONE_NUMBER] Live | 00:11 ALL TASKS ALL TASKS ACTIVE TASKS TASKS IN WRAP UP" at bounding box center [77, 70] width 118 height 105
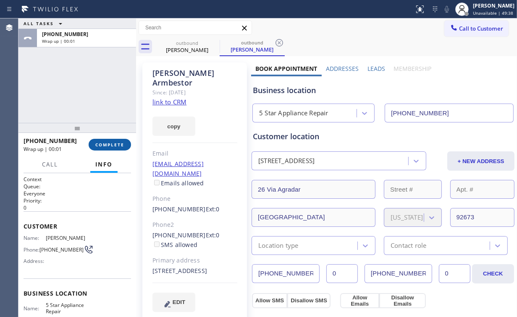
click at [106, 146] on span "COMPLETE" at bounding box center [109, 145] width 29 height 6
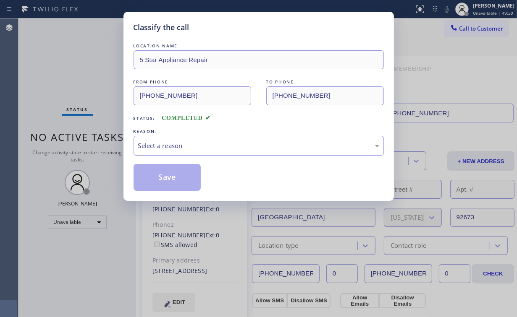
click at [153, 141] on div "Select a reason" at bounding box center [258, 146] width 241 height 10
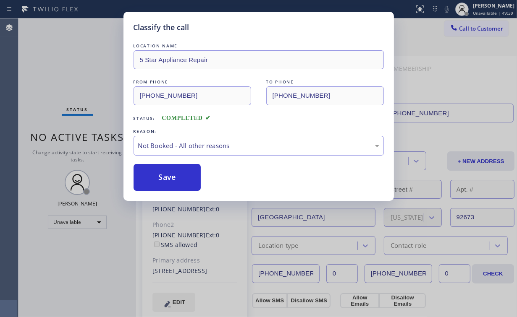
click at [173, 179] on button "Save" at bounding box center [167, 177] width 68 height 27
click at [91, 74] on div "Classify the call LOCATION NAME 5 Star Appliance Repair FROM PHONE [PHONE_NUMBE…" at bounding box center [258, 158] width 517 height 317
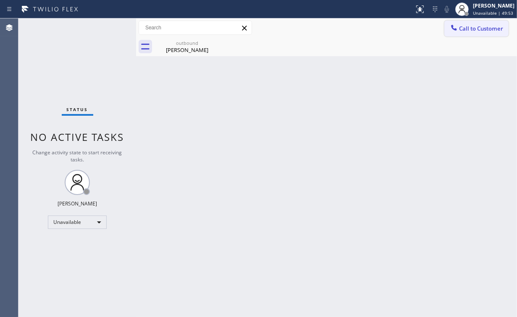
drag, startPoint x: 470, startPoint y: 32, endPoint x: 294, endPoint y: 139, distance: 205.7
click at [468, 32] on button "Call to Customer" at bounding box center [476, 29] width 64 height 16
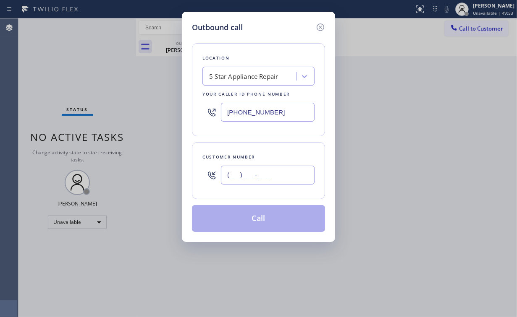
click at [273, 176] on input "(___) ___-____" at bounding box center [268, 175] width 94 height 19
paste input "424) 386-1659"
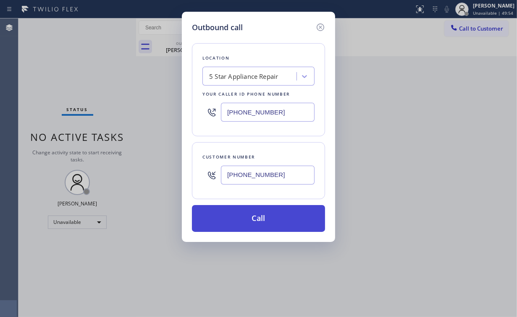
type input "[PHONE_NUMBER]"
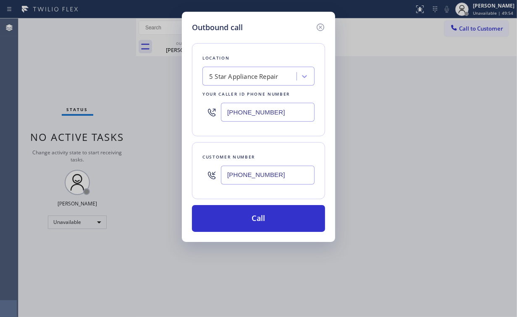
drag, startPoint x: 248, startPoint y: 222, endPoint x: 222, endPoint y: 280, distance: 63.9
click at [248, 222] on button "Call" at bounding box center [258, 218] width 133 height 27
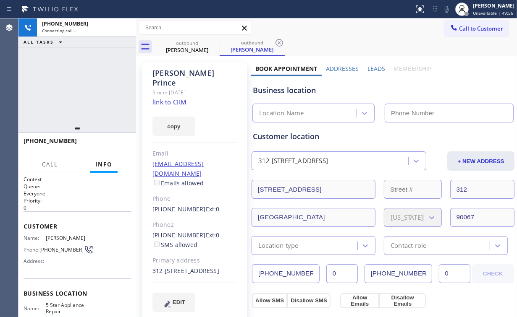
click at [82, 82] on div "[PHONE_NUMBER] Connecting call… ALL TASKS ALL TASKS ACTIVE TASKS TASKS IN WRAP …" at bounding box center [77, 70] width 118 height 105
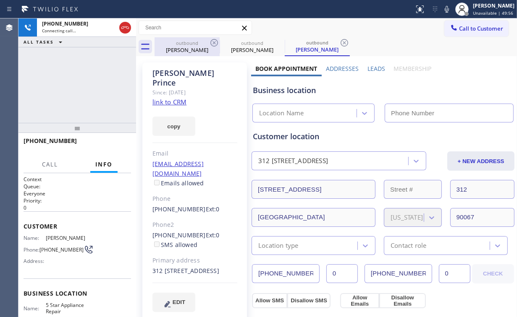
click at [178, 49] on div "[PERSON_NAME]" at bounding box center [186, 50] width 63 height 8
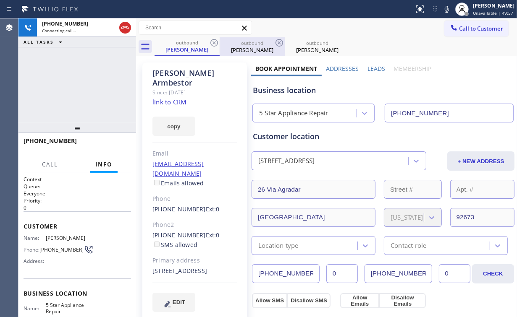
drag, startPoint x: 214, startPoint y: 41, endPoint x: 202, endPoint y: 49, distance: 14.3
click at [214, 41] on icon at bounding box center [214, 43] width 10 height 10
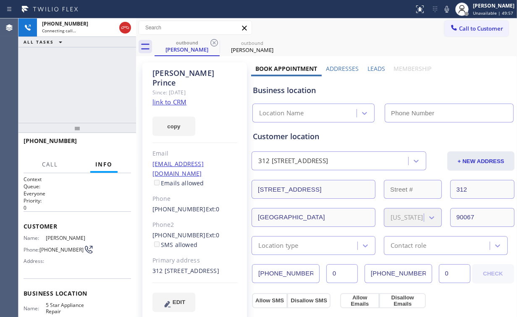
click at [72, 81] on div "[PHONE_NUMBER] Connecting call… ALL TASKS ALL TASKS ACTIVE TASKS TASKS IN WRAP …" at bounding box center [77, 70] width 118 height 105
type input "[PHONE_NUMBER]"
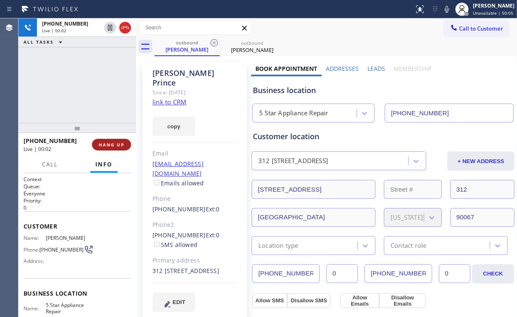
click at [111, 142] on span "HANG UP" at bounding box center [112, 145] width 26 height 6
click at [111, 143] on span "HANG UP" at bounding box center [112, 145] width 26 height 6
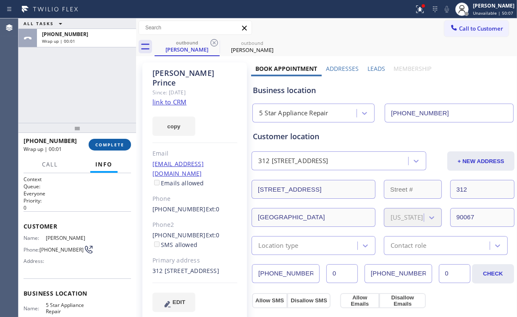
click at [125, 147] on button "COMPLETE" at bounding box center [110, 145] width 42 height 12
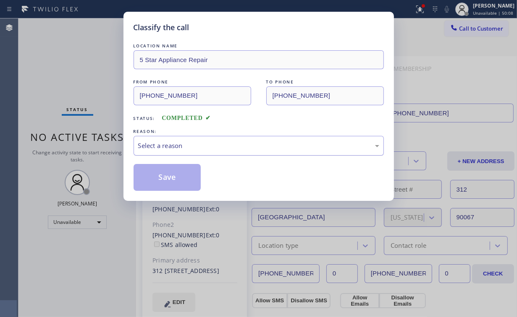
click at [171, 149] on div "Select a reason" at bounding box center [258, 146] width 241 height 10
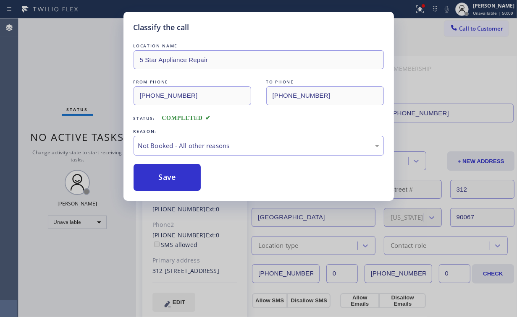
drag, startPoint x: 173, startPoint y: 178, endPoint x: 58, endPoint y: 60, distance: 164.7
click at [173, 178] on button "Save" at bounding box center [167, 177] width 68 height 27
drag, startPoint x: 58, startPoint y: 59, endPoint x: 64, endPoint y: 60, distance: 6.4
click at [59, 60] on div "Classify the call LOCATION NAME 5 Star Appliance Repair FROM PHONE [PHONE_NUMBE…" at bounding box center [258, 158] width 517 height 317
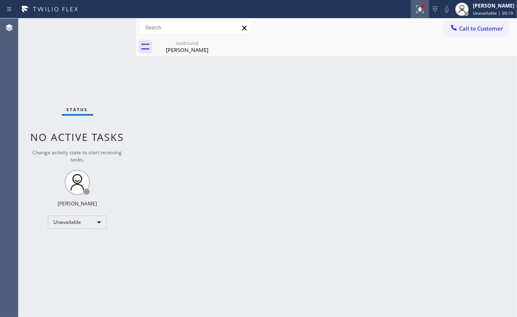
drag, startPoint x: 423, startPoint y: 7, endPoint x: 383, endPoint y: 74, distance: 78.1
click at [422, 7] on icon at bounding box center [419, 8] width 5 height 3
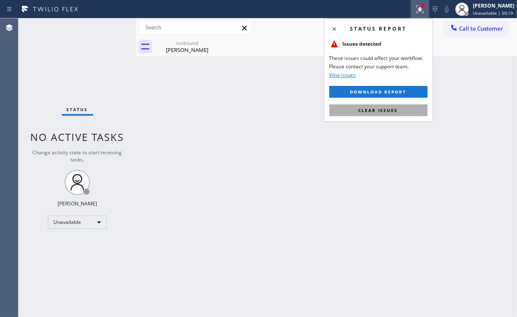
click at [369, 109] on span "Clear issues" at bounding box center [377, 110] width 39 height 6
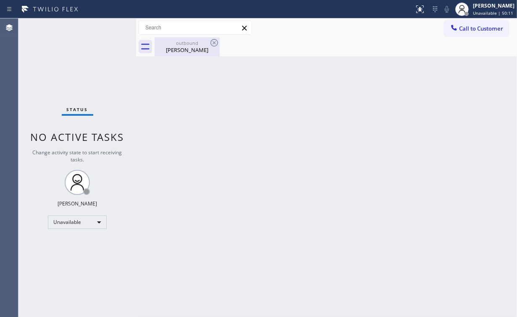
drag, startPoint x: 235, startPoint y: 86, endPoint x: 201, endPoint y: 50, distance: 48.7
click at [232, 82] on div "Back to Dashboard Change Sender ID Customers Technicians Select a contact Outbo…" at bounding box center [326, 167] width 381 height 299
click at [196, 45] on div "outbound" at bounding box center [186, 43] width 63 height 6
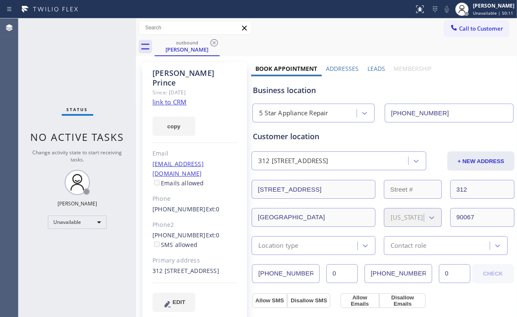
drag, startPoint x: 213, startPoint y: 40, endPoint x: 237, endPoint y: 47, distance: 25.0
click at [215, 41] on icon at bounding box center [214, 43] width 10 height 10
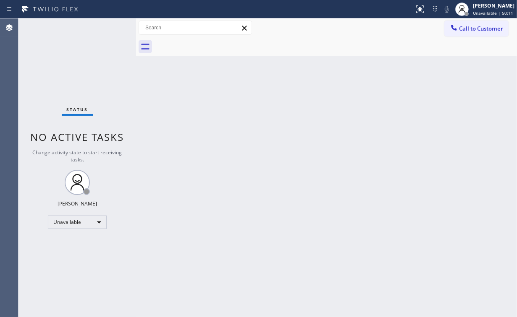
drag, startPoint x: 430, startPoint y: 103, endPoint x: 436, endPoint y: 96, distance: 9.2
click at [431, 102] on div "Back to Dashboard Change Sender ID Customers Technicians Select a contact Outbo…" at bounding box center [326, 167] width 381 height 299
click at [462, 30] on span "Call to Customer" at bounding box center [481, 29] width 44 height 8
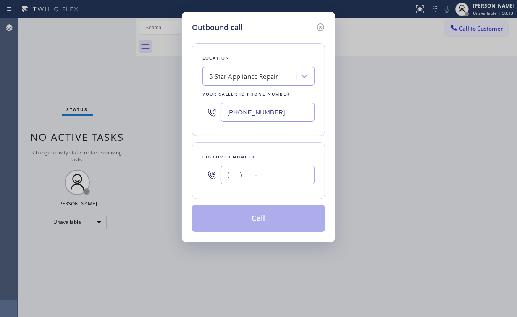
click at [282, 173] on input "(___) ___-____" at bounding box center [268, 175] width 94 height 19
paste input "424) 386-1659"
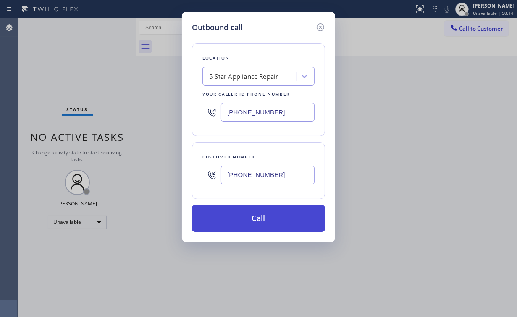
type input "[PHONE_NUMBER]"
click at [274, 228] on button "Call" at bounding box center [258, 218] width 133 height 27
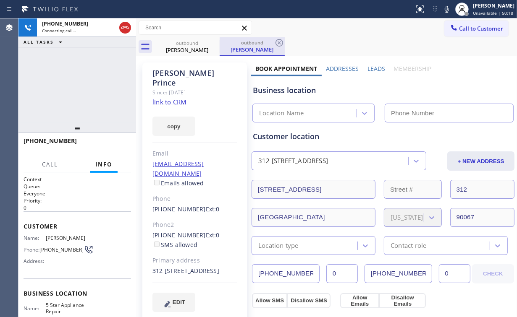
type input "[PHONE_NUMBER]"
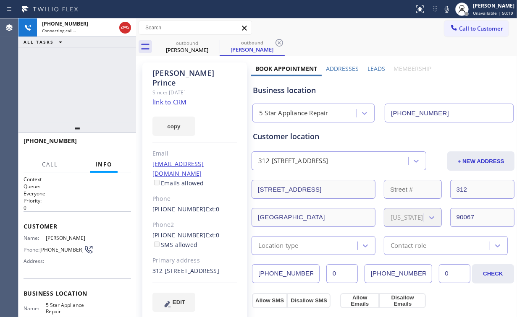
drag, startPoint x: 87, startPoint y: 84, endPoint x: 79, endPoint y: 91, distance: 10.4
click at [86, 85] on div "[PHONE_NUMBER] Connecting call… ALL TASKS ALL TASKS ACTIVE TASKS TASKS IN WRAP …" at bounding box center [77, 70] width 118 height 105
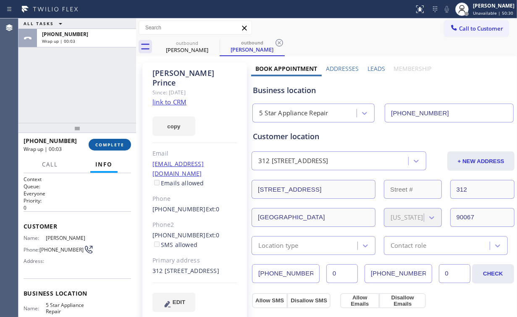
click at [111, 144] on span "COMPLETE" at bounding box center [109, 145] width 29 height 6
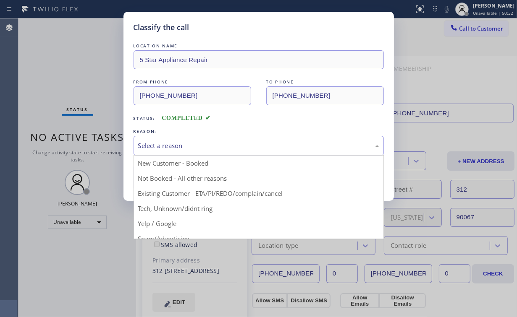
click at [173, 144] on div "Select a reason" at bounding box center [258, 146] width 241 height 10
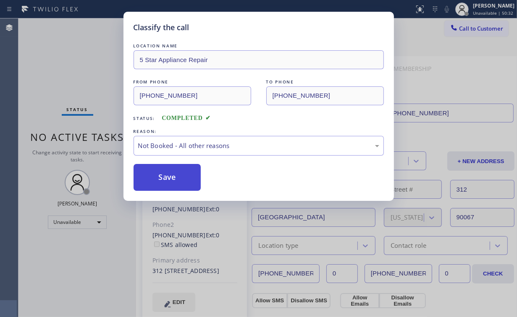
drag, startPoint x: 175, startPoint y: 175, endPoint x: 171, endPoint y: 167, distance: 9.0
click at [176, 175] on button "Save" at bounding box center [167, 177] width 68 height 27
click at [71, 58] on div "Classify the call LOCATION NAME 5 Star Appliance Repair FROM PHONE [PHONE_NUMBE…" at bounding box center [258, 158] width 517 height 317
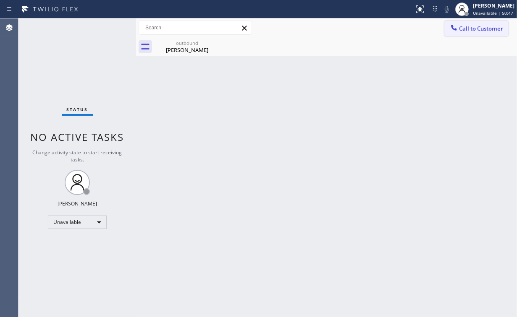
drag, startPoint x: 471, startPoint y: 27, endPoint x: 425, endPoint y: 62, distance: 58.2
click at [471, 29] on span "Call to Customer" at bounding box center [481, 29] width 44 height 8
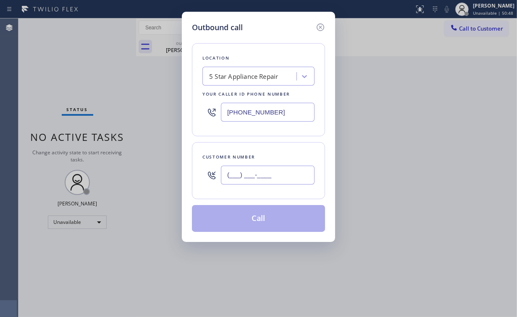
click at [291, 175] on input "(___) ___-____" at bounding box center [268, 175] width 94 height 19
paste input "347) 283-2511"
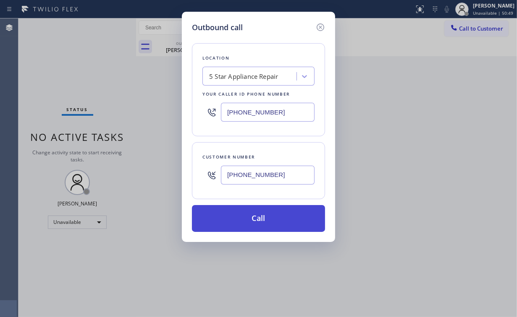
type input "[PHONE_NUMBER]"
click at [235, 219] on button "Call" at bounding box center [258, 218] width 133 height 27
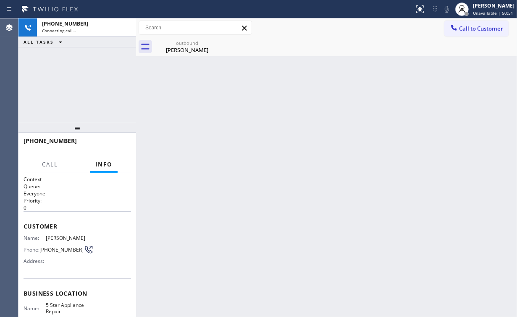
click at [105, 74] on div "[PHONE_NUMBER] Connecting call… ALL TASKS ALL TASKS ACTIVE TASKS TASKS IN WRAP …" at bounding box center [77, 70] width 118 height 105
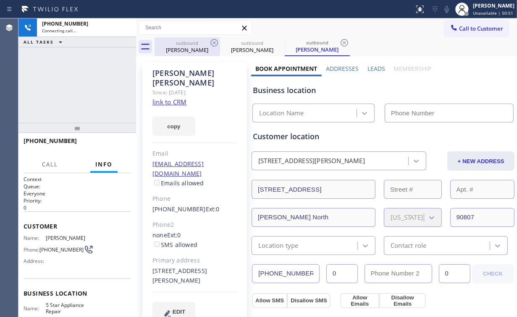
click at [187, 50] on div "[PERSON_NAME]" at bounding box center [186, 50] width 63 height 8
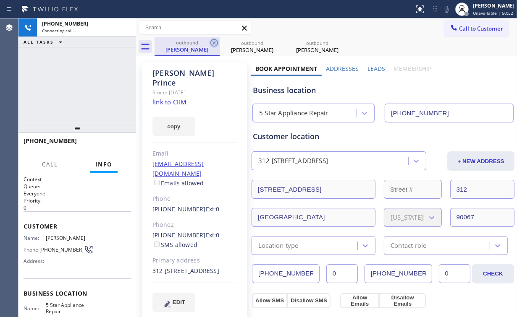
click at [212, 42] on icon at bounding box center [214, 43] width 10 height 10
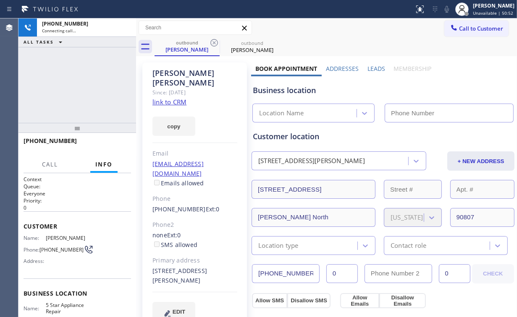
click at [88, 87] on div "[PHONE_NUMBER] Connecting call… ALL TASKS ALL TASKS ACTIVE TASKS TASKS IN WRAP …" at bounding box center [77, 70] width 118 height 105
type input "[PHONE_NUMBER]"
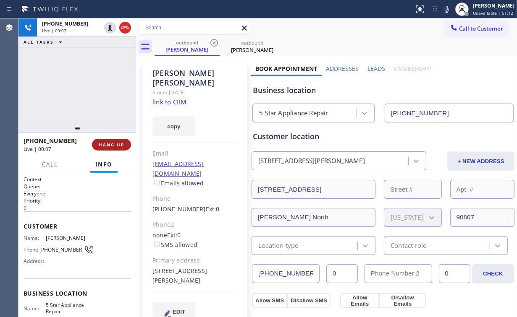
click at [111, 146] on span "HANG UP" at bounding box center [112, 145] width 26 height 6
click at [111, 146] on span "COMPLETE" at bounding box center [109, 145] width 29 height 6
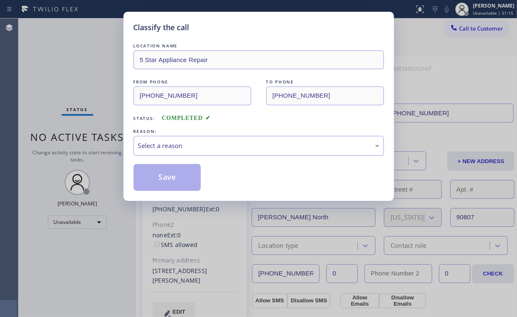
drag, startPoint x: 188, startPoint y: 143, endPoint x: 185, endPoint y: 151, distance: 8.9
click at [186, 144] on div "Select a reason" at bounding box center [258, 146] width 241 height 10
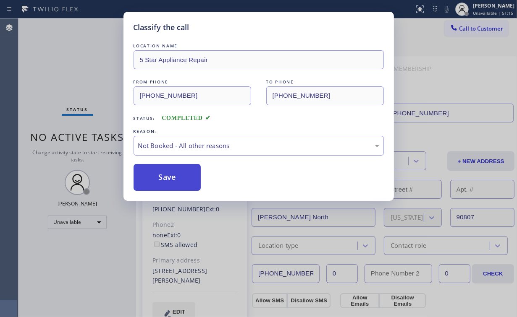
click at [170, 180] on button "Save" at bounding box center [167, 177] width 68 height 27
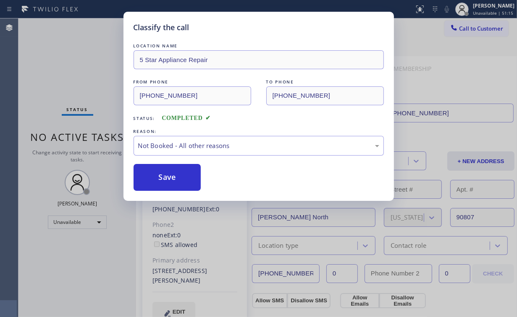
click at [89, 68] on div "Classify the call LOCATION NAME 5 Star Appliance Repair FROM PHONE (855) 731-49…" at bounding box center [258, 158] width 517 height 317
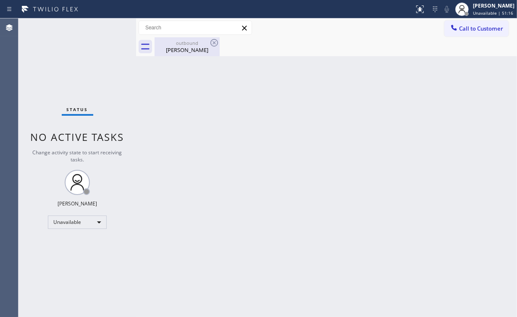
click at [175, 42] on div "outbound" at bounding box center [186, 43] width 63 height 6
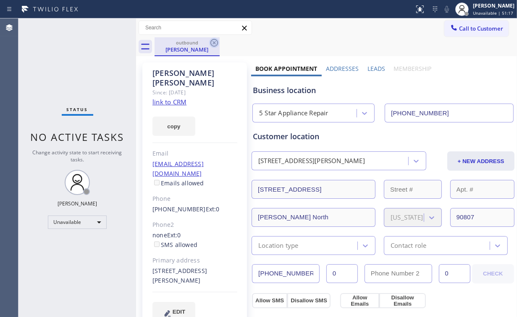
click at [215, 41] on icon at bounding box center [214, 43] width 8 height 8
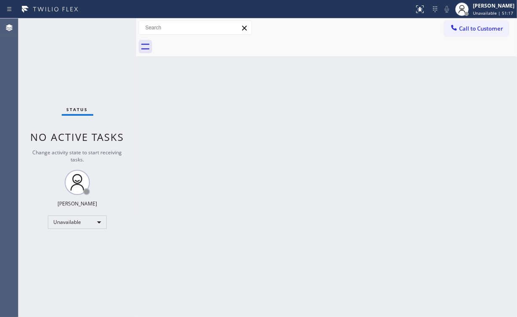
drag, startPoint x: 259, startPoint y: 133, endPoint x: 183, endPoint y: 79, distance: 93.5
click at [257, 132] on div "Back to Dashboard Change Sender ID Customers Technicians Select a contact Outbo…" at bounding box center [326, 167] width 381 height 299
click at [467, 30] on span "Call to Customer" at bounding box center [481, 29] width 44 height 8
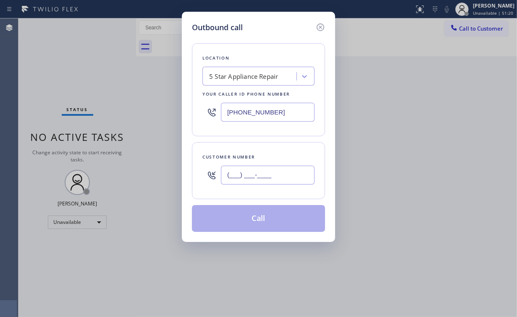
click at [275, 170] on input "(___) ___-____" at bounding box center [268, 175] width 94 height 19
paste input "347) 283-2511"
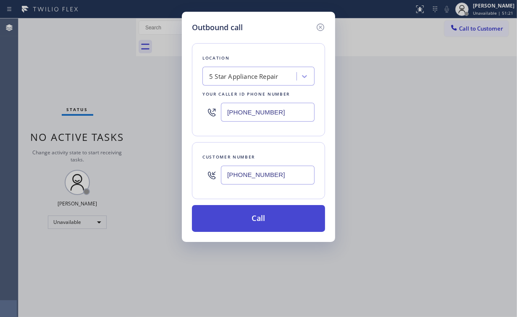
type input "[PHONE_NUMBER]"
click at [259, 216] on button "Call" at bounding box center [258, 218] width 133 height 27
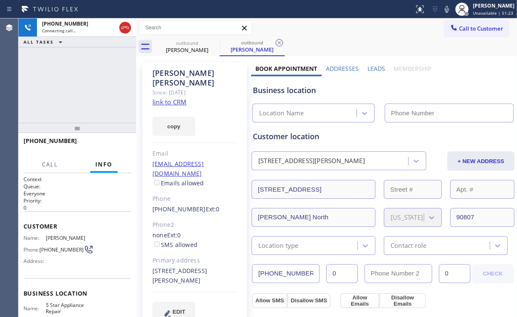
click at [82, 94] on div "[PHONE_NUMBER] Connecting call… ALL TASKS ALL TASKS ACTIVE TASKS TASKS IN WRAP …" at bounding box center [77, 70] width 118 height 105
type input "[PHONE_NUMBER]"
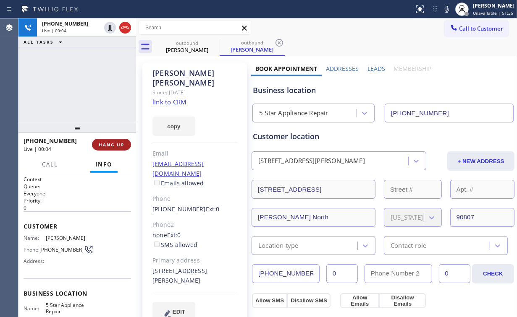
click at [110, 145] on span "HANG UP" at bounding box center [112, 145] width 26 height 6
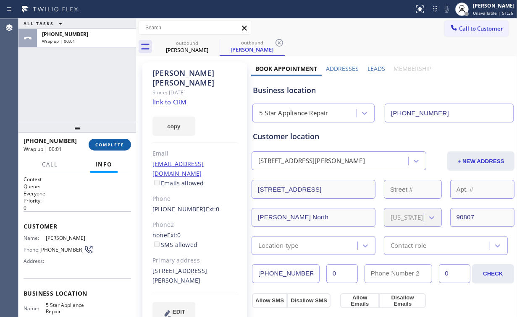
click at [111, 145] on span "COMPLETE" at bounding box center [109, 145] width 29 height 6
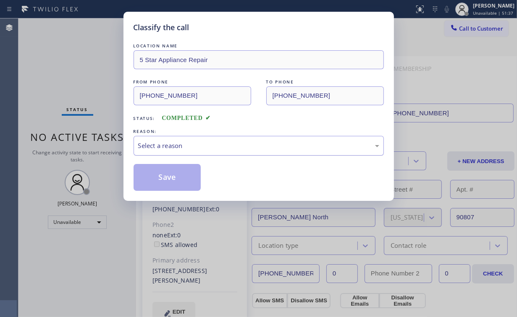
click at [184, 149] on div "Select a reason" at bounding box center [258, 146] width 241 height 10
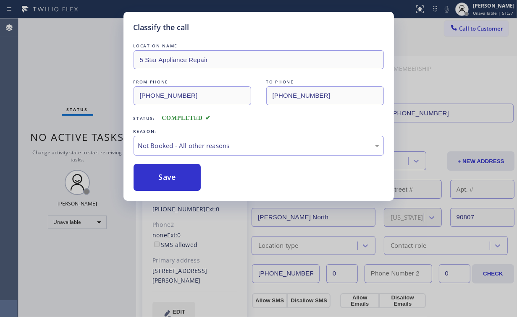
drag, startPoint x: 178, startPoint y: 177, endPoint x: 81, endPoint y: 45, distance: 163.3
click at [178, 176] on button "Save" at bounding box center [167, 177] width 68 height 27
click at [81, 44] on div "Classify the call LOCATION NAME 5 Star Appliance Repair FROM PHONE (855) 731-49…" at bounding box center [258, 158] width 517 height 317
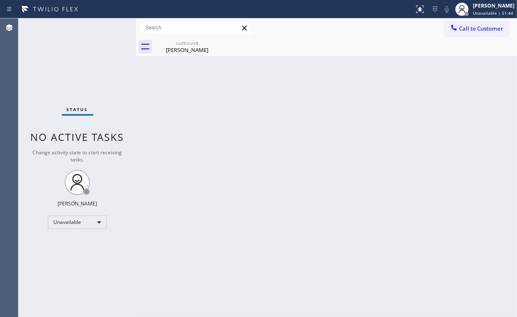
drag, startPoint x: 468, startPoint y: 26, endPoint x: 352, endPoint y: 123, distance: 151.1
click at [467, 32] on button "Call to Customer" at bounding box center [476, 29] width 64 height 16
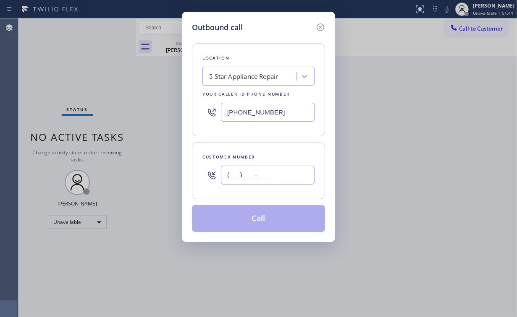
click at [290, 178] on input "(___) ___-____" at bounding box center [268, 175] width 94 height 19
paste input "954) 310-4990"
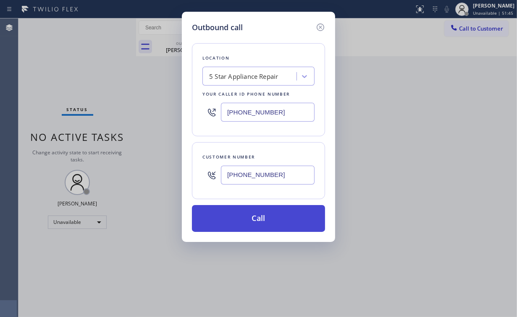
type input "(954) 310-4990"
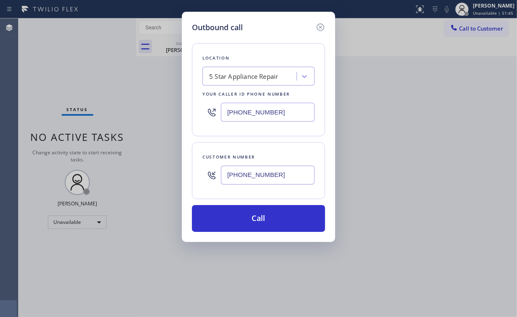
drag, startPoint x: 254, startPoint y: 221, endPoint x: 216, endPoint y: 307, distance: 94.4
click at [254, 222] on button "Call" at bounding box center [258, 218] width 133 height 27
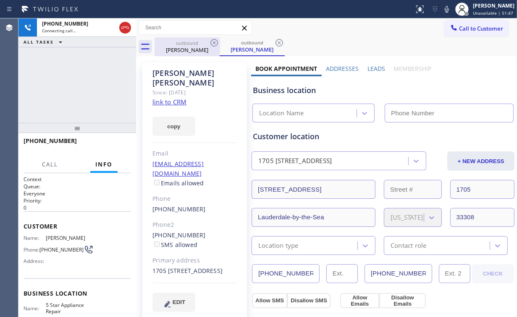
click at [76, 62] on div "+19543104990 Connecting call… ALL TASKS ALL TASKS ACTIVE TASKS TASKS IN WRAP UP" at bounding box center [77, 70] width 118 height 105
click at [199, 47] on div "[PERSON_NAME]" at bounding box center [186, 50] width 63 height 8
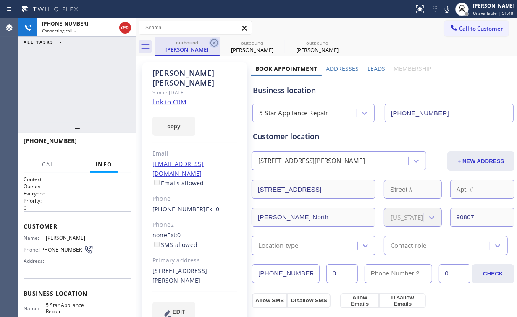
click at [213, 43] on icon at bounding box center [214, 43] width 10 height 10
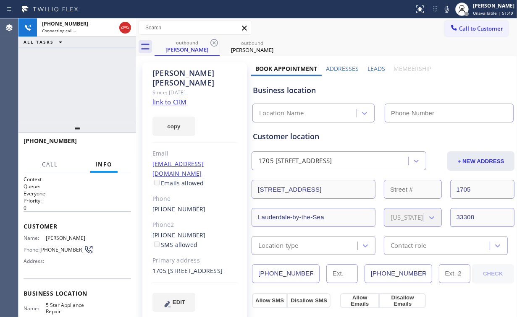
type input "[PHONE_NUMBER]"
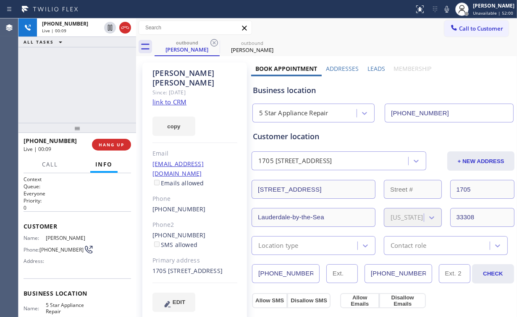
click at [67, 82] on div "+19543104990 Live | 00:09 ALL TASKS ALL TASKS ACTIVE TASKS TASKS IN WRAP UP" at bounding box center [77, 70] width 118 height 105
click at [117, 144] on span "HANG UP" at bounding box center [112, 145] width 26 height 6
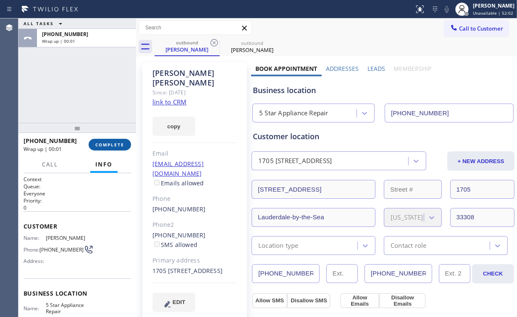
click at [117, 144] on span "COMPLETE" at bounding box center [109, 145] width 29 height 6
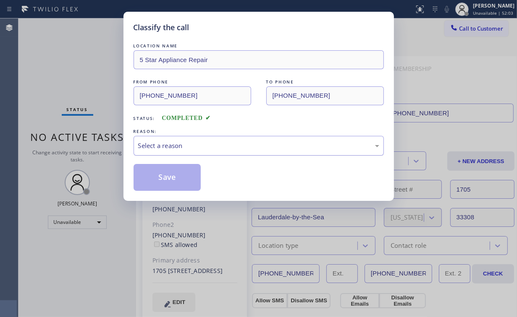
click at [200, 146] on div "Select a reason" at bounding box center [258, 146] width 241 height 10
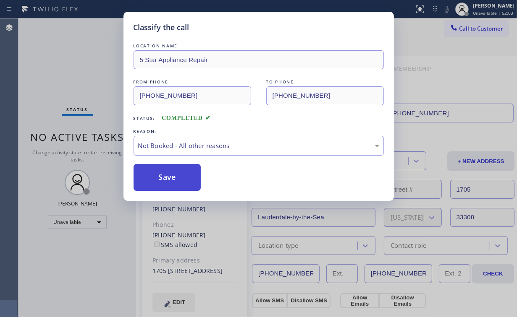
click at [166, 176] on button "Save" at bounding box center [167, 177] width 68 height 27
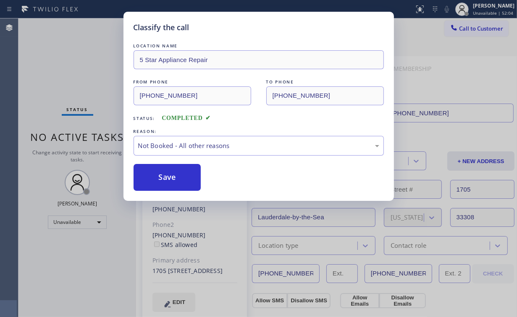
drag, startPoint x: 67, startPoint y: 97, endPoint x: 154, endPoint y: 223, distance: 153.8
click at [77, 105] on div "Classify the call LOCATION NAME 5 Star Appliance Repair FROM PHONE (855) 731-49…" at bounding box center [258, 158] width 517 height 317
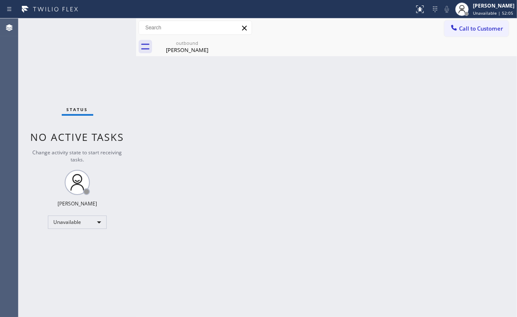
drag, startPoint x: 195, startPoint y: 156, endPoint x: 180, endPoint y: 50, distance: 107.6
click at [195, 151] on div "Back to Dashboard Change Sender ID Customers Technicians Select a contact Outbo…" at bounding box center [326, 167] width 381 height 299
click at [186, 46] on div "outbound Maria Vargas" at bounding box center [186, 46] width 63 height 19
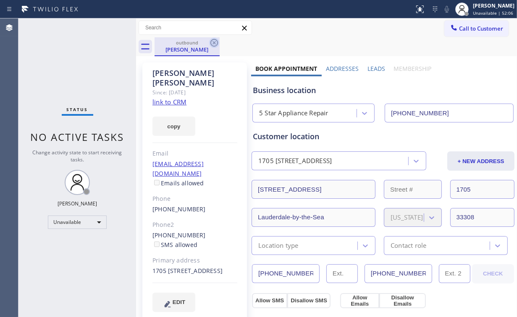
drag, startPoint x: 214, startPoint y: 42, endPoint x: 182, endPoint y: 119, distance: 83.6
click at [214, 42] on icon at bounding box center [214, 43] width 10 height 10
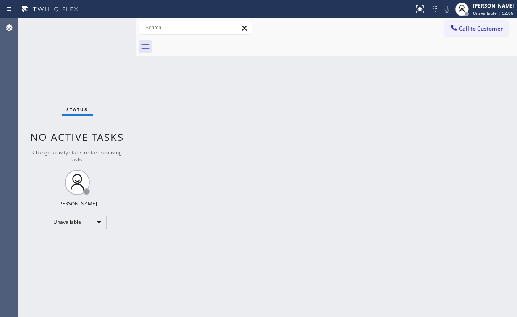
drag, startPoint x: 180, startPoint y: 222, endPoint x: 177, endPoint y: 243, distance: 21.6
click at [178, 238] on div "Back to Dashboard Change Sender ID Customers Technicians Select a contact Outbo…" at bounding box center [326, 167] width 381 height 299
click at [72, 78] on div "Status No active tasks Change activity state to start receiving tasks. [PERSON_…" at bounding box center [77, 167] width 118 height 299
drag, startPoint x: 452, startPoint y: 27, endPoint x: 294, endPoint y: 118, distance: 182.7
click at [453, 27] on icon at bounding box center [454, 28] width 8 height 8
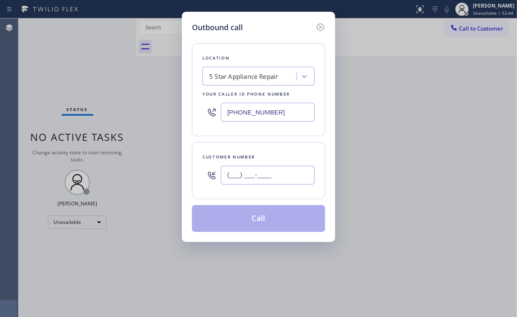
click at [273, 173] on input "(___) ___-____" at bounding box center [268, 175] width 94 height 19
paste input "954) 310-4990"
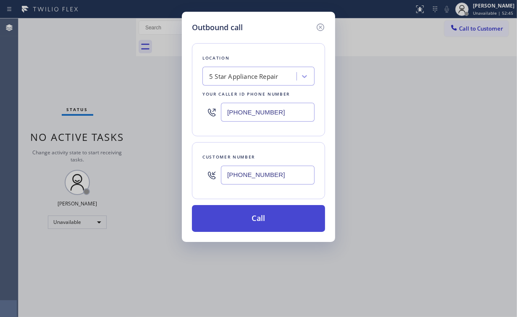
type input "(954) 310-4990"
click at [248, 220] on button "Call" at bounding box center [258, 218] width 133 height 27
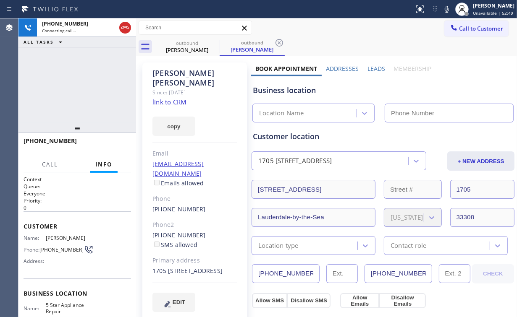
type input "[PHONE_NUMBER]"
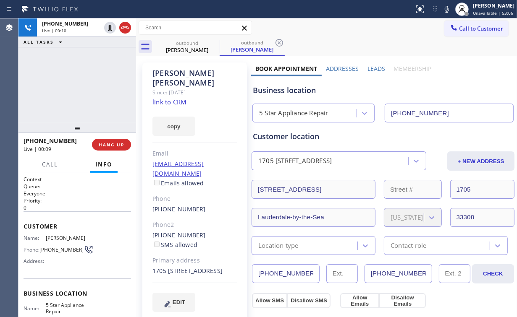
drag, startPoint x: 78, startPoint y: 82, endPoint x: 122, endPoint y: 135, distance: 68.0
click at [81, 84] on div "+19543104990 Live | 00:10 ALL TASKS ALL TASKS ACTIVE TASKS TASKS IN WRAP UP" at bounding box center [77, 70] width 118 height 105
click at [114, 149] on button "HANG UP" at bounding box center [111, 145] width 39 height 12
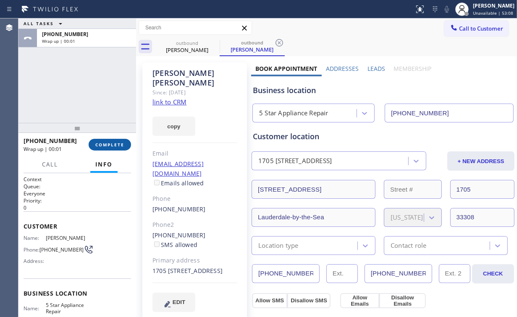
click at [111, 148] on button "COMPLETE" at bounding box center [110, 145] width 42 height 12
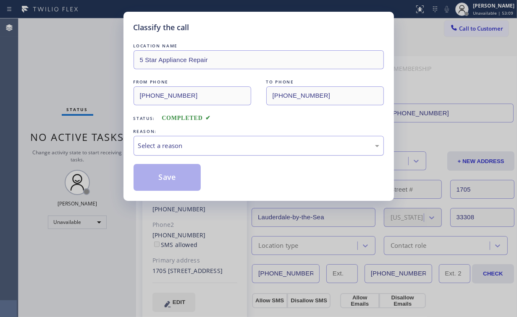
drag, startPoint x: 151, startPoint y: 144, endPoint x: 155, endPoint y: 151, distance: 8.5
click at [151, 144] on div "Select a reason" at bounding box center [258, 146] width 241 height 10
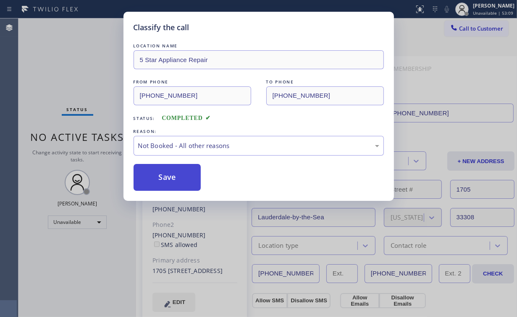
click at [158, 173] on button "Save" at bounding box center [167, 177] width 68 height 27
drag, startPoint x: 93, startPoint y: 72, endPoint x: 112, endPoint y: 128, distance: 59.3
click at [93, 72] on div "Classify the call LOCATION NAME 5 Star Appliance Repair FROM PHONE (855) 731-49…" at bounding box center [258, 158] width 517 height 317
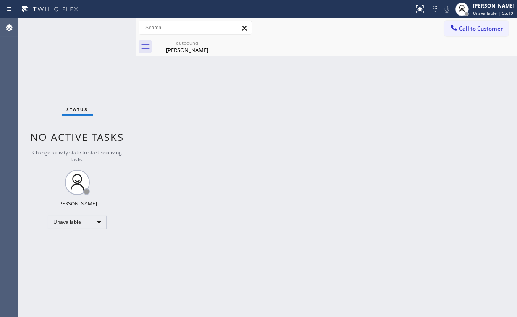
click at [65, 66] on div "Status No active tasks Change activity state to start receiving tasks. [PERSON_…" at bounding box center [77, 167] width 118 height 299
click at [198, 44] on div "outbound" at bounding box center [186, 43] width 63 height 6
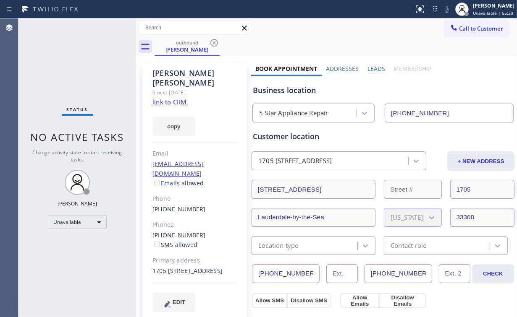
drag, startPoint x: 213, startPoint y: 43, endPoint x: 213, endPoint y: 49, distance: 6.3
click at [213, 43] on icon at bounding box center [214, 43] width 10 height 10
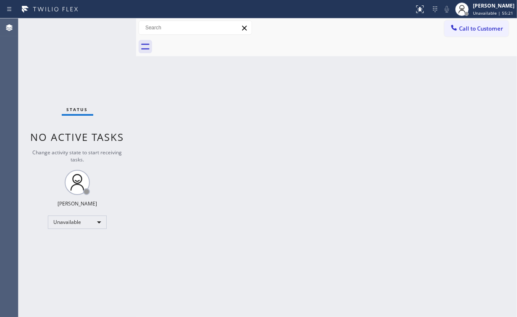
drag, startPoint x: 181, startPoint y: 106, endPoint x: 90, endPoint y: 2, distance: 138.0
click at [172, 98] on div "Back to Dashboard Change Sender ID Customers Technicians Select a contact Outbo…" at bounding box center [326, 167] width 381 height 299
drag, startPoint x: 486, startPoint y: 25, endPoint x: 398, endPoint y: 91, distance: 109.5
click at [485, 26] on span "Call to Customer" at bounding box center [481, 29] width 44 height 8
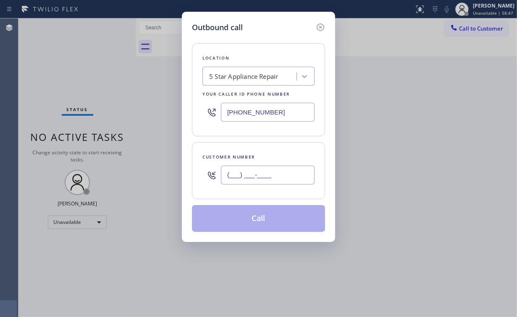
click at [284, 173] on input "(___) ___-____" at bounding box center [268, 175] width 94 height 19
paste input "310) 993-5836"
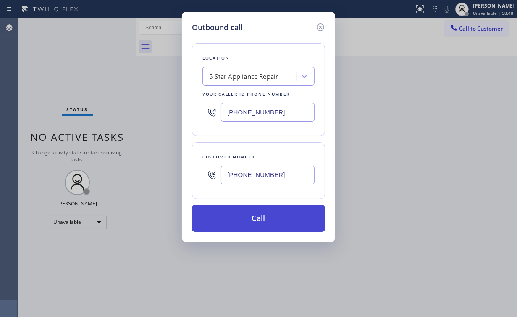
type input "(310) 993-5836"
click at [247, 219] on button "Call" at bounding box center [258, 218] width 133 height 27
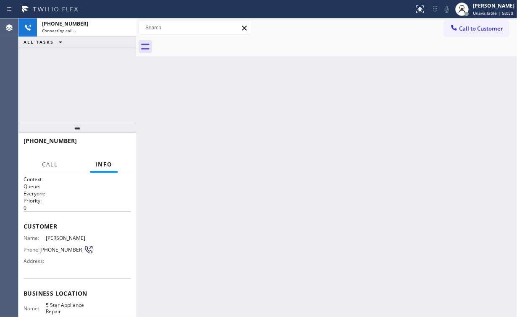
drag, startPoint x: 53, startPoint y: 73, endPoint x: 61, endPoint y: 74, distance: 8.0
click at [53, 73] on div "+13109935836 Connecting call… ALL TASKS ALL TASKS ACTIVE TASKS TASKS IN WRAP UP" at bounding box center [77, 70] width 118 height 105
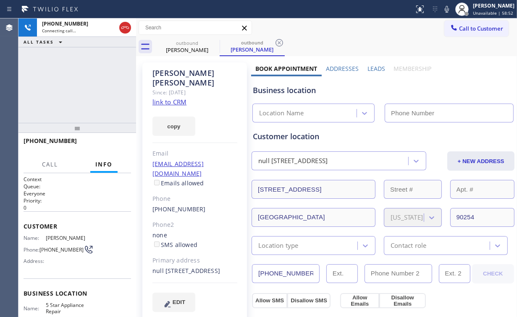
type input "[PHONE_NUMBER]"
click at [82, 82] on div "+13109935836 Connecting call… ALL TASKS ALL TASKS ACTIVE TASKS TASKS IN WRAP UP" at bounding box center [77, 70] width 118 height 105
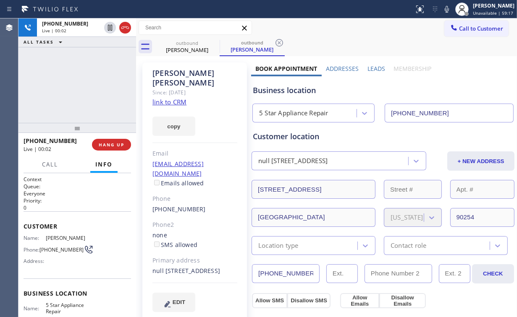
click at [82, 82] on div "+13109935836 Live | 00:02 ALL TASKS ALL TASKS ACTIVE TASKS TASKS IN WRAP UP" at bounding box center [77, 70] width 118 height 105
click at [82, 82] on div "+13109935836 Live | 00:03 ALL TASKS ALL TASKS ACTIVE TASKS TASKS IN WRAP UP" at bounding box center [77, 70] width 118 height 105
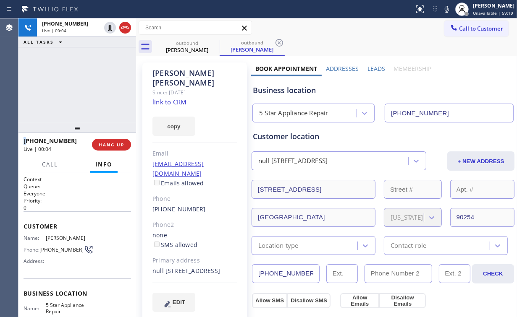
click at [82, 82] on div "+13109935836 Live | 00:04 ALL TASKS ALL TASKS ACTIVE TASKS TASKS IN WRAP UP" at bounding box center [77, 70] width 118 height 105
click at [82, 85] on div "+13109935836 Live | 00:06 ALL TASKS ALL TASKS ACTIVE TASKS TASKS IN WRAP UP" at bounding box center [77, 70] width 118 height 105
click at [82, 85] on div "+13109935836 Live | 00:07 ALL TASKS ALL TASKS ACTIVE TASKS TASKS IN WRAP UP" at bounding box center [77, 70] width 118 height 105
click at [82, 85] on div "+13109935836 Live | 00:08 ALL TASKS ALL TASKS ACTIVE TASKS TASKS IN WRAP UP" at bounding box center [77, 70] width 118 height 105
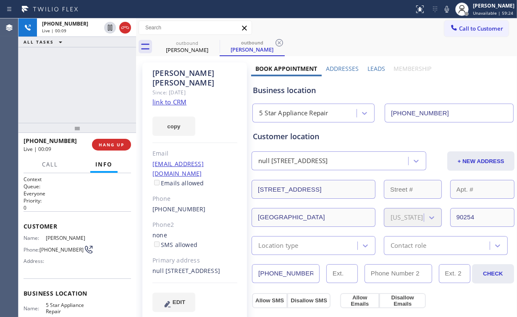
click at [82, 85] on div "+13109935836 Live | 00:09 ALL TASKS ALL TASKS ACTIVE TASKS TASKS IN WRAP UP" at bounding box center [77, 70] width 118 height 105
click at [82, 85] on div "+13109935836 Live | 00:10 ALL TASKS ALL TASKS ACTIVE TASKS TASKS IN WRAP UP" at bounding box center [77, 70] width 118 height 105
click at [82, 85] on div "+13109935836 Live | 00:11 ALL TASKS ALL TASKS ACTIVE TASKS TASKS IN WRAP UP" at bounding box center [77, 70] width 118 height 105
click at [82, 85] on div "+13109935836 Live | 00:12 ALL TASKS ALL TASKS ACTIVE TASKS TASKS IN WRAP UP" at bounding box center [77, 70] width 118 height 105
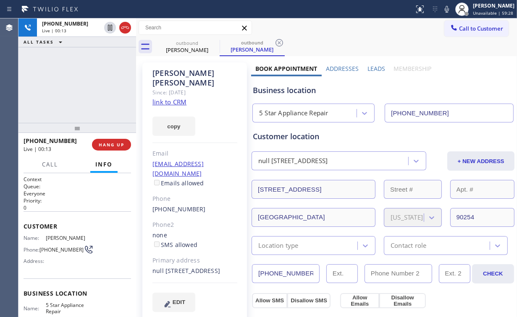
click at [82, 85] on div "+13109935836 Live | 00:13 ALL TASKS ALL TASKS ACTIVE TASKS TASKS IN WRAP UP" at bounding box center [77, 70] width 118 height 105
click at [82, 85] on div "+13109935836 Live | 00:14 ALL TASKS ALL TASKS ACTIVE TASKS TASKS IN WRAP UP" at bounding box center [77, 70] width 118 height 105
click at [82, 85] on div "+13109935836 Live | 00:15 ALL TASKS ALL TASKS ACTIVE TASKS TASKS IN WRAP UP" at bounding box center [77, 70] width 118 height 105
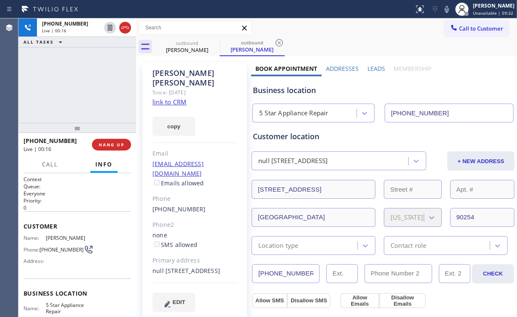
click at [82, 85] on div "+13109935836 Live | 00:16 ALL TASKS ALL TASKS ACTIVE TASKS TASKS IN WRAP UP" at bounding box center [77, 70] width 118 height 105
click at [82, 85] on div "+13109935836 Live | 00:17 ALL TASKS ALL TASKS ACTIVE TASKS TASKS IN WRAP UP" at bounding box center [77, 70] width 118 height 105
click at [82, 85] on div "+13109935836 Live | 00:18 ALL TASKS ALL TASKS ACTIVE TASKS TASKS IN WRAP UP" at bounding box center [77, 70] width 118 height 105
click at [82, 85] on div "+13109935836 Live | 00:19 ALL TASKS ALL TASKS ACTIVE TASKS TASKS IN WRAP UP" at bounding box center [77, 70] width 118 height 105
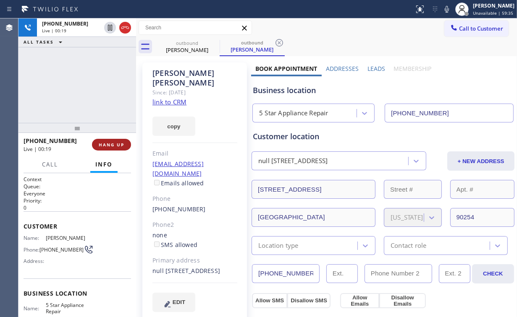
click at [111, 144] on span "HANG UP" at bounding box center [112, 145] width 26 height 6
click at [110, 144] on span "HANG UP" at bounding box center [112, 145] width 26 height 6
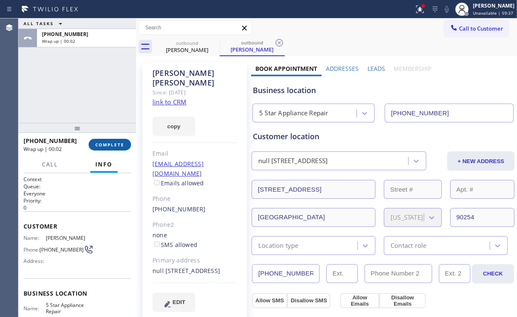
click at [116, 146] on span "COMPLETE" at bounding box center [109, 145] width 29 height 6
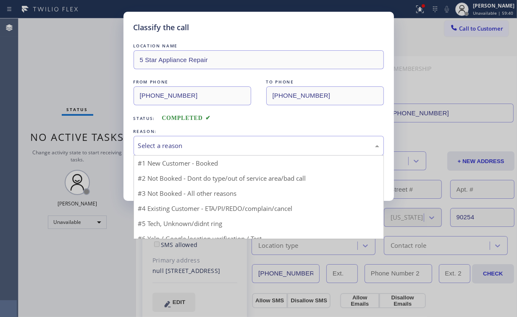
click at [158, 148] on div "Select a reason" at bounding box center [258, 146] width 241 height 10
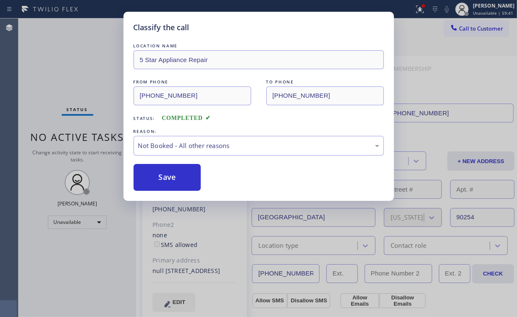
drag, startPoint x: 165, startPoint y: 173, endPoint x: 81, endPoint y: 84, distance: 122.3
click at [165, 173] on button "Save" at bounding box center [167, 177] width 68 height 27
click at [78, 74] on div "Classify the call LOCATION NAME 5 Star Appliance Repair FROM PHONE (855) 731-49…" at bounding box center [258, 158] width 517 height 317
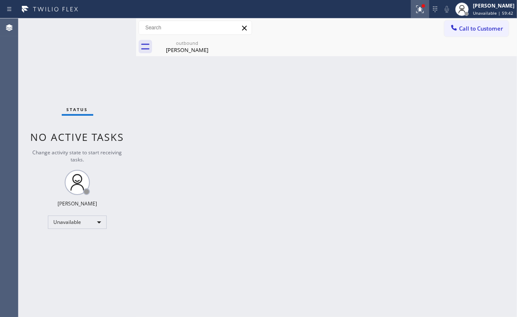
click at [425, 13] on icon at bounding box center [420, 9] width 10 height 10
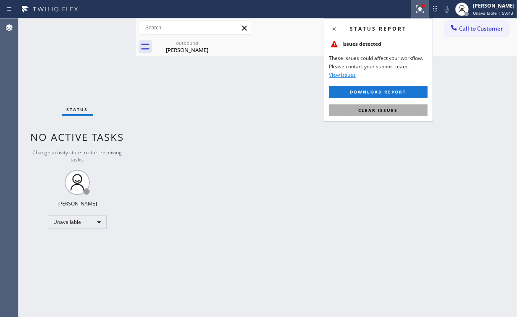
click at [395, 110] on span "Clear issues" at bounding box center [377, 110] width 39 height 6
drag, startPoint x: 234, startPoint y: 114, endPoint x: 223, endPoint y: 94, distance: 22.7
click at [231, 107] on div "Back to Dashboard Change Sender ID Customers Technicians Select a contact Outbo…" at bounding box center [326, 167] width 381 height 299
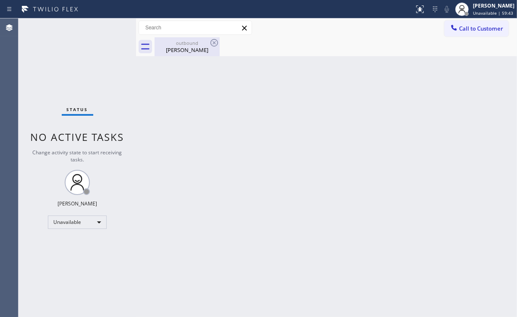
drag, startPoint x: 184, startPoint y: 45, endPoint x: 207, endPoint y: 45, distance: 23.5
click at [185, 46] on div "outbound Mike Longacre" at bounding box center [186, 46] width 63 height 19
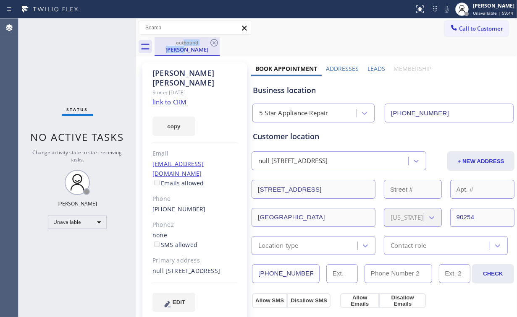
click at [219, 44] on div "outbound Mike Longacre" at bounding box center [186, 46] width 65 height 19
click at [213, 44] on icon at bounding box center [214, 43] width 8 height 8
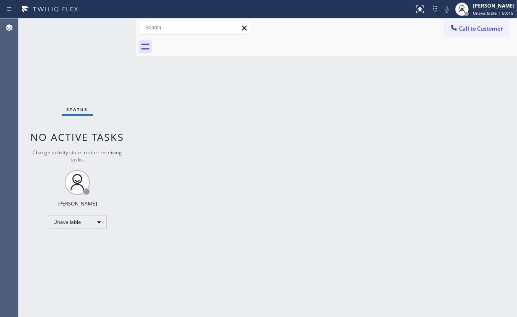
click at [386, 143] on div "Back to Dashboard Change Sender ID Customers Technicians Select a contact Outbo…" at bounding box center [326, 167] width 381 height 299
click at [473, 25] on span "Call to Customer" at bounding box center [481, 29] width 44 height 8
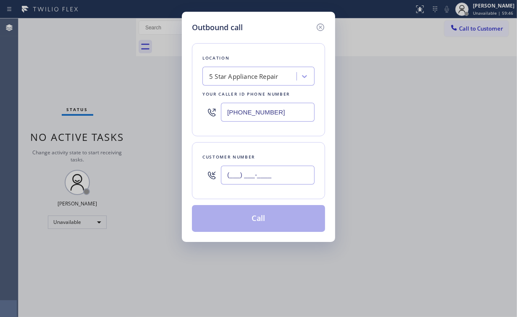
drag, startPoint x: 273, startPoint y: 177, endPoint x: 277, endPoint y: 174, distance: 5.1
click at [272, 178] on input "(___) ___-____" at bounding box center [268, 175] width 94 height 19
paste input "310) 993-5836"
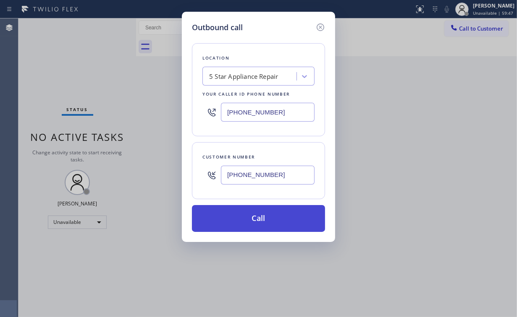
type input "(310) 993-5836"
click at [247, 214] on button "Call" at bounding box center [258, 218] width 133 height 27
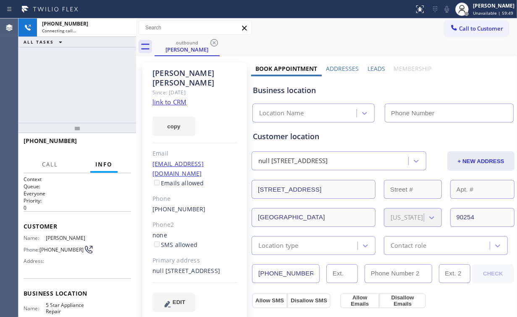
click at [88, 86] on div "+13109935836 Connecting call… ALL TASKS ALL TASKS ACTIVE TASKS TASKS IN WRAP UP" at bounding box center [77, 70] width 118 height 105
click at [80, 86] on div "+13109935836 Connecting call… ALL TASKS ALL TASKS ACTIVE TASKS TASKS IN WRAP UP" at bounding box center [77, 70] width 118 height 105
click at [80, 84] on div "+13109935836 Connecting call… ALL TASKS ALL TASKS ACTIVE TASKS TASKS IN WRAP UP" at bounding box center [77, 70] width 118 height 105
type input "[PHONE_NUMBER]"
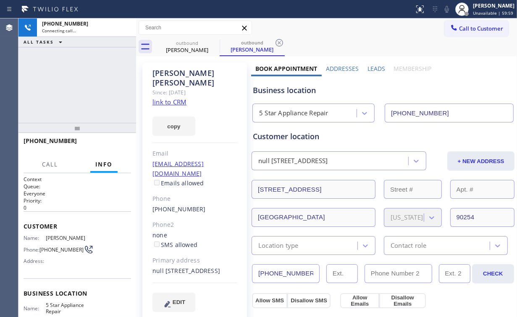
click at [80, 86] on div "+13109935836 Connecting call… ALL TASKS ALL TASKS ACTIVE TASKS TASKS IN WRAP UP" at bounding box center [77, 70] width 118 height 105
click at [81, 86] on div "+13109935836 Connecting call… ALL TASKS ALL TASKS ACTIVE TASKS TASKS IN WRAP UP" at bounding box center [77, 70] width 118 height 105
click at [62, 97] on div "+13109935836 Connecting call… ALL TASKS ALL TASKS ACTIVE TASKS TASKS IN WRAP UP" at bounding box center [77, 70] width 118 height 105
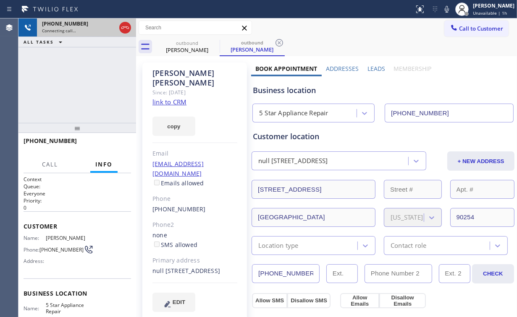
click at [124, 25] on icon at bounding box center [125, 28] width 10 height 10
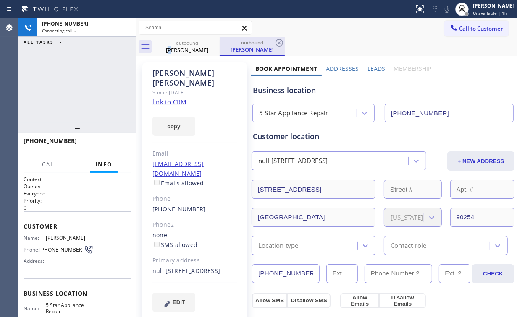
drag, startPoint x: 172, startPoint y: 47, endPoint x: 224, endPoint y: 44, distance: 51.7
click at [179, 48] on div "Mike Longacre" at bounding box center [186, 50] width 63 height 8
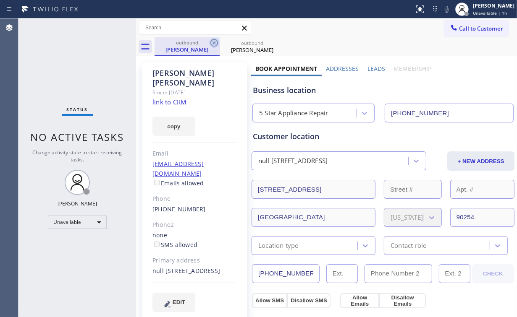
click at [212, 43] on icon at bounding box center [214, 43] width 10 height 10
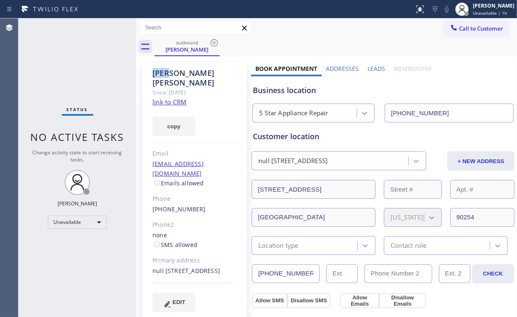
drag, startPoint x: 212, startPoint y: 43, endPoint x: 173, endPoint y: 56, distance: 40.3
click at [212, 43] on icon at bounding box center [214, 43] width 10 height 10
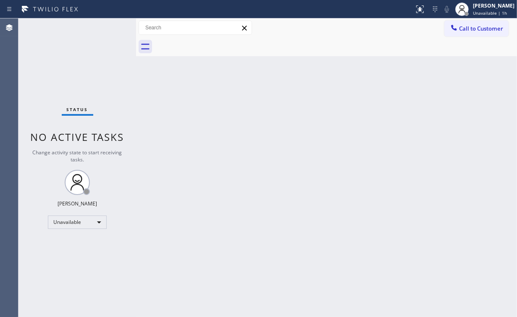
drag, startPoint x: 57, startPoint y: 74, endPoint x: 68, endPoint y: 28, distance: 47.8
click at [57, 72] on div "Status No active tasks Change activity state to start receiving tasks. [PERSON_…" at bounding box center [77, 167] width 118 height 299
click at [482, 29] on span "Call to Customer" at bounding box center [481, 29] width 44 height 8
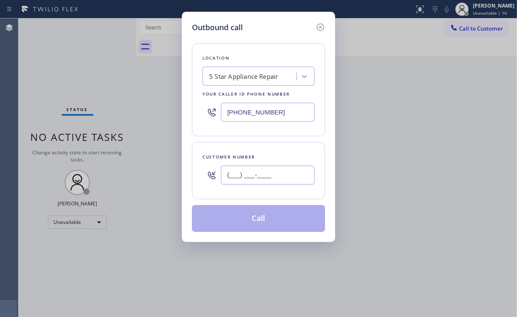
click at [277, 183] on input "(___) ___-____" at bounding box center [268, 175] width 94 height 19
paste input "818) 923-8560"
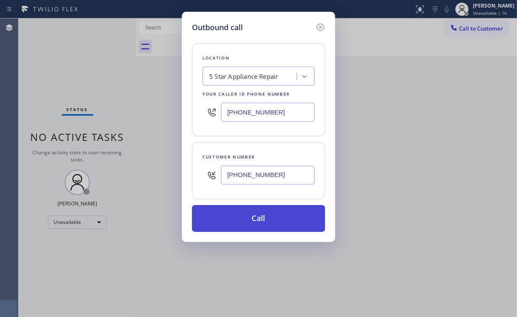
type input "(818) 923-8560"
click at [245, 216] on button "Call" at bounding box center [258, 218] width 133 height 27
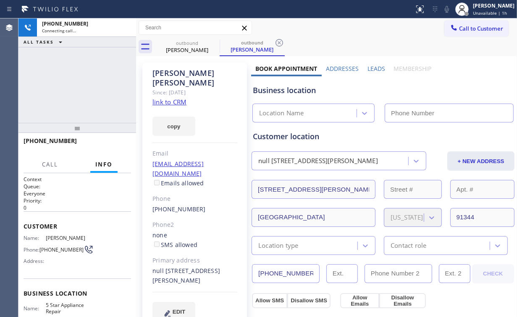
click at [83, 86] on div "+18189238560 Connecting call… ALL TASKS ALL TASKS ACTIVE TASKS TASKS IN WRAP UP" at bounding box center [77, 70] width 118 height 105
type input "[PHONE_NUMBER]"
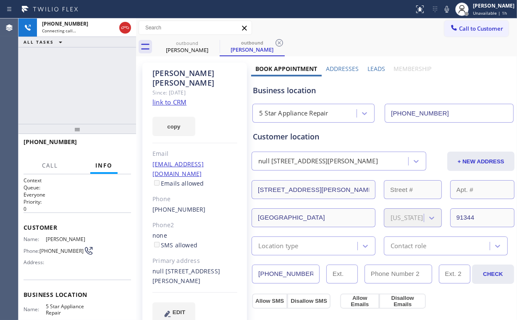
click at [68, 77] on div "+18189238560 Connecting call… ALL TASKS ALL TASKS ACTIVE TASKS TASKS IN WRAP UP" at bounding box center [77, 70] width 118 height 105
click at [86, 95] on div "+18189238560 Live | 00:02 ALL TASKS ALL TASKS ACTIVE TASKS TASKS IN WRAP UP" at bounding box center [77, 70] width 118 height 105
click at [85, 86] on div "+18189238560 Live | 00:03 ALL TASKS ALL TASKS ACTIVE TASKS TASKS IN WRAP UP" at bounding box center [77, 70] width 118 height 105
click at [85, 87] on div "+18189238560 Live | 00:07 ALL TASKS ALL TASKS ACTIVE TASKS TASKS IN WRAP UP" at bounding box center [77, 70] width 118 height 105
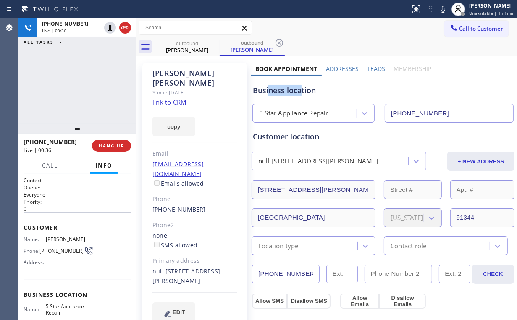
drag, startPoint x: 299, startPoint y: 91, endPoint x: 267, endPoint y: 89, distance: 31.9
click at [267, 89] on div "Business location" at bounding box center [383, 90] width 260 height 11
click at [90, 85] on div "+18189238560 Live | 00:37 ALL TASKS ALL TASKS ACTIVE TASKS TASKS IN WRAP UP" at bounding box center [77, 70] width 118 height 105
click at [84, 82] on div "+18189238560 Live | 00:39 ALL TASKS ALL TASKS ACTIVE TASKS TASKS IN WRAP UP" at bounding box center [77, 70] width 118 height 105
click at [84, 82] on div "+18189238560 Live | 00:40 ALL TASKS ALL TASKS ACTIVE TASKS TASKS IN WRAP UP" at bounding box center [77, 70] width 118 height 105
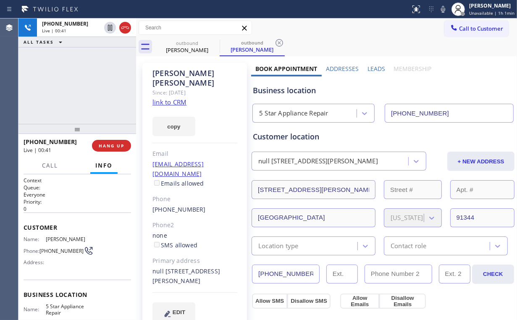
click at [84, 82] on div "+18189238560 Live | 00:41 ALL TASKS ALL TASKS ACTIVE TASKS TASKS IN WRAP UP" at bounding box center [77, 70] width 118 height 105
click at [85, 85] on div "+18189238560 Live | 00:43 ALL TASKS ALL TASKS ACTIVE TASKS TASKS IN WRAP UP" at bounding box center [77, 70] width 118 height 105
click at [85, 85] on div "+18189238560 Live | 00:44 ALL TASKS ALL TASKS ACTIVE TASKS TASKS IN WRAP UP" at bounding box center [77, 70] width 118 height 105
click at [85, 85] on div "+18189238560 Live | 00:45 ALL TASKS ALL TASKS ACTIVE TASKS TASKS IN WRAP UP" at bounding box center [77, 70] width 118 height 105
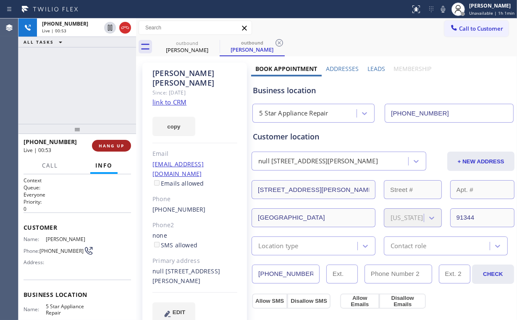
click at [112, 146] on span "HANG UP" at bounding box center [112, 146] width 26 height 6
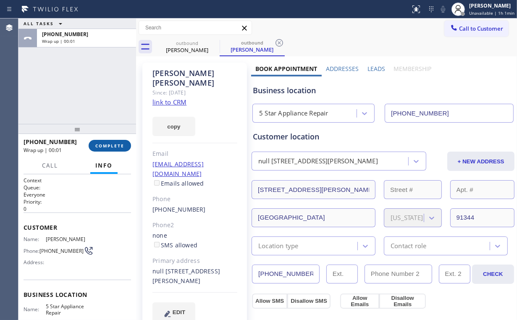
click at [112, 146] on span "COMPLETE" at bounding box center [109, 146] width 29 height 6
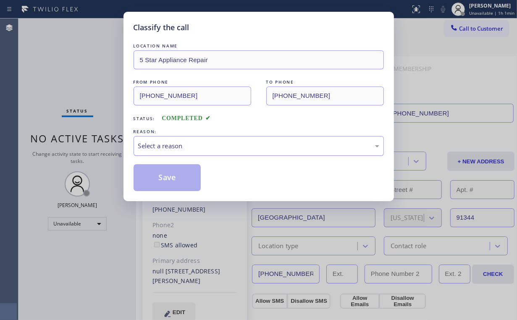
drag, startPoint x: 166, startPoint y: 146, endPoint x: 167, endPoint y: 153, distance: 6.4
click at [166, 146] on div "Select a reason" at bounding box center [258, 146] width 241 height 10
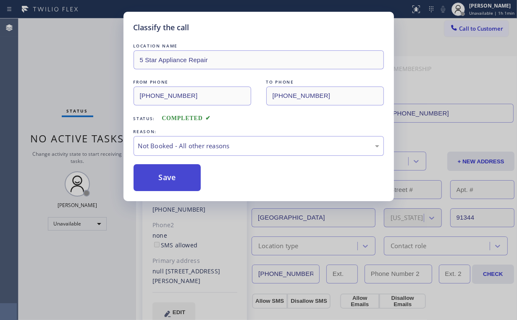
drag, startPoint x: 167, startPoint y: 174, endPoint x: 113, endPoint y: 99, distance: 91.9
click at [168, 173] on button "Save" at bounding box center [167, 177] width 68 height 27
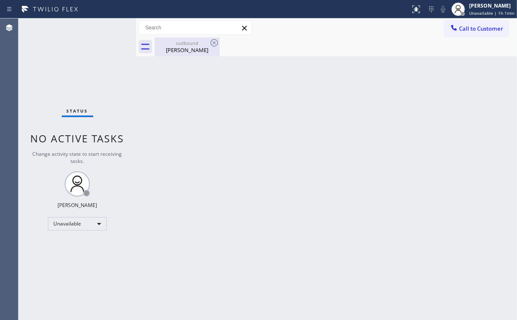
click at [178, 49] on div "Michael Dickinson" at bounding box center [186, 50] width 63 height 8
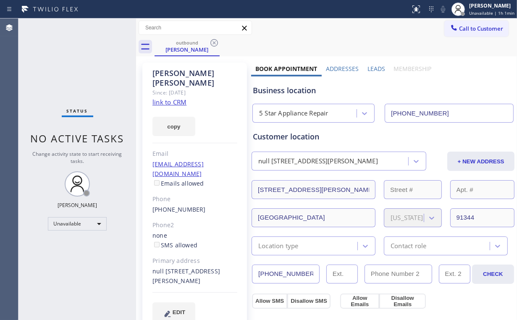
drag, startPoint x: 212, startPoint y: 41, endPoint x: 228, endPoint y: 81, distance: 42.7
click at [212, 42] on icon at bounding box center [214, 43] width 10 height 10
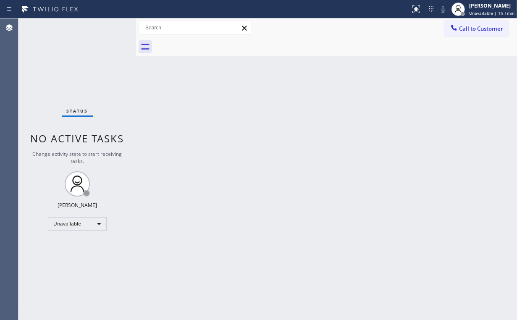
drag, startPoint x: 247, startPoint y: 152, endPoint x: 186, endPoint y: 290, distance: 151.1
click at [245, 154] on div "Back to Dashboard Change Sender ID Customers Technicians Select a contact Outbo…" at bounding box center [326, 168] width 381 height 301
click at [63, 67] on div "Status No active tasks Change activity state to start receiving tasks. [PERSON_…" at bounding box center [77, 168] width 118 height 301
click at [87, 223] on div "Unavailable" at bounding box center [77, 223] width 59 height 13
click at [81, 264] on li "Break" at bounding box center [76, 266] width 57 height 10
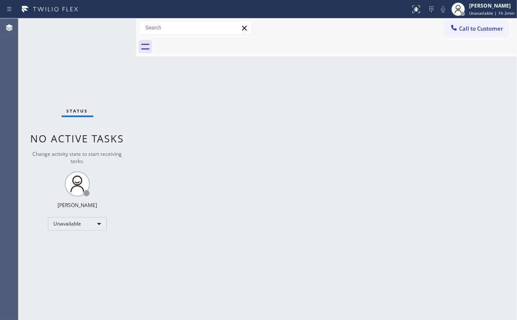
click at [212, 222] on div "Back to Dashboard Change Sender ID Customers Technicians Select a contact Outbo…" at bounding box center [326, 168] width 381 height 301
